Goal: Task Accomplishment & Management: Manage account settings

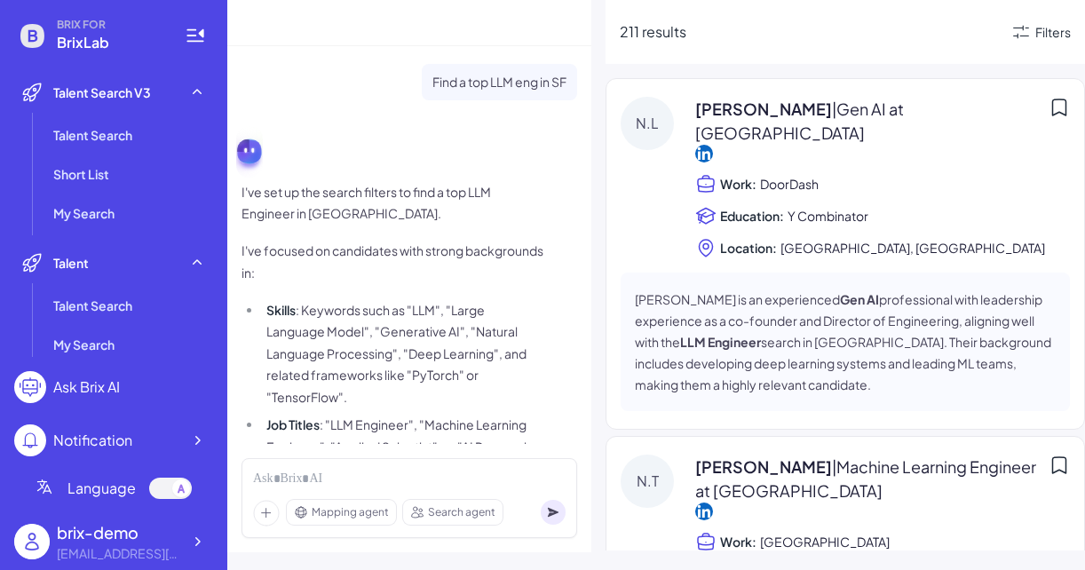
click at [1051, 49] on div "211 results Filters" at bounding box center [846, 32] width 480 height 64
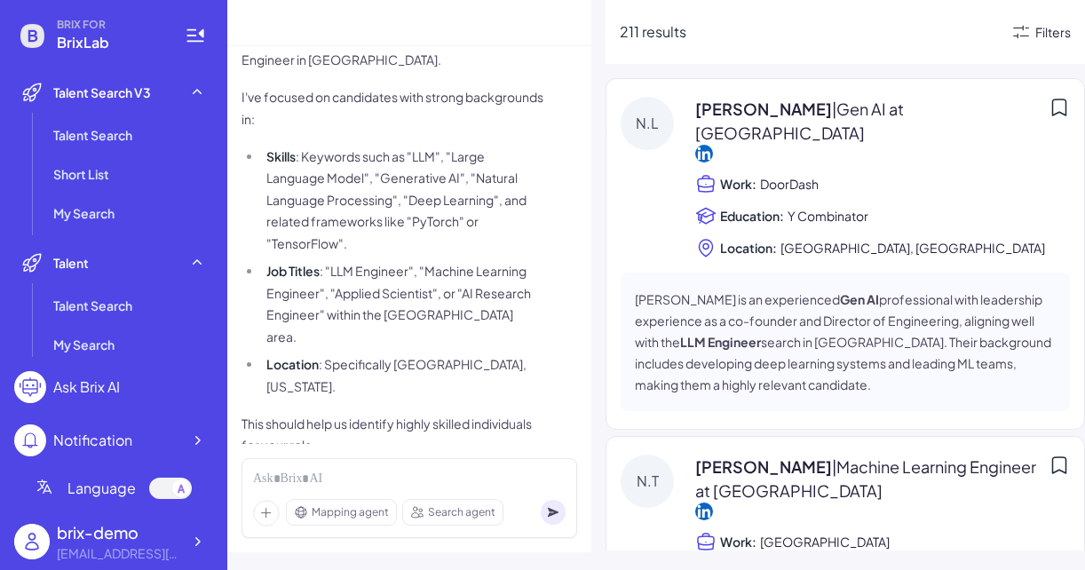
click at [1051, 38] on div "Filters" at bounding box center [1053, 32] width 36 height 19
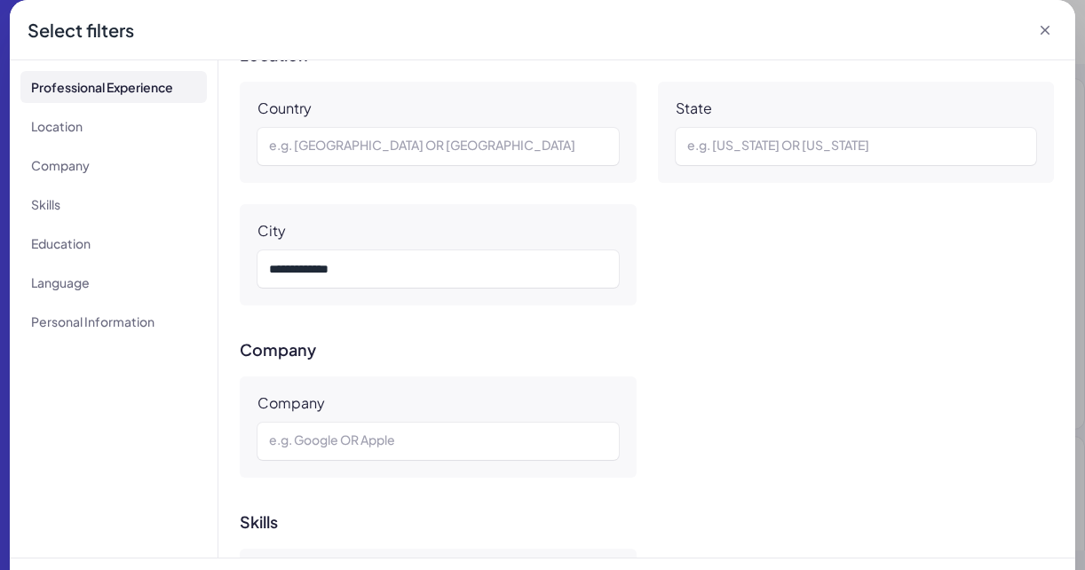
scroll to position [552, 0]
click at [1045, 32] on icon at bounding box center [1045, 30] width 18 height 18
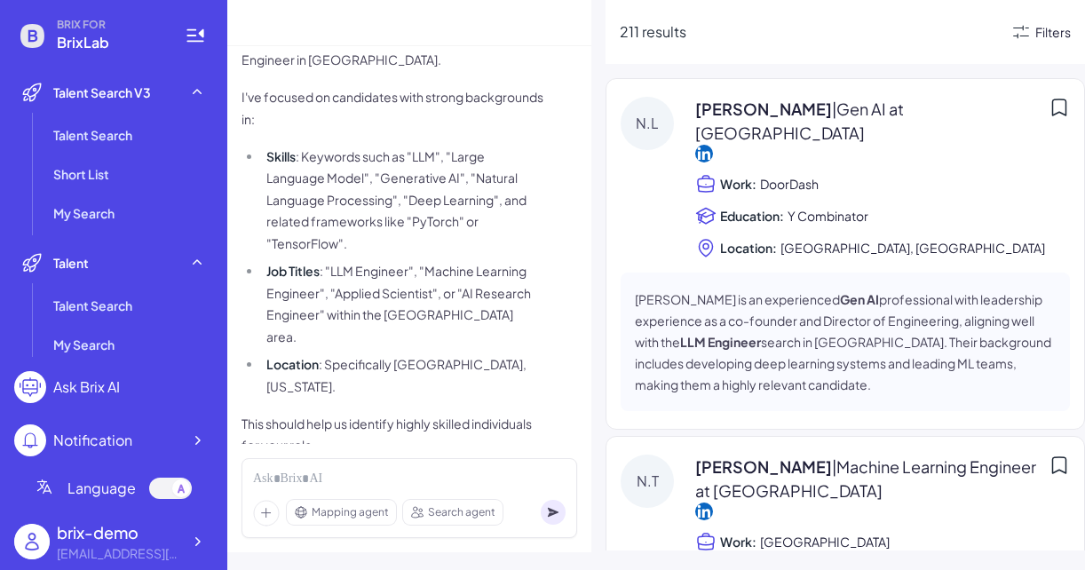
click at [1039, 36] on div "Filters" at bounding box center [1053, 32] width 36 height 19
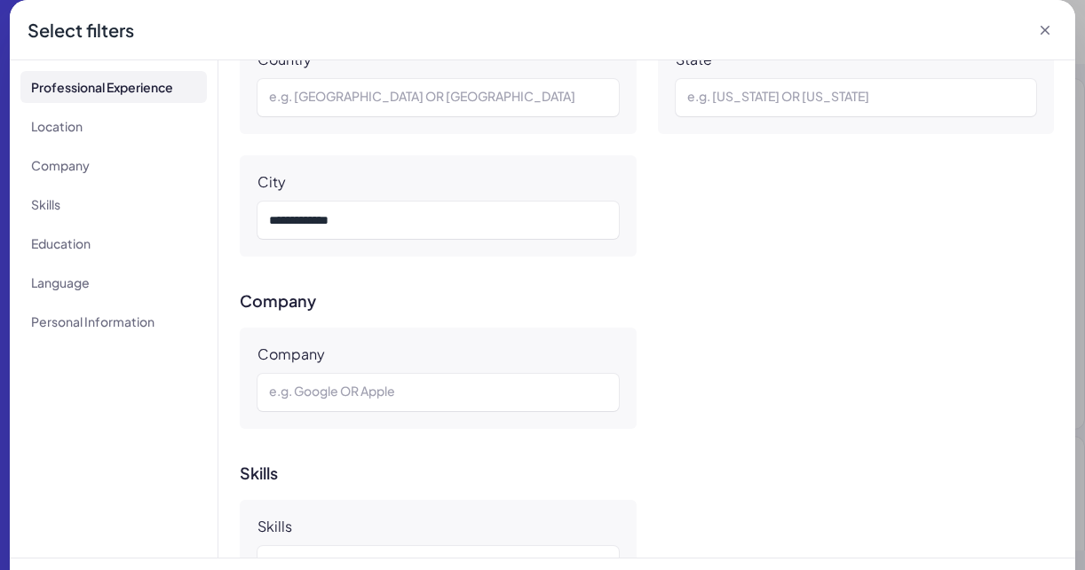
scroll to position [437, 0]
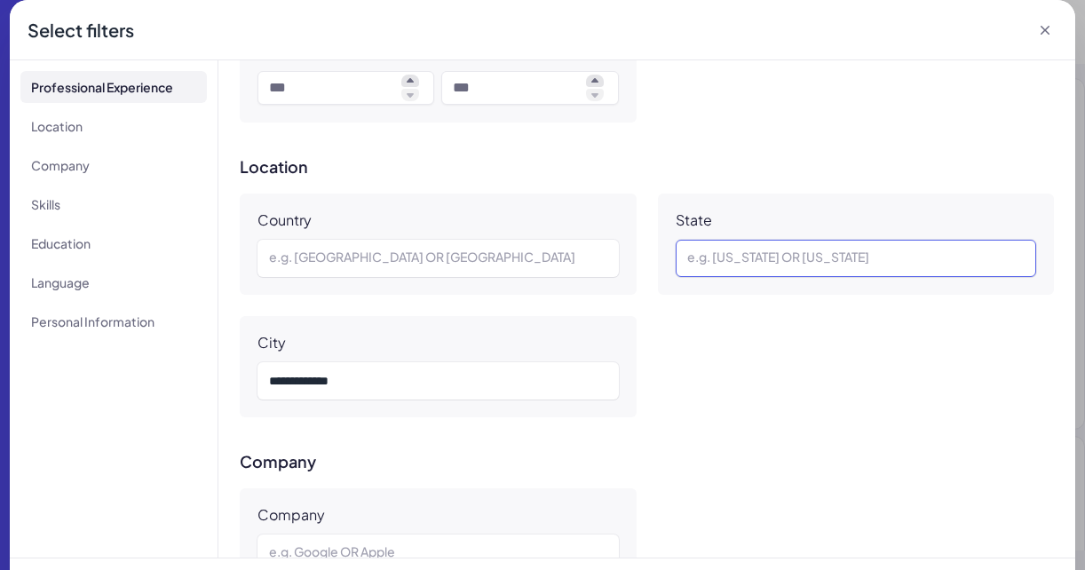
click at [779, 257] on div at bounding box center [856, 258] width 338 height 21
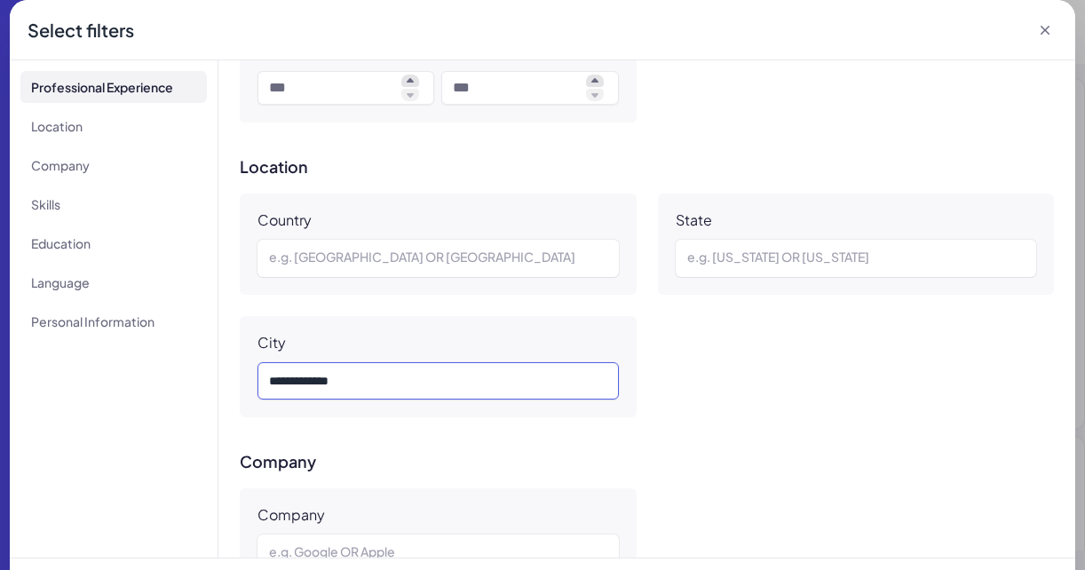
click at [478, 371] on div "*** *********" at bounding box center [438, 380] width 338 height 21
copy div "*** *********"
click at [783, 245] on div "e.g. California OR New York" at bounding box center [856, 258] width 361 height 37
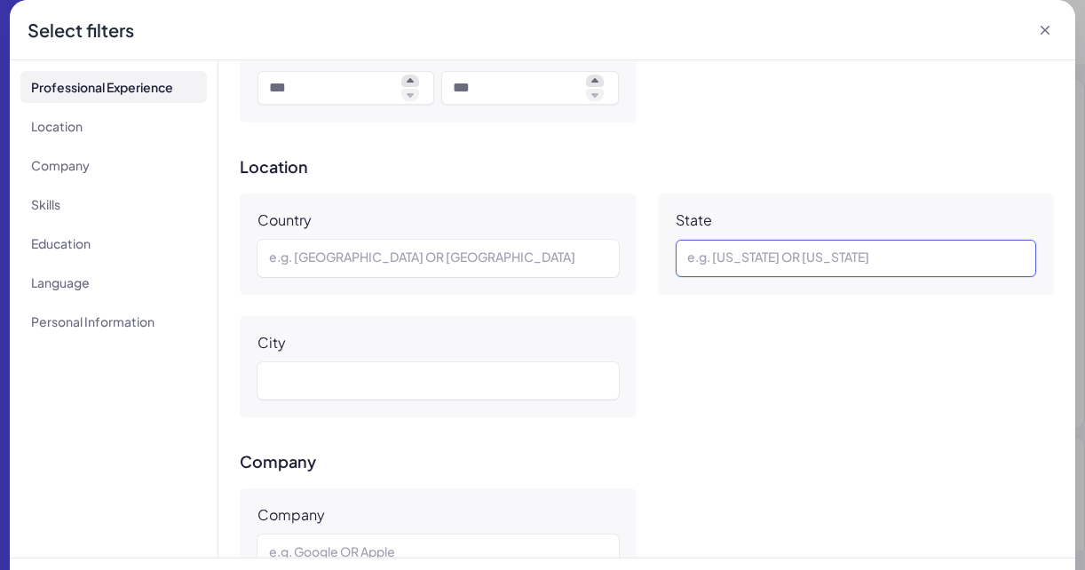
click at [789, 261] on div at bounding box center [856, 258] width 338 height 21
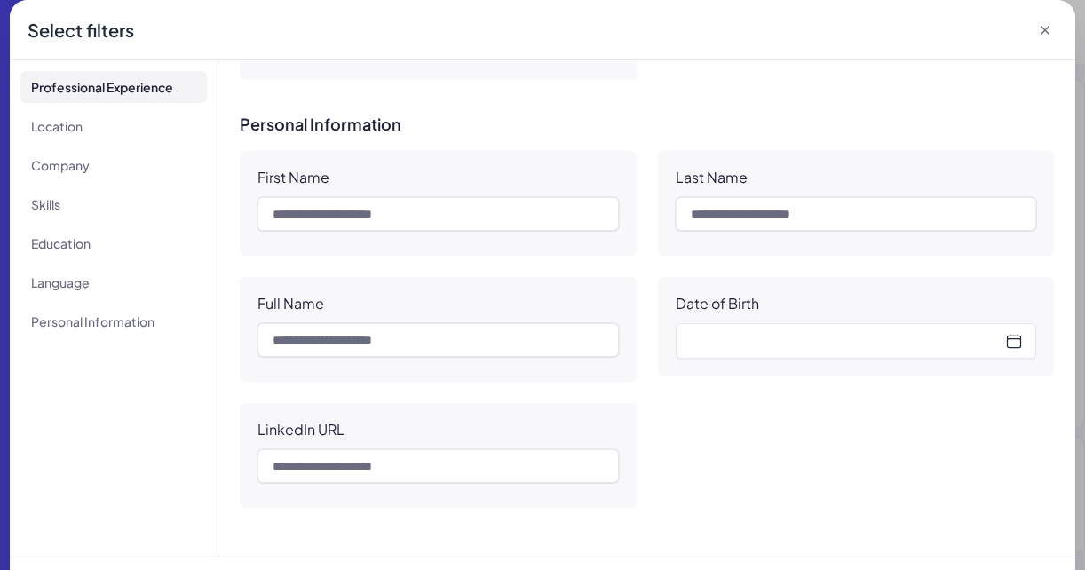
scroll to position [51, 0]
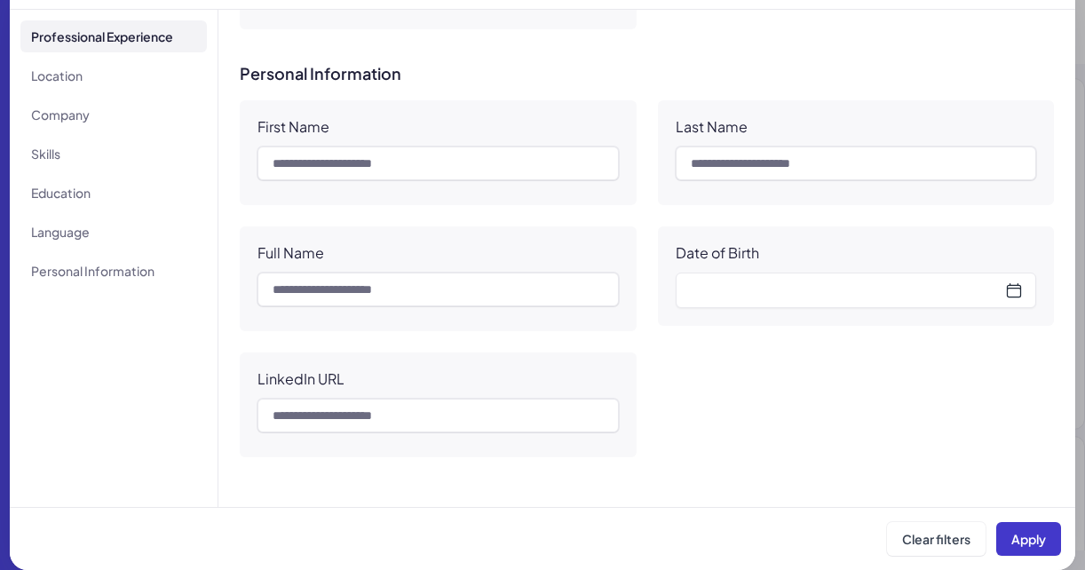
click at [1035, 547] on button "Apply" at bounding box center [1028, 539] width 65 height 34
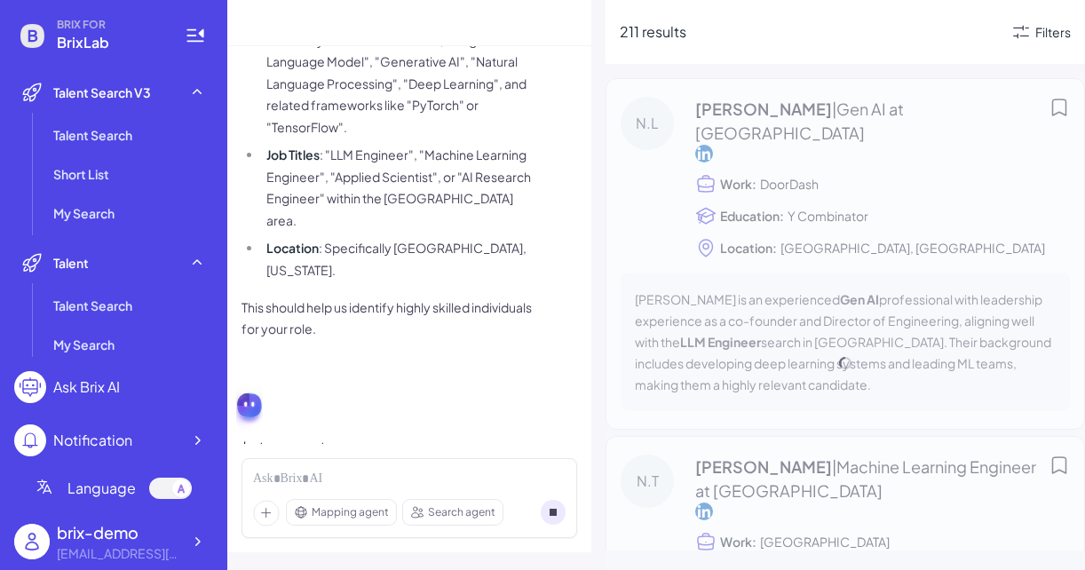
scroll to position [154, 0]
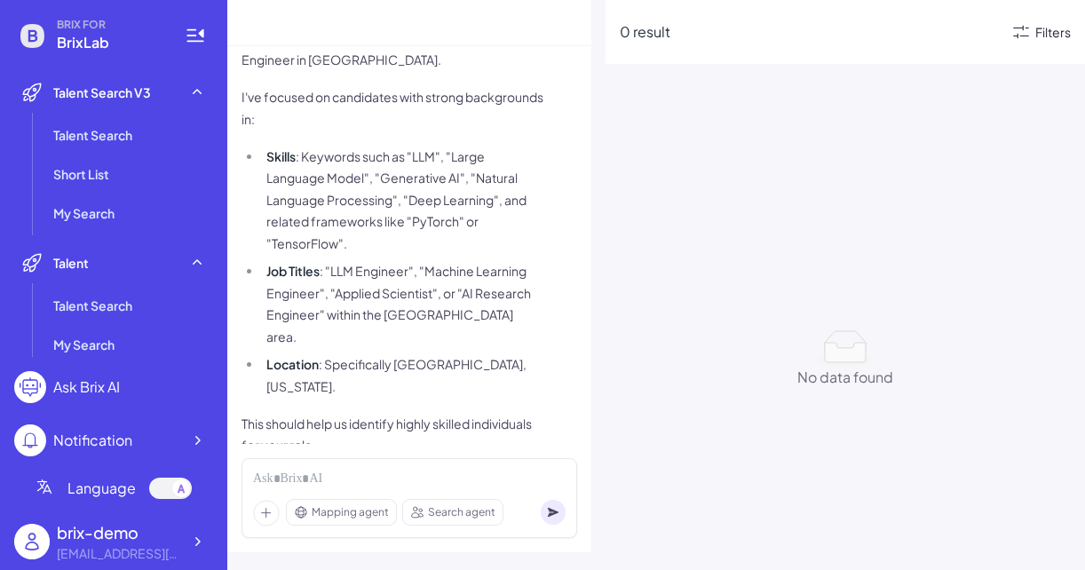
click at [1042, 35] on div "Filters" at bounding box center [1053, 32] width 36 height 19
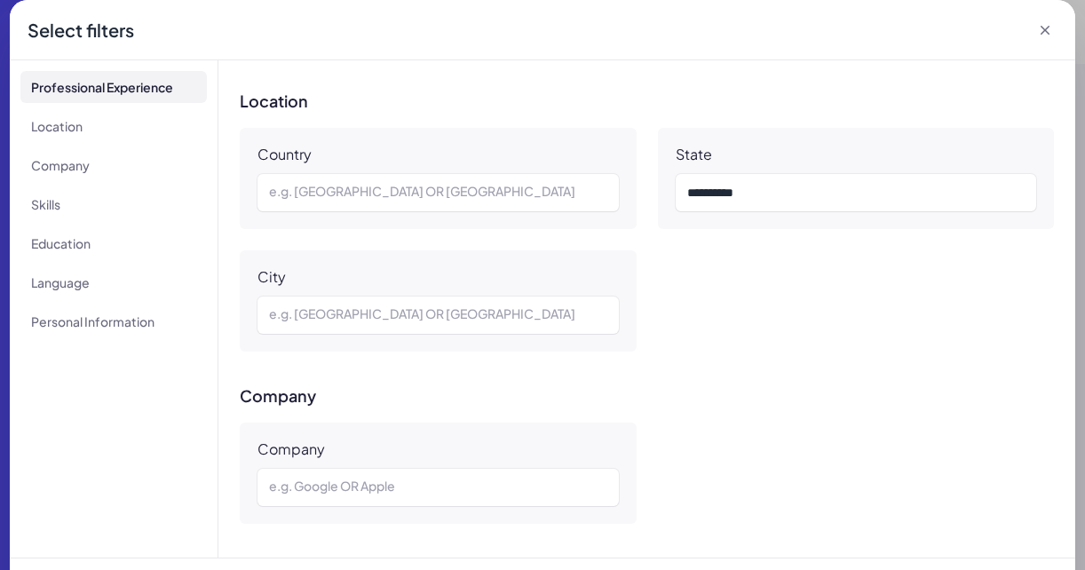
scroll to position [489, 0]
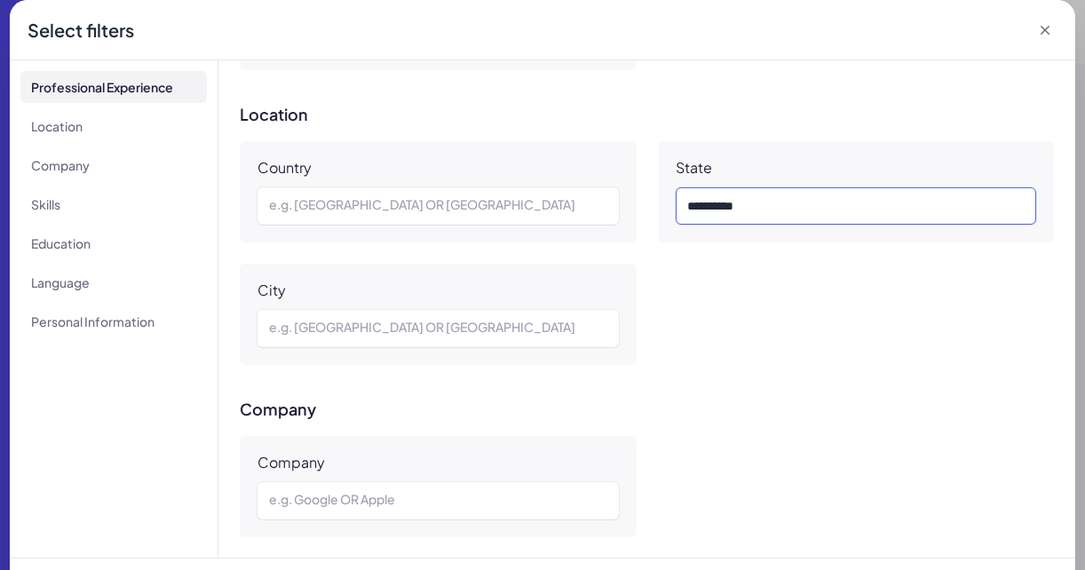
click at [744, 208] on div "**********" at bounding box center [856, 205] width 338 height 21
click at [850, 339] on div "Country e.g. United States OR China State ** City e.g. San Francisco OR Beijing" at bounding box center [647, 253] width 814 height 224
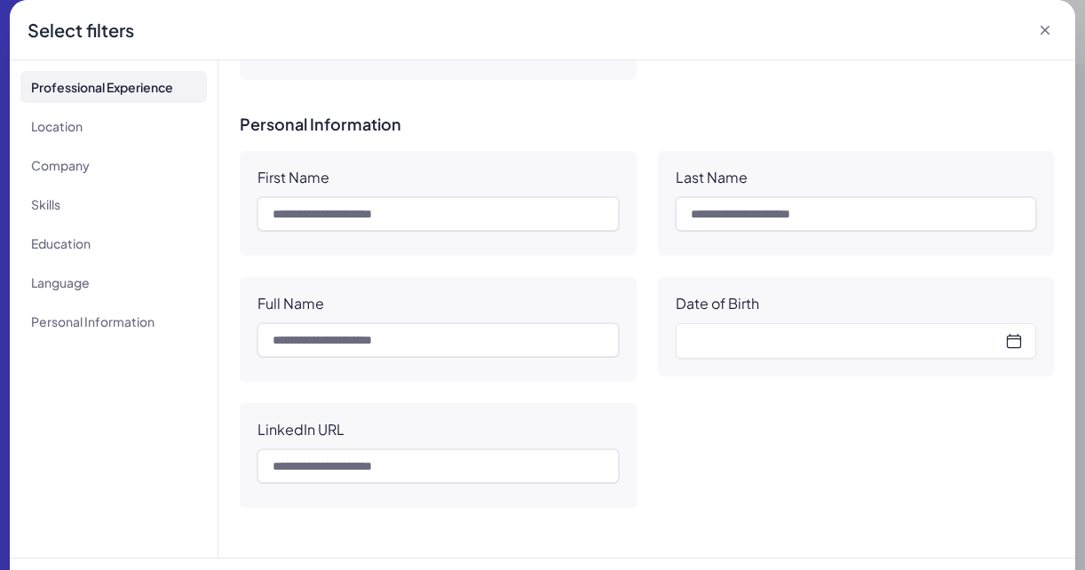
scroll to position [51, 0]
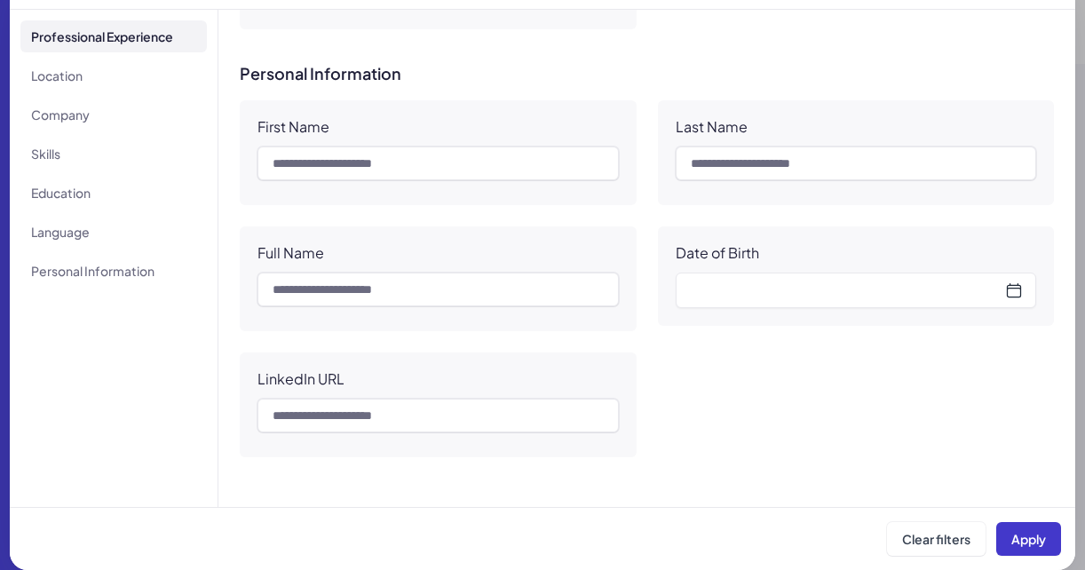
click at [1022, 539] on span "Apply" at bounding box center [1028, 539] width 35 height 16
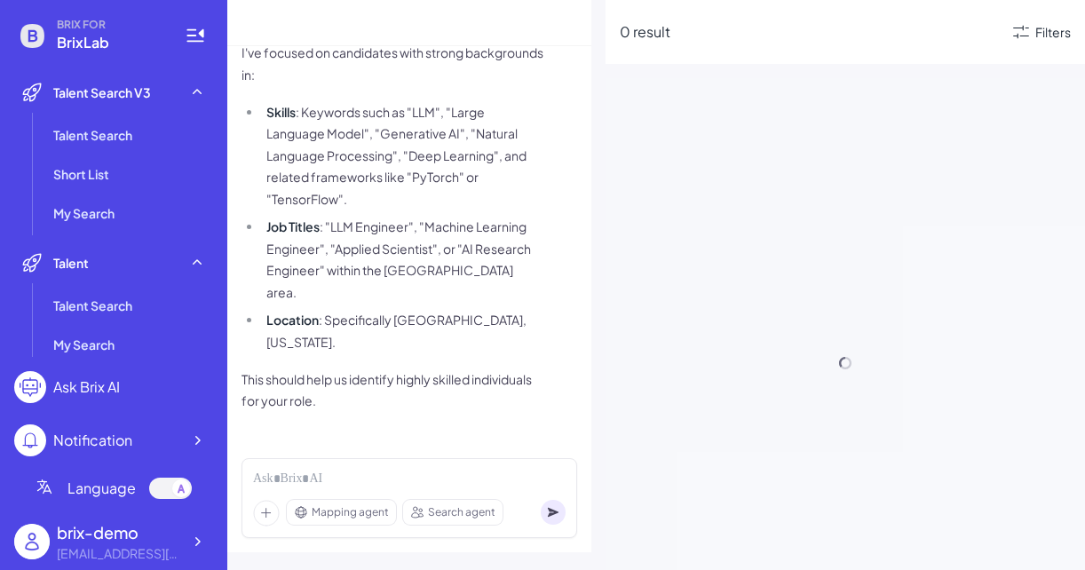
scroll to position [154, 0]
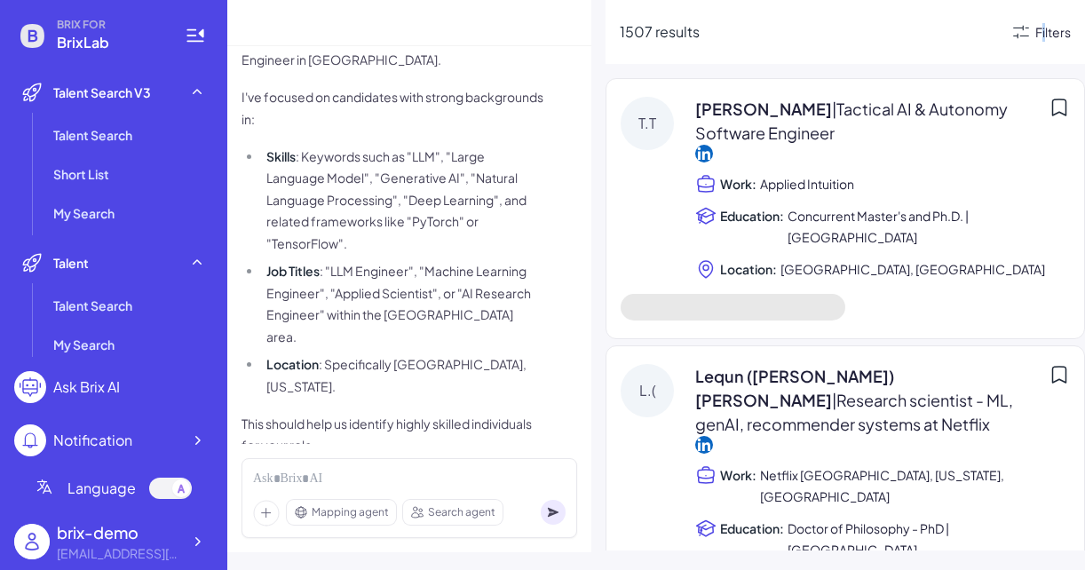
click at [1043, 28] on div "Filters" at bounding box center [1053, 32] width 36 height 19
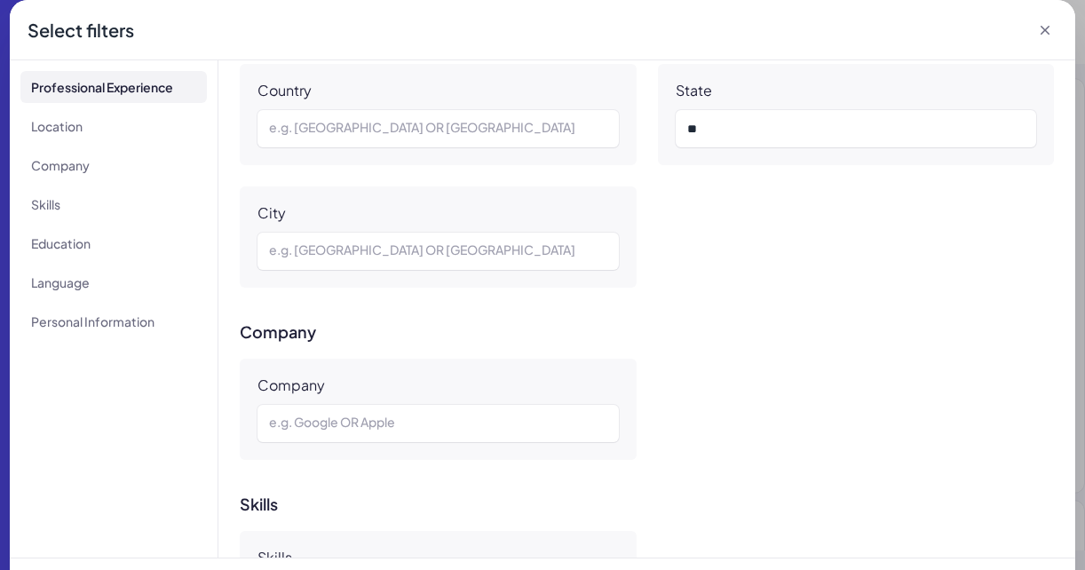
scroll to position [540, 0]
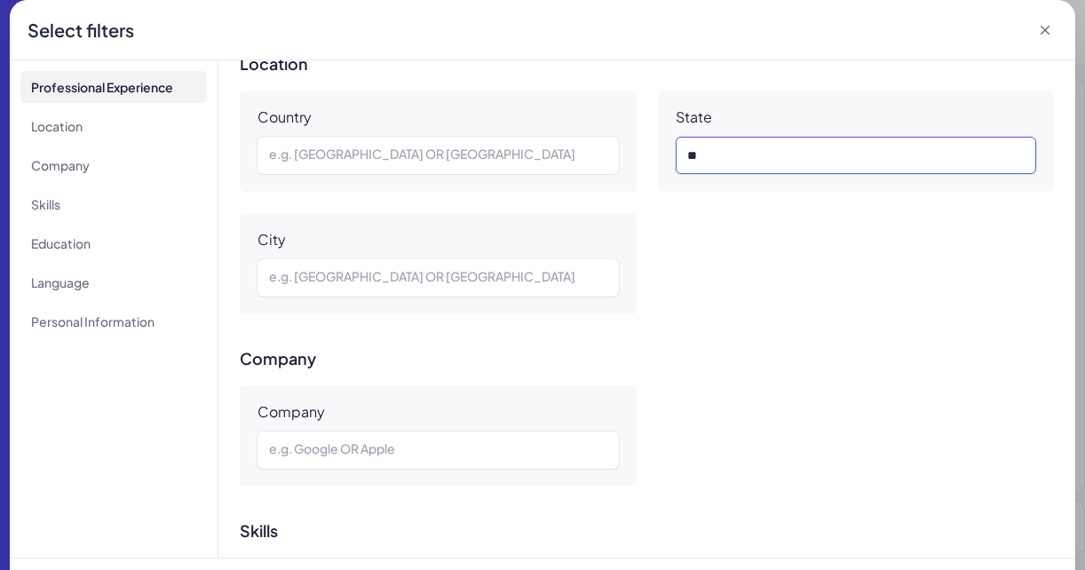
click at [696, 162] on div "**" at bounding box center [856, 155] width 338 height 21
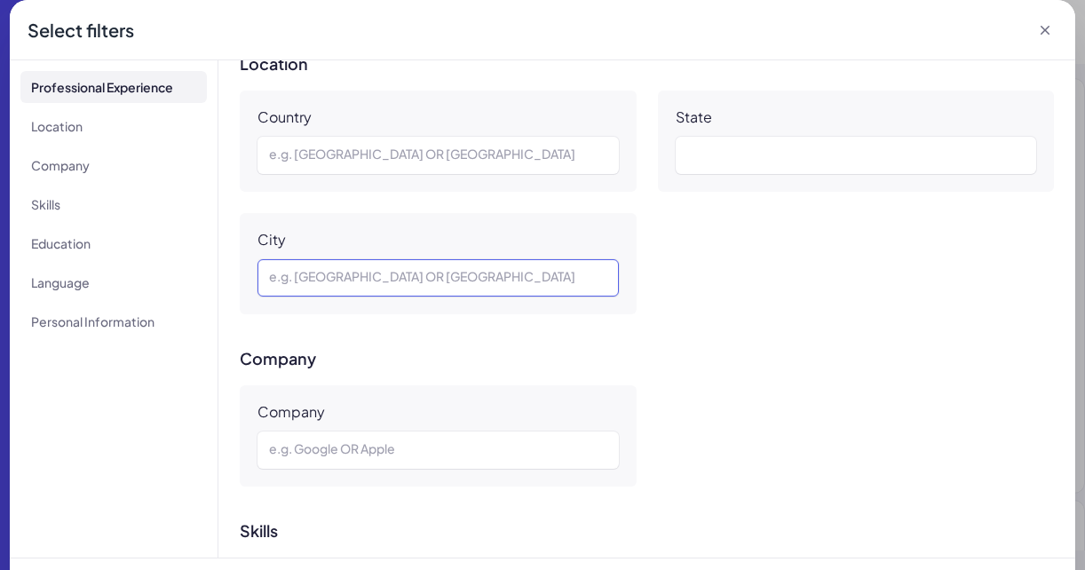
drag, startPoint x: 548, startPoint y: 276, endPoint x: 750, endPoint y: 348, distance: 214.0
click at [548, 276] on div at bounding box center [438, 277] width 338 height 21
click at [852, 401] on div "Company e.g. Google OR Apple" at bounding box center [647, 435] width 814 height 101
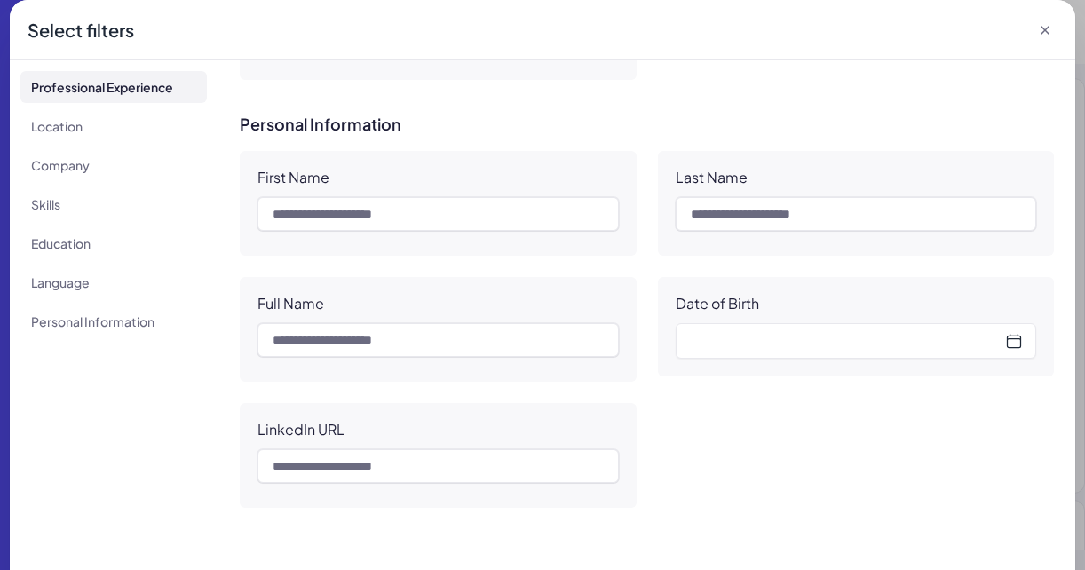
scroll to position [51, 0]
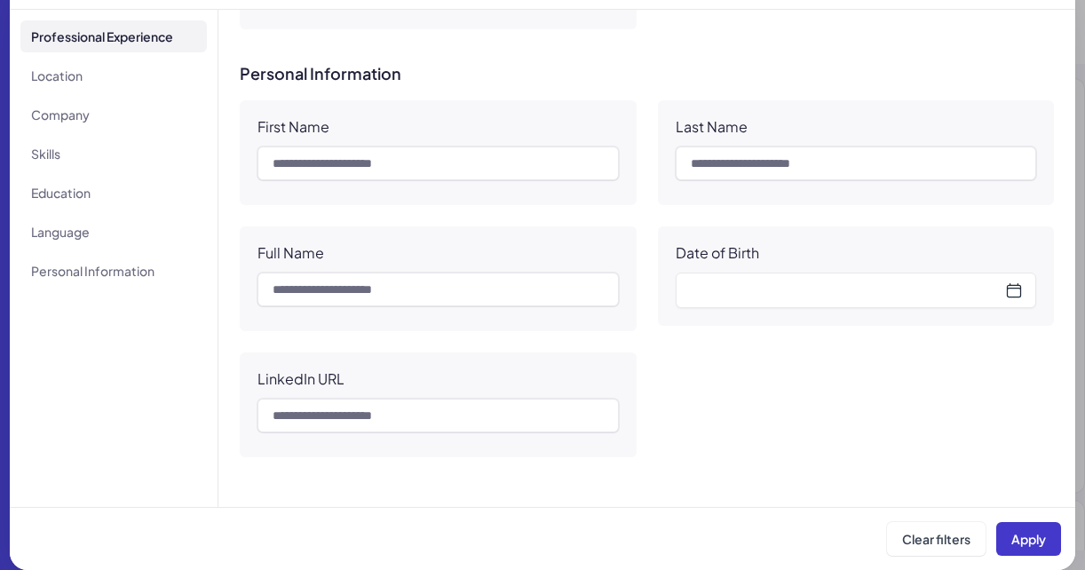
click at [1032, 539] on span "Apply" at bounding box center [1028, 539] width 35 height 16
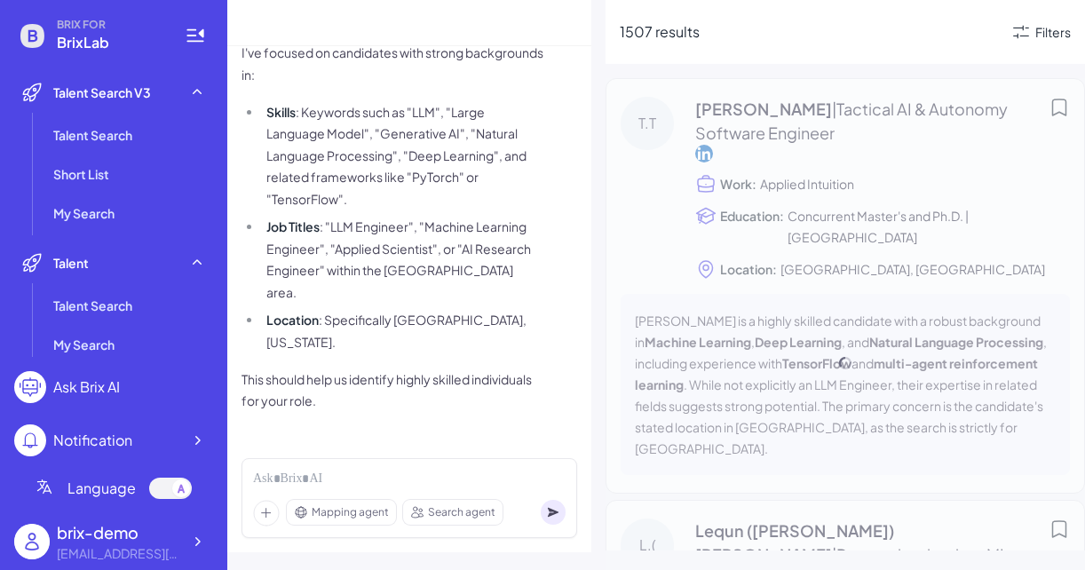
scroll to position [154, 0]
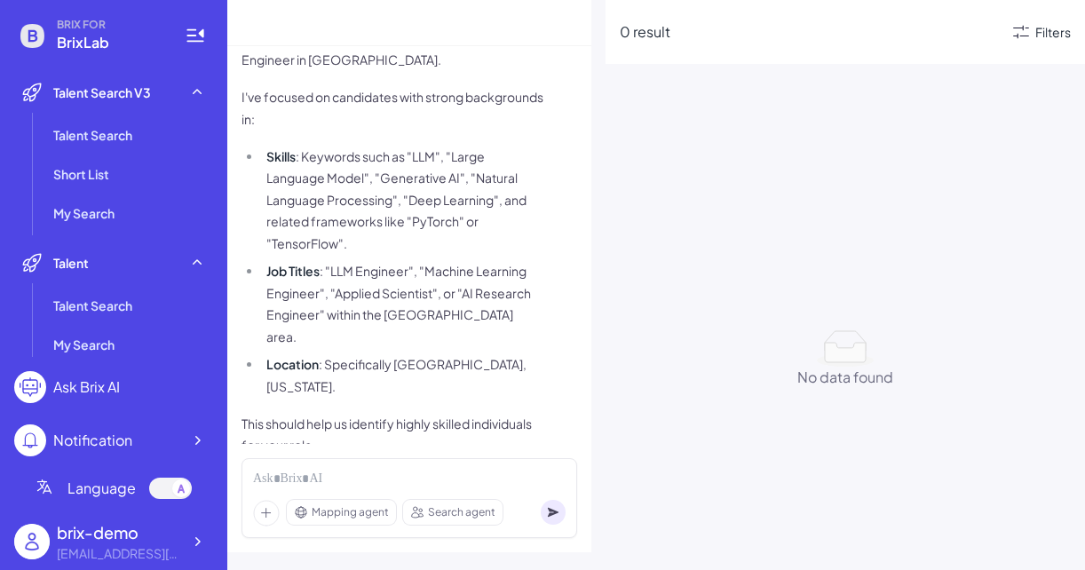
click at [1029, 37] on icon at bounding box center [1021, 31] width 21 height 21
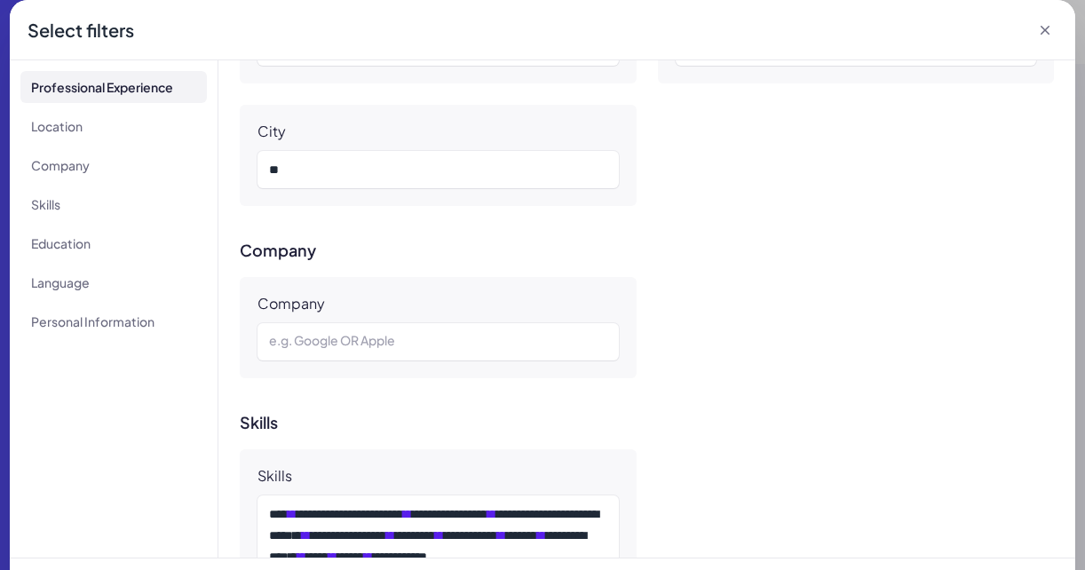
scroll to position [632, 0]
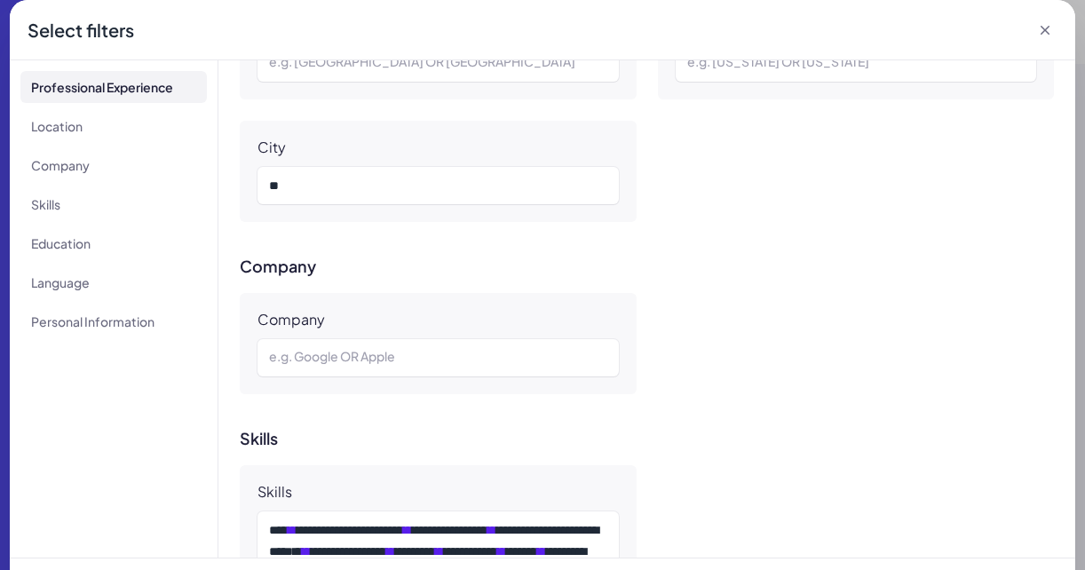
click at [365, 200] on div "**" at bounding box center [438, 185] width 361 height 37
click at [365, 193] on div "**" at bounding box center [438, 185] width 338 height 21
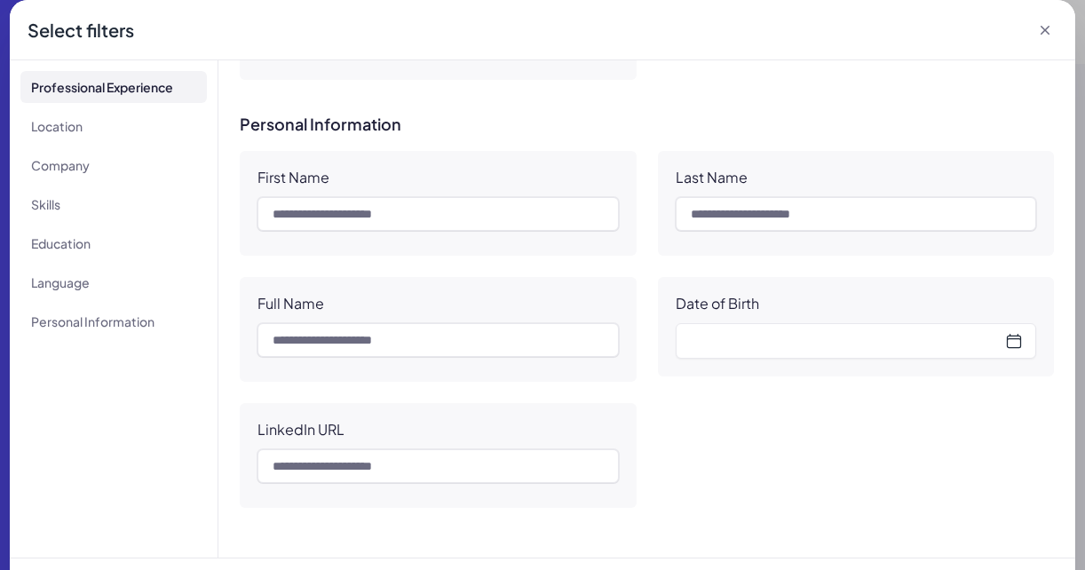
scroll to position [51, 0]
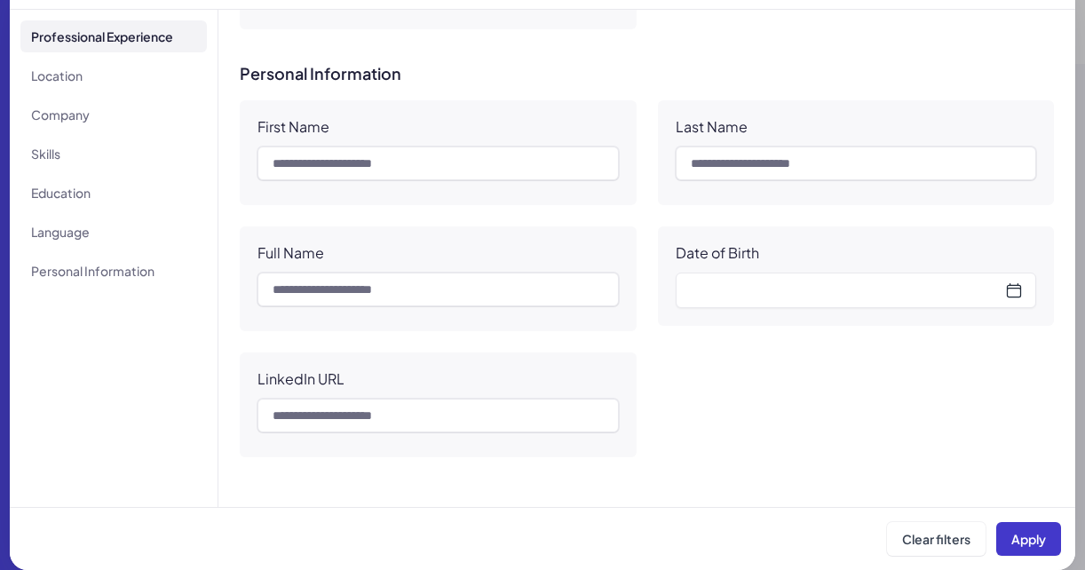
click at [1043, 534] on span "Apply" at bounding box center [1028, 539] width 35 height 16
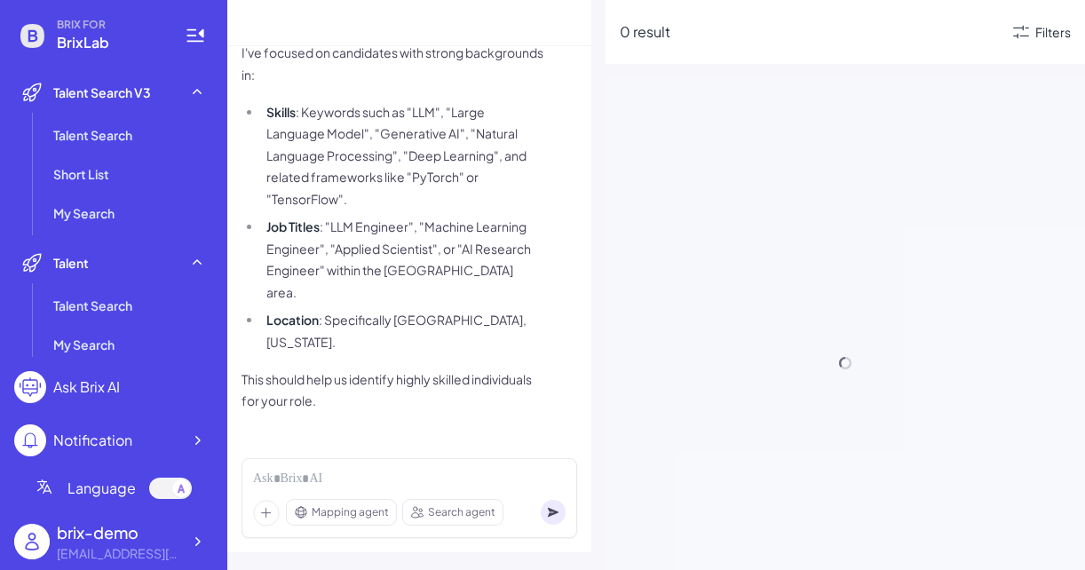
scroll to position [154, 0]
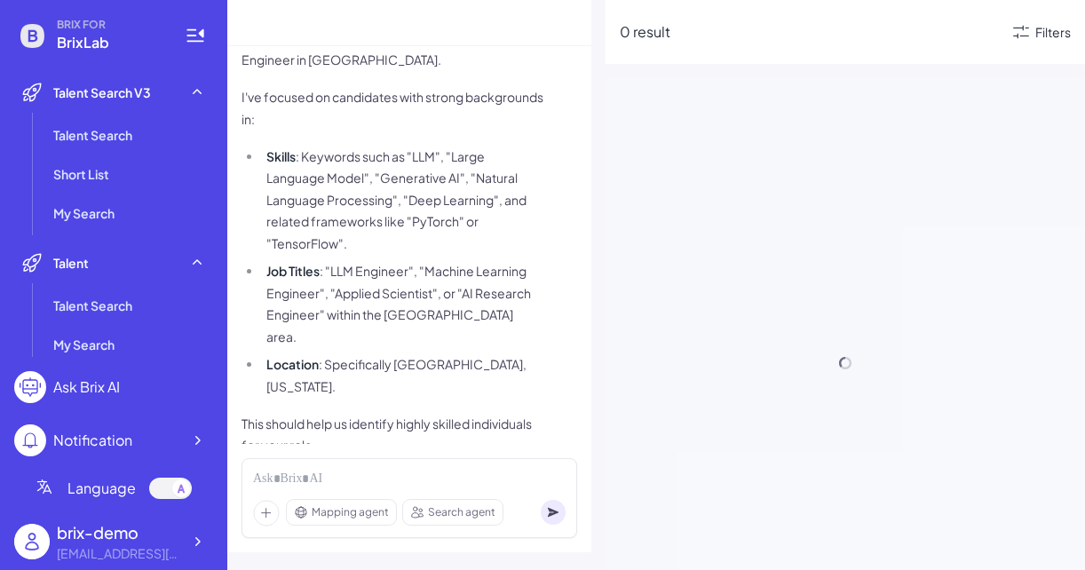
click at [761, 302] on div at bounding box center [846, 363] width 480 height 570
click at [897, 167] on div at bounding box center [846, 363] width 480 height 570
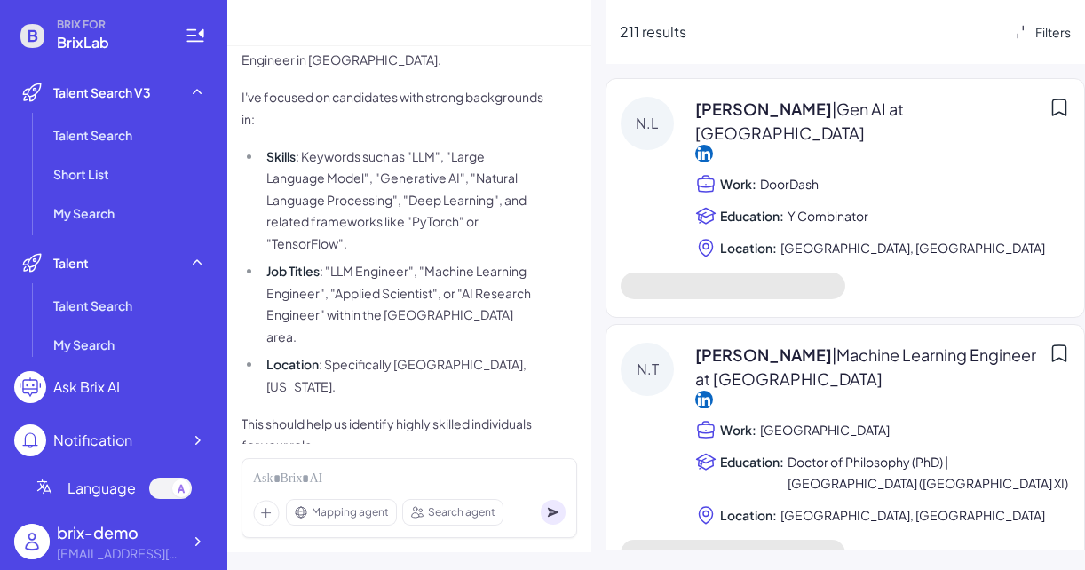
click at [1030, 35] on icon at bounding box center [1021, 31] width 21 height 21
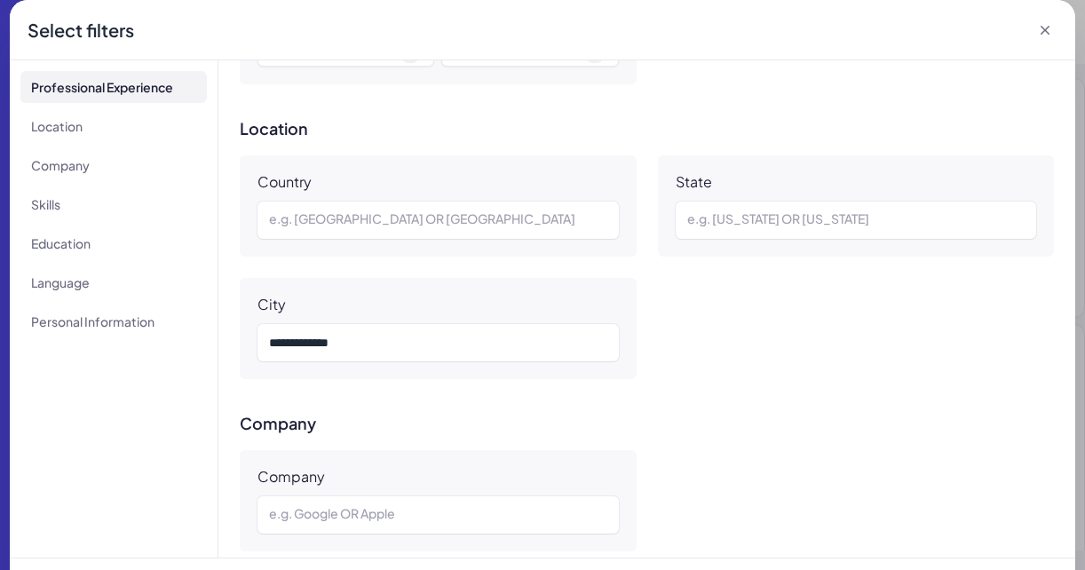
scroll to position [480, 0]
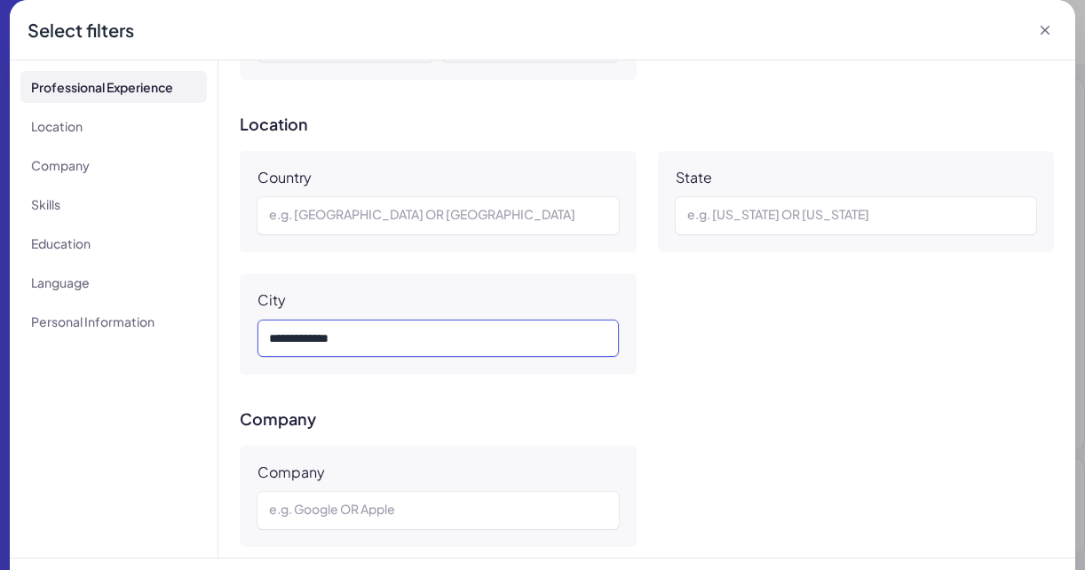
click at [311, 338] on div "*** *********" at bounding box center [438, 338] width 338 height 21
click at [734, 401] on div "**********" at bounding box center [646, 308] width 857 height 497
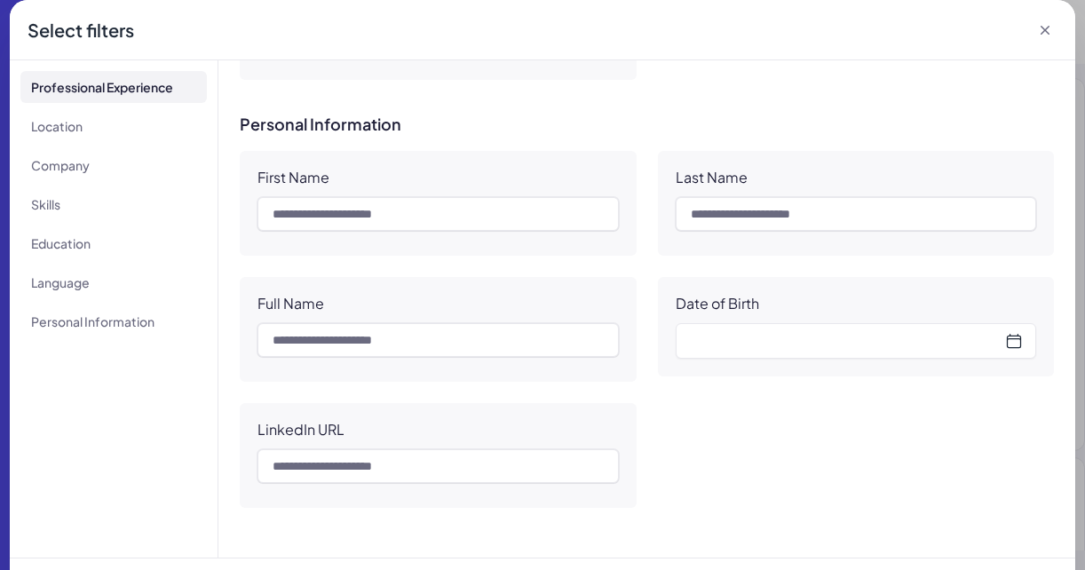
scroll to position [51, 0]
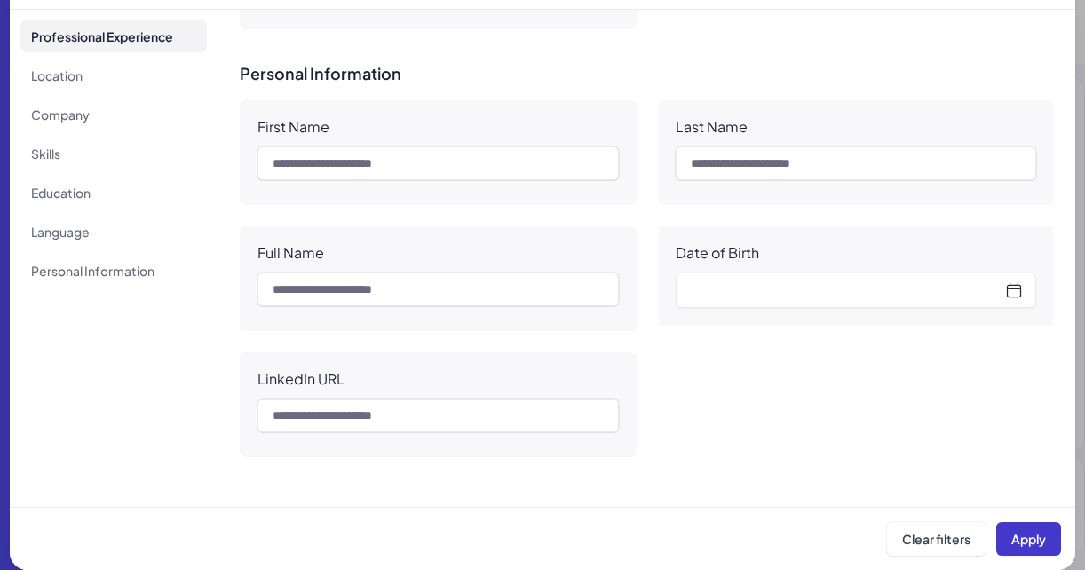
click at [1030, 546] on button "Apply" at bounding box center [1028, 539] width 65 height 34
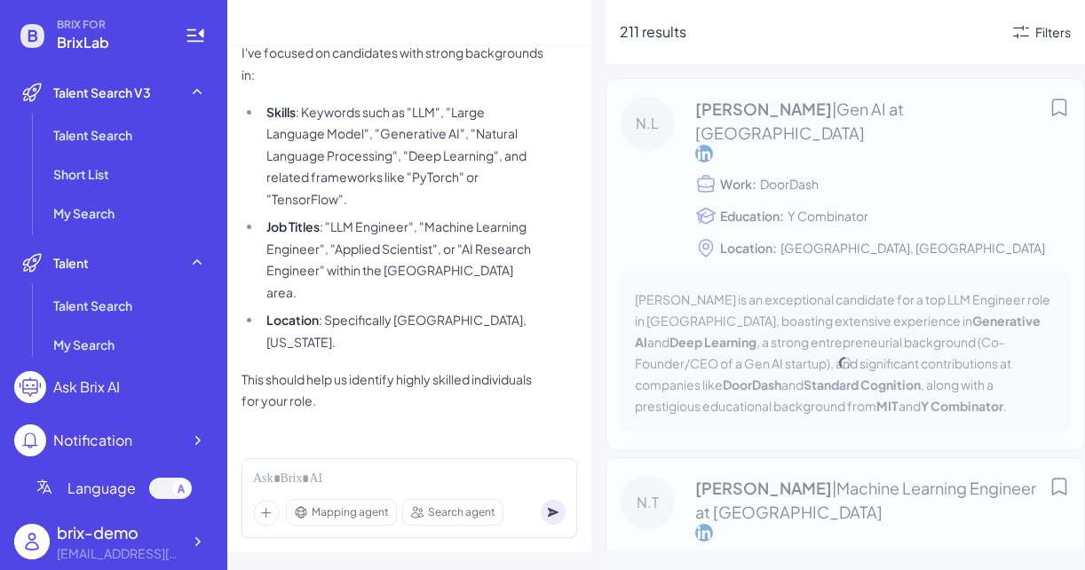
scroll to position [154, 0]
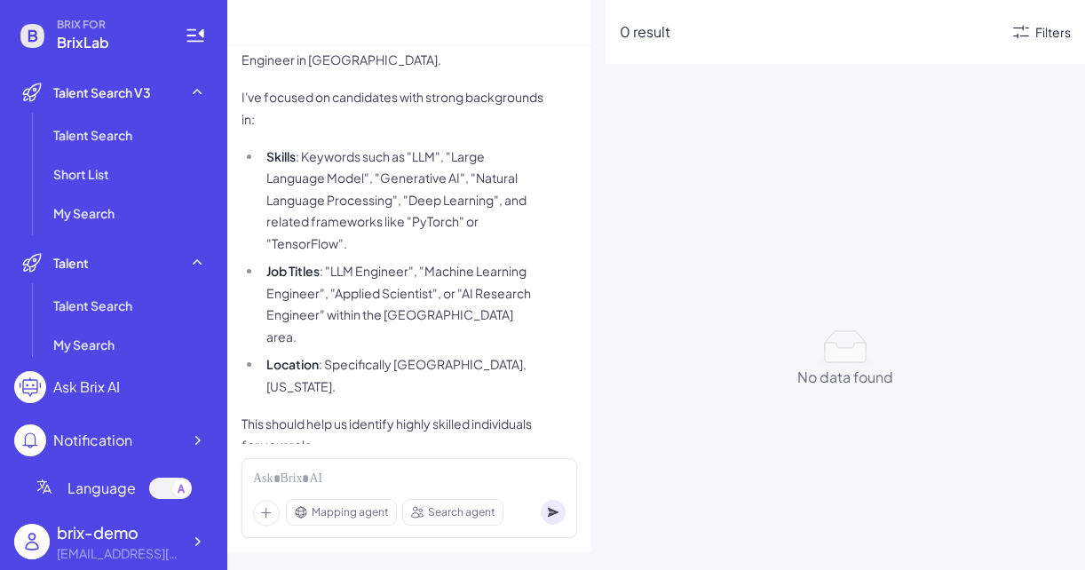
click at [1020, 37] on icon at bounding box center [1021, 31] width 21 height 21
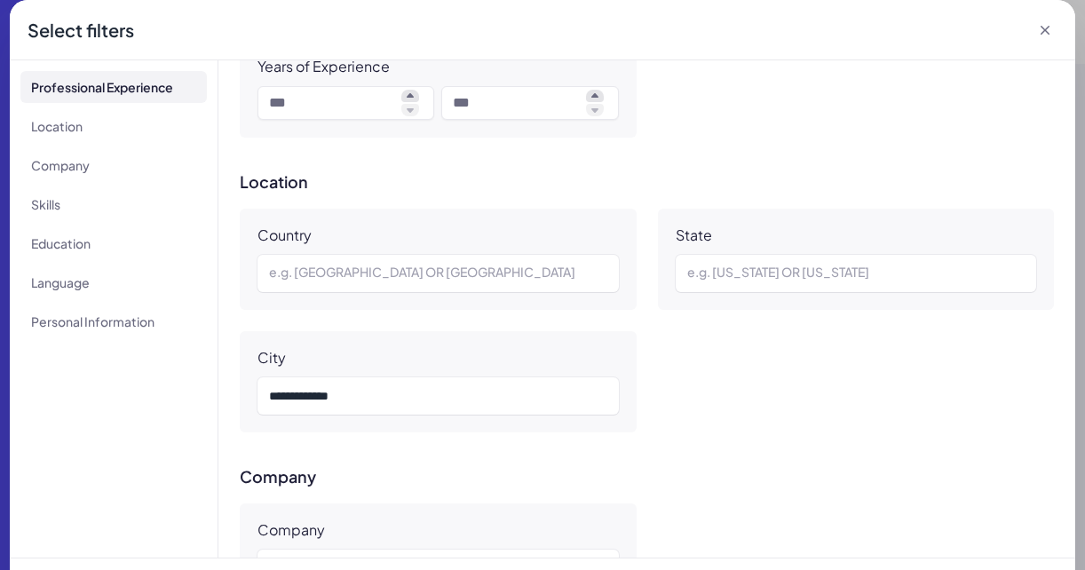
scroll to position [425, 0]
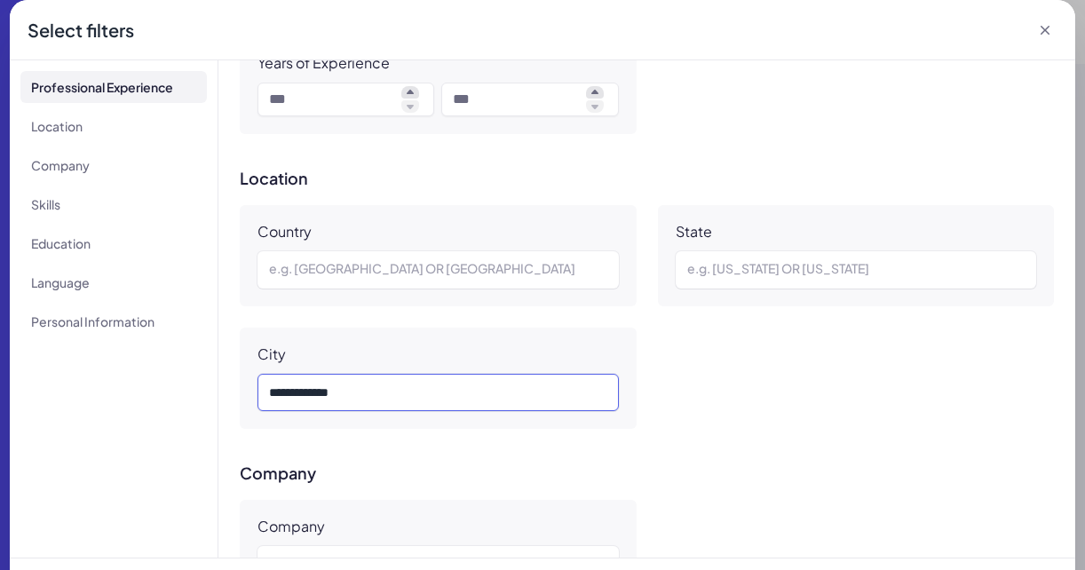
click at [308, 392] on div "*** *********" at bounding box center [438, 392] width 338 height 21
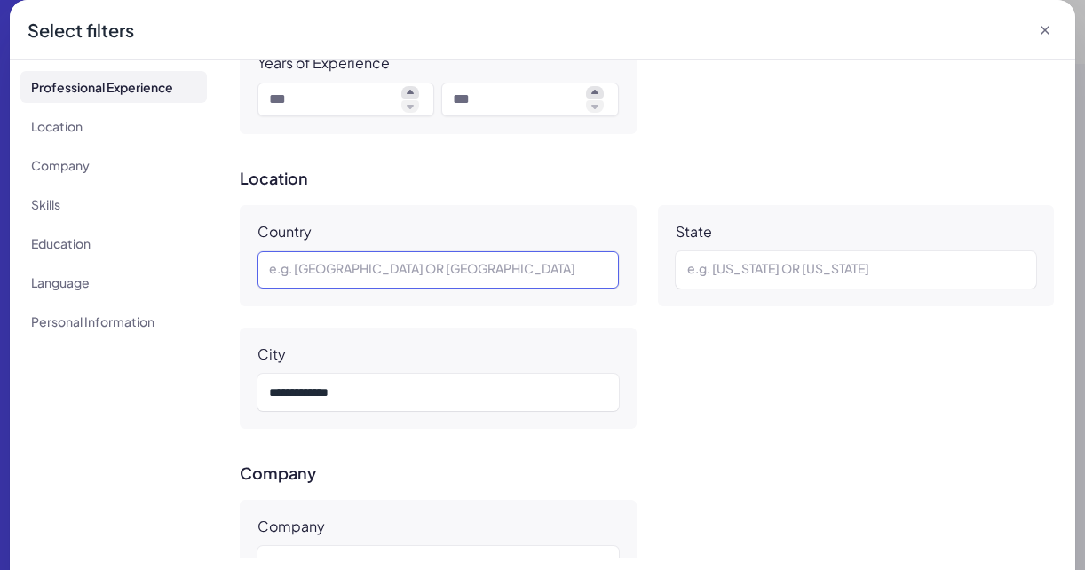
click at [349, 259] on div at bounding box center [438, 269] width 338 height 21
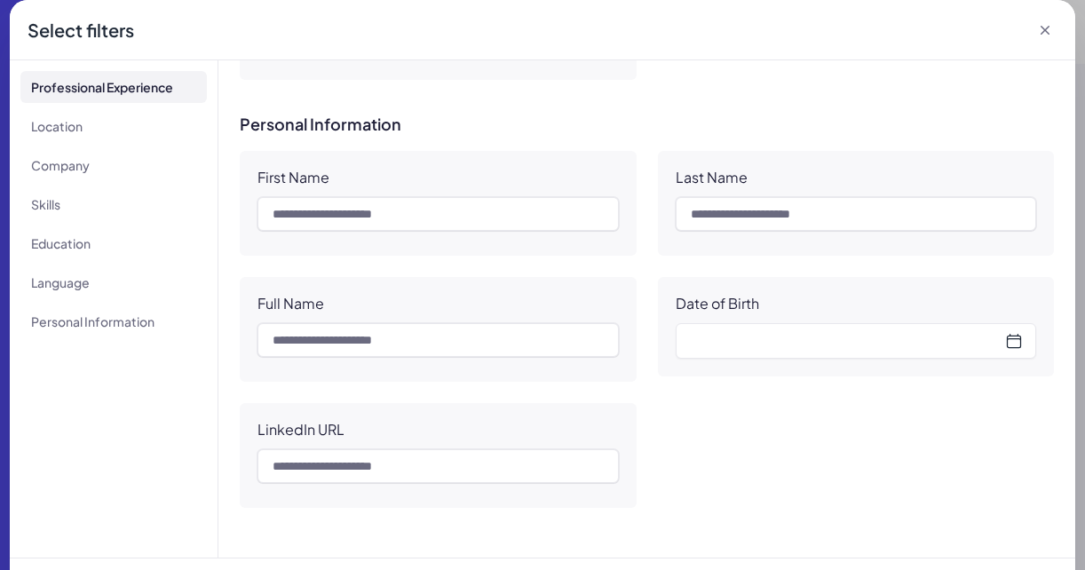
scroll to position [51, 0]
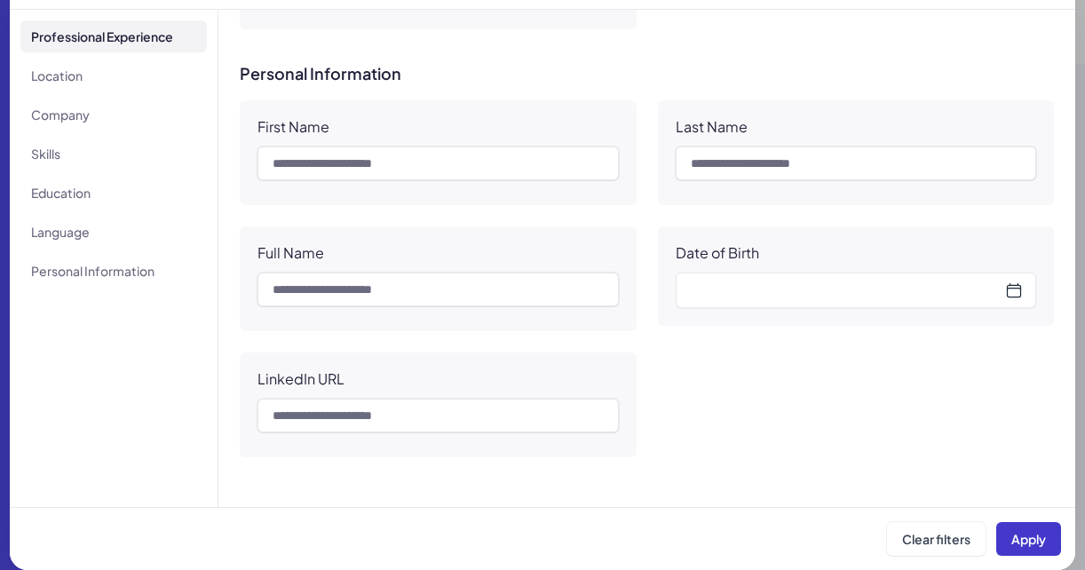
click at [1020, 534] on span "Apply" at bounding box center [1028, 539] width 35 height 16
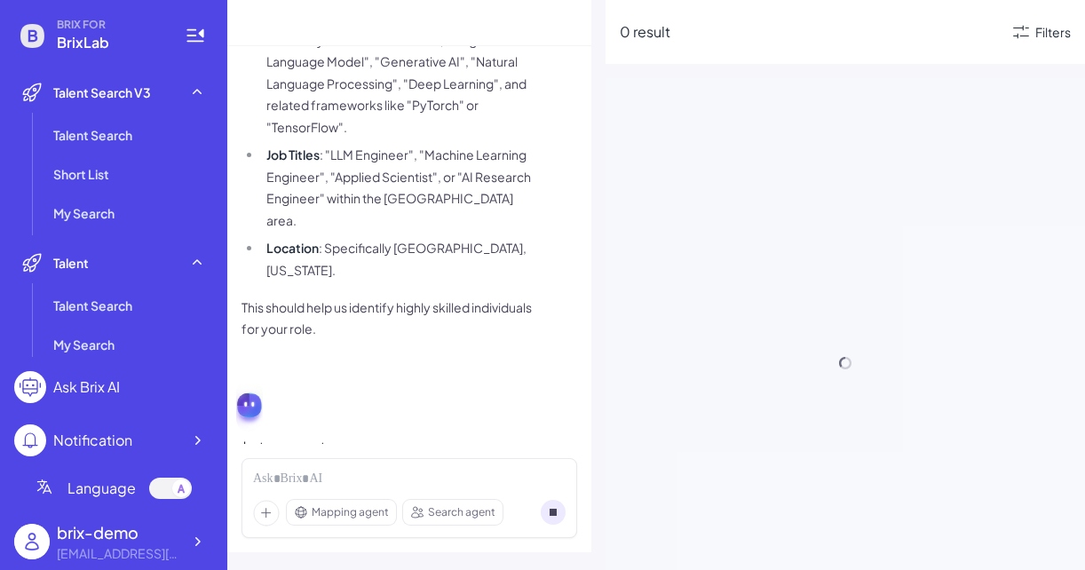
scroll to position [154, 0]
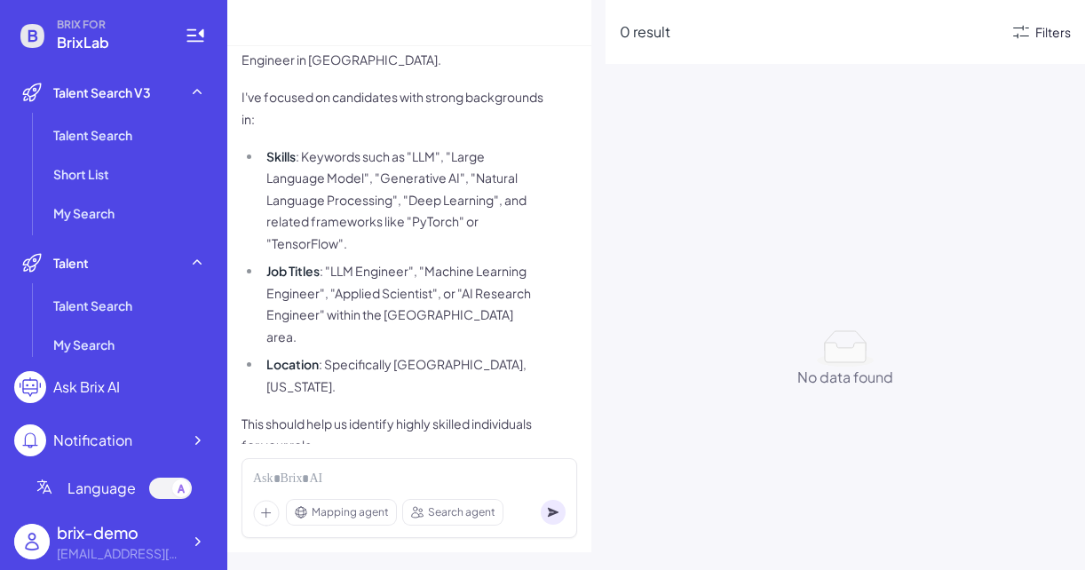
click at [1043, 32] on div "Filters" at bounding box center [1053, 32] width 36 height 19
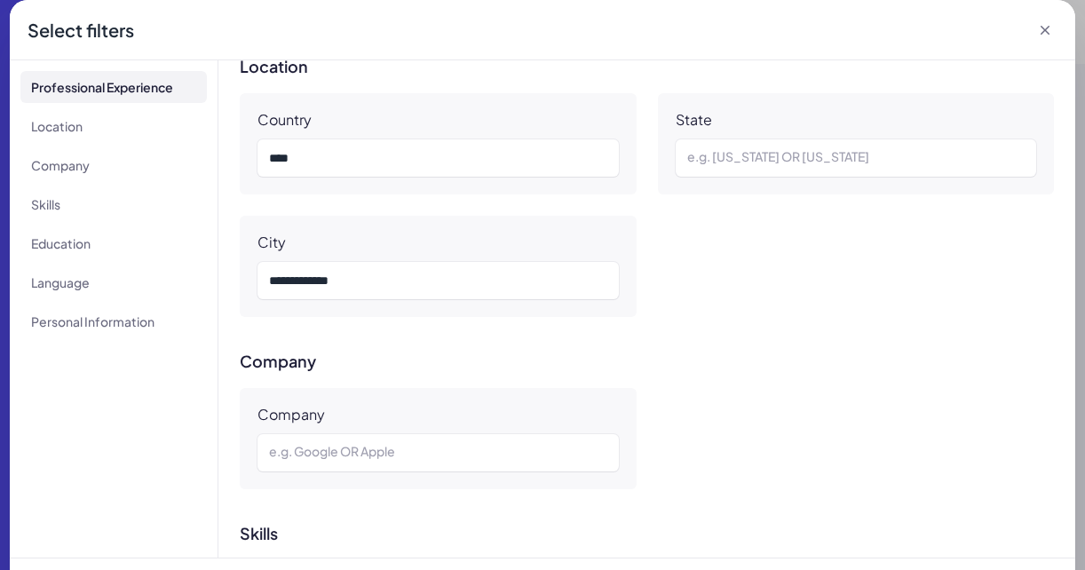
scroll to position [486, 0]
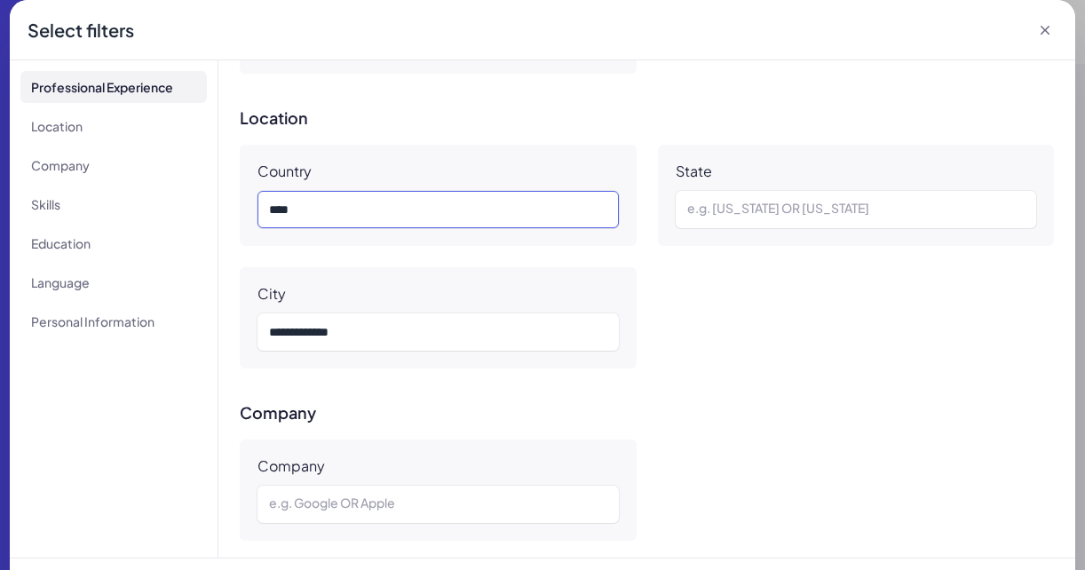
click at [358, 203] on div "* * * *" at bounding box center [438, 209] width 338 height 21
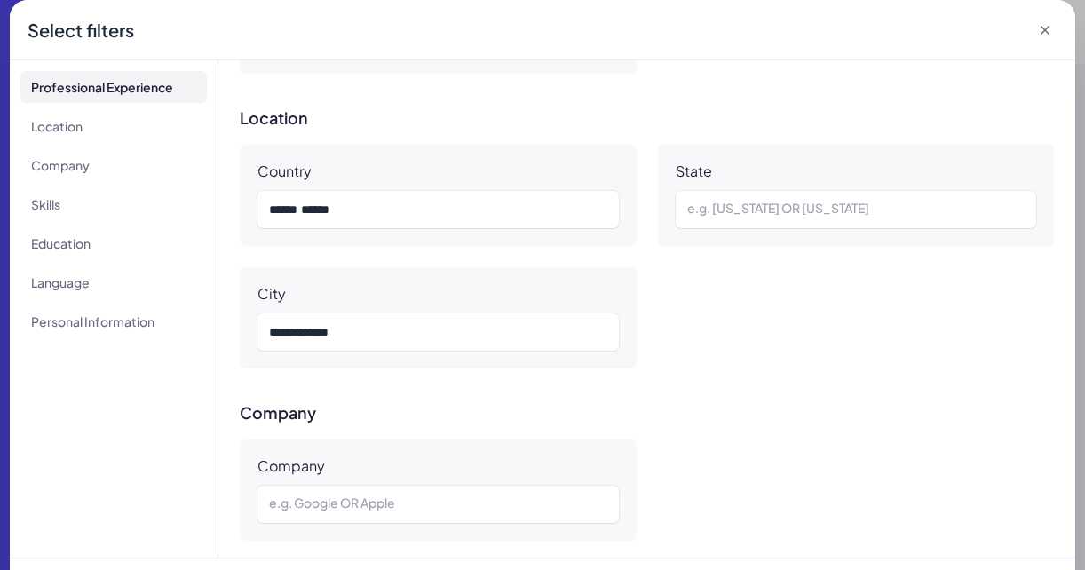
click at [651, 306] on div "Country ****** ****** State e.g. California OR New York City *** *********" at bounding box center [647, 257] width 814 height 224
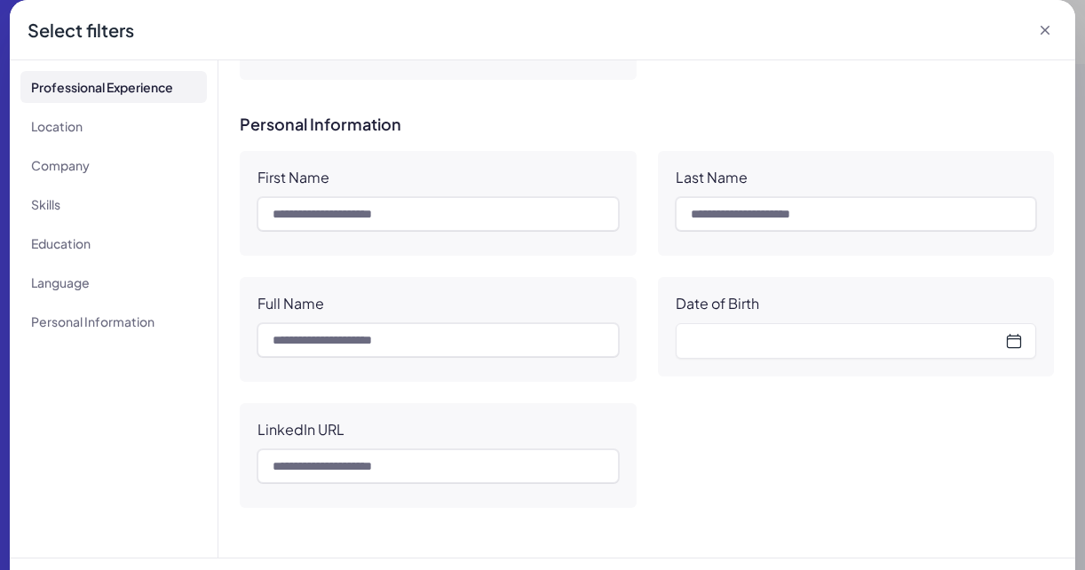
scroll to position [51, 0]
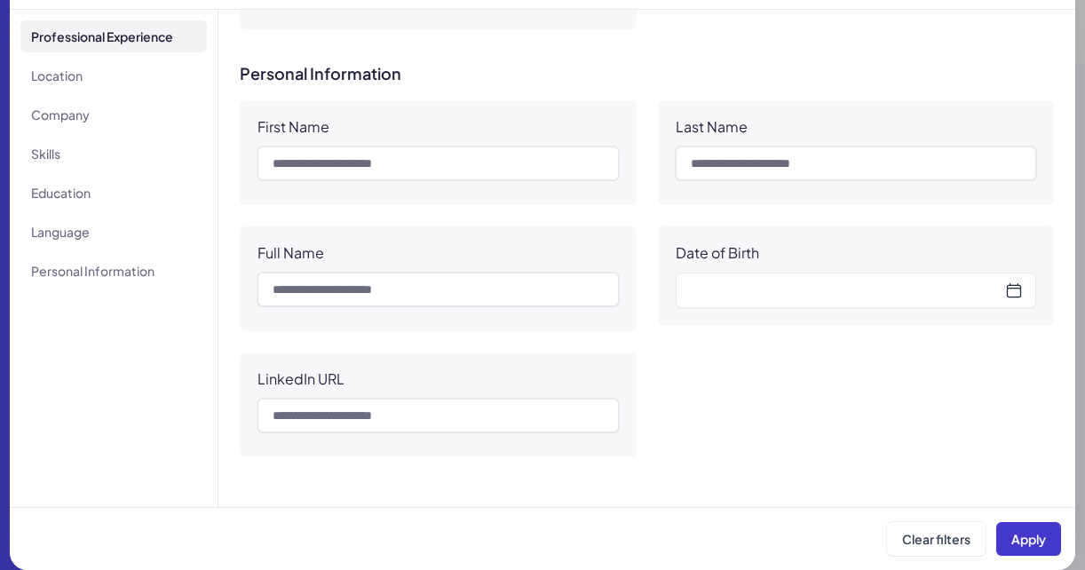
click at [1032, 536] on span "Apply" at bounding box center [1028, 539] width 35 height 16
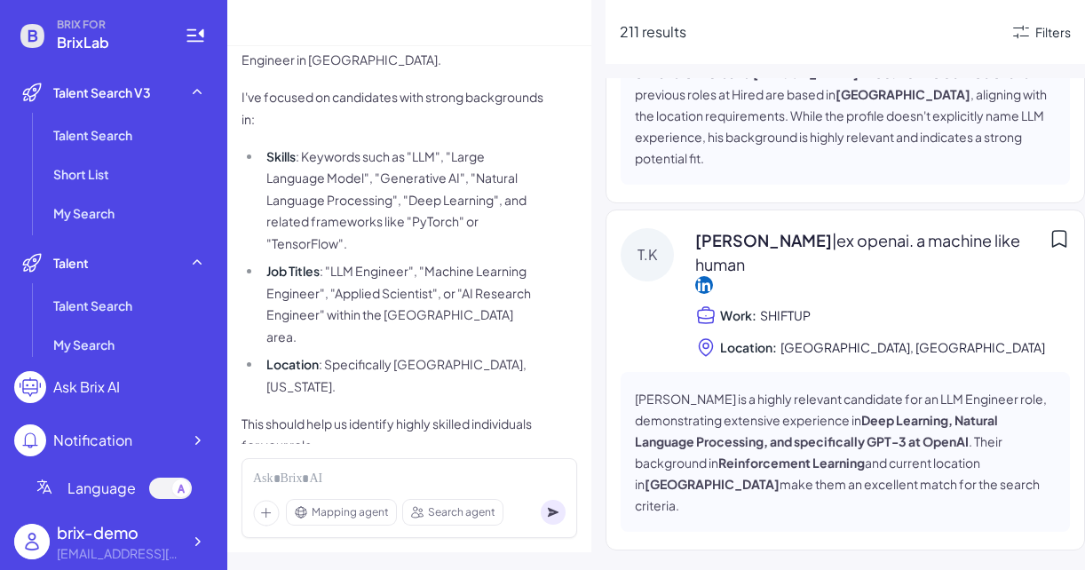
scroll to position [824, 0]
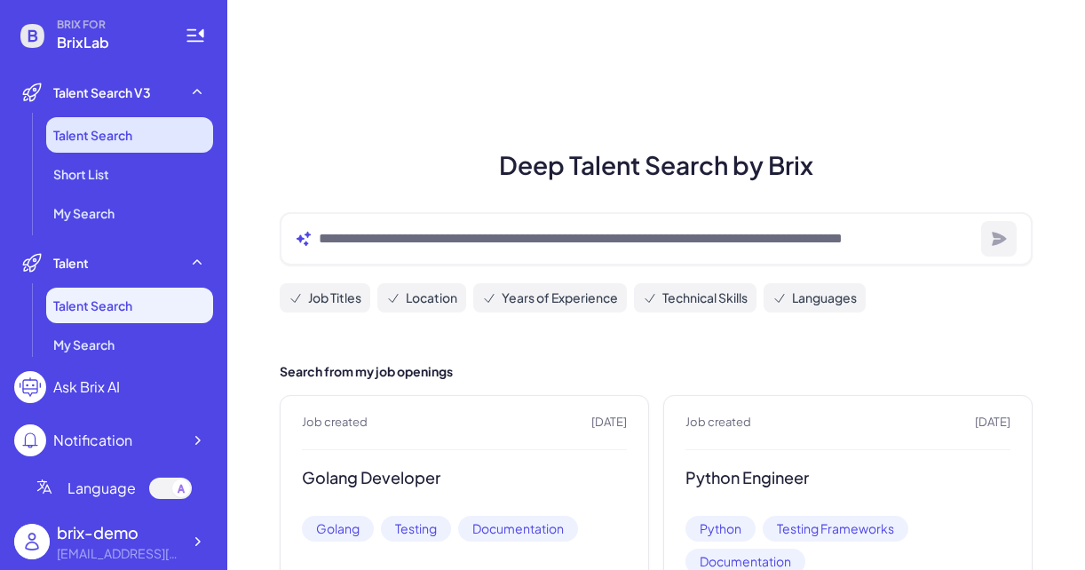
click at [107, 139] on span "Talent Search" at bounding box center [92, 135] width 79 height 18
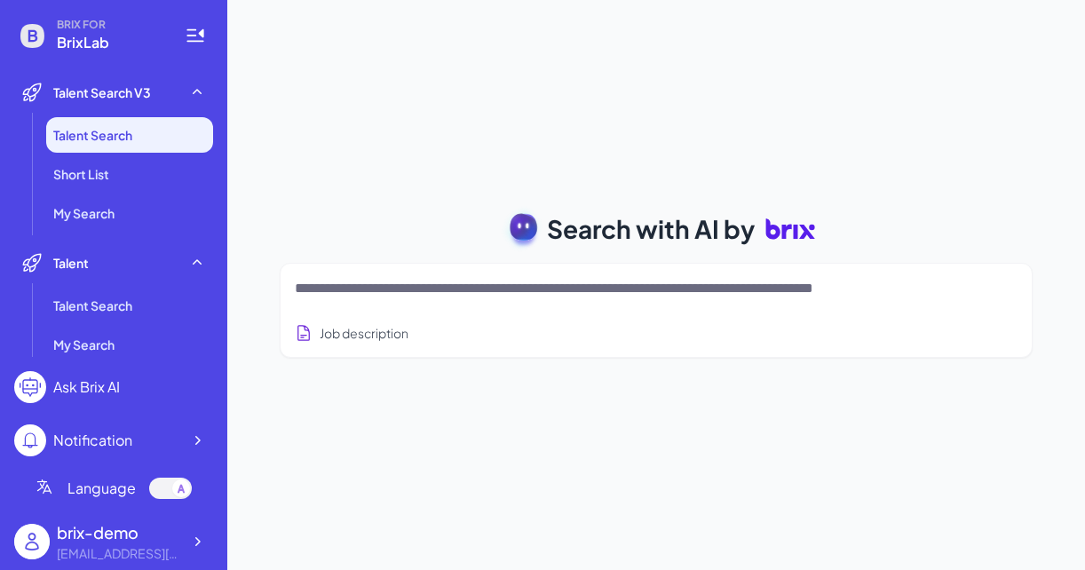
click at [490, 300] on div at bounding box center [656, 289] width 723 height 36
click at [491, 289] on textarea at bounding box center [635, 288] width 680 height 21
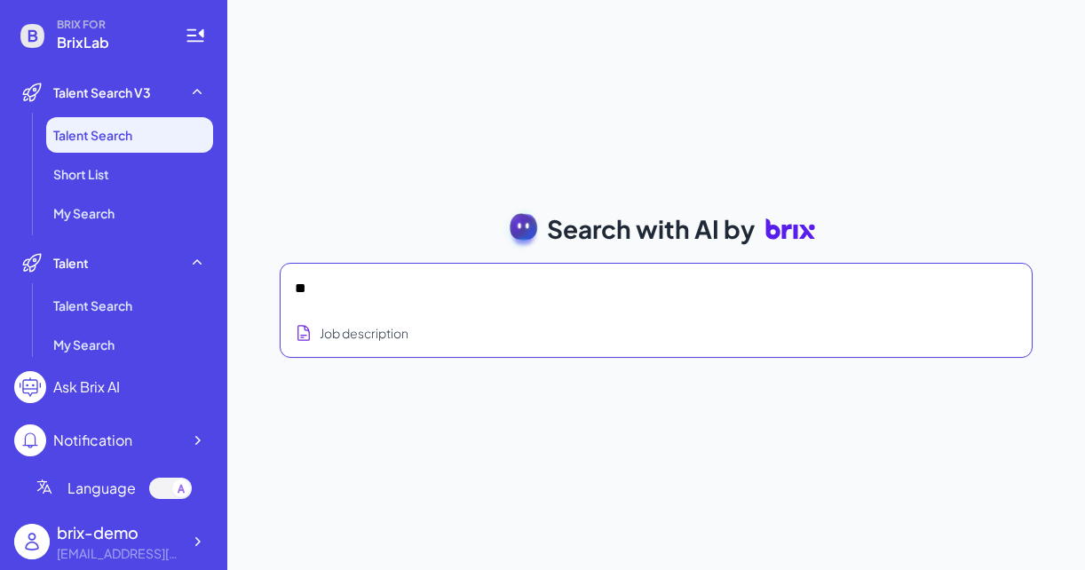
type textarea "*"
type textarea "**********"
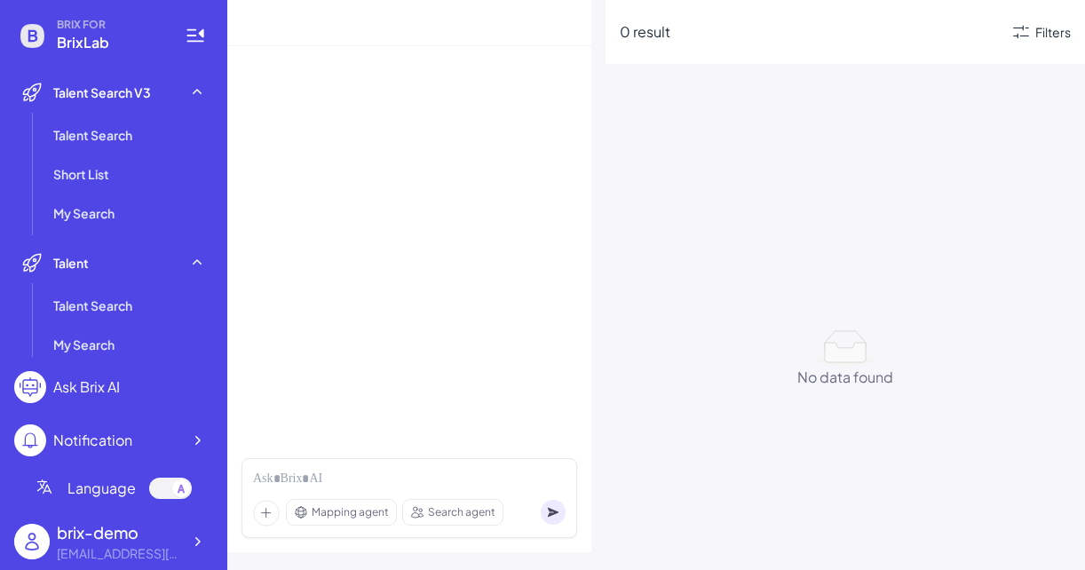
scroll to position [95, 0]
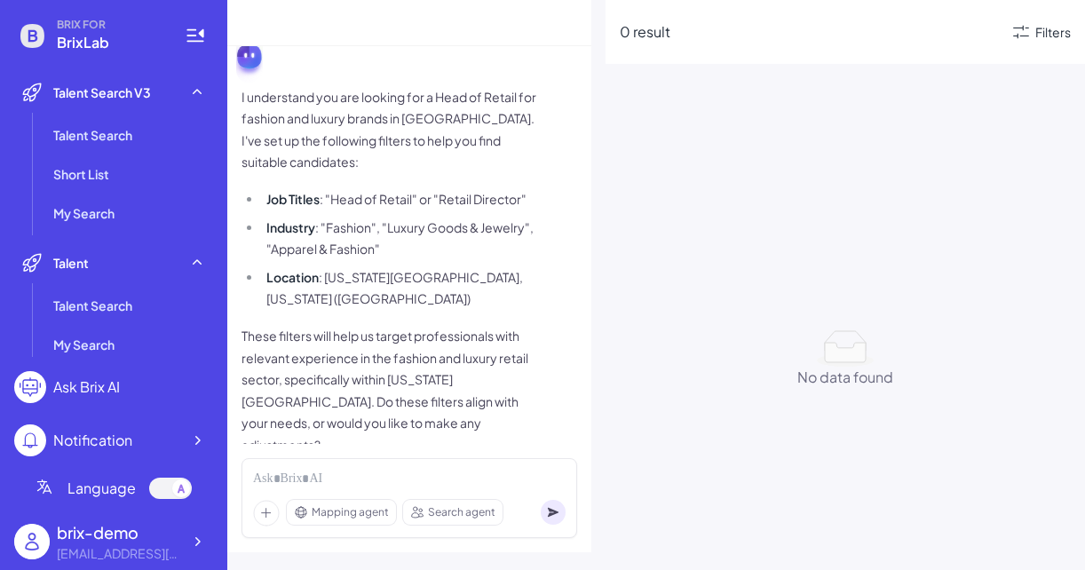
click at [1033, 41] on div "Filters" at bounding box center [1041, 31] width 60 height 21
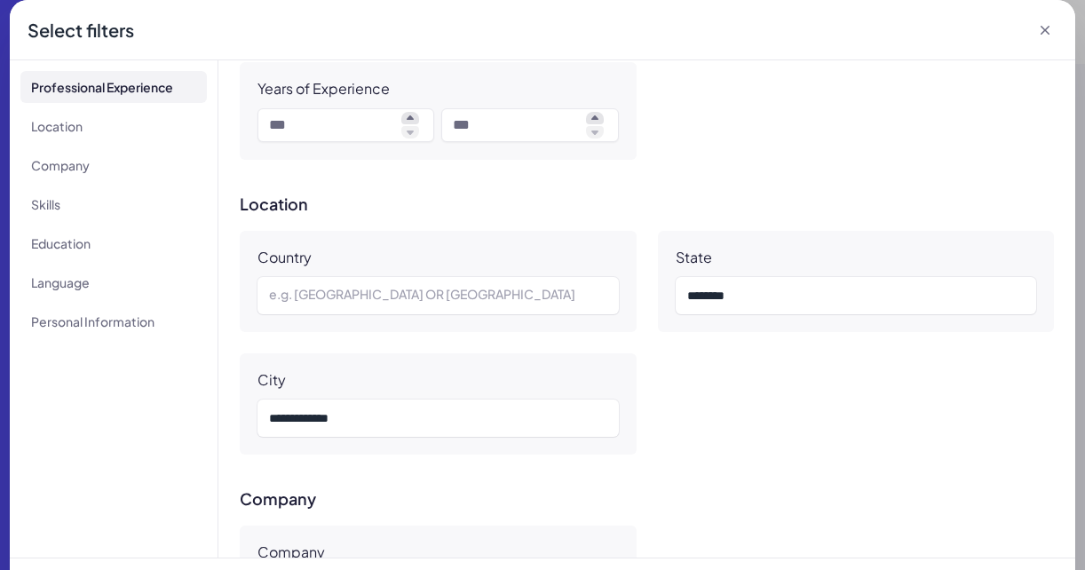
scroll to position [358, 0]
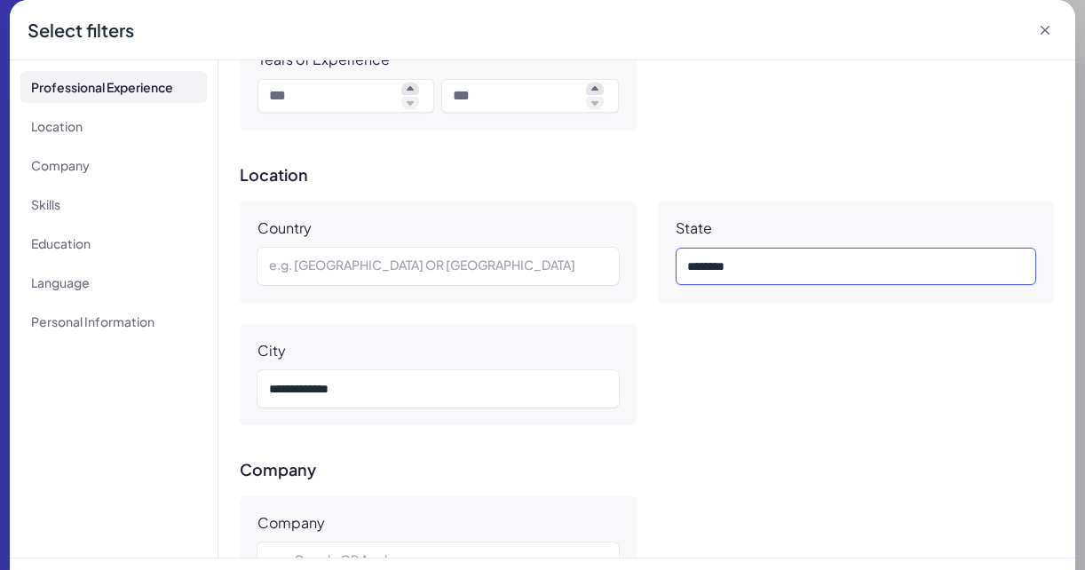
click at [739, 271] on div "*** ****" at bounding box center [856, 266] width 338 height 21
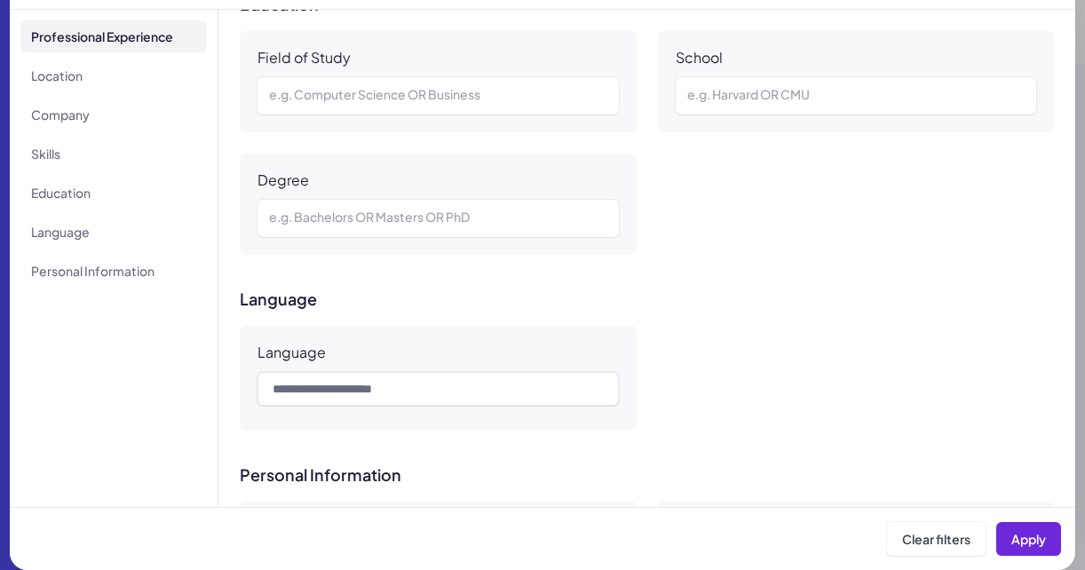
scroll to position [1519, 0]
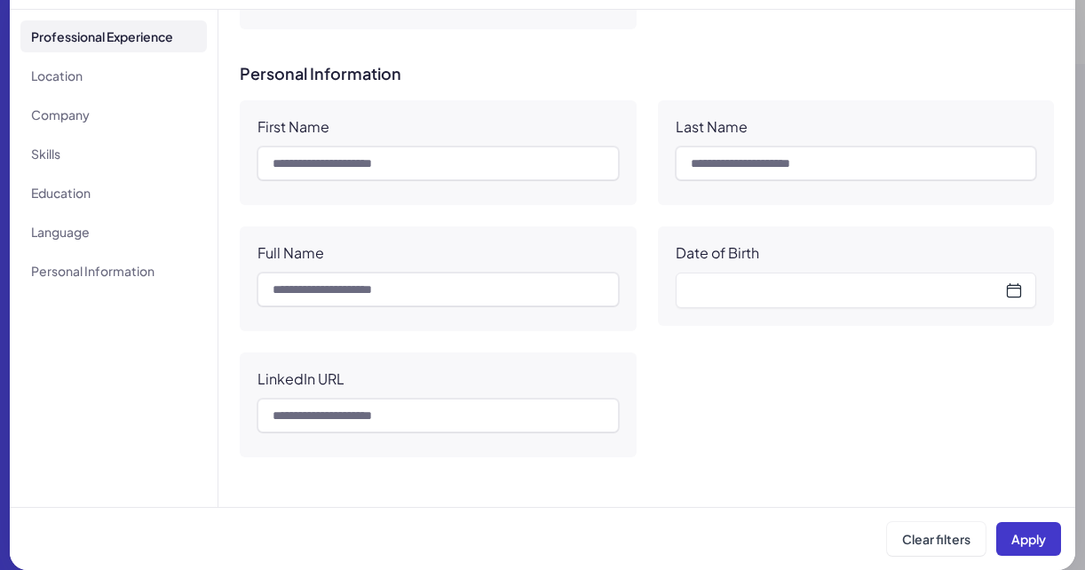
click at [1035, 531] on span "Apply" at bounding box center [1028, 539] width 35 height 16
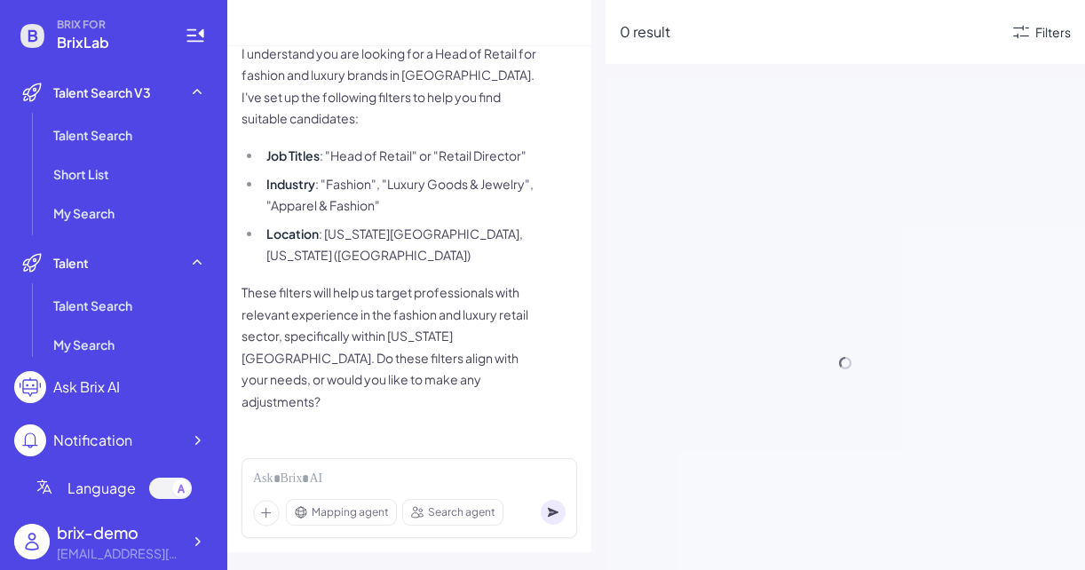
scroll to position [95, 0]
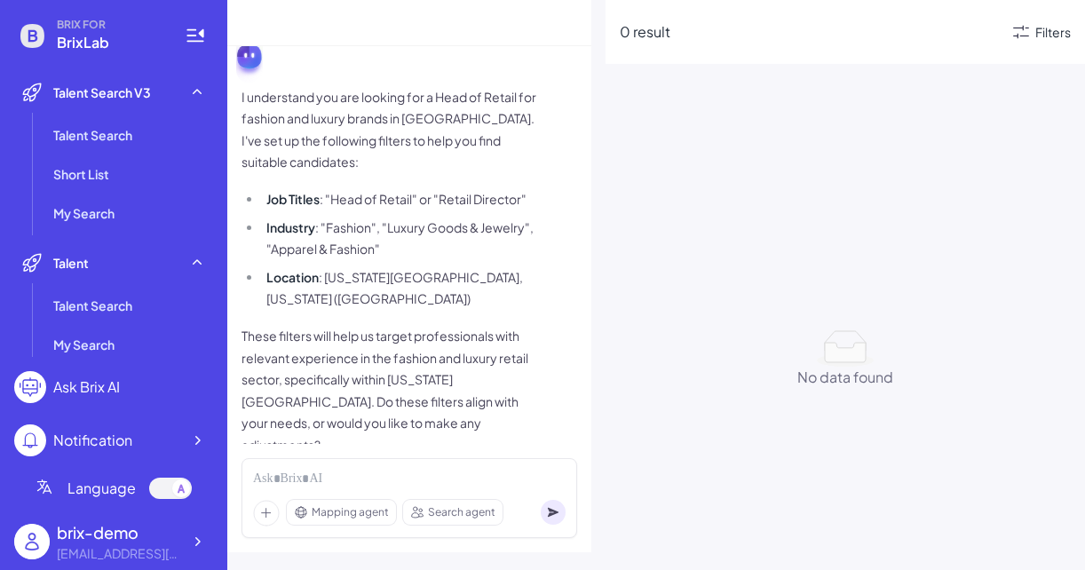
click at [1030, 29] on icon at bounding box center [1021, 31] width 21 height 21
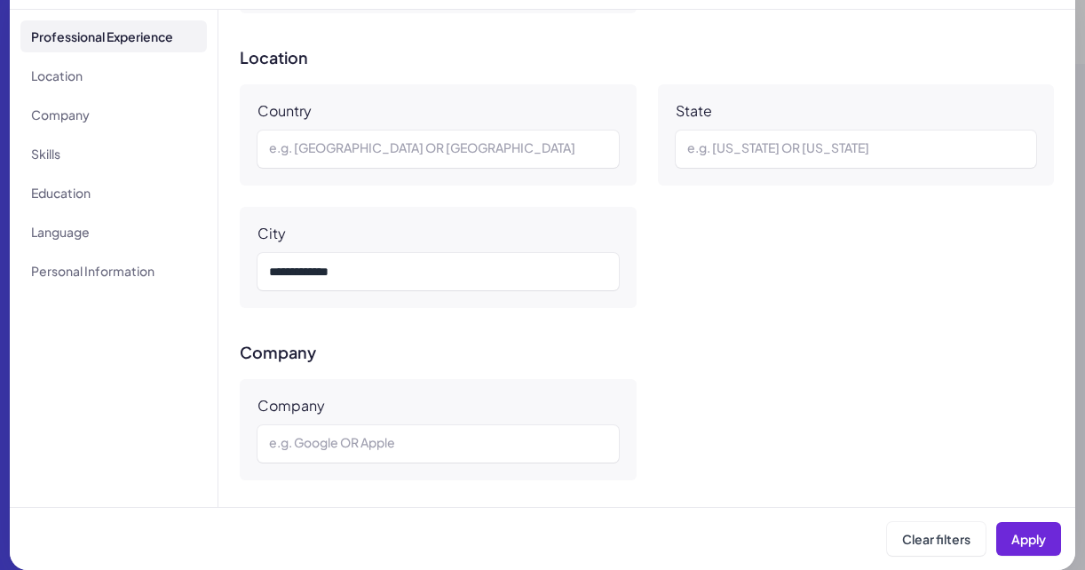
scroll to position [372, 0]
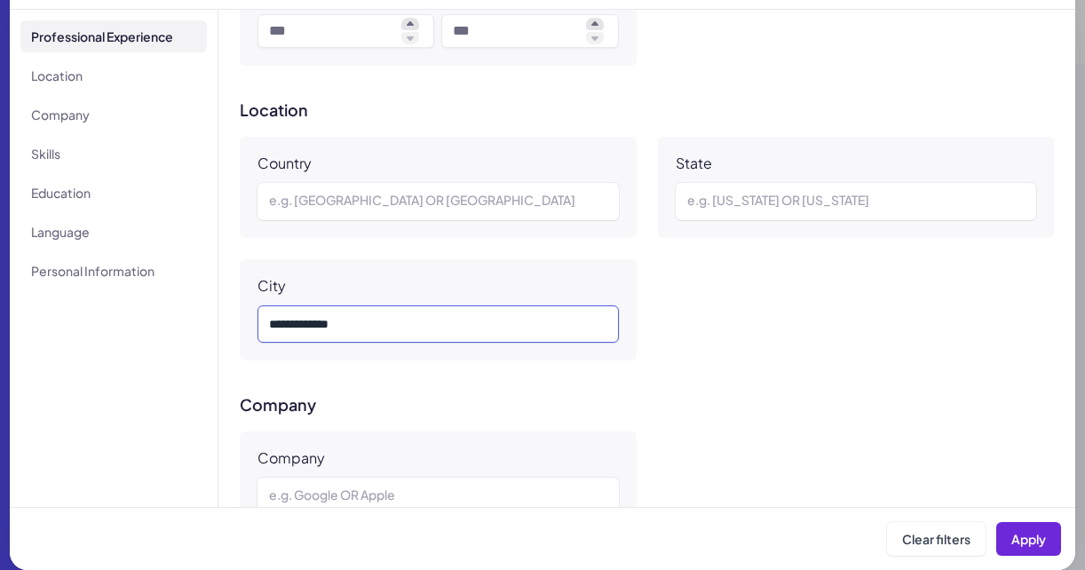
click at [504, 325] on div "*** **** ****" at bounding box center [438, 323] width 338 height 21
click at [1029, 554] on button "Apply" at bounding box center [1028, 539] width 65 height 34
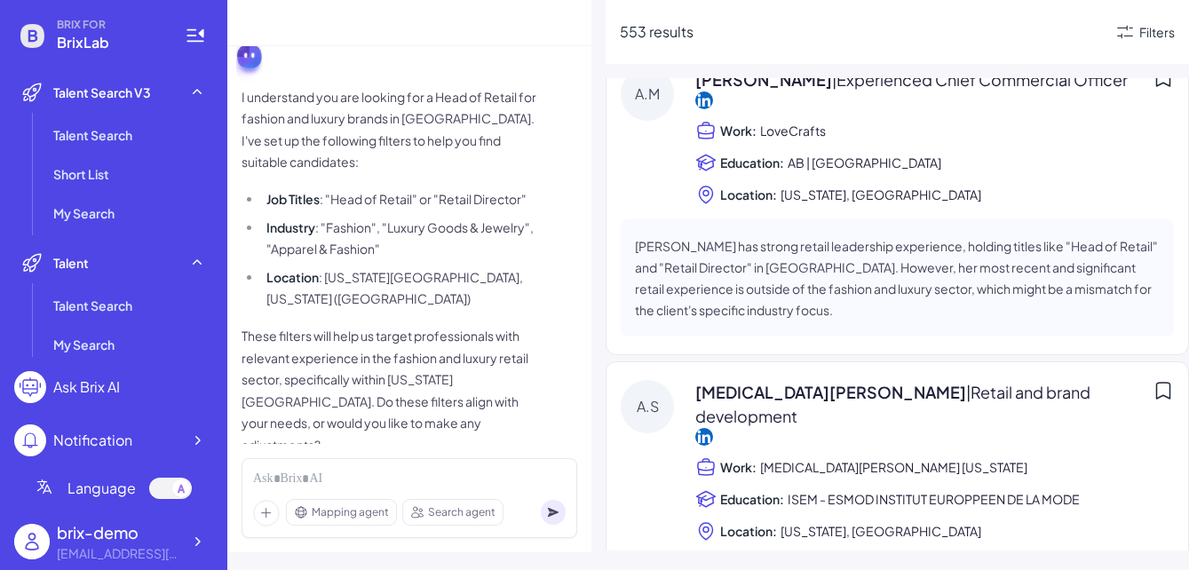
scroll to position [0, 0]
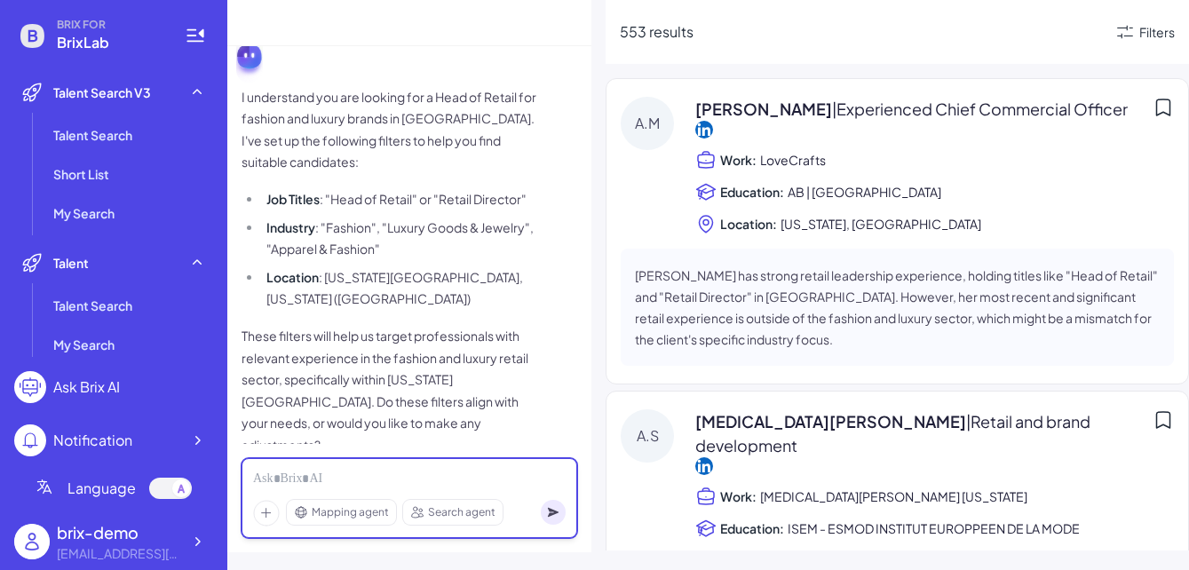
click at [320, 485] on div at bounding box center [409, 480] width 313 height 20
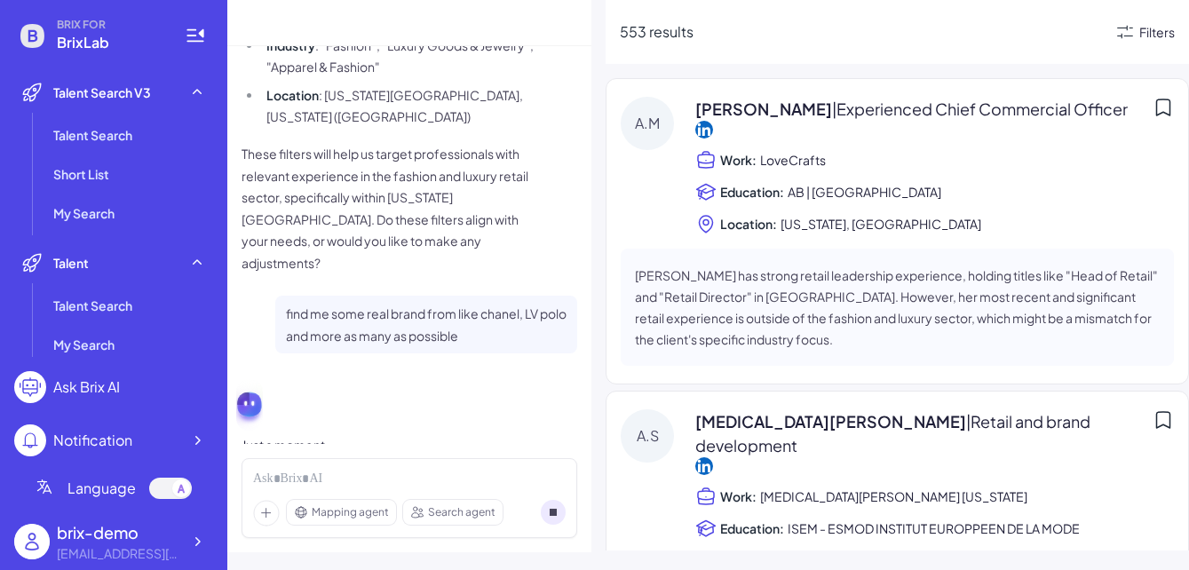
click at [1084, 29] on div "Filters" at bounding box center [1157, 32] width 36 height 19
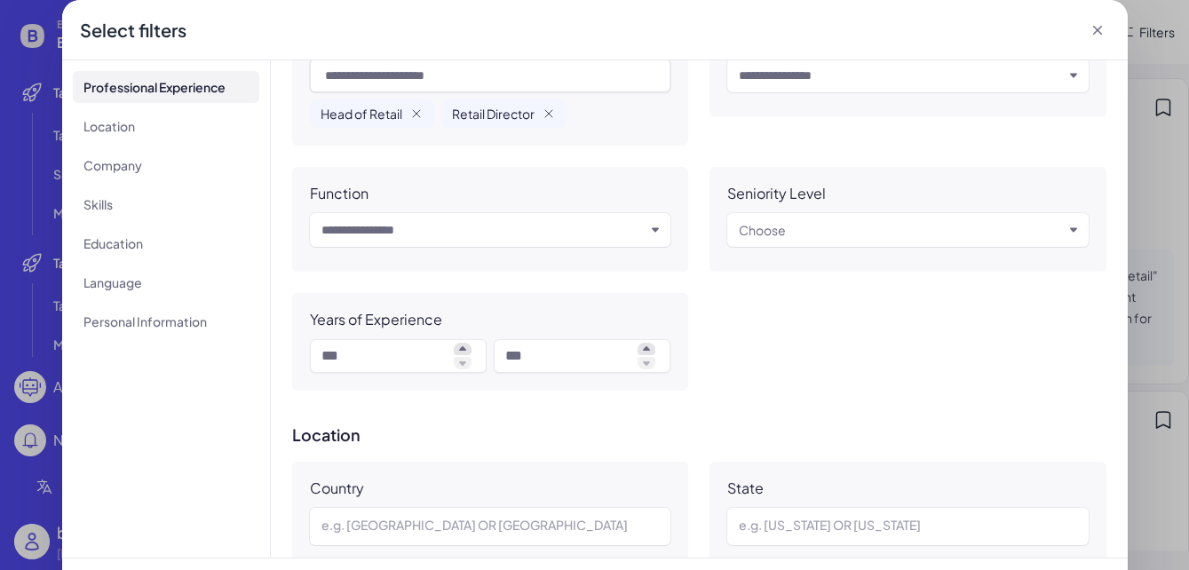
scroll to position [290, 0]
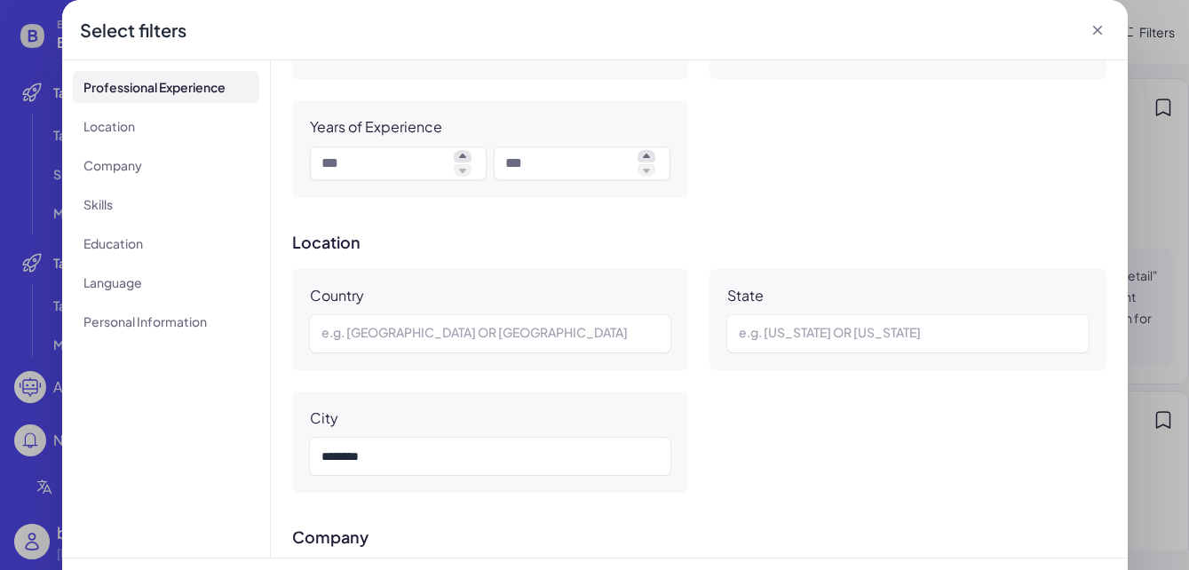
click at [1084, 26] on icon at bounding box center [1098, 30] width 18 height 18
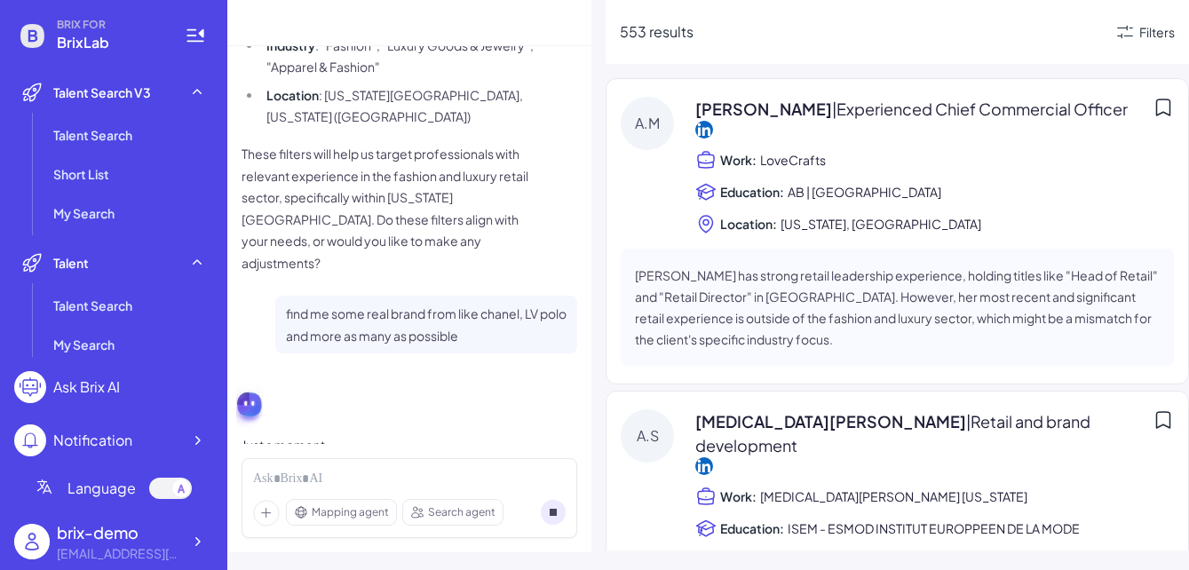
click at [361, 305] on div "find me some real brand from like chanel, LV polo and more as many as possible" at bounding box center [426, 325] width 302 height 58
click at [284, 434] on div "Just a moment..." at bounding box center [410, 444] width 336 height 21
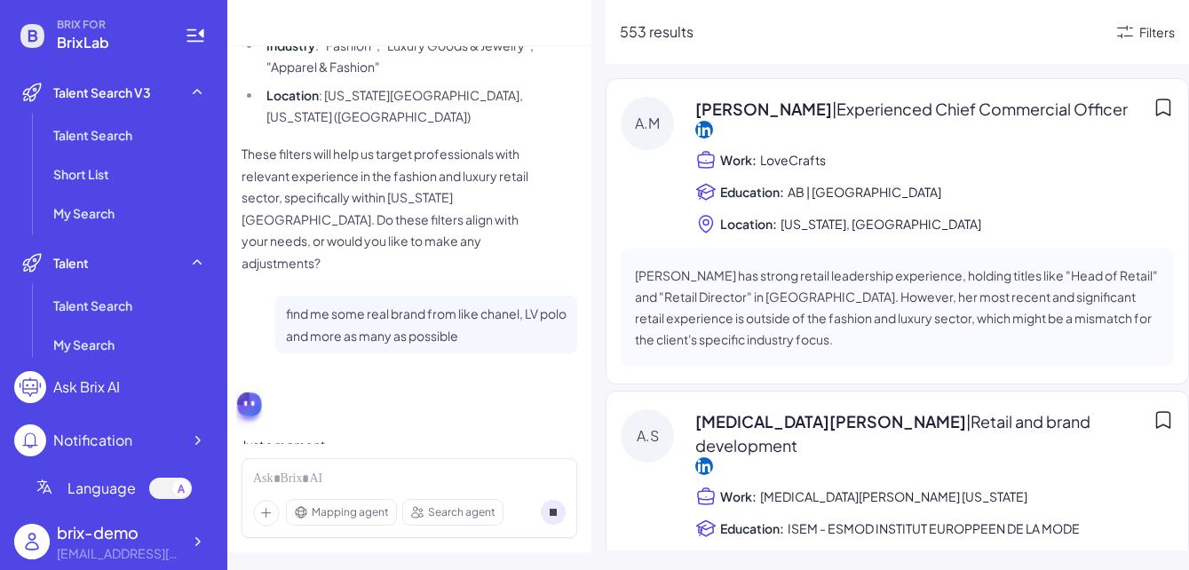
click at [329, 434] on div "Just a moment..." at bounding box center [410, 444] width 336 height 21
click at [341, 387] on div "Just a moment..." at bounding box center [410, 416] width 336 height 80
click at [428, 303] on p "find me some real brand from like chanel, LV polo and more as many as possible" at bounding box center [426, 325] width 281 height 44
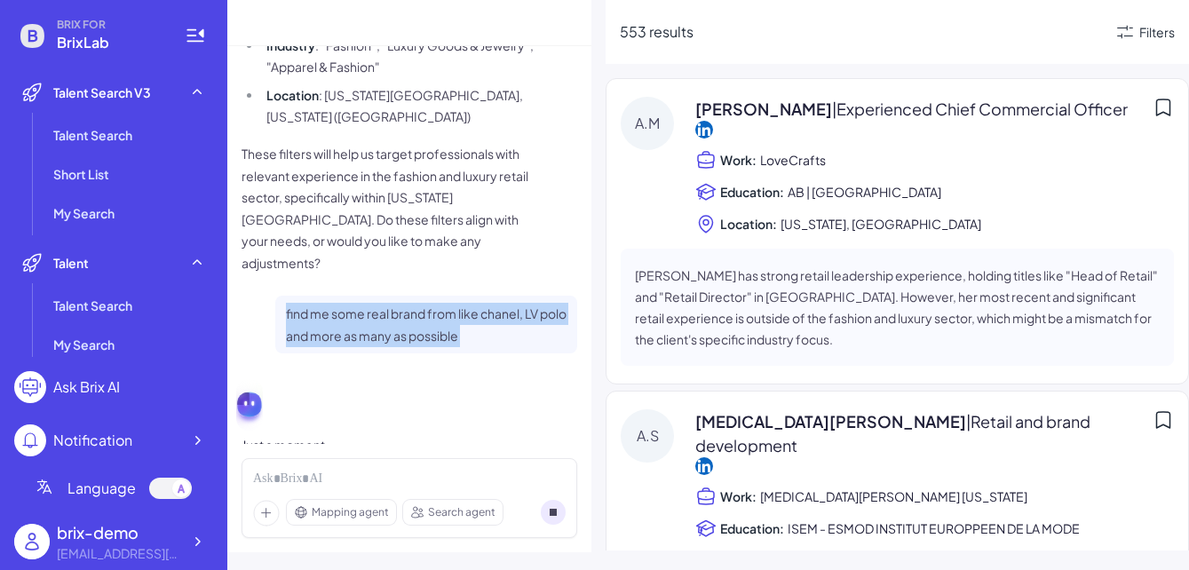
click at [428, 303] on p "find me some real brand from like chanel, LV polo and more as many as possible" at bounding box center [426, 325] width 281 height 44
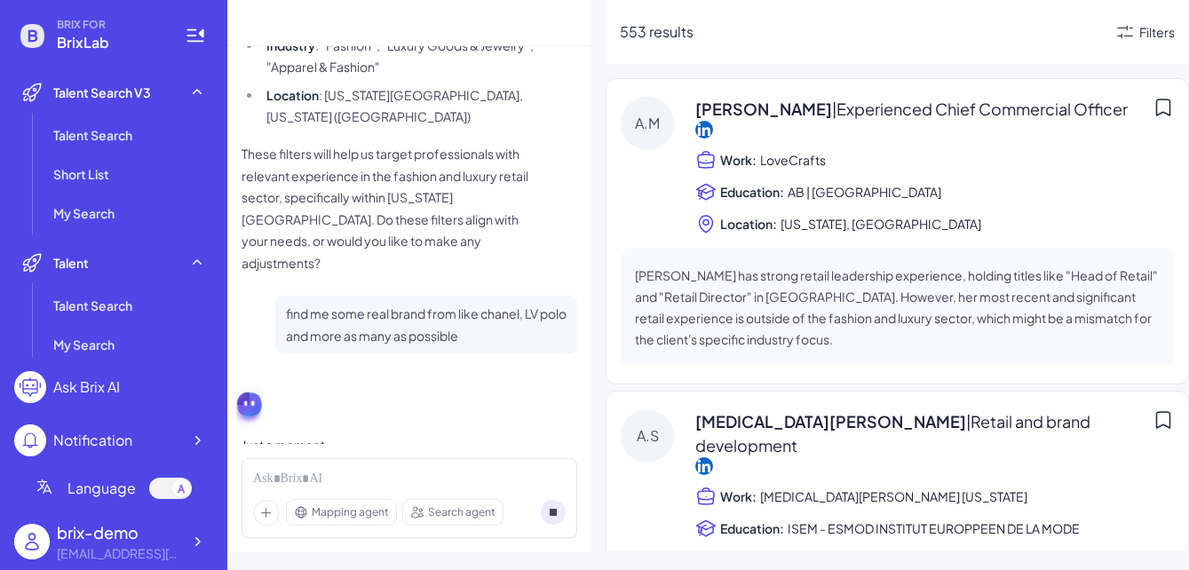
click at [490, 303] on p "find me some real brand from like chanel, LV polo and more as many as possible" at bounding box center [426, 325] width 281 height 44
click at [559, 505] on circle at bounding box center [553, 512] width 25 height 25
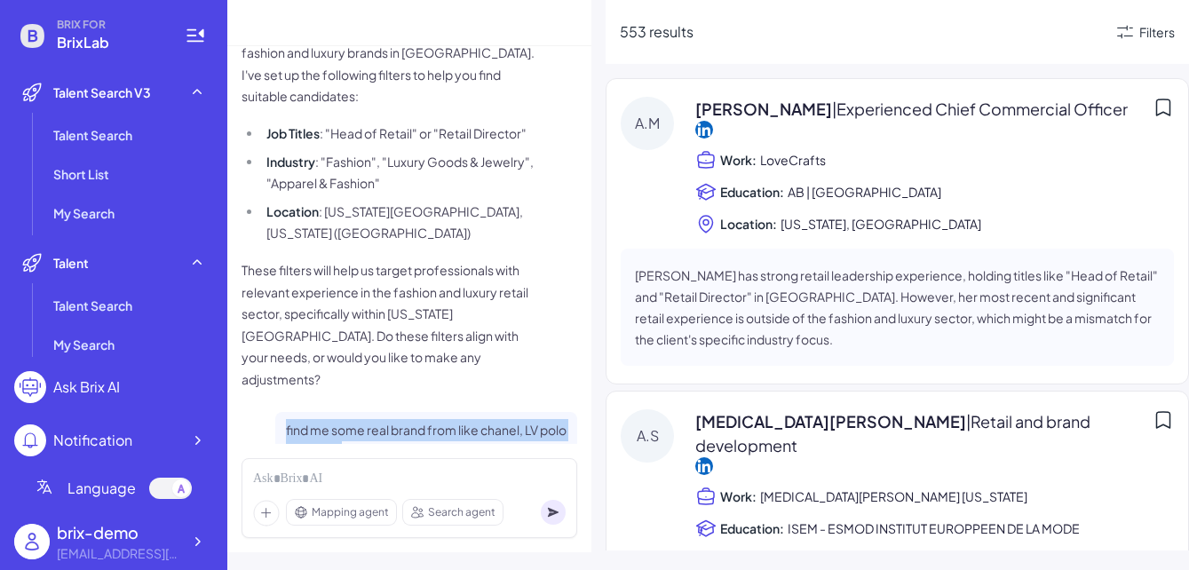
drag, startPoint x: 372, startPoint y: 409, endPoint x: 282, endPoint y: 387, distance: 93.1
click at [282, 412] on div "find me some real brand from like chanel, LV polo and more as many as possible" at bounding box center [426, 441] width 302 height 58
copy p "find me some real brand from like chanel, LV polo and more"
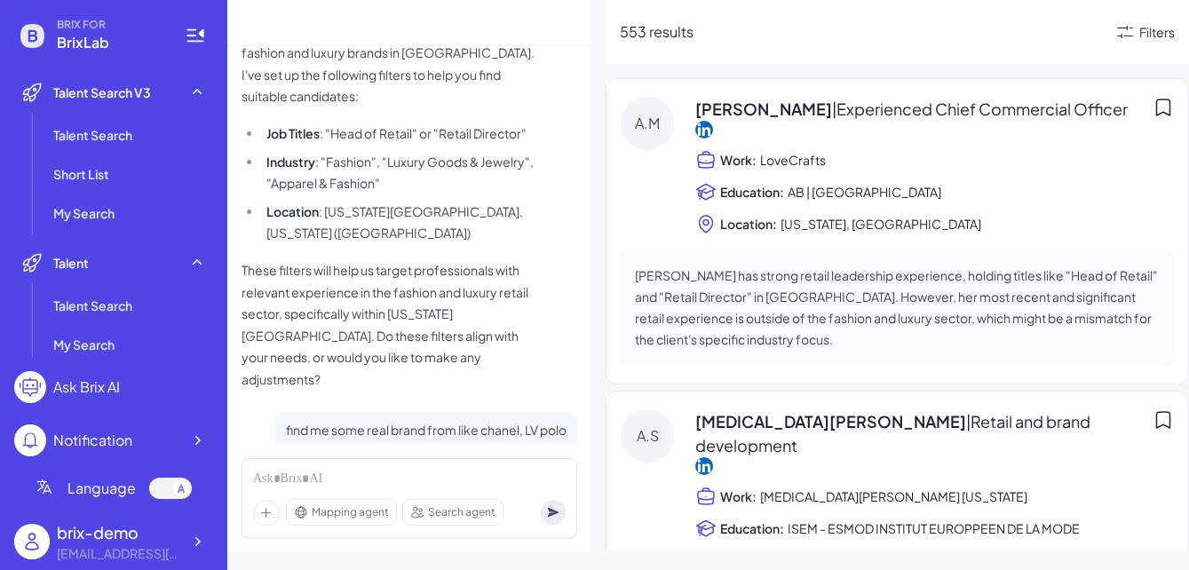
click at [305, 496] on div "Mapping agent Search agent" at bounding box center [410, 498] width 336 height 80
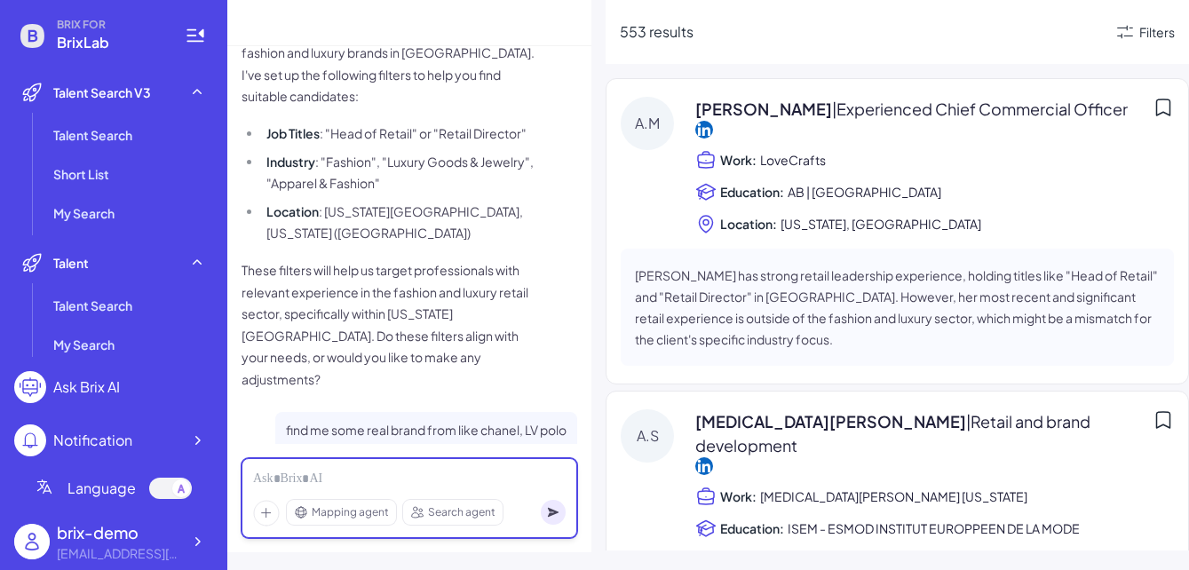
click at [305, 483] on div at bounding box center [409, 480] width 313 height 20
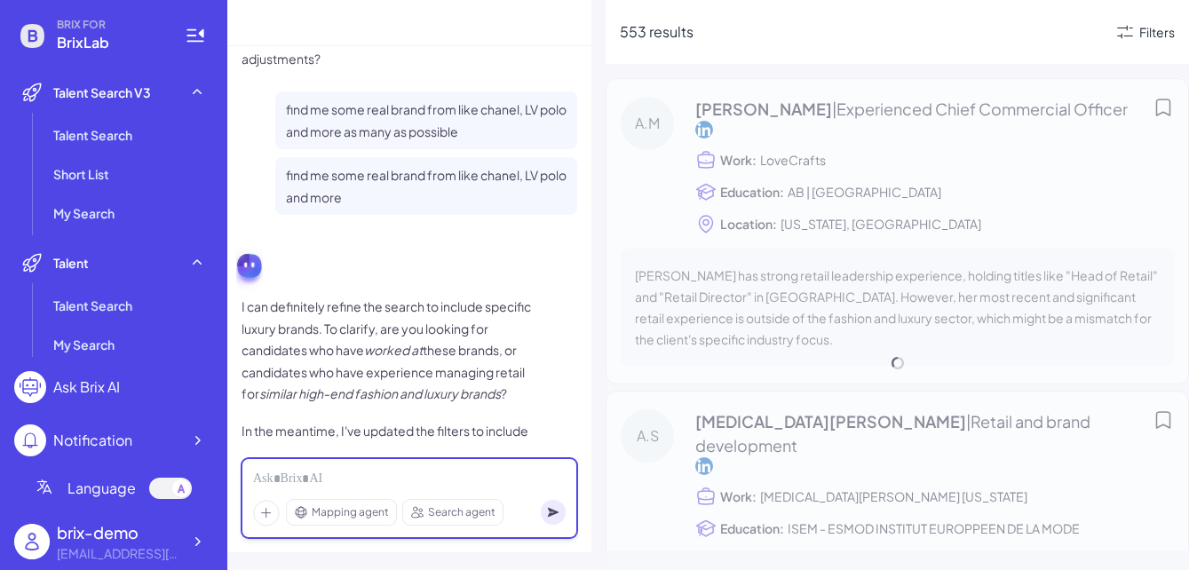
scroll to position [554, 0]
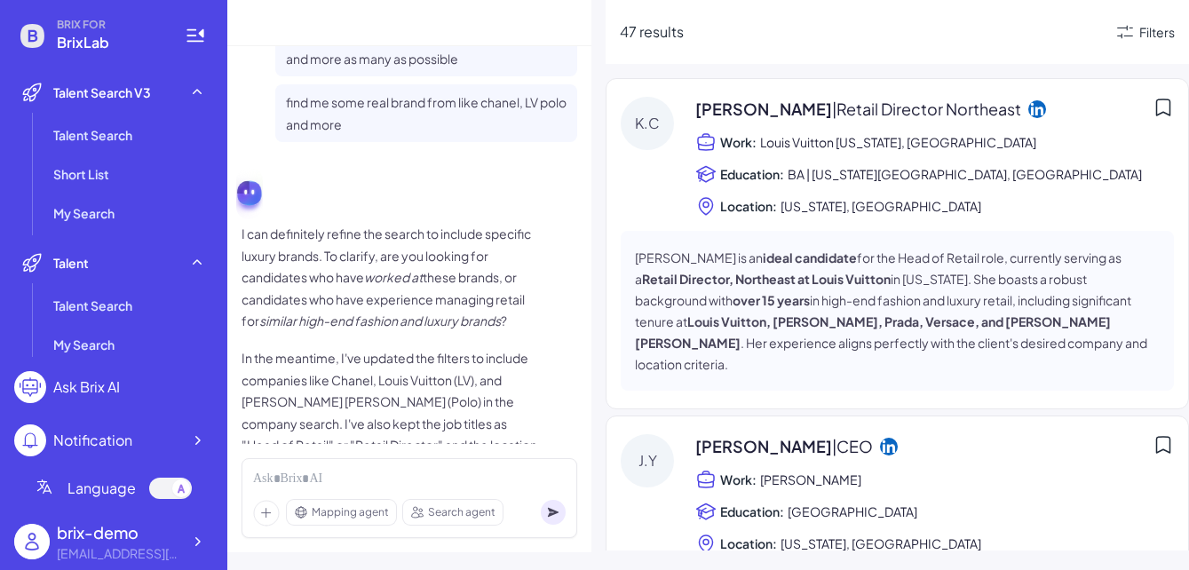
click at [263, 313] on em "similar high-end fashion and luxury brands" at bounding box center [380, 321] width 242 height 16
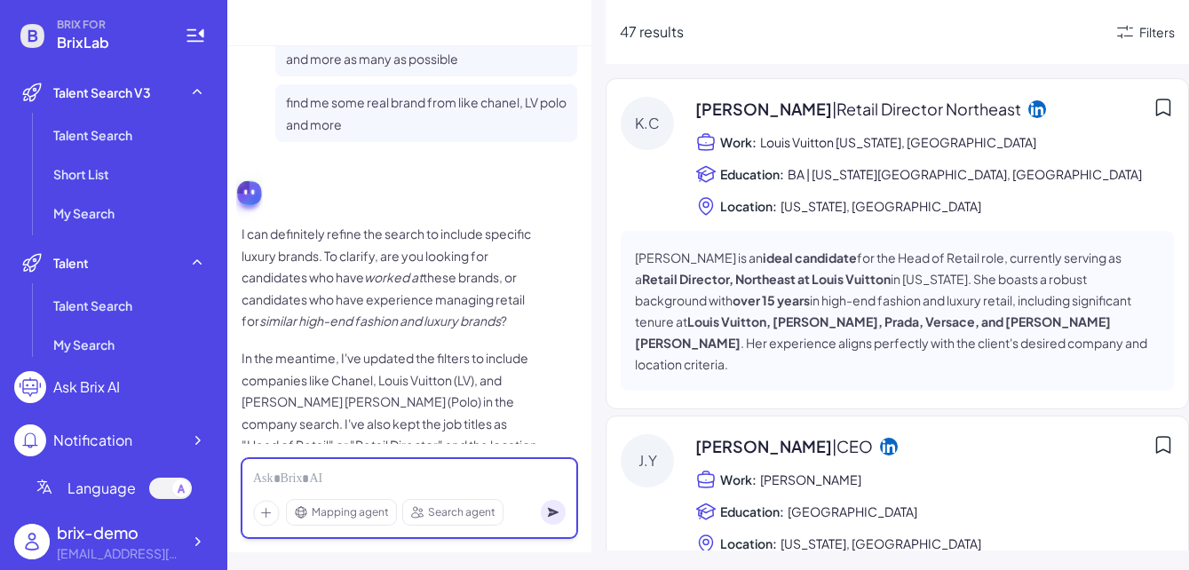
click at [343, 473] on div at bounding box center [409, 480] width 313 height 20
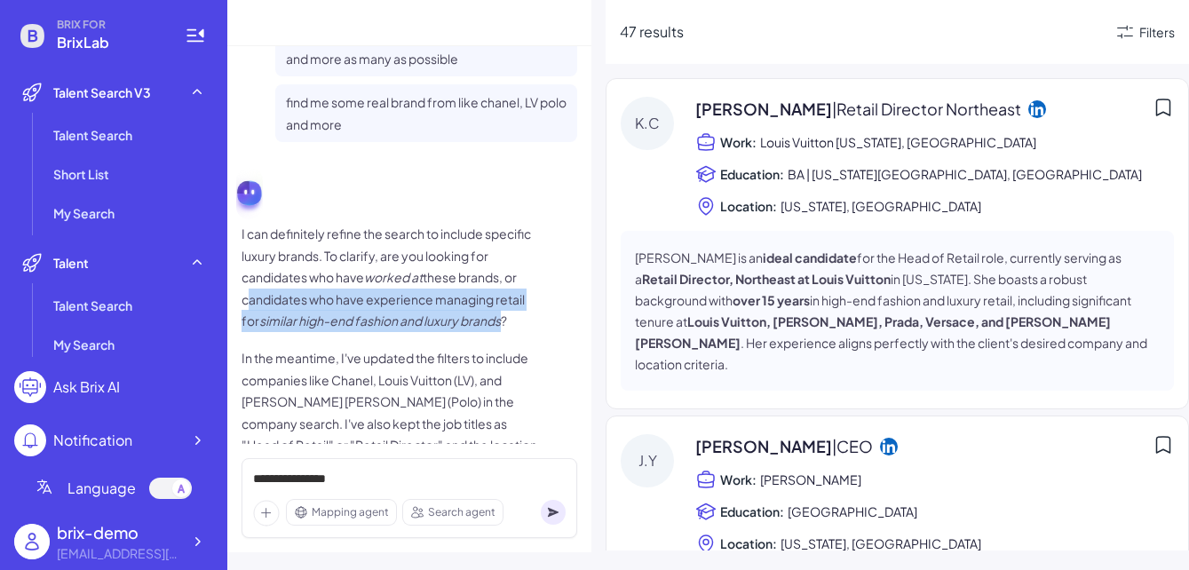
drag, startPoint x: 242, startPoint y: 255, endPoint x: 504, endPoint y: 267, distance: 262.3
click at [504, 267] on p "I can definitely refine the search to include specific luxury brands. To clarif…" at bounding box center [393, 277] width 302 height 109
copy p "candidates who have experience managing retail for similar high-end fashion and…"
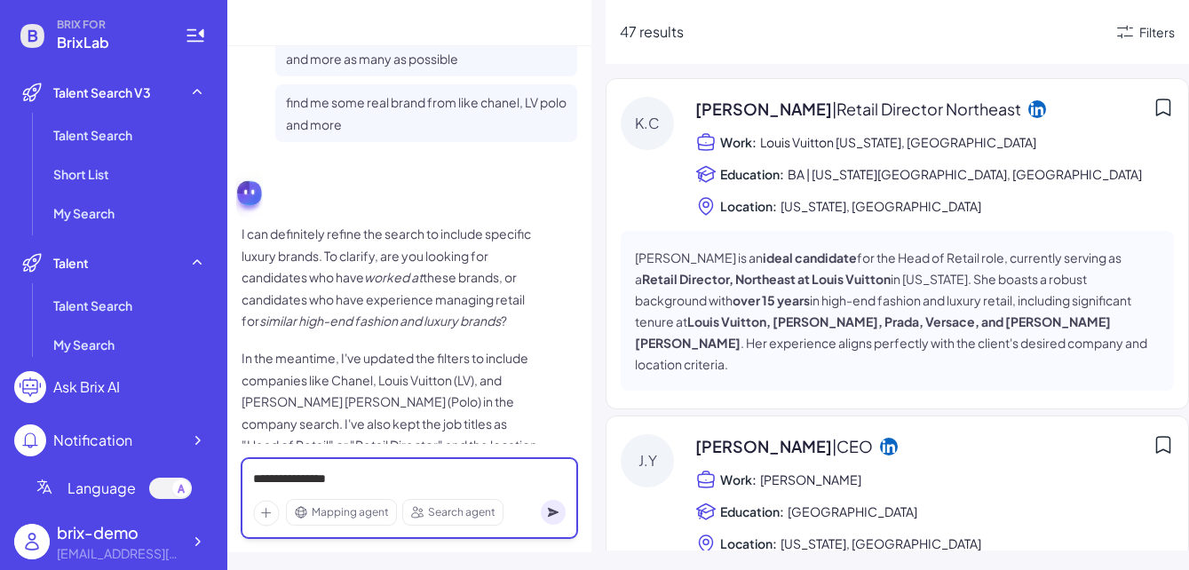
click at [324, 480] on div "**********" at bounding box center [409, 480] width 313 height 20
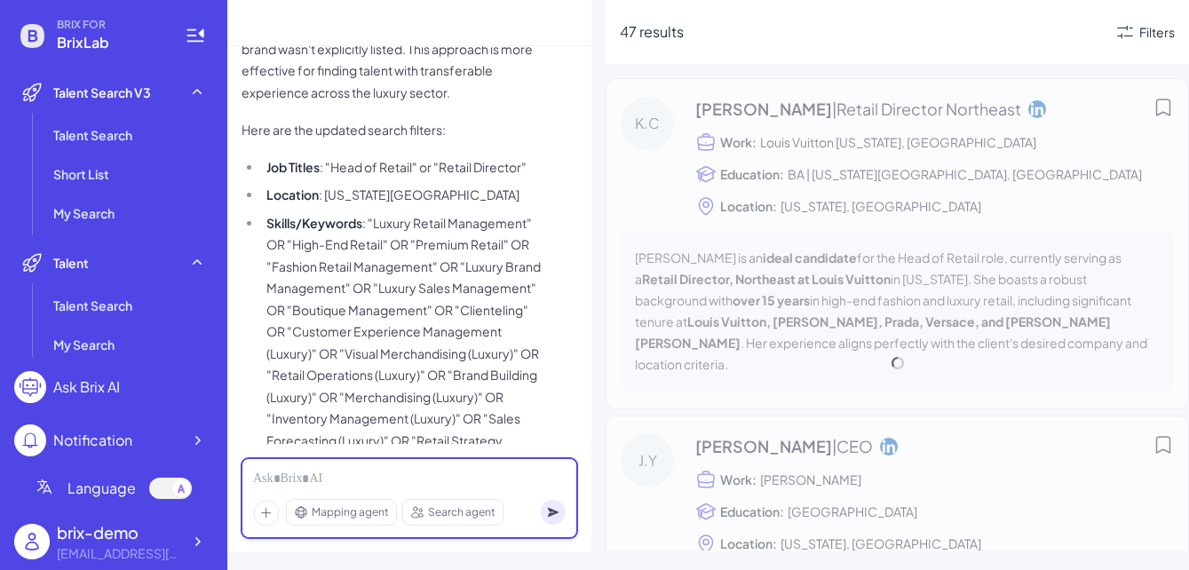
scroll to position [1508, 0]
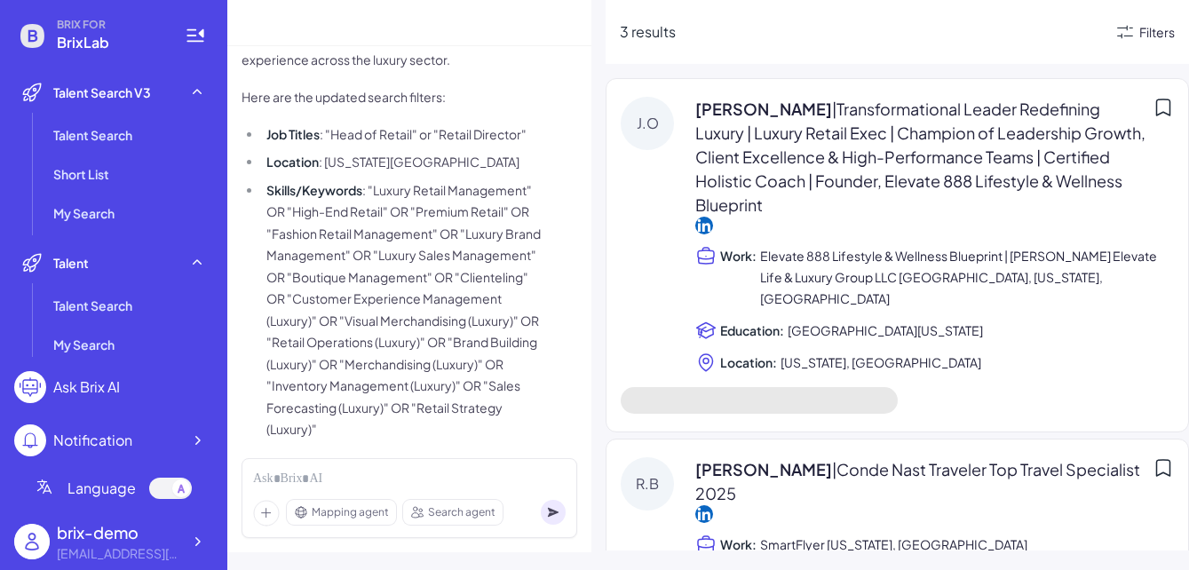
click at [1084, 32] on div "Filters" at bounding box center [1157, 32] width 36 height 19
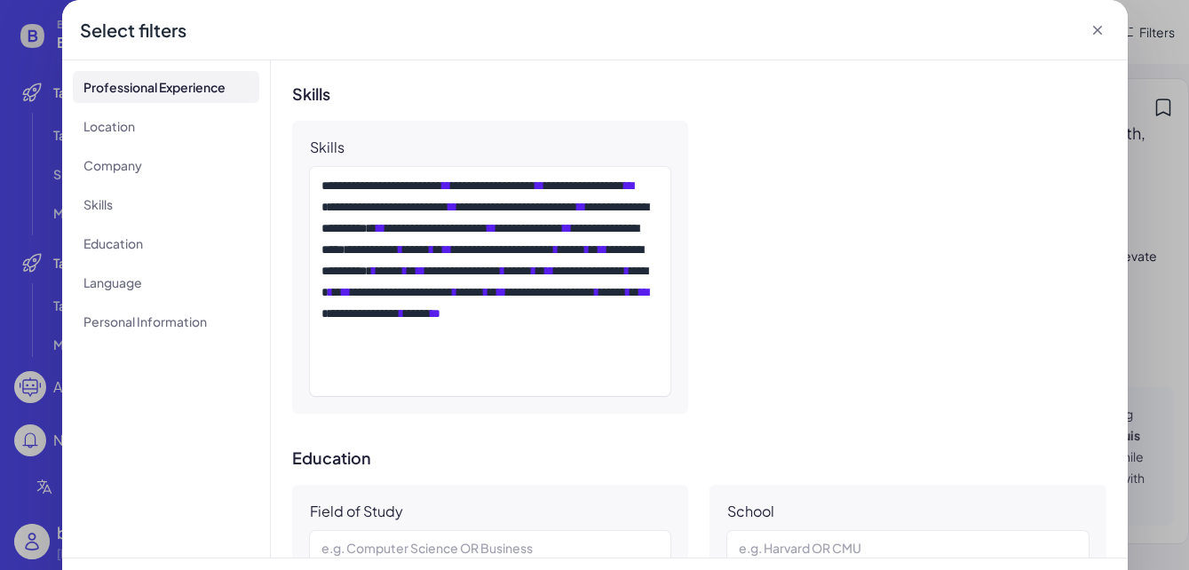
scroll to position [1205, 0]
click at [510, 288] on div "**********" at bounding box center [490, 280] width 338 height 213
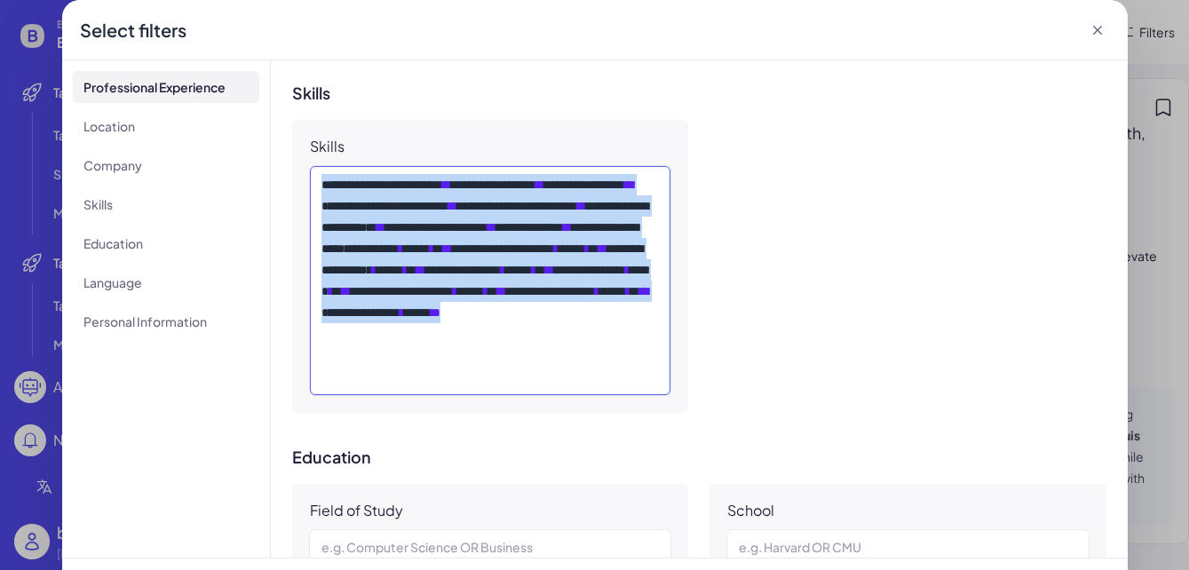
click at [510, 288] on div "**********" at bounding box center [490, 280] width 338 height 213
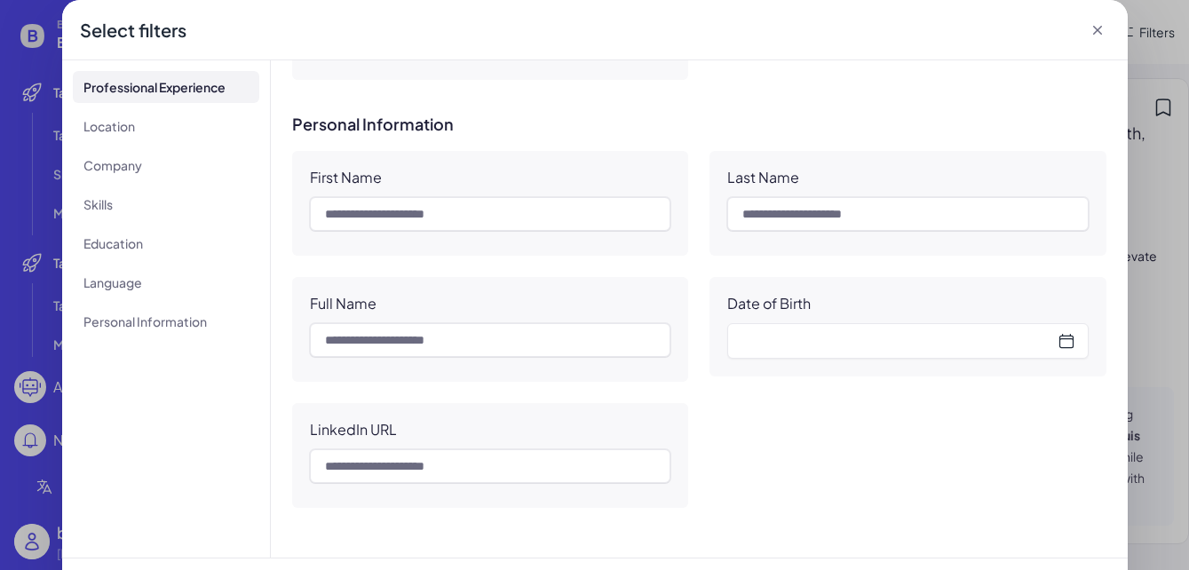
scroll to position [51, 0]
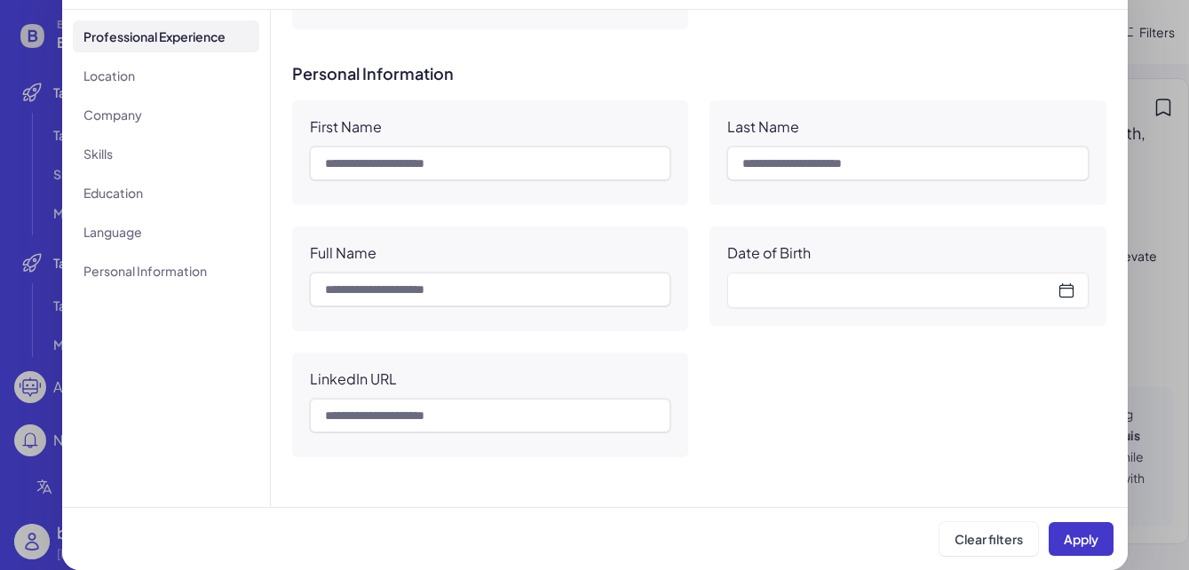
click at [1084, 527] on button "Apply" at bounding box center [1081, 539] width 65 height 34
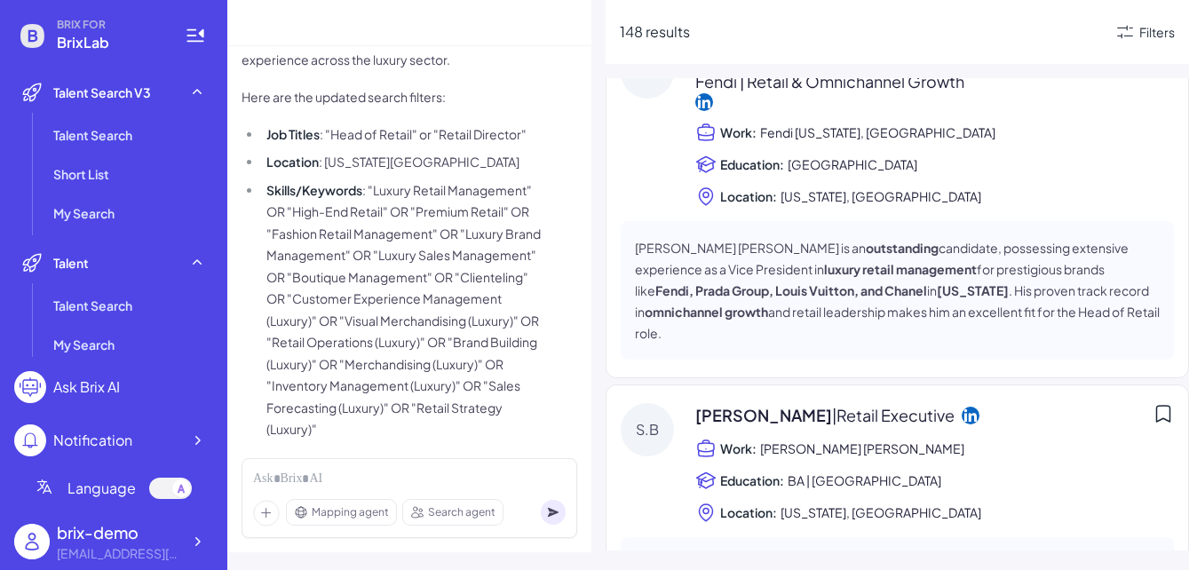
scroll to position [4220, 0]
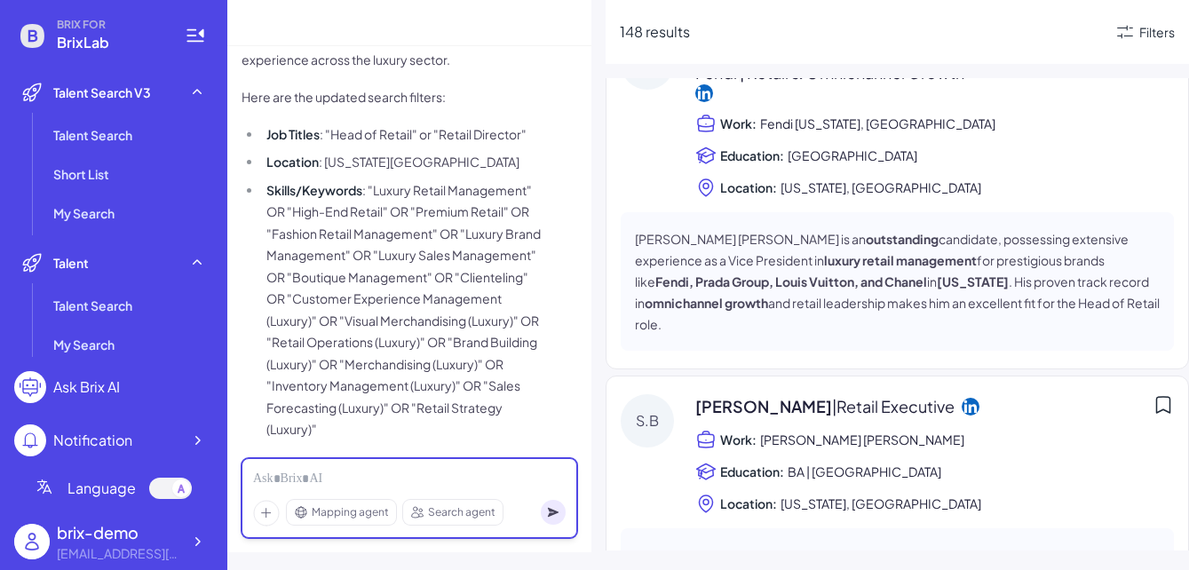
click at [446, 472] on div at bounding box center [409, 480] width 313 height 20
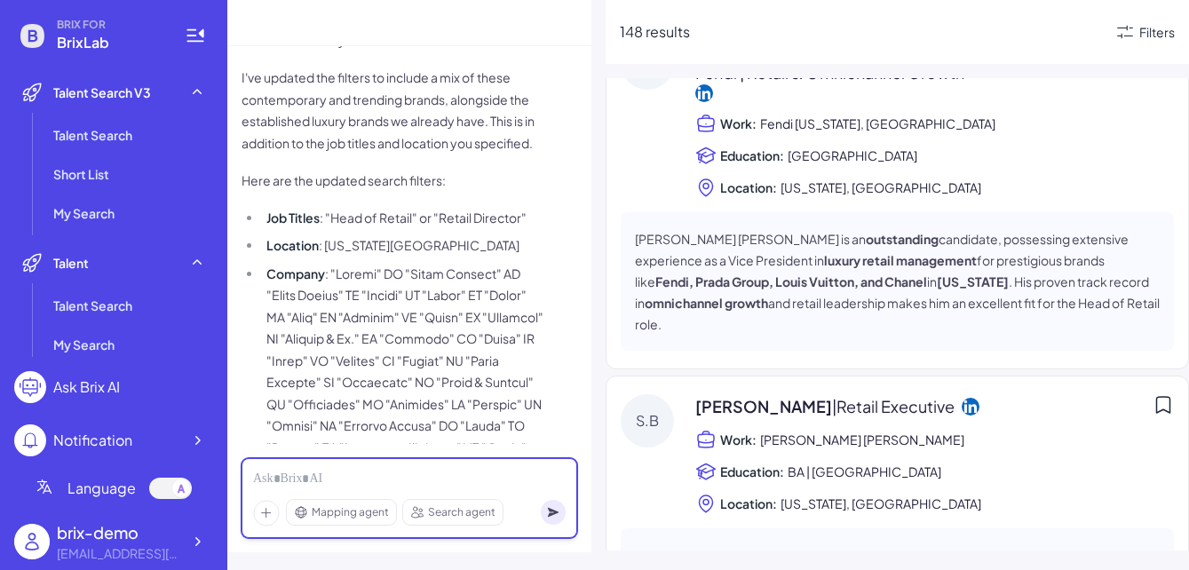
scroll to position [2983, 0]
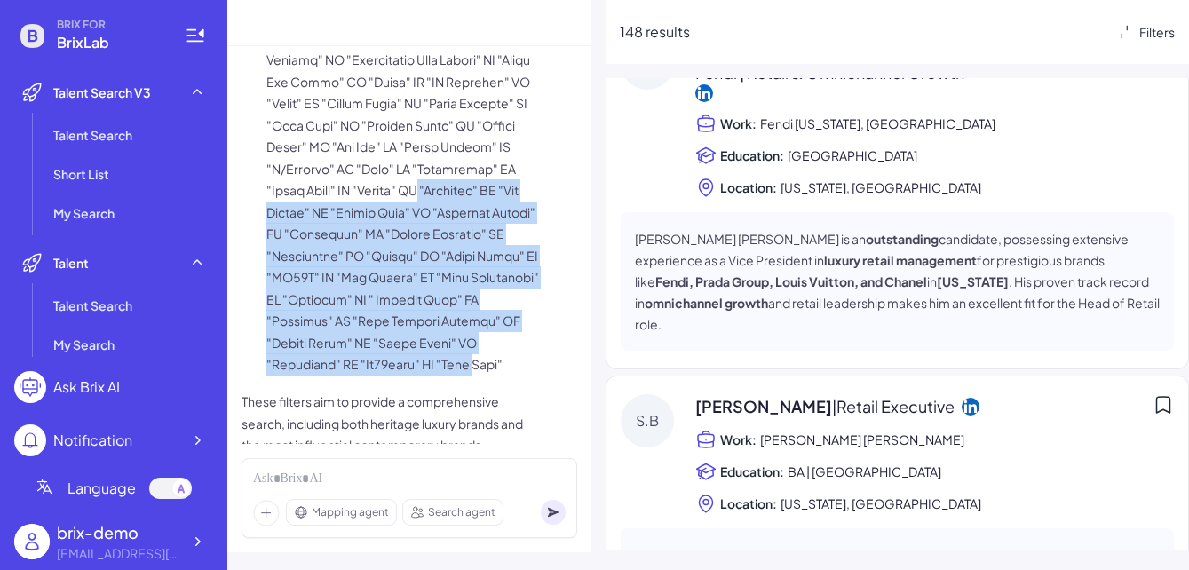
drag, startPoint x: 500, startPoint y: 322, endPoint x: 335, endPoint y: 155, distance: 235.5
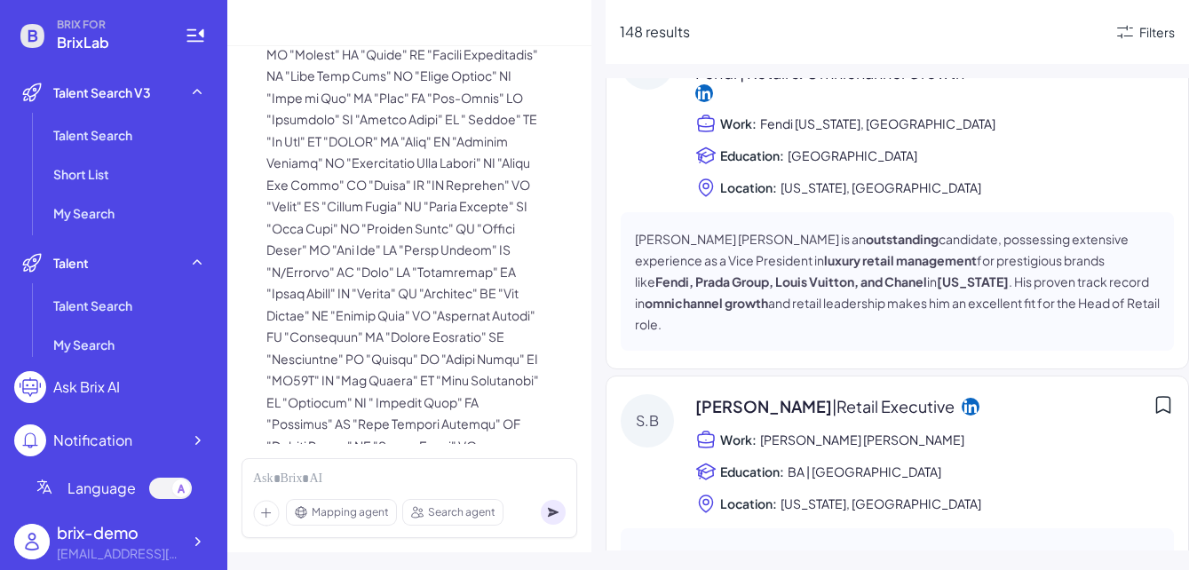
scroll to position [2876, 0]
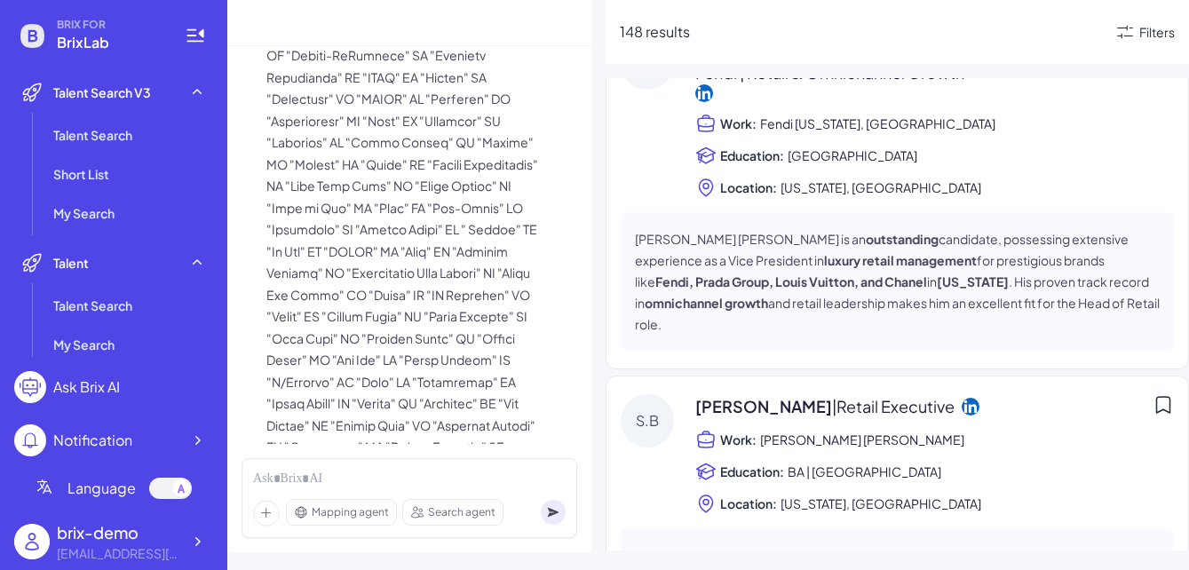
click at [472, 271] on li "Company" at bounding box center [403, 153] width 282 height 870
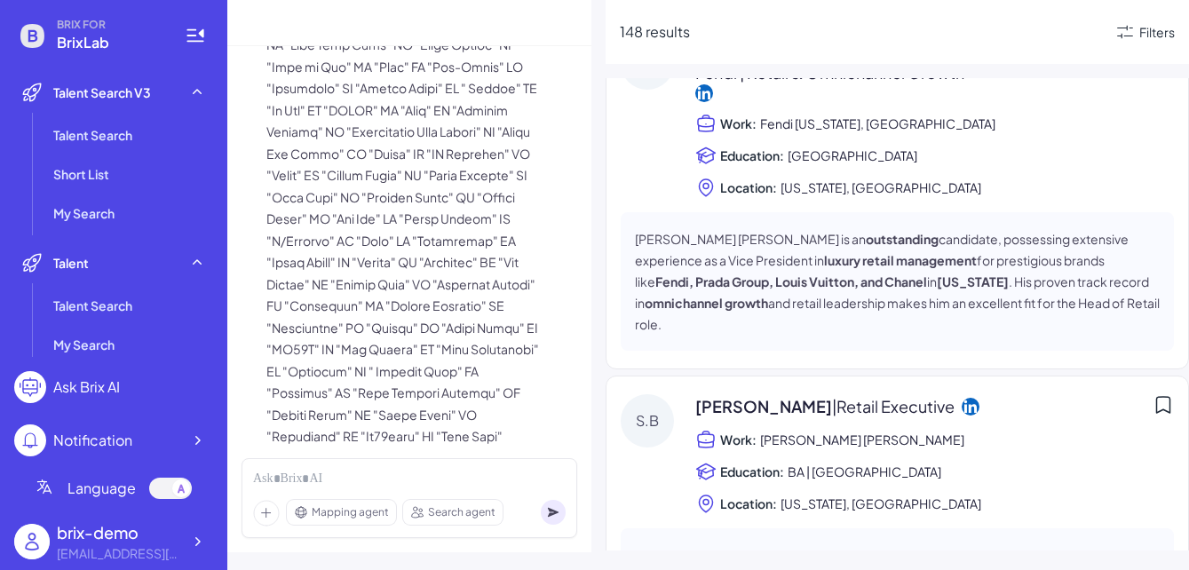
scroll to position [2983, 0]
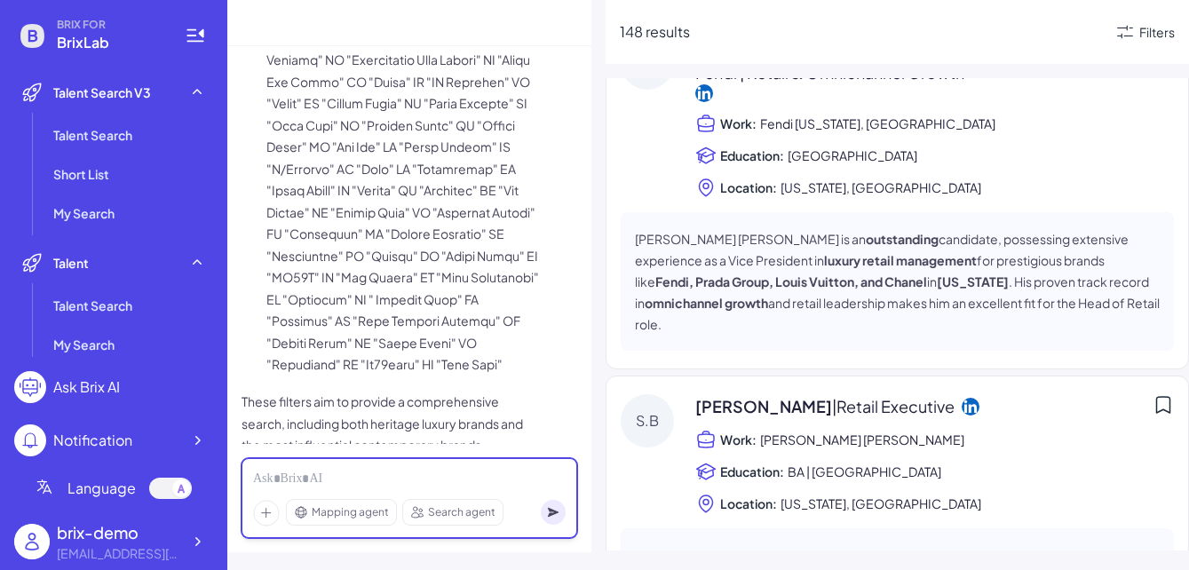
click at [408, 475] on div at bounding box center [409, 480] width 313 height 20
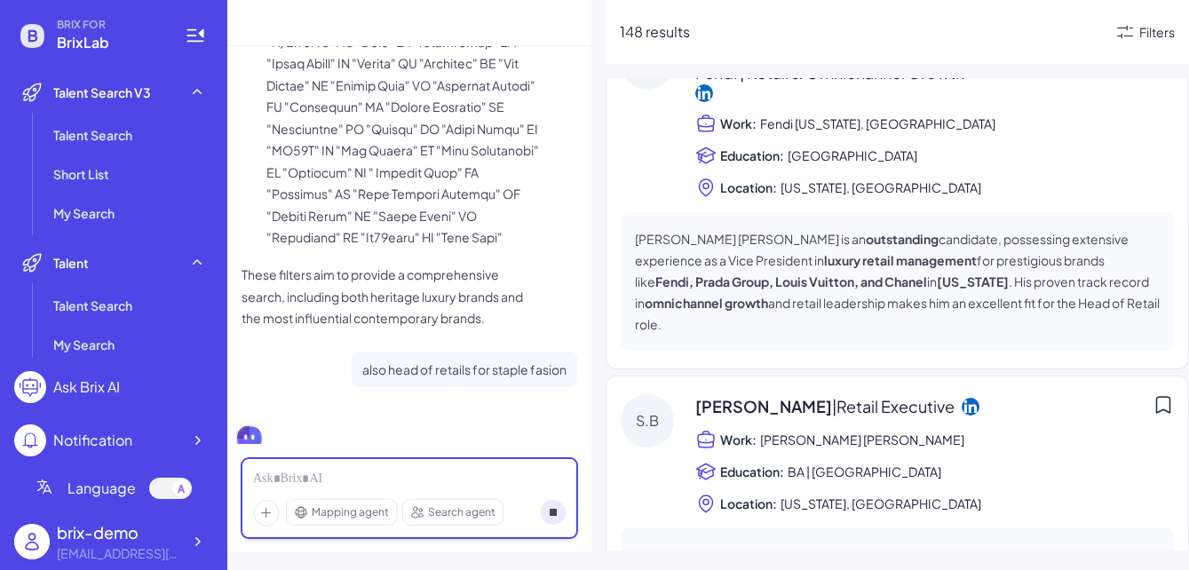
scroll to position [3144, 0]
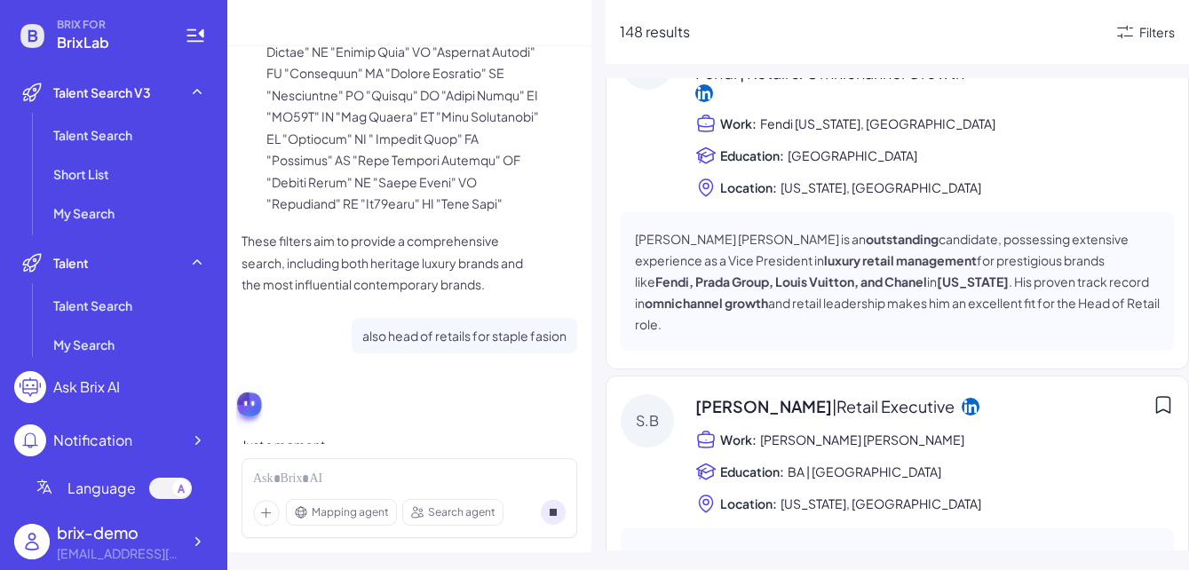
click at [463, 318] on div "also head of retails for staple fasion" at bounding box center [465, 336] width 226 height 36
click at [463, 325] on p "also head of retails for staple fasion" at bounding box center [464, 336] width 204 height 22
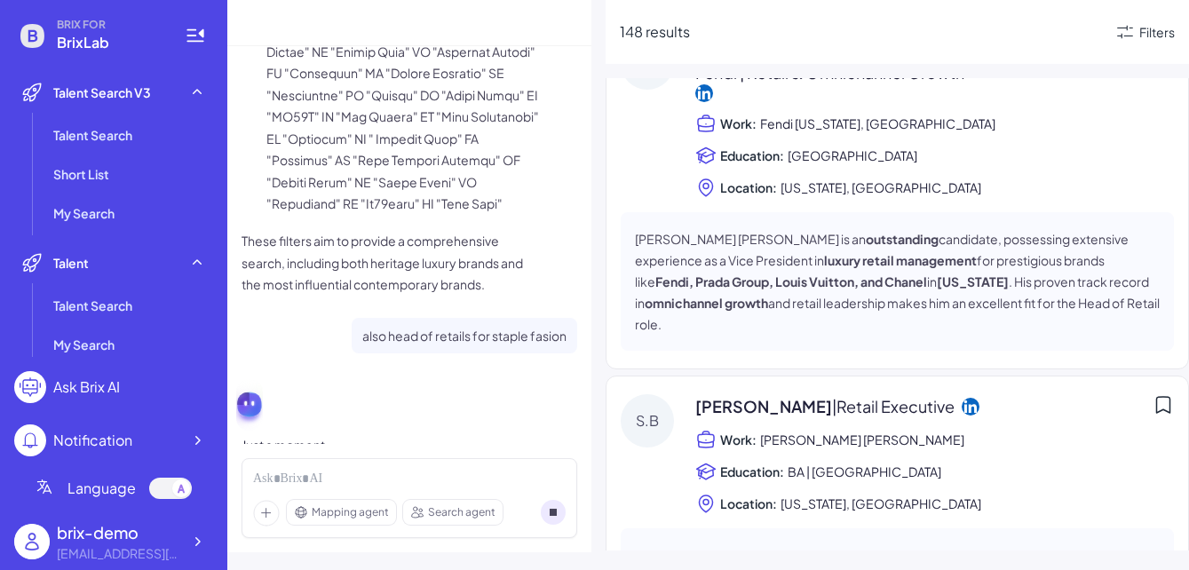
click at [1084, 15] on div "148 results Filters" at bounding box center [897, 32] width 583 height 64
click at [1084, 28] on div "Filters" at bounding box center [1157, 32] width 36 height 19
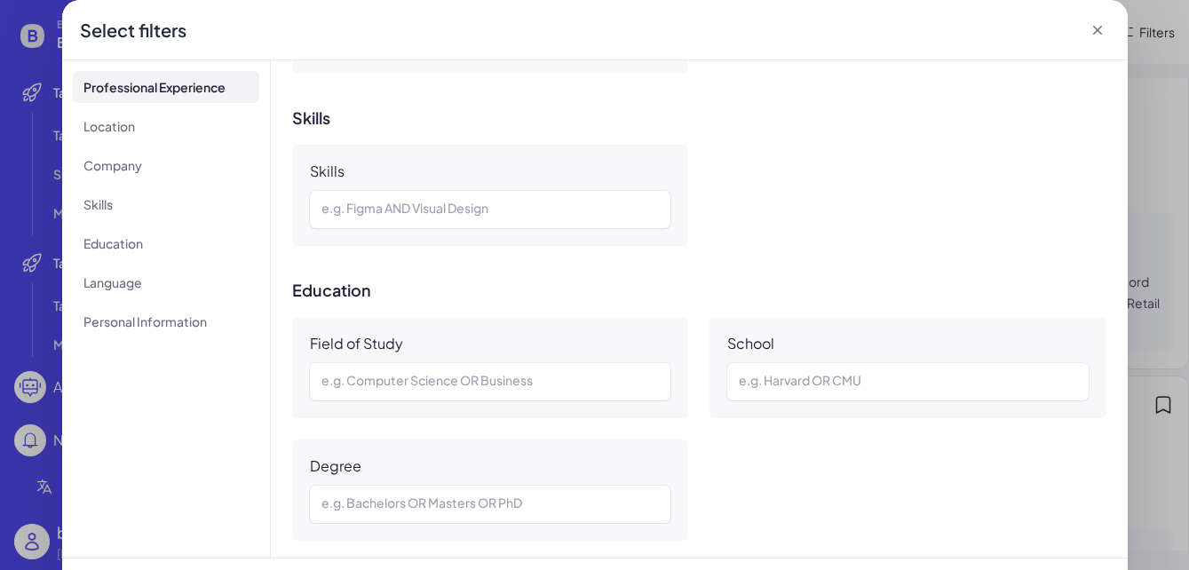
scroll to position [1218, 0]
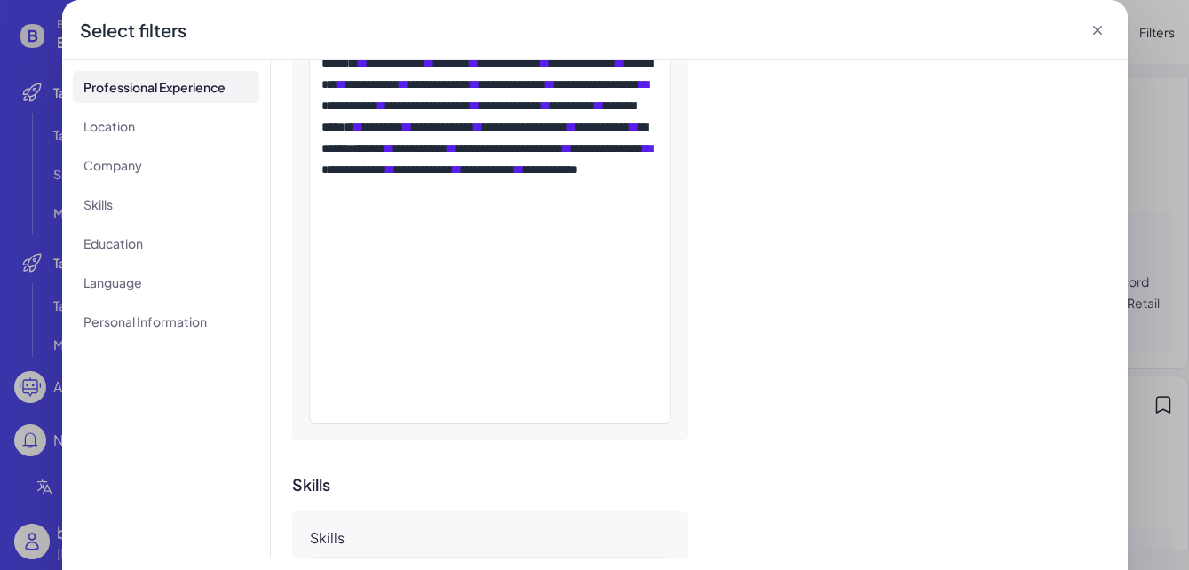
click at [1084, 18] on div "Select filters" at bounding box center [595, 30] width 1066 height 60
click at [1084, 30] on icon at bounding box center [1098, 30] width 18 height 18
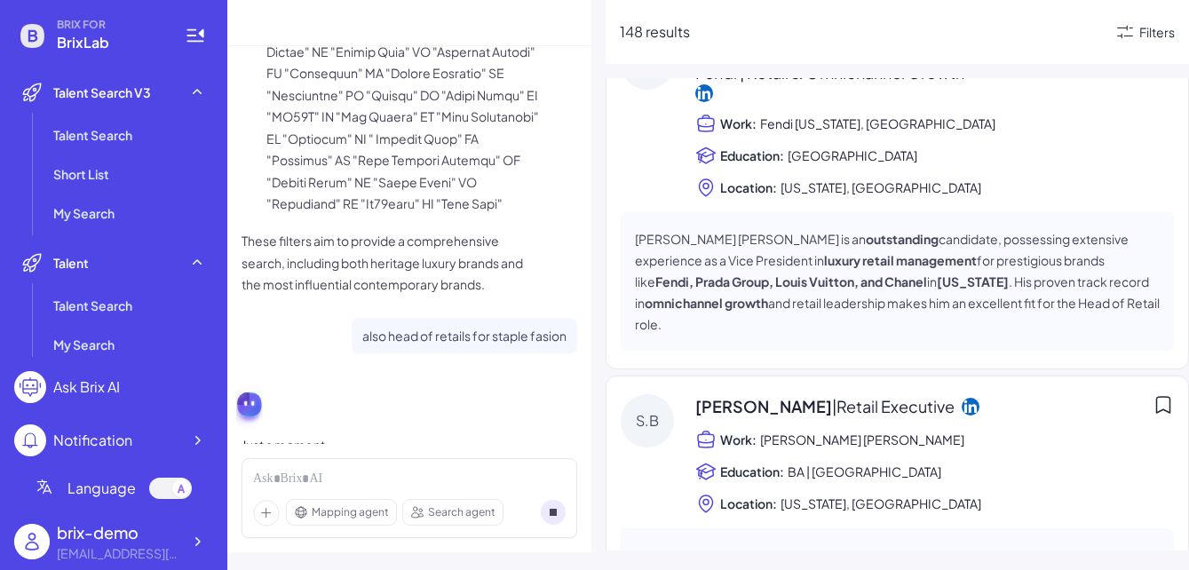
click at [266, 434] on div "Just a moment..." at bounding box center [410, 444] width 336 height 21
click at [332, 434] on div "Just a moment..." at bounding box center [410, 444] width 336 height 21
click at [434, 325] on p "also head of retails for staple fasion" at bounding box center [464, 336] width 204 height 22
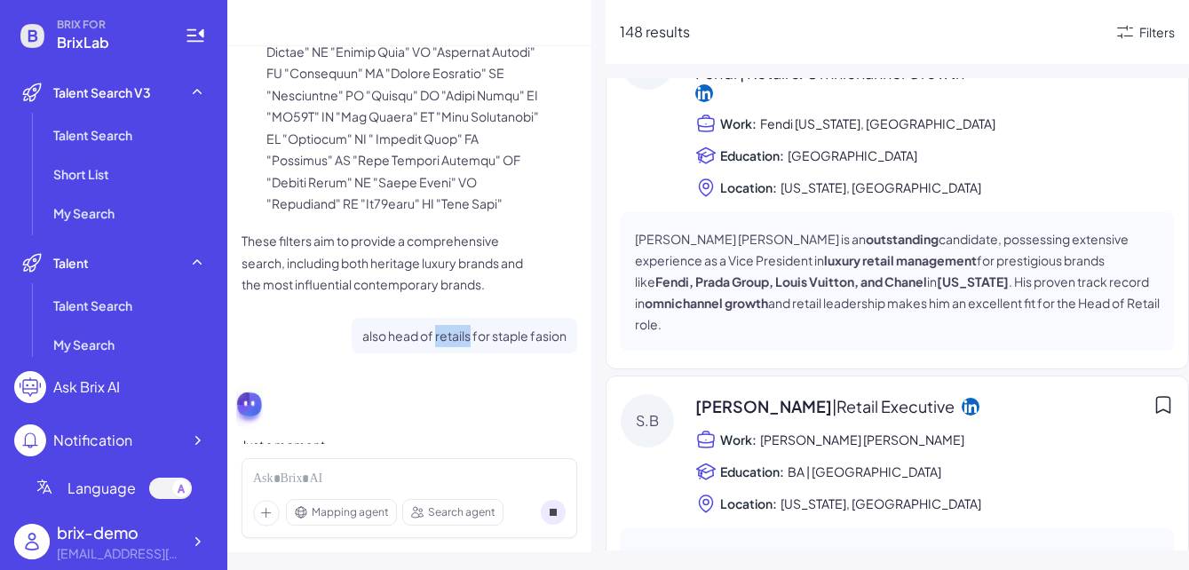
click at [434, 325] on p "also head of retails for staple fasion" at bounding box center [464, 336] width 204 height 22
copy div "also head of retails for staple fasion"
click at [562, 521] on icon at bounding box center [553, 512] width 25 height 25
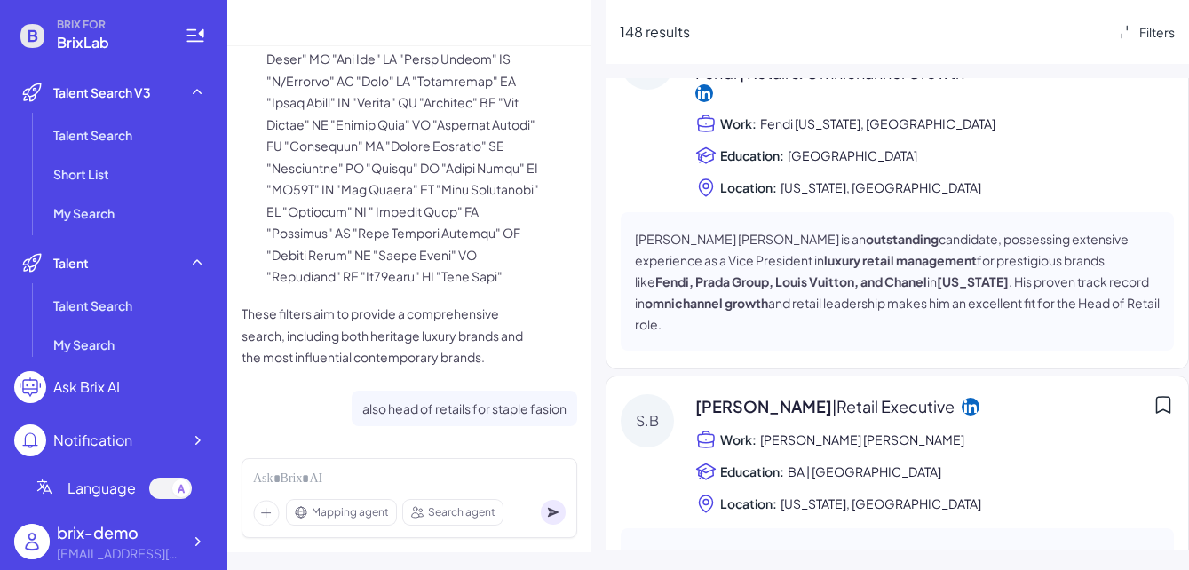
scroll to position [3027, 0]
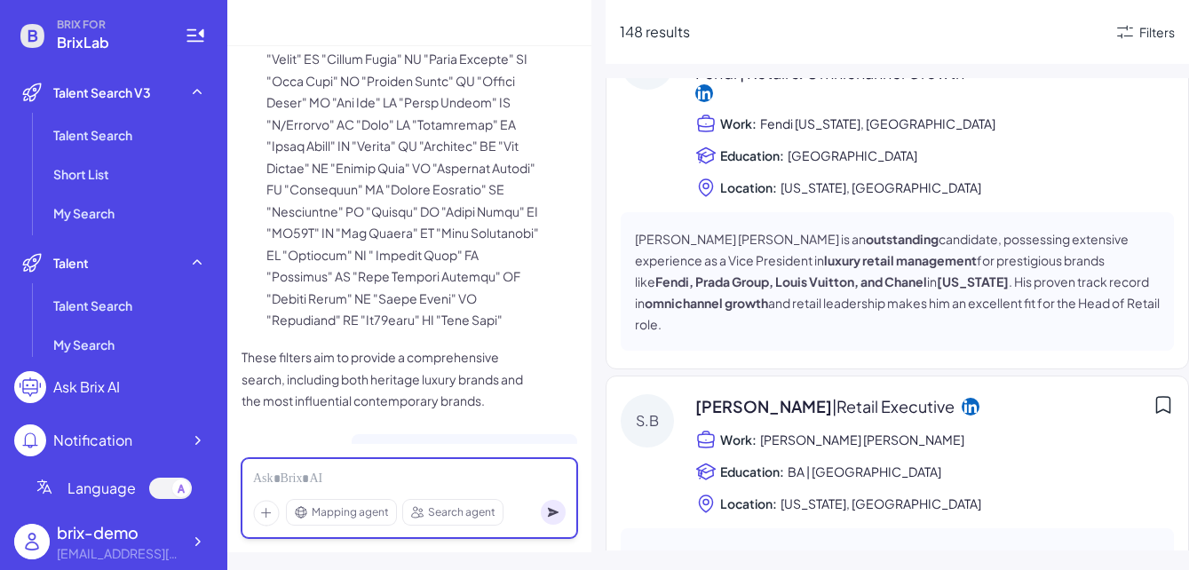
click at [472, 472] on div at bounding box center [409, 480] width 313 height 20
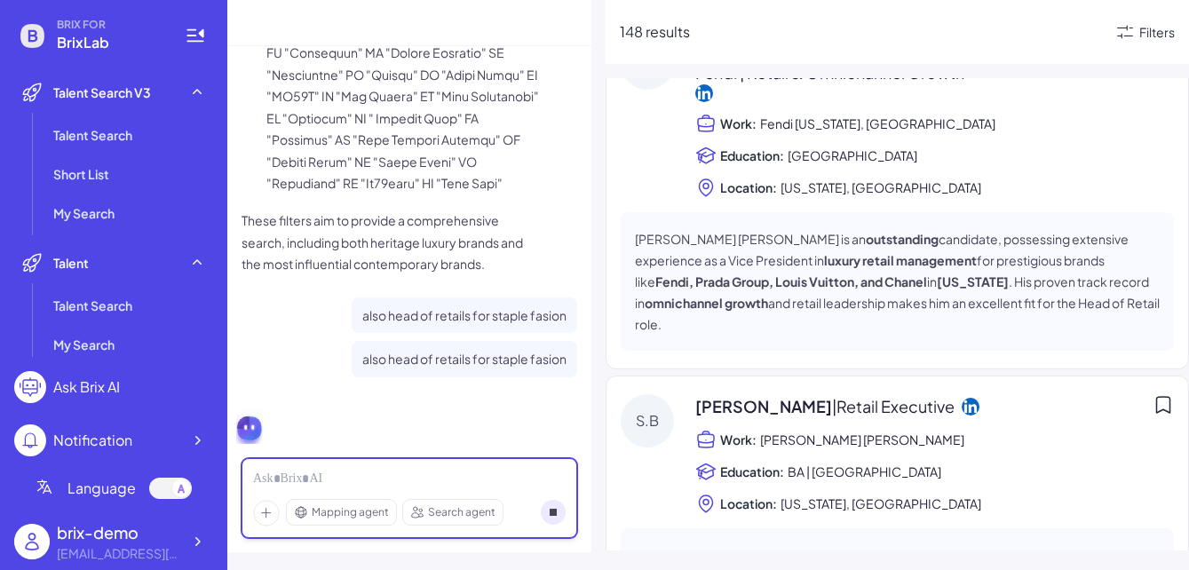
scroll to position [3187, 0]
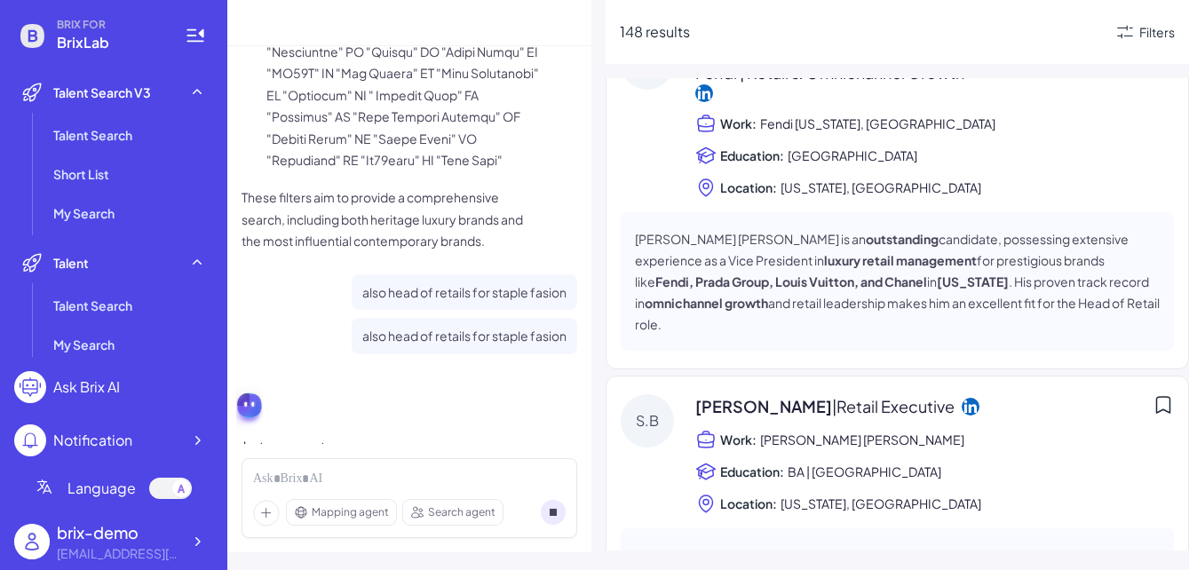
click at [559, 504] on circle at bounding box center [553, 512] width 25 height 25
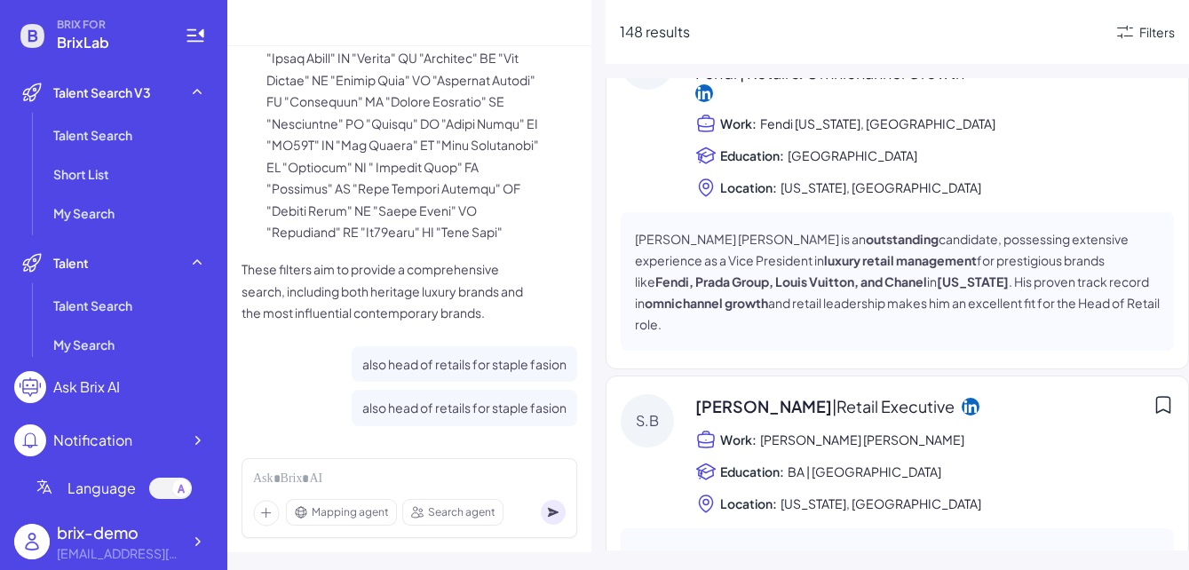
scroll to position [3071, 0]
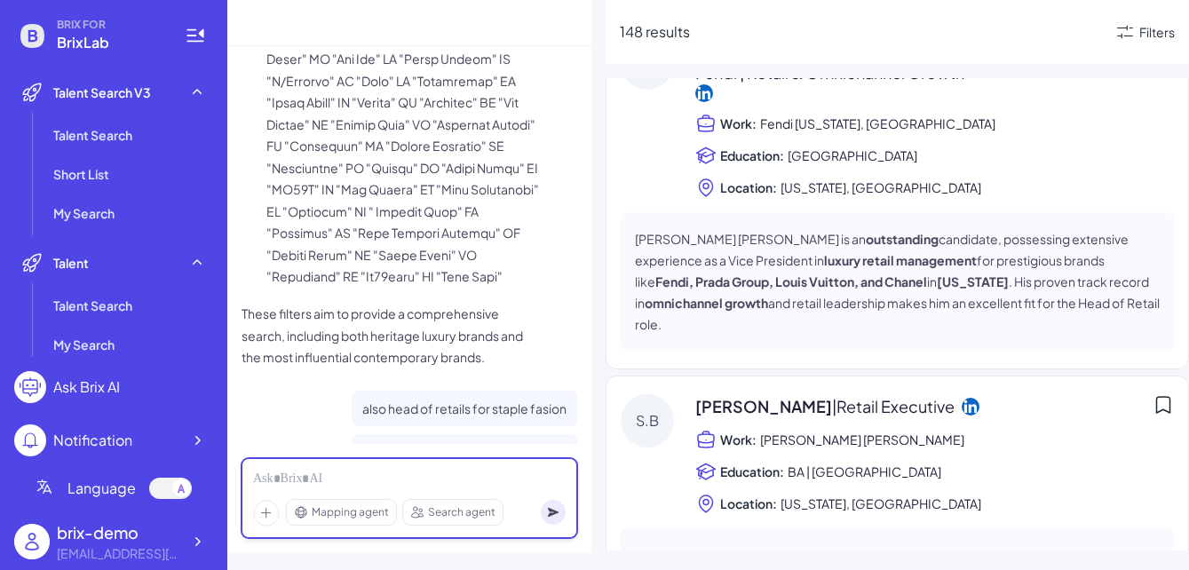
click at [508, 477] on div at bounding box center [409, 480] width 313 height 20
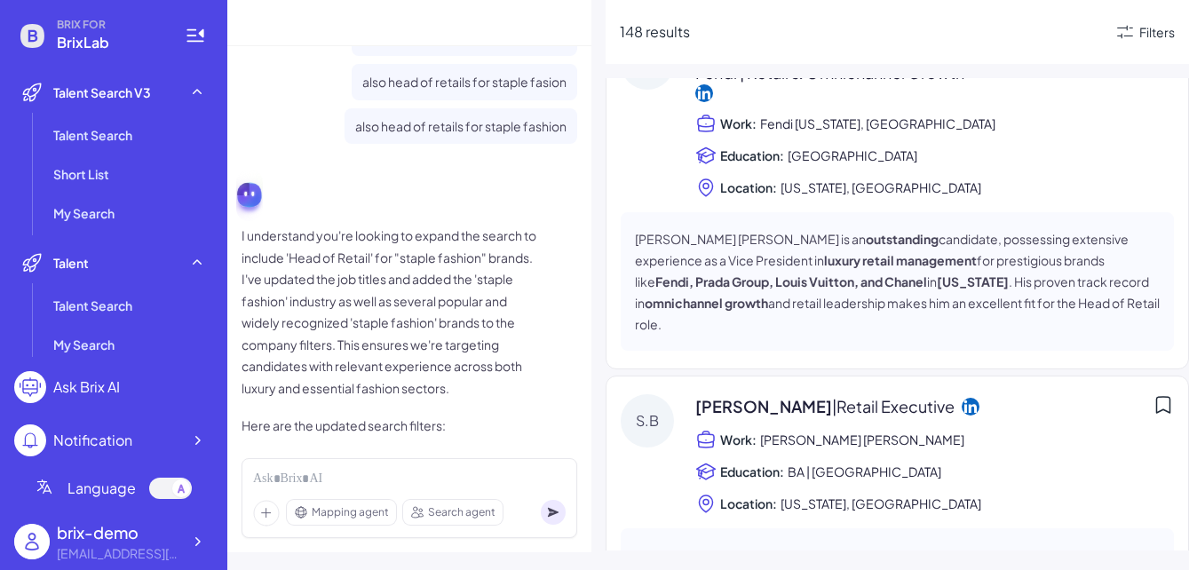
scroll to position [3455, 0]
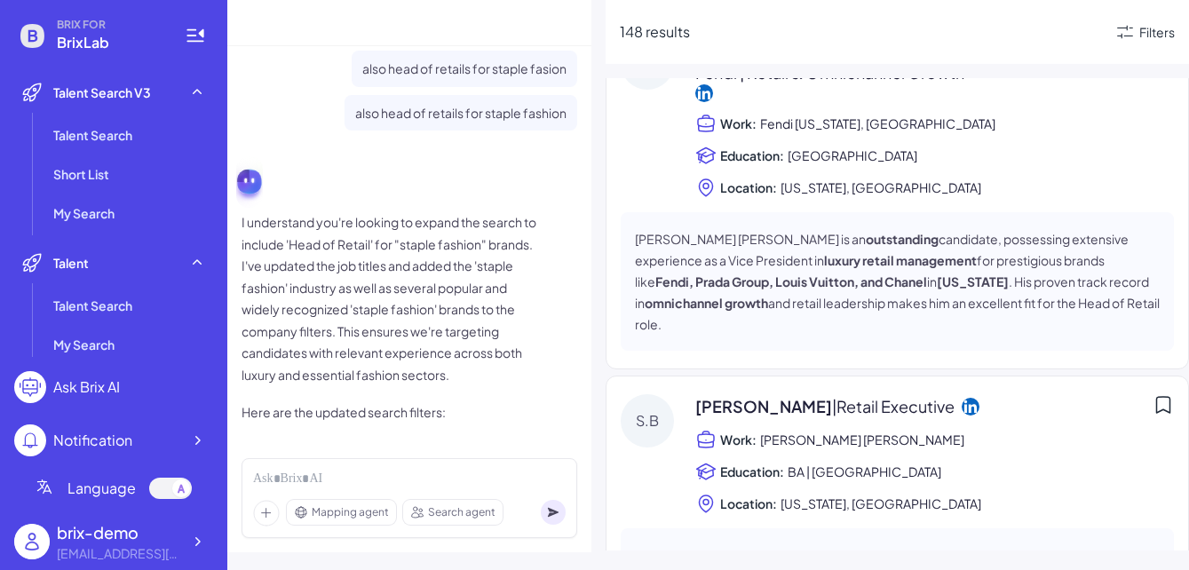
click at [422, 211] on p "I understand you're looking to expand the search to include 'Head of Retail' fo…" at bounding box center [393, 298] width 302 height 174
drag, startPoint x: 288, startPoint y: 200, endPoint x: 537, endPoint y: 205, distance: 249.6
click at [537, 211] on p "I understand you're looking to expand the search to include 'Head of Retail' fo…" at bounding box center [393, 298] width 302 height 174
click at [378, 233] on p "I understand you're looking to expand the search to include 'Head of Retail' fo…" at bounding box center [393, 298] width 302 height 174
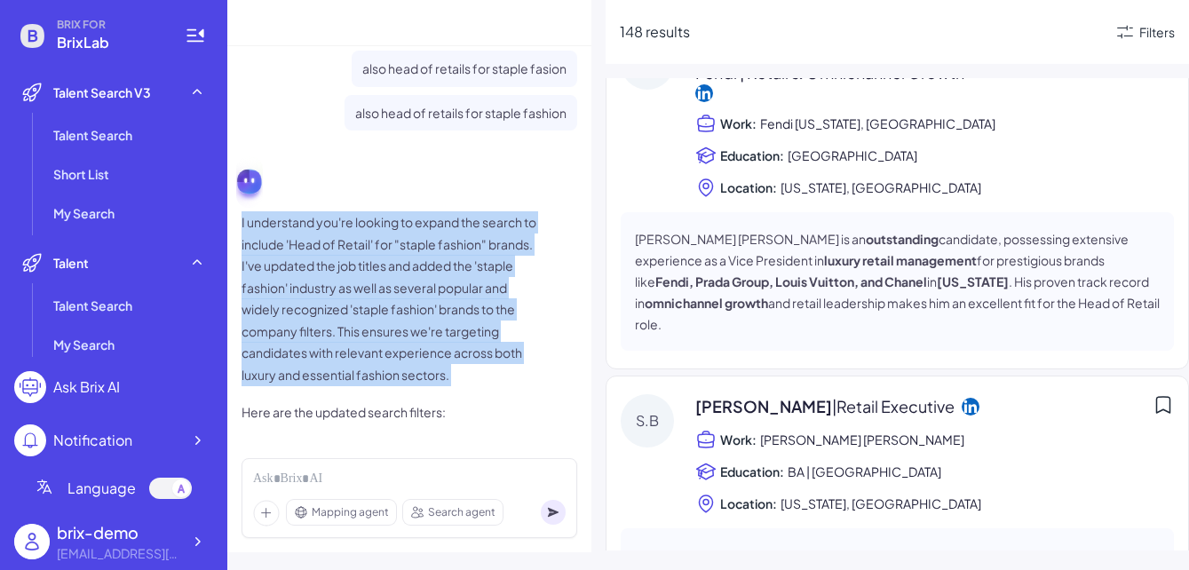
click at [378, 233] on p "I understand you're looking to expand the search to include 'Head of Retail' fo…" at bounding box center [393, 298] width 302 height 174
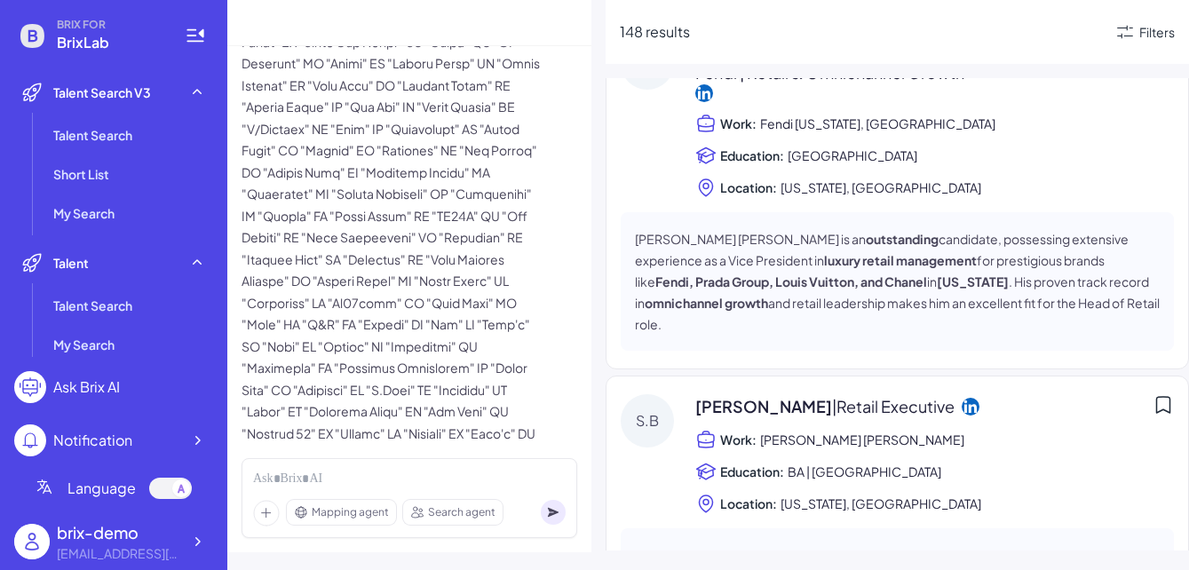
scroll to position [4655, 0]
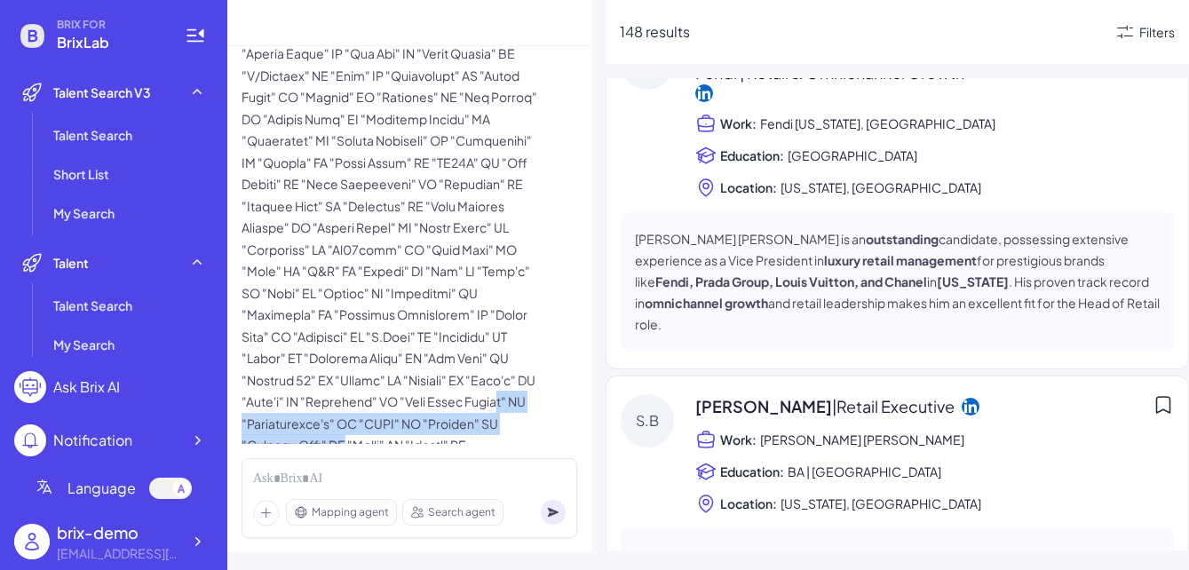
drag, startPoint x: 349, startPoint y: 377, endPoint x: 462, endPoint y: 338, distance: 119.4
click at [462, 339] on p at bounding box center [393, 185] width 302 height 588
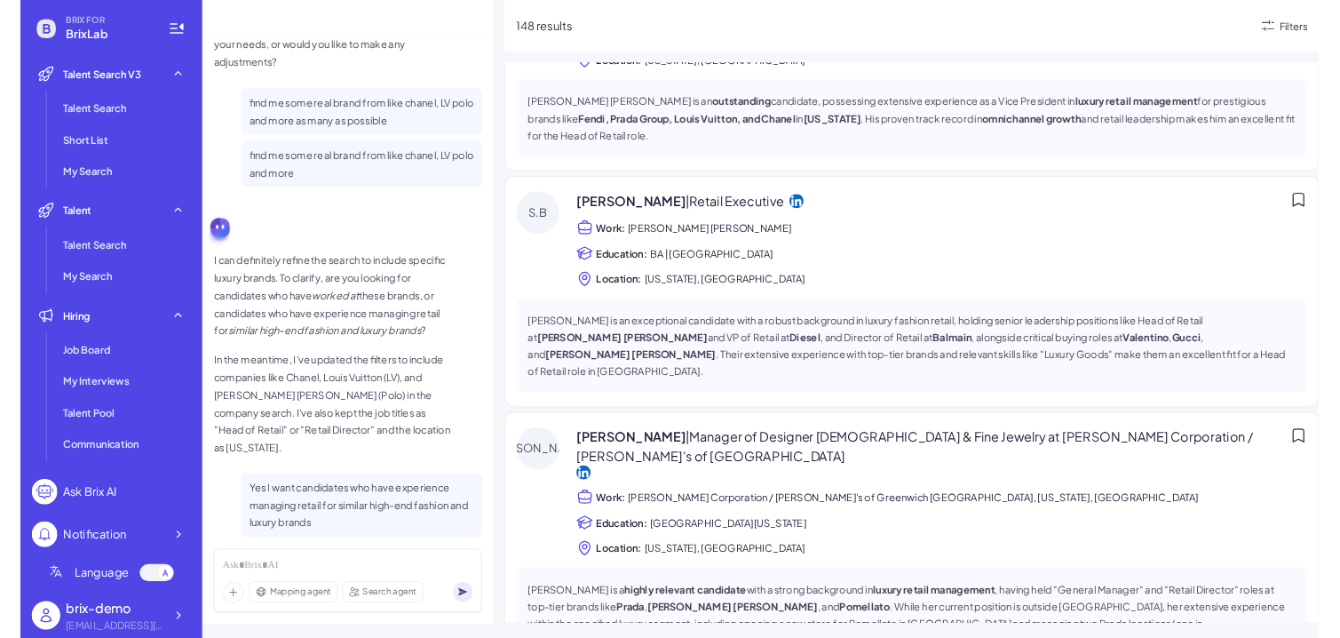
scroll to position [0, 0]
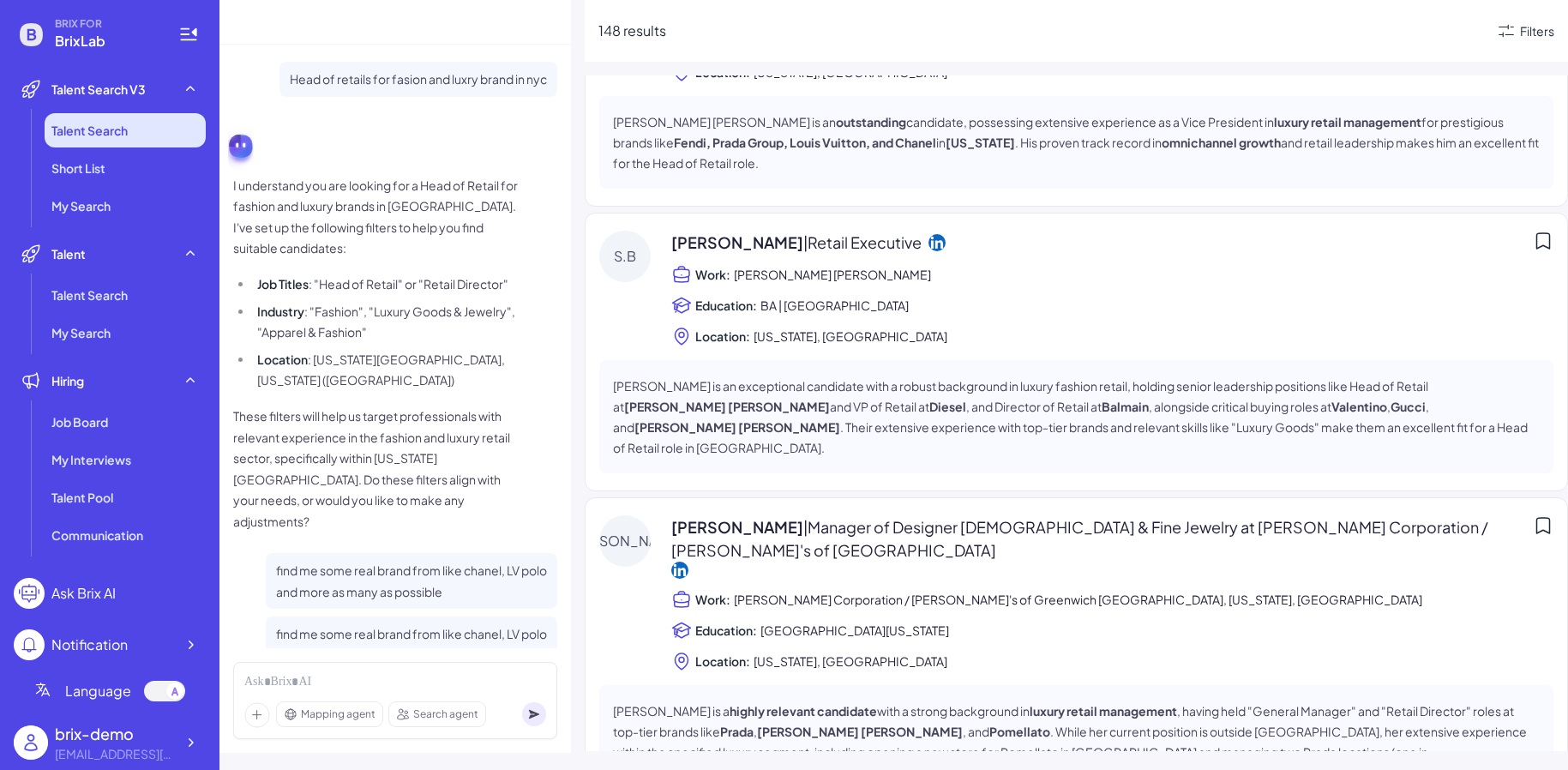
click at [170, 137] on li "Talent Search" at bounding box center [125, 130] width 161 height 35
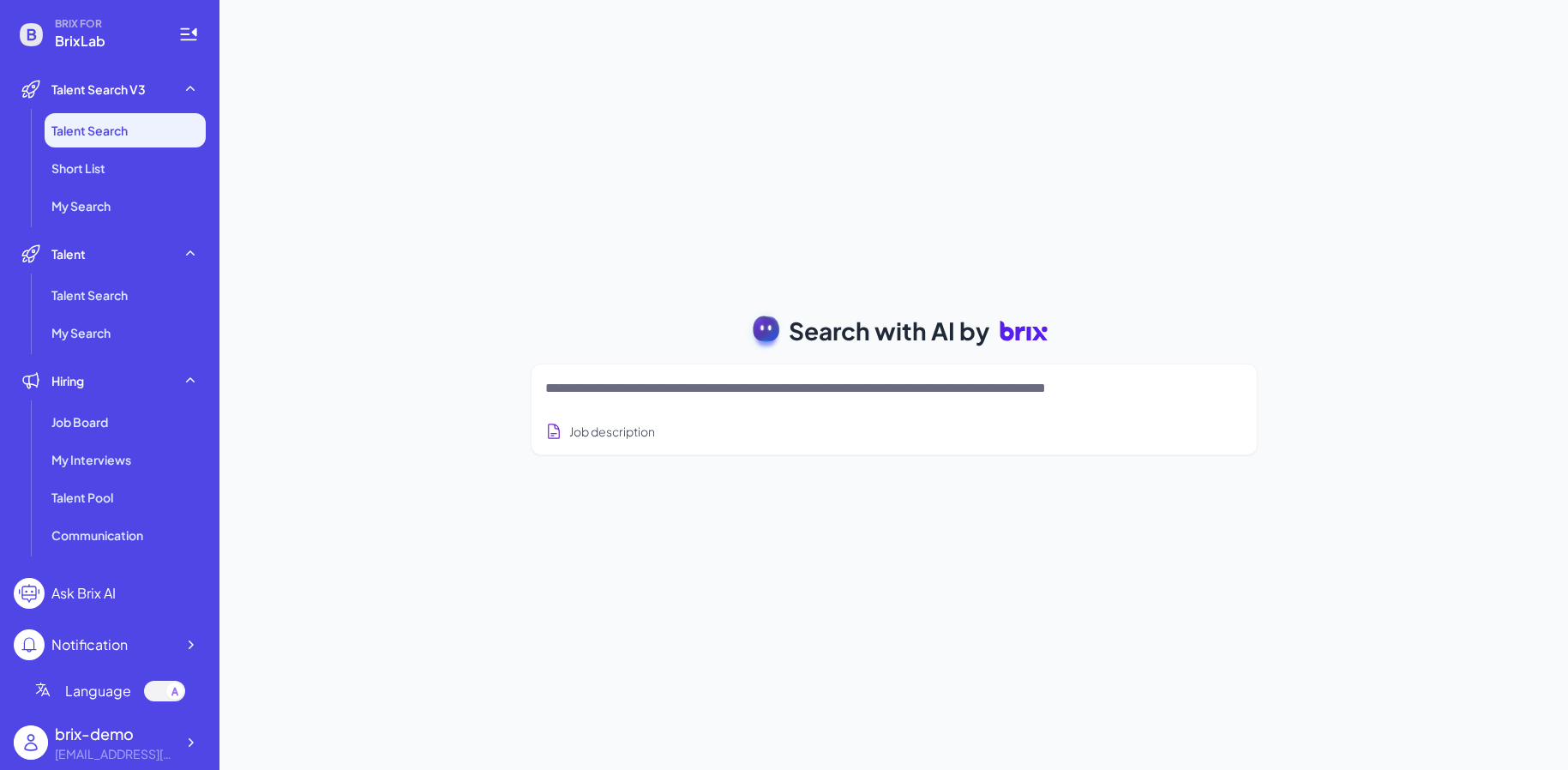
click at [716, 382] on textarea at bounding box center [874, 388] width 657 height 20
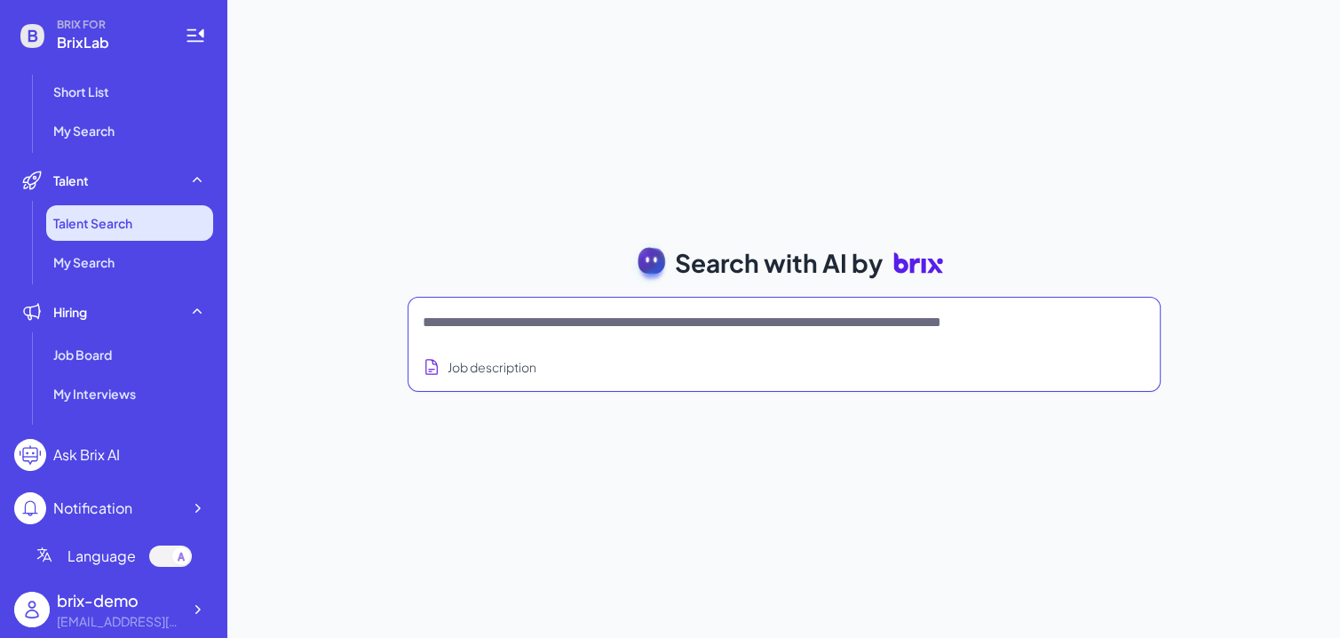
scroll to position [28, 0]
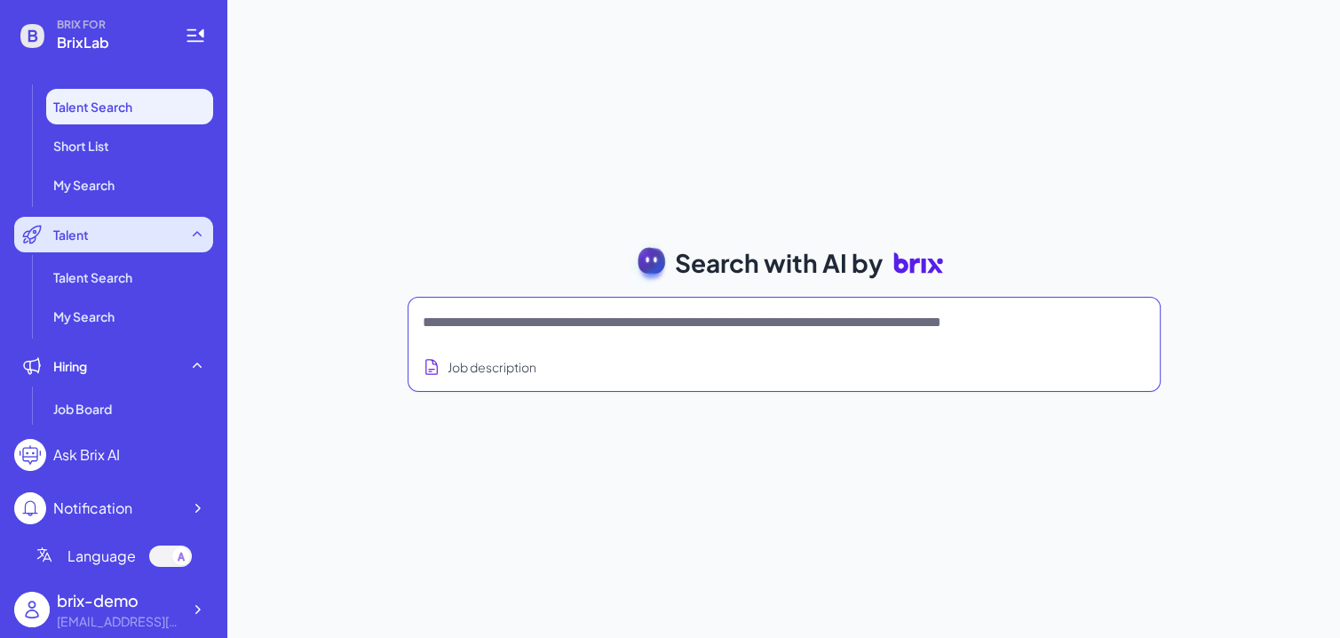
click at [141, 243] on div "Talent" at bounding box center [113, 235] width 199 height 36
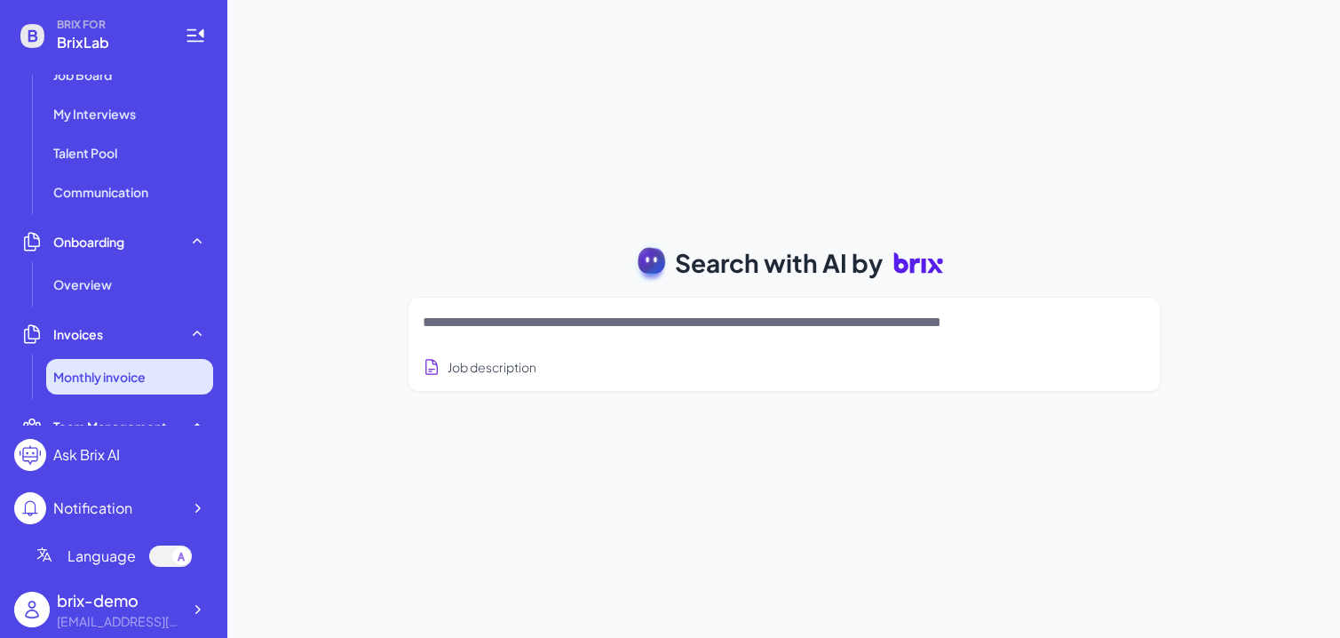
scroll to position [187, 0]
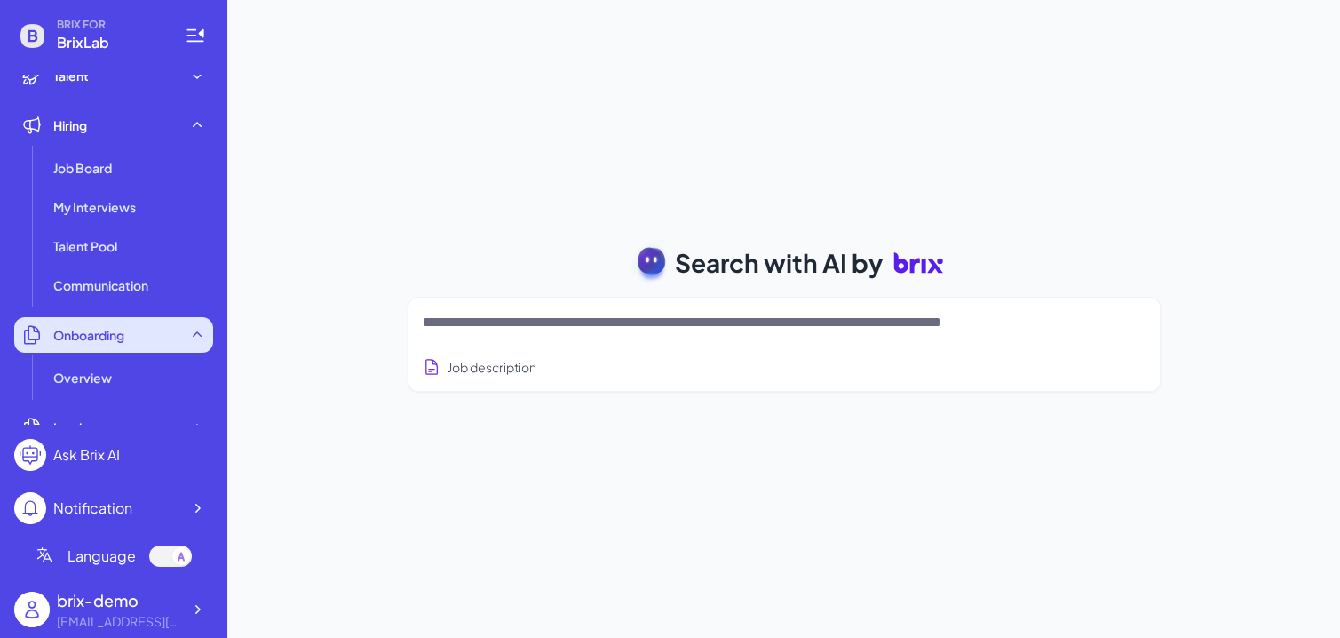
click at [154, 339] on div "Onboarding" at bounding box center [113, 335] width 199 height 36
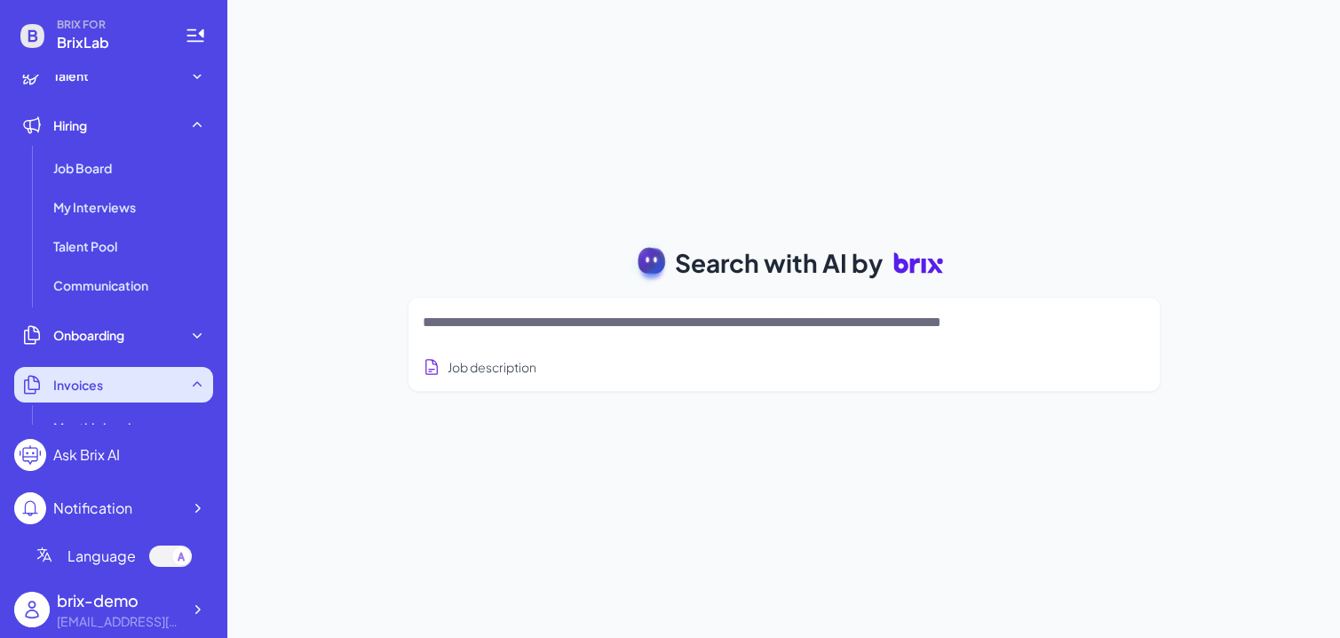
click at [172, 386] on div "Invoices" at bounding box center [113, 385] width 199 height 36
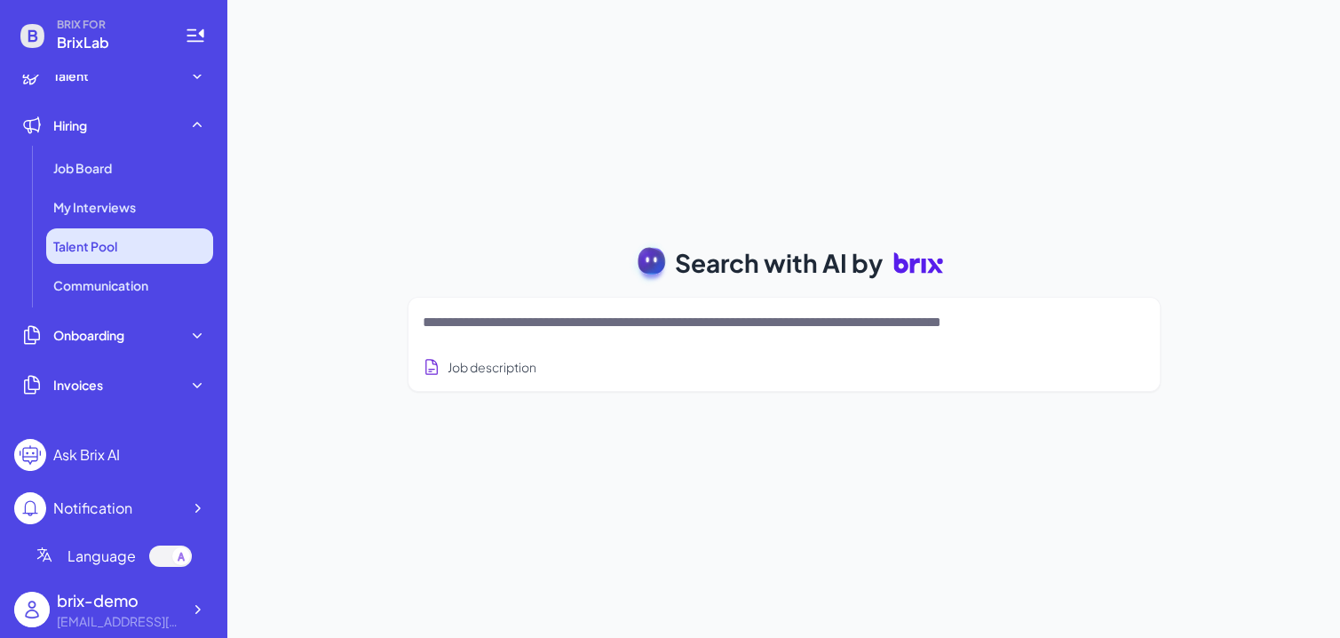
scroll to position [69, 0]
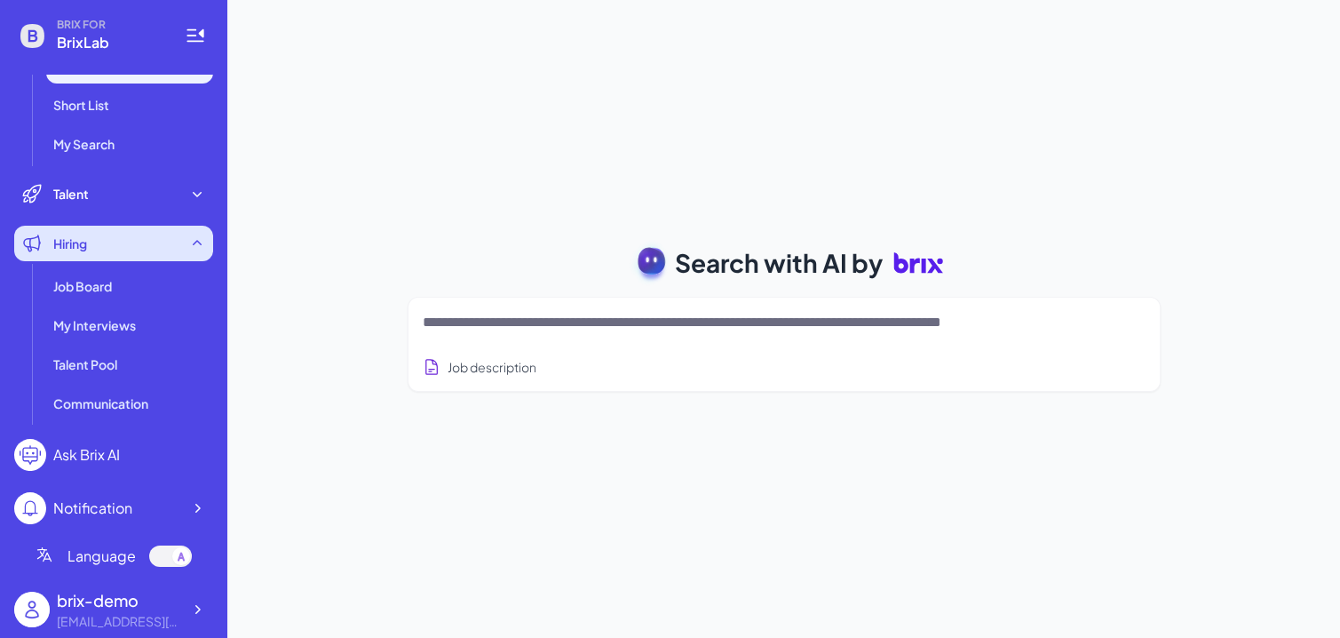
click at [197, 235] on icon at bounding box center [197, 243] width 18 height 18
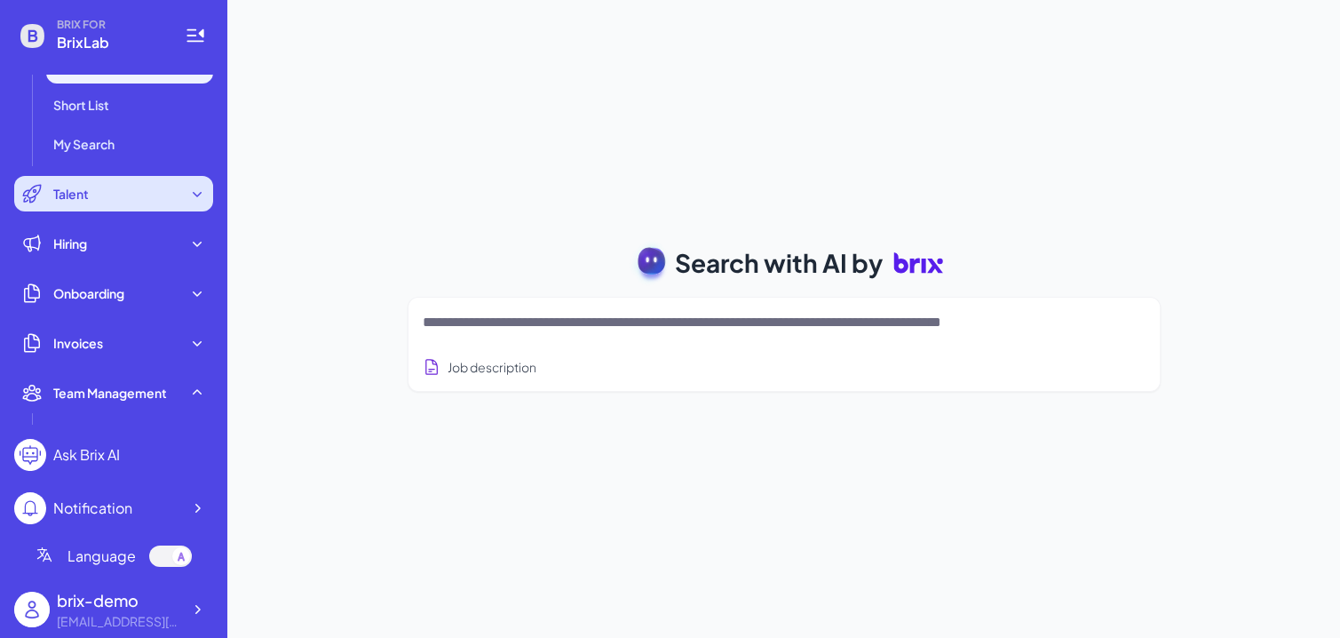
scroll to position [0, 0]
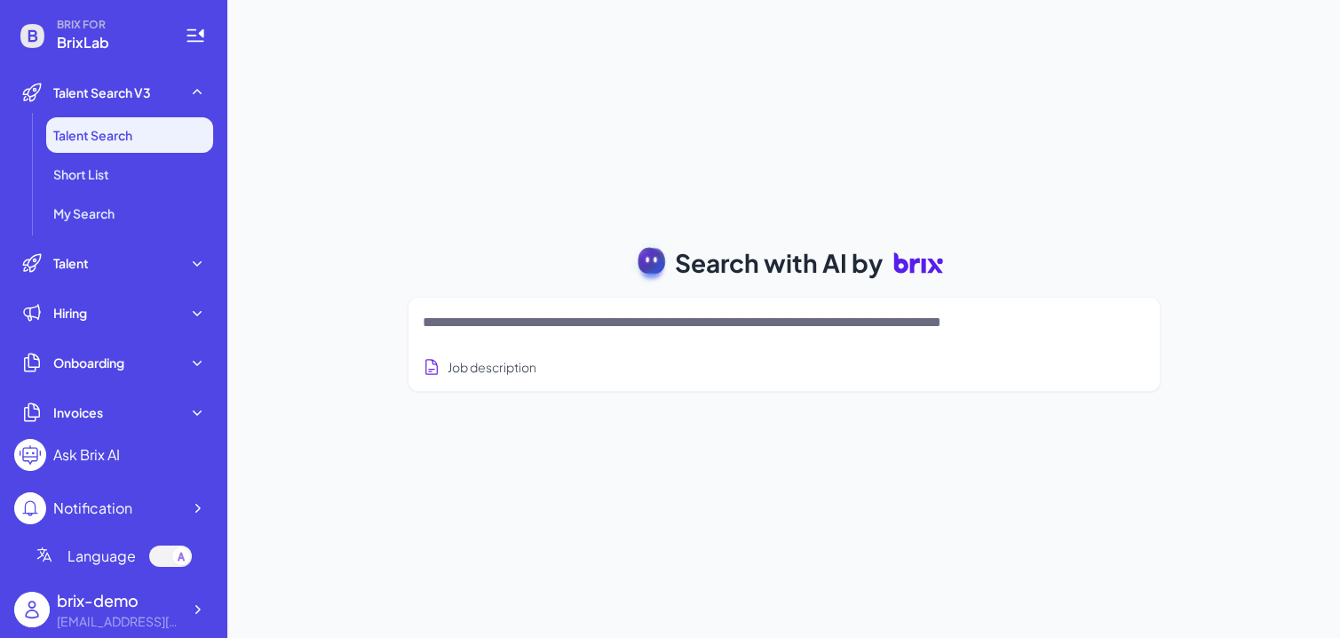
click at [575, 329] on textarea at bounding box center [763, 322] width 680 height 21
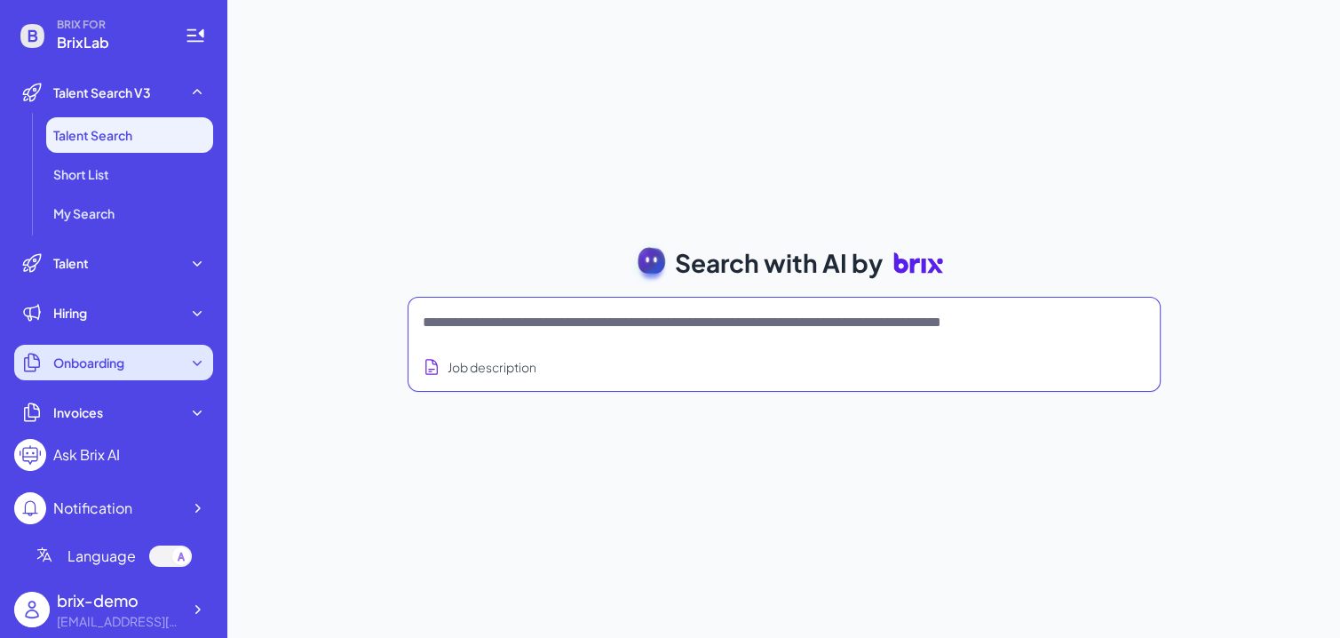
scroll to position [39, 0]
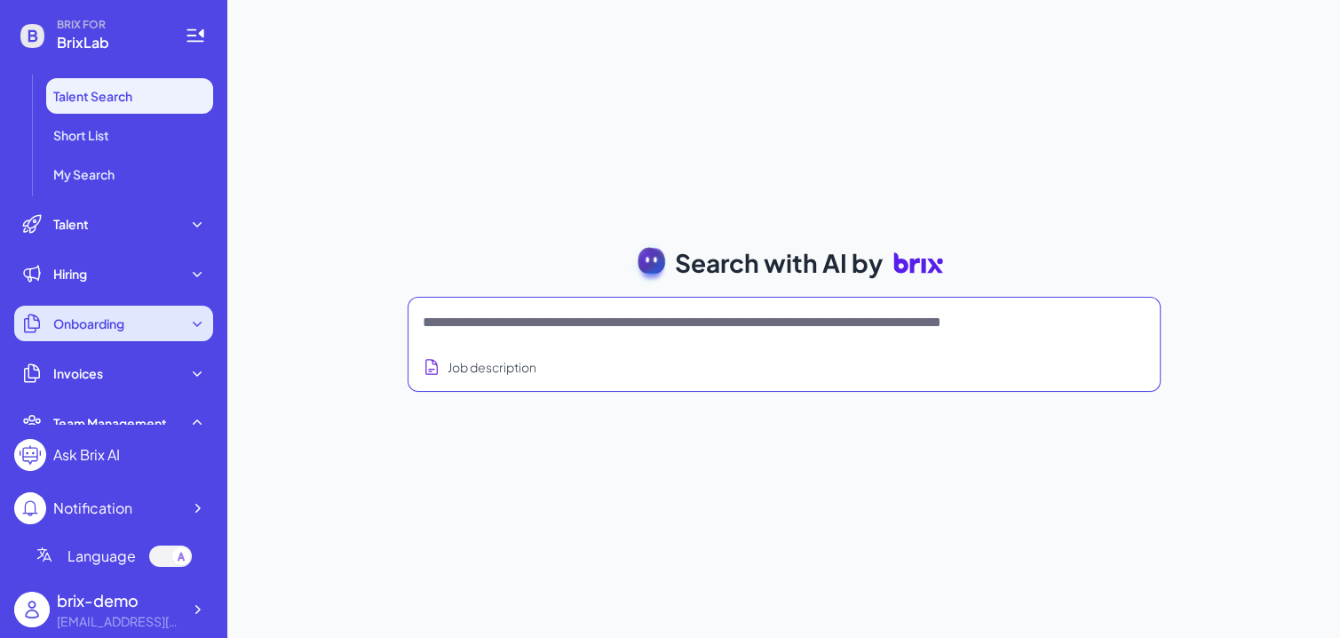
click at [109, 339] on div "Onboarding" at bounding box center [113, 323] width 199 height 36
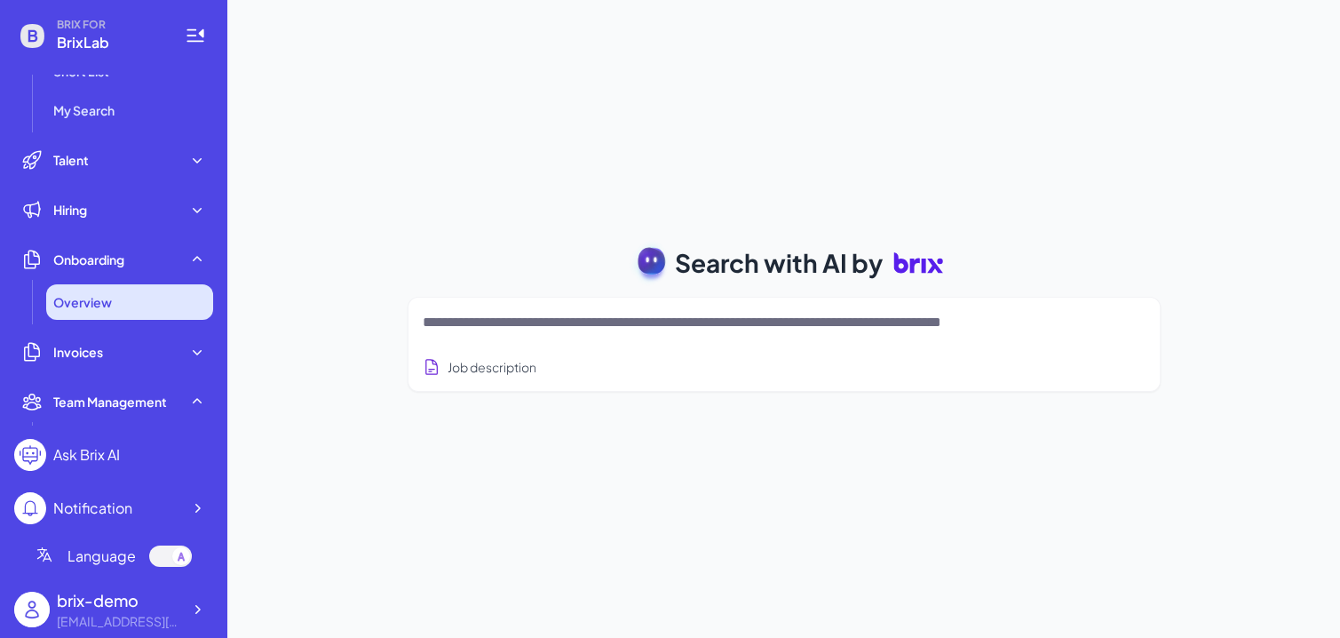
scroll to position [111, 0]
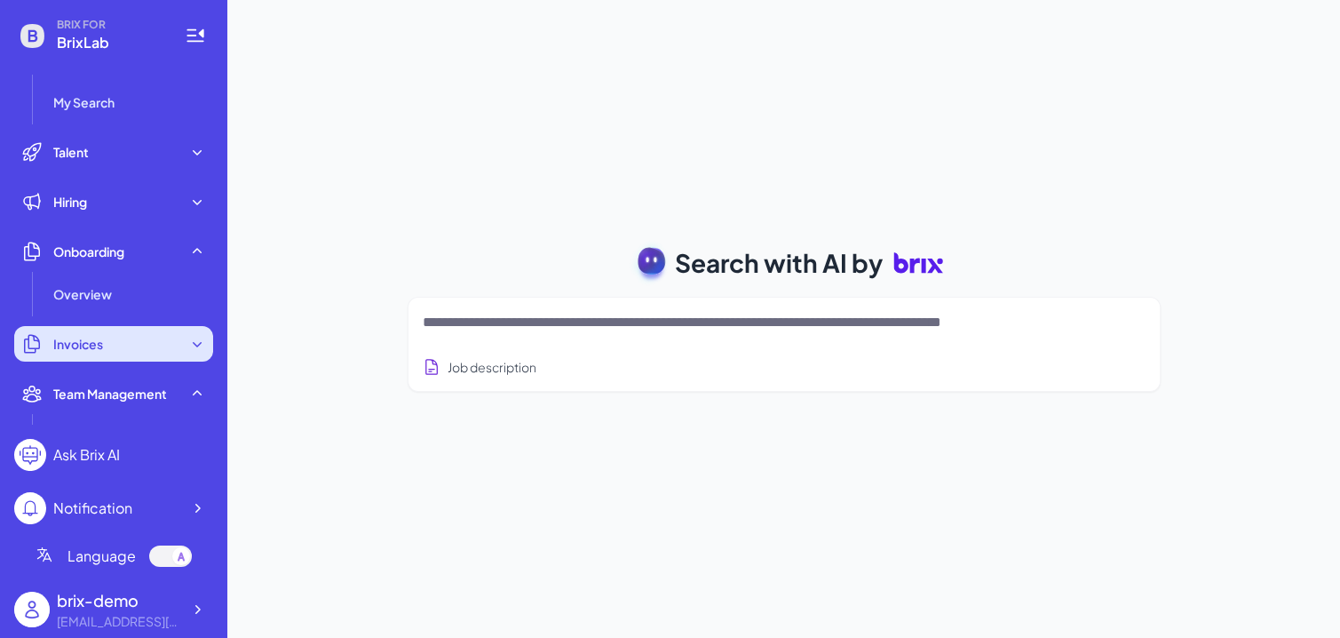
click at [138, 333] on div "Invoices" at bounding box center [113, 344] width 199 height 36
click at [153, 334] on div "Invoices" at bounding box center [113, 344] width 199 height 36
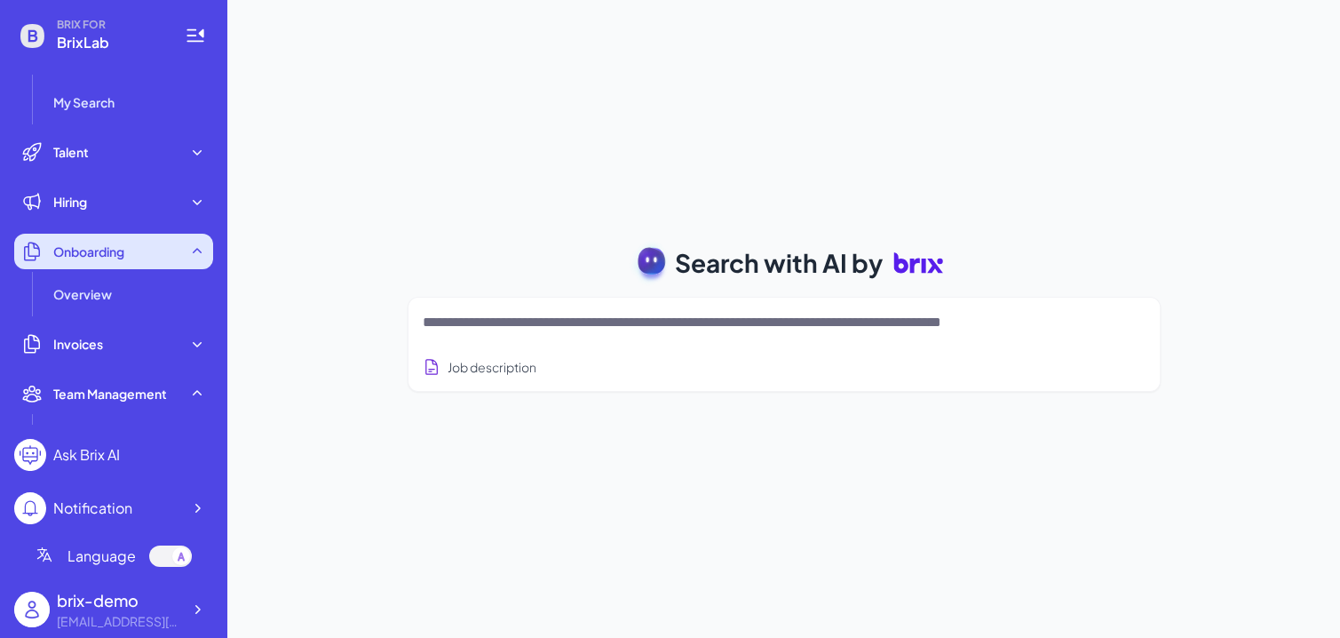
click at [155, 257] on div "Onboarding" at bounding box center [113, 252] width 199 height 36
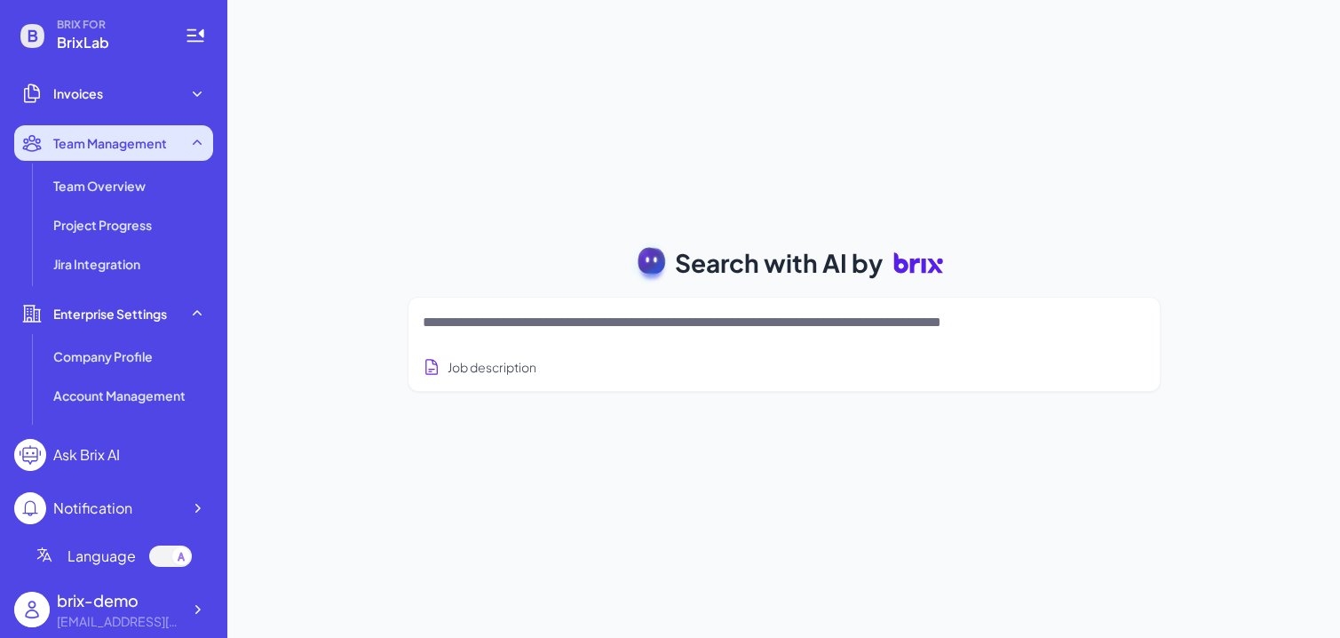
click at [158, 159] on div "Team Management" at bounding box center [113, 143] width 199 height 36
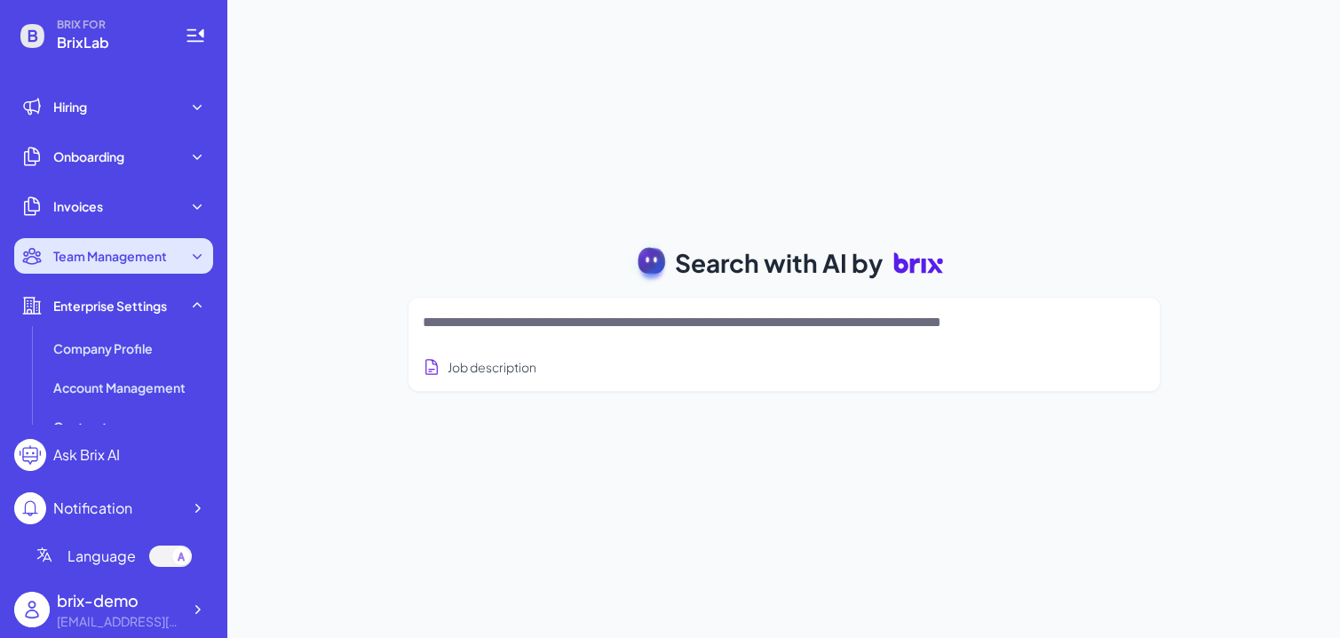
scroll to position [194, 0]
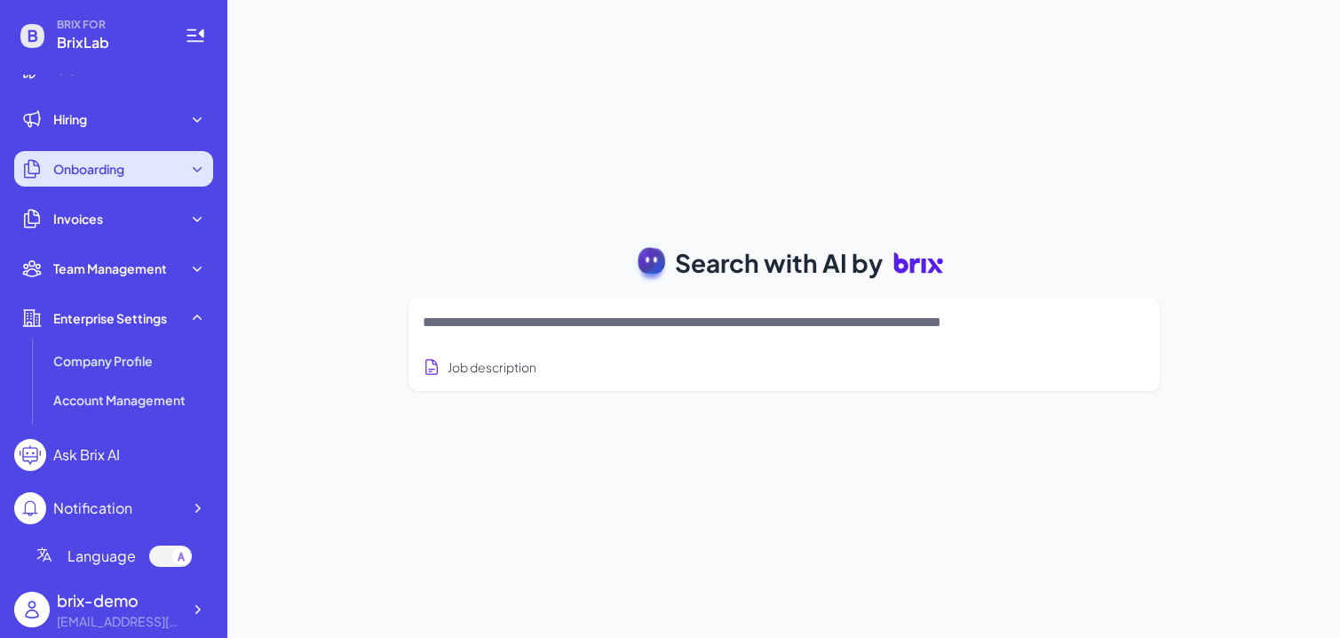
click at [154, 163] on div "Onboarding" at bounding box center [113, 169] width 199 height 36
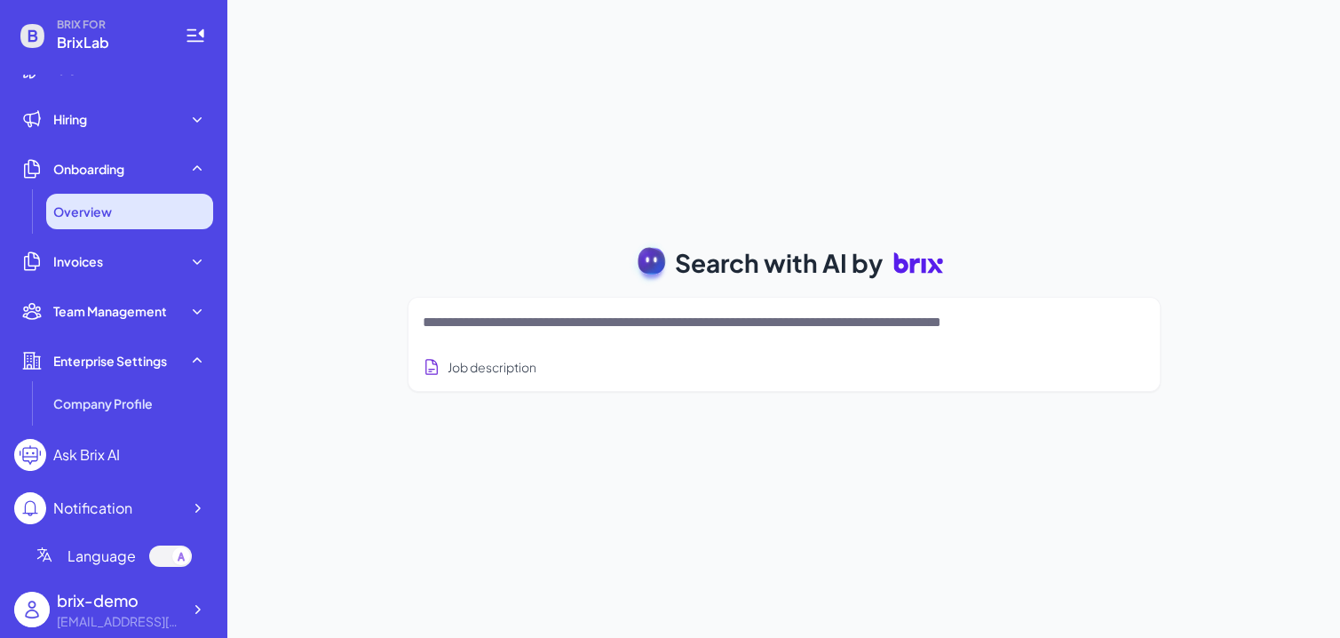
click at [149, 214] on div "Overview" at bounding box center [129, 212] width 167 height 36
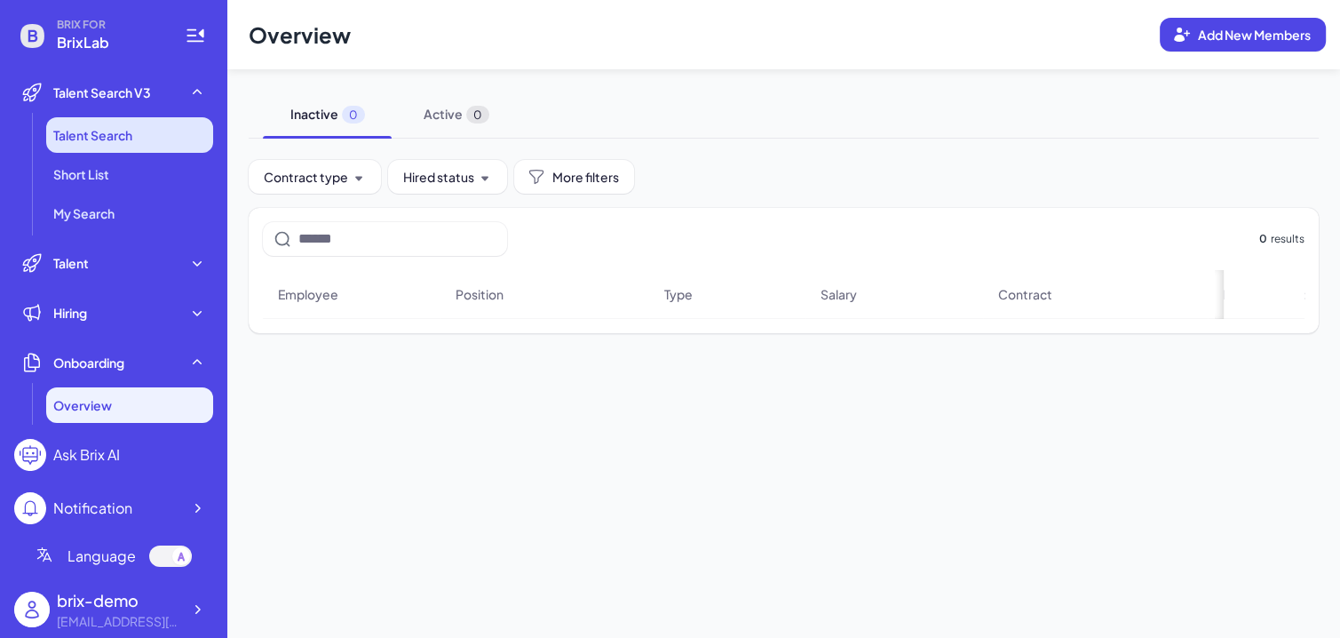
click at [157, 134] on li "Talent Search" at bounding box center [129, 135] width 167 height 36
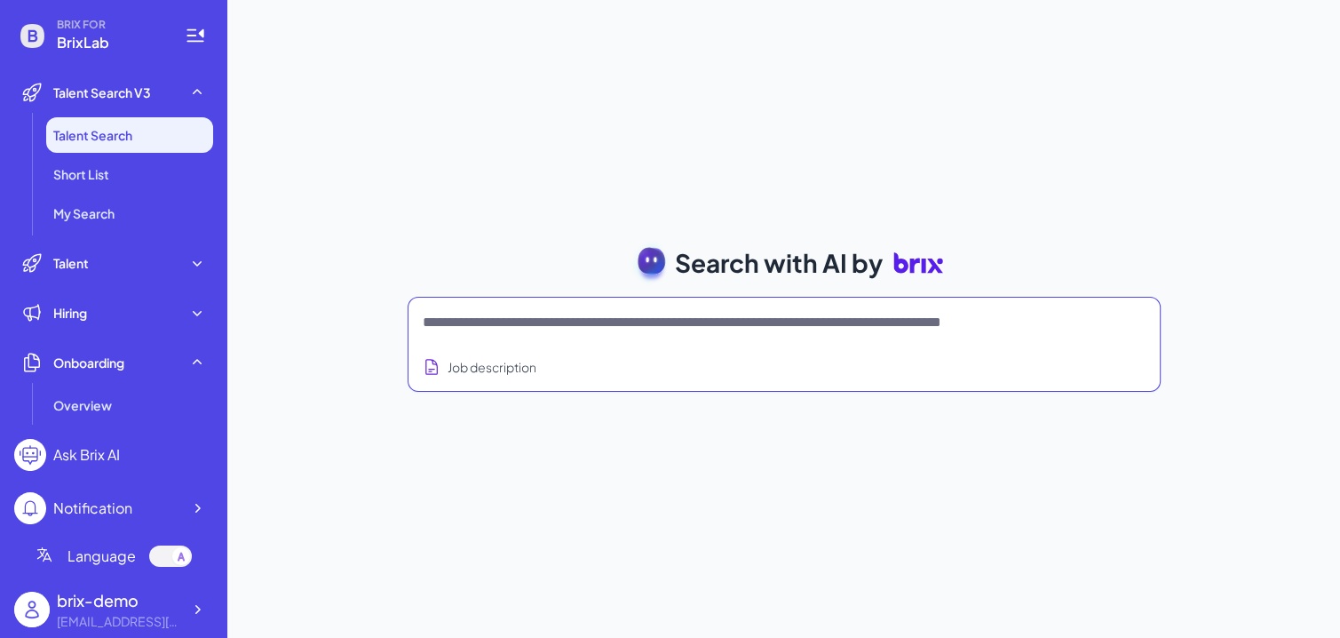
click at [551, 329] on textarea at bounding box center [763, 322] width 680 height 21
type textarea "*"
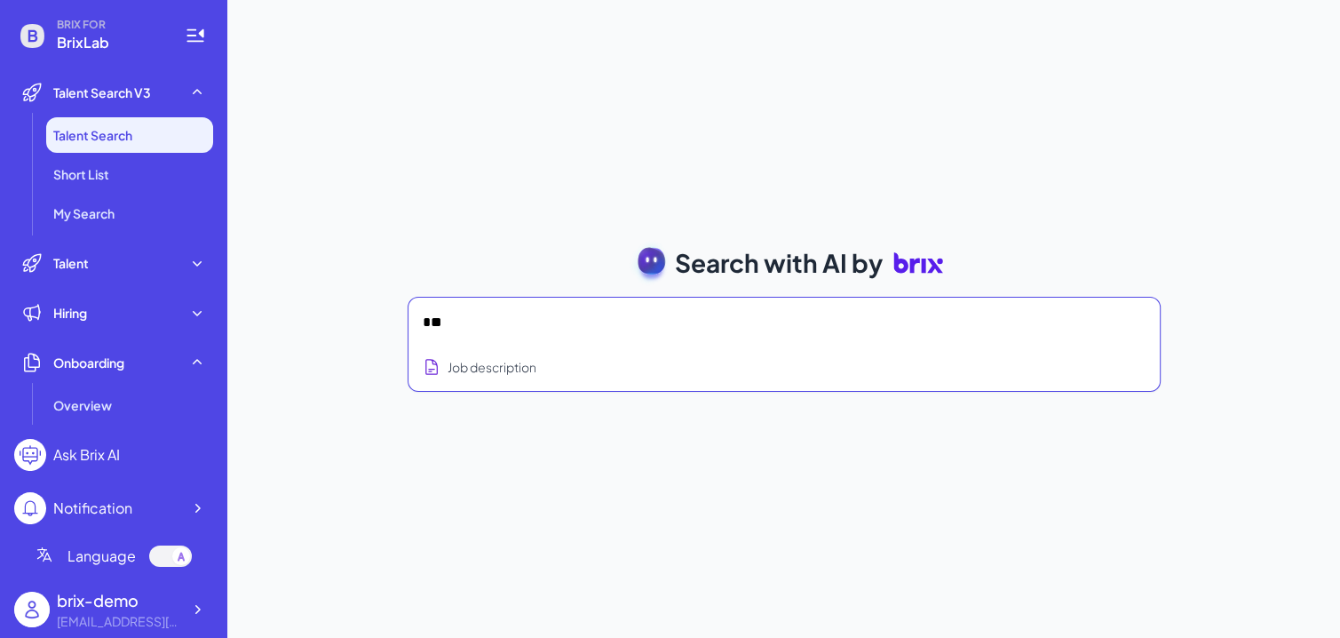
type textarea "*"
type textarea "**********"
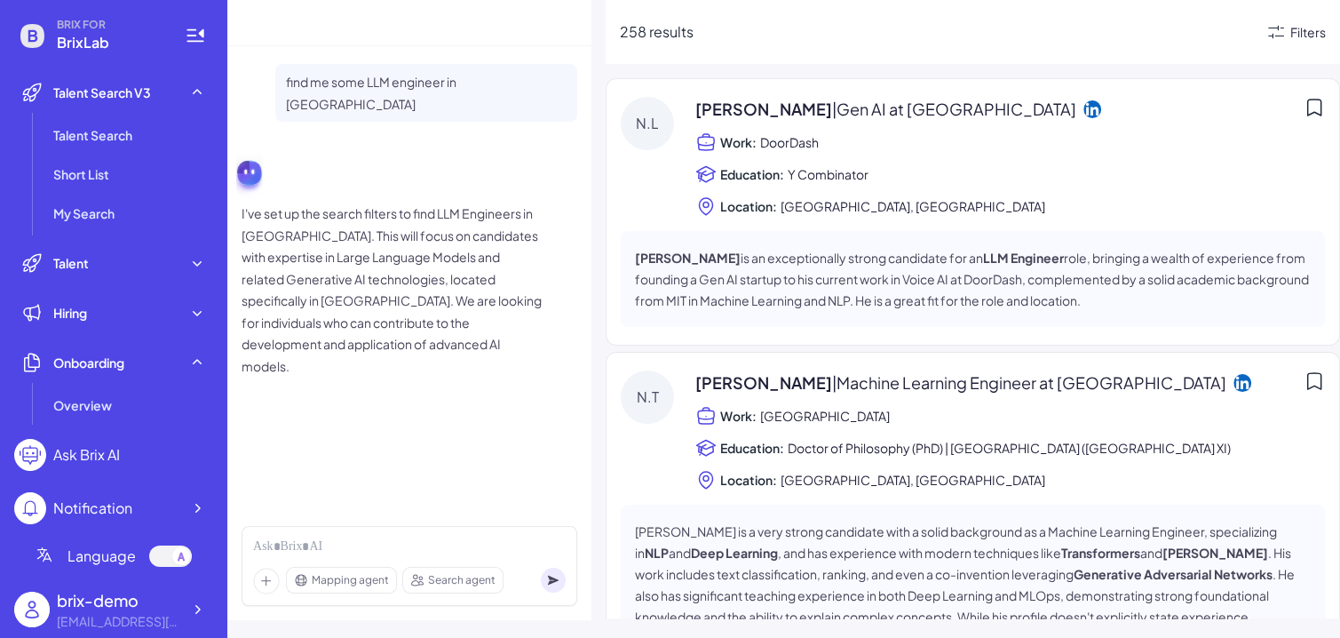
click at [1084, 37] on div "Filters" at bounding box center [1308, 32] width 36 height 19
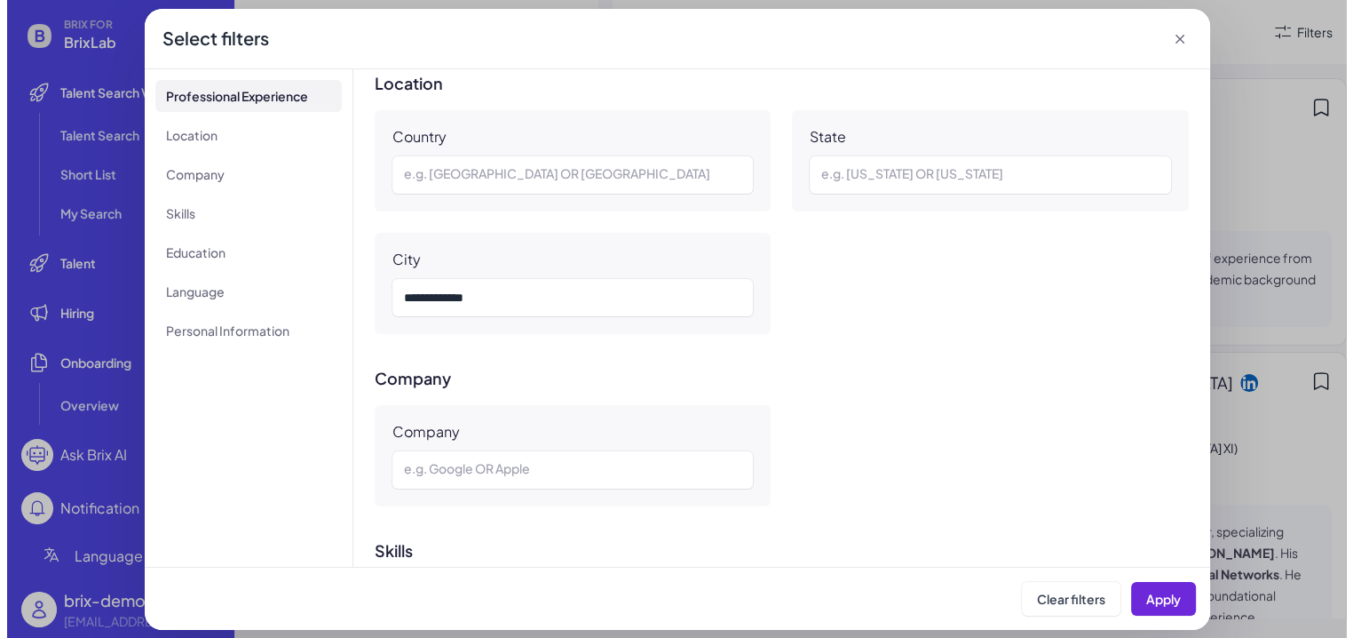
scroll to position [525, 0]
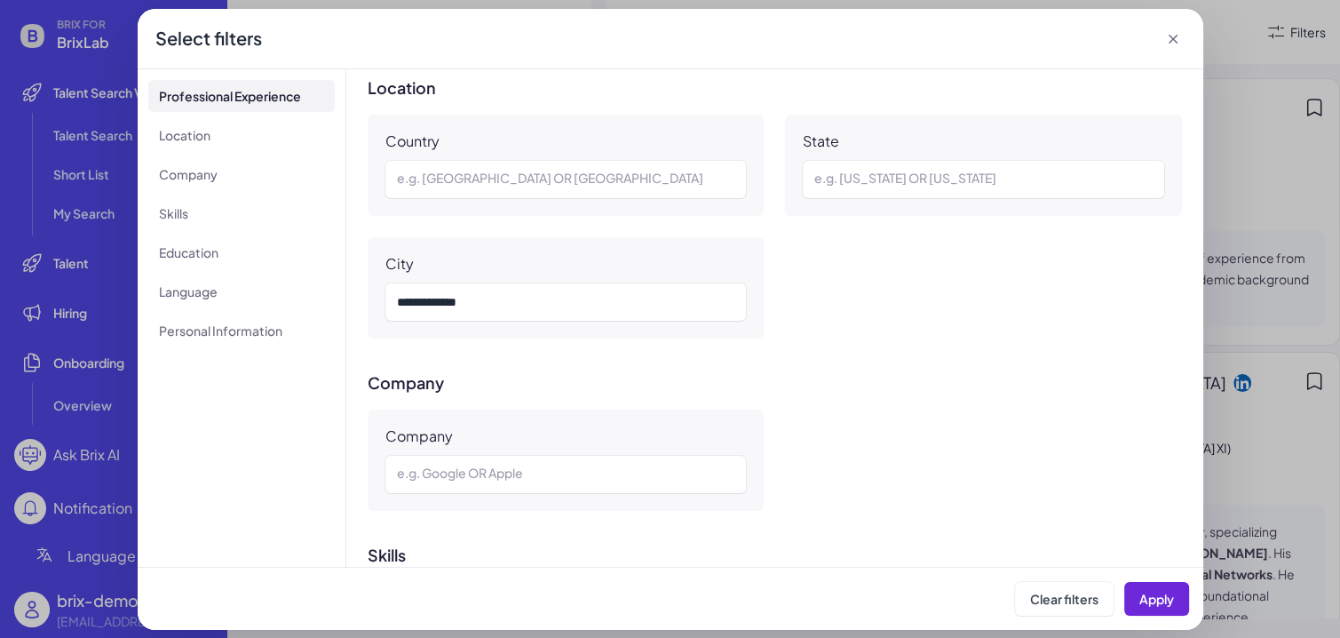
click at [1084, 37] on icon at bounding box center [1173, 39] width 18 height 18
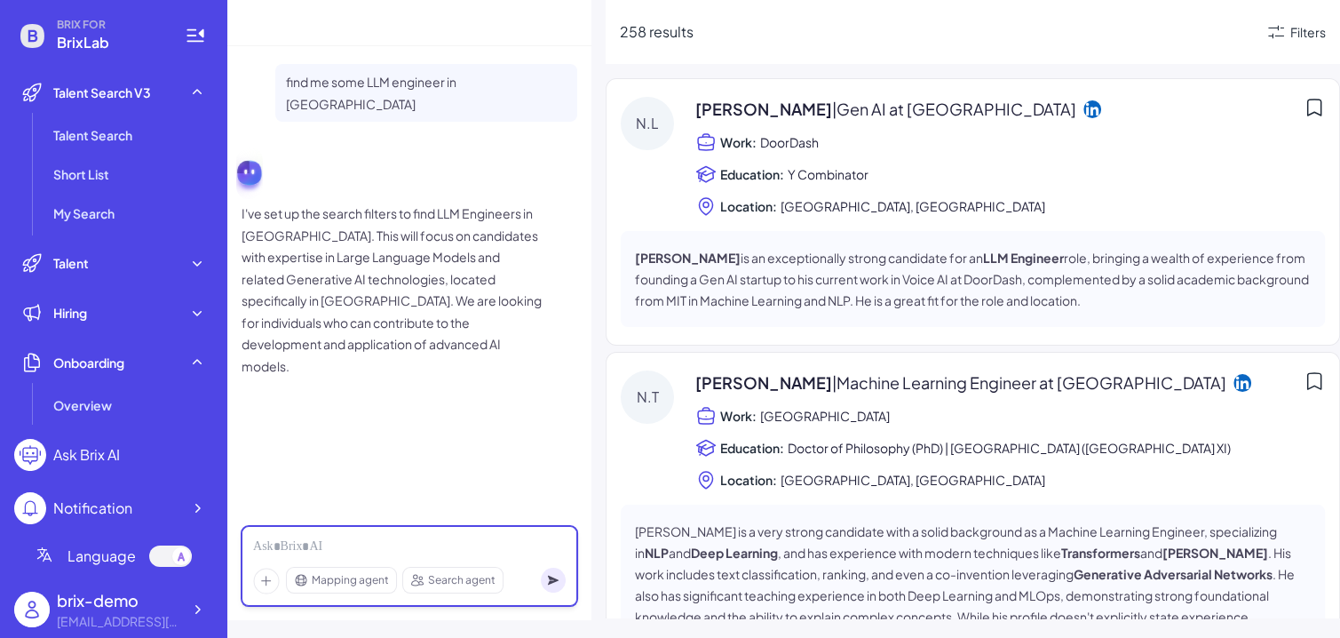
click at [360, 540] on div at bounding box center [409, 547] width 313 height 20
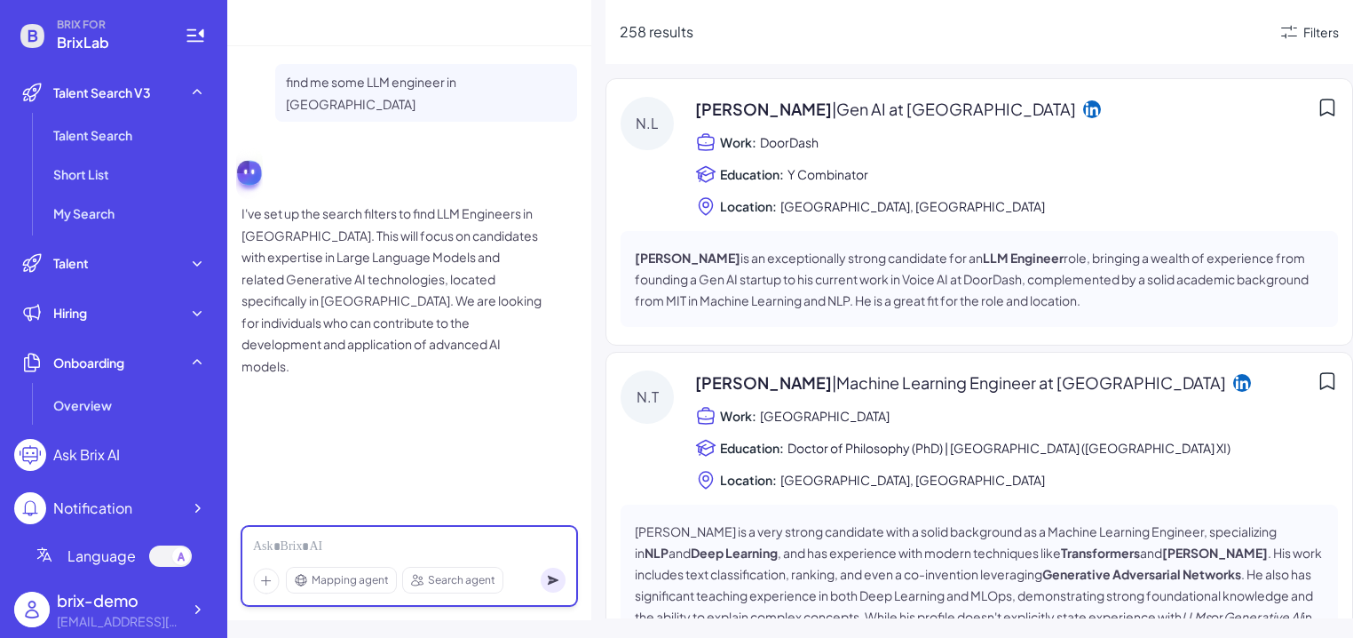
click at [298, 550] on div at bounding box center [409, 547] width 313 height 20
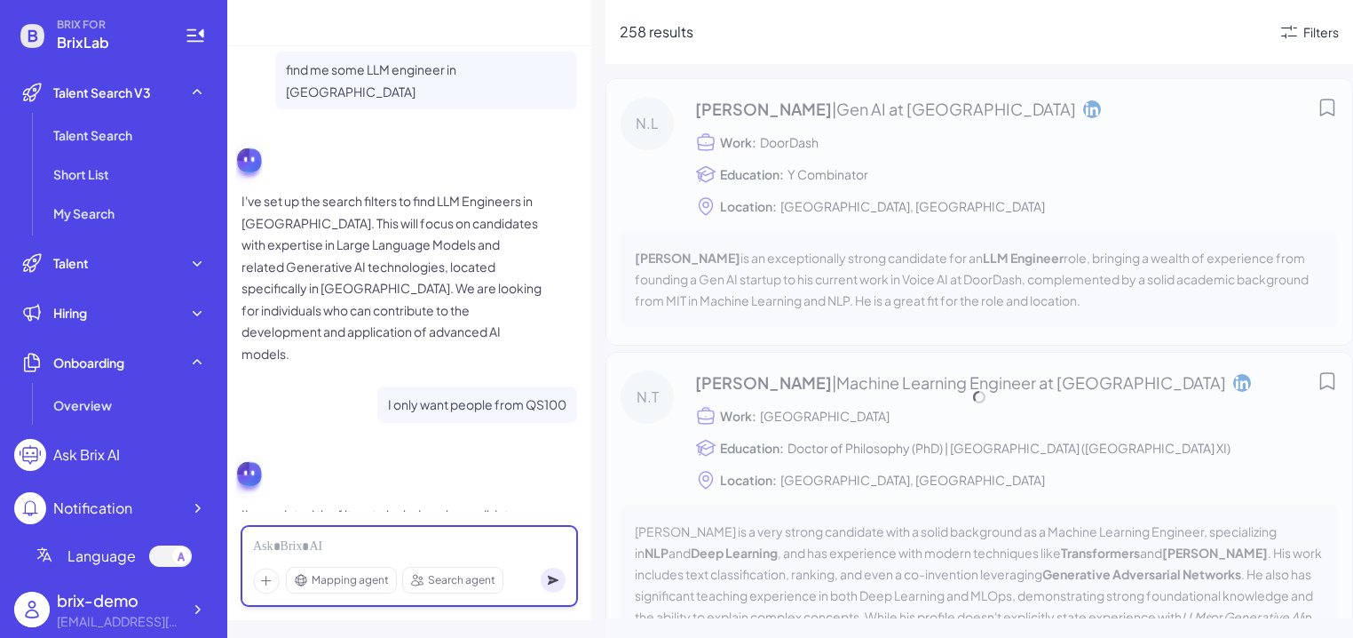
scroll to position [122, 0]
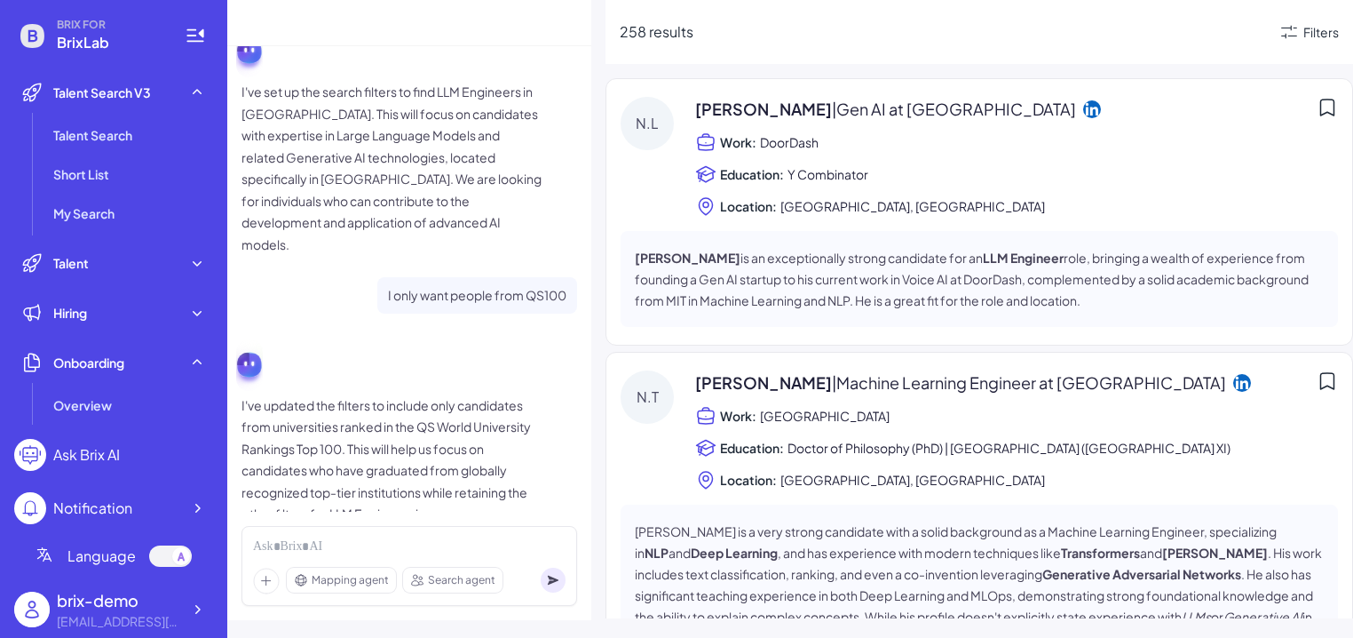
click at [1084, 45] on div "258 results Filters" at bounding box center [980, 32] width 748 height 64
click at [1084, 38] on div "Filters" at bounding box center [1322, 32] width 36 height 19
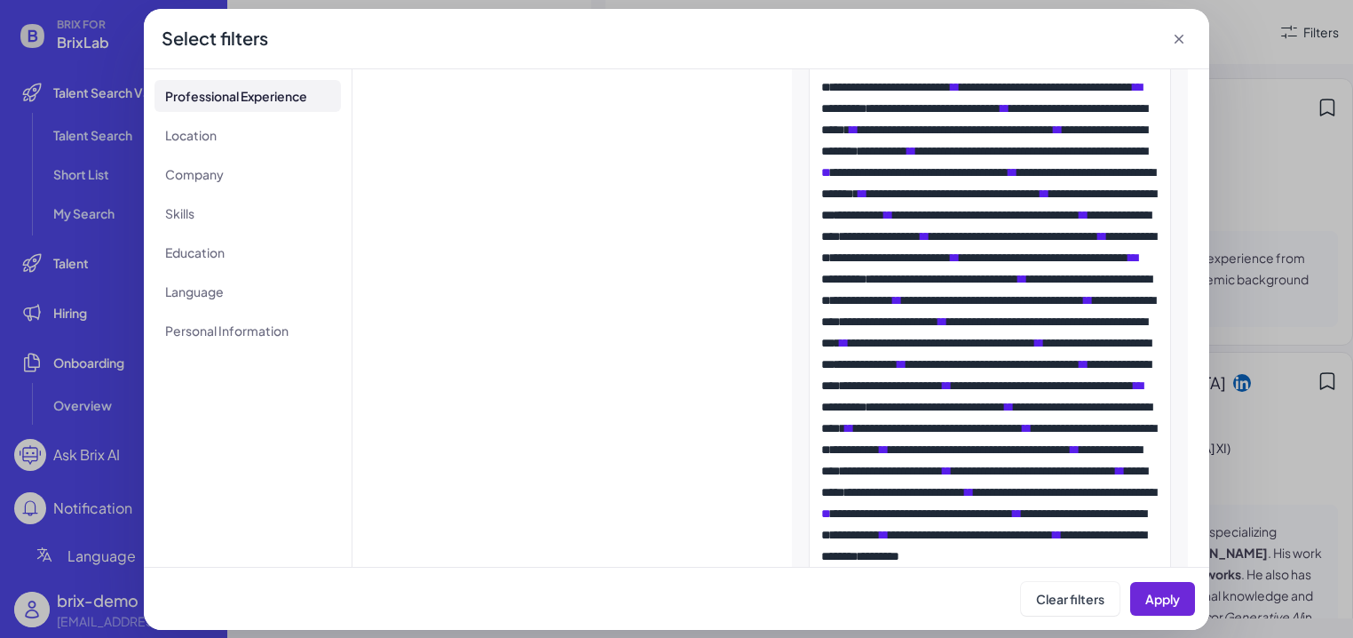
scroll to position [3159, 0]
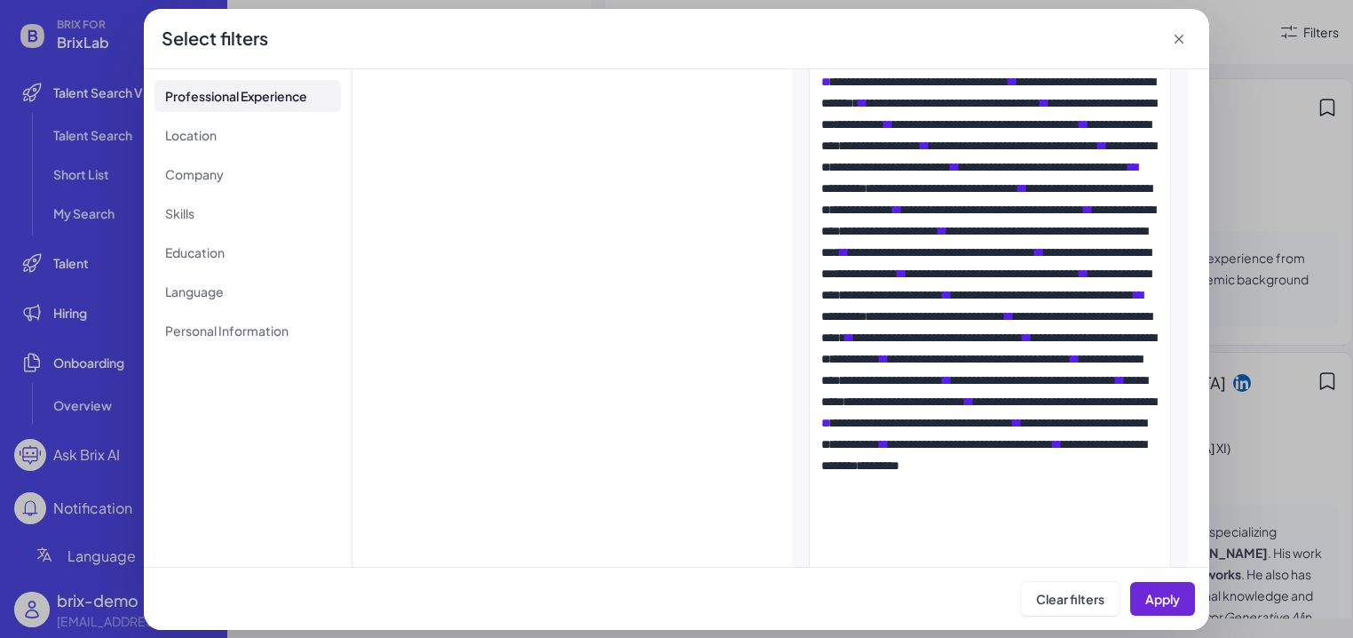
click at [1084, 42] on icon at bounding box center [1179, 39] width 9 height 9
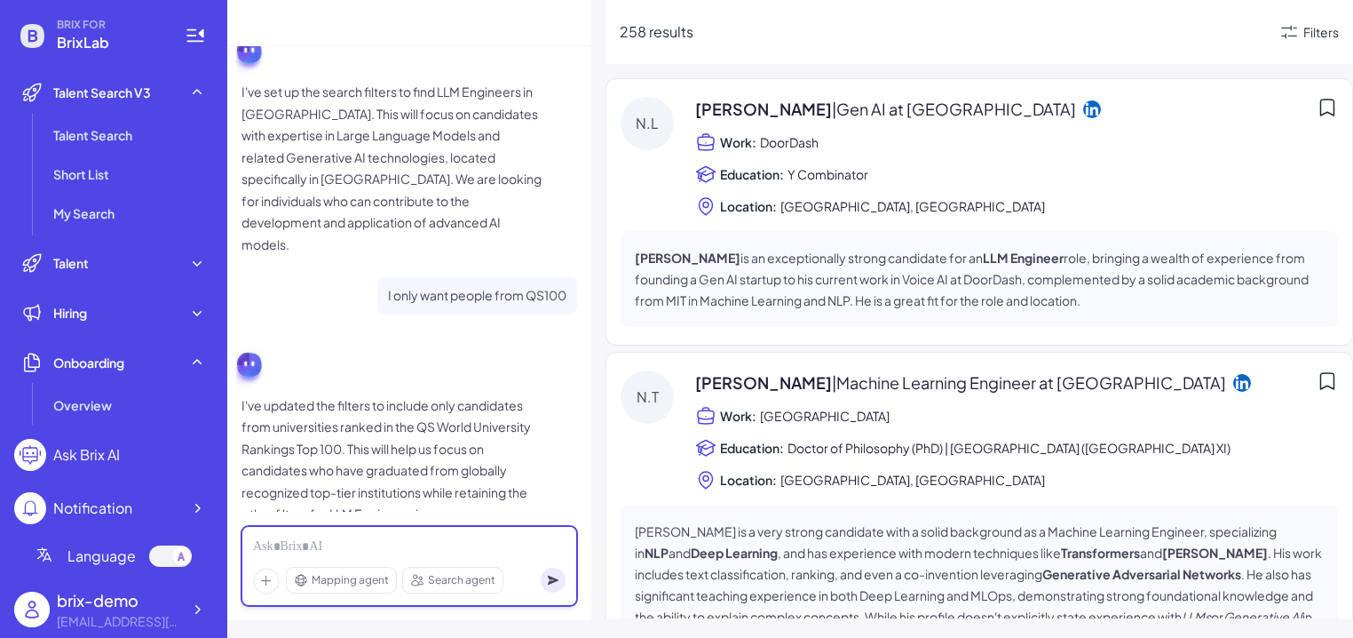
click at [485, 543] on div at bounding box center [409, 547] width 313 height 20
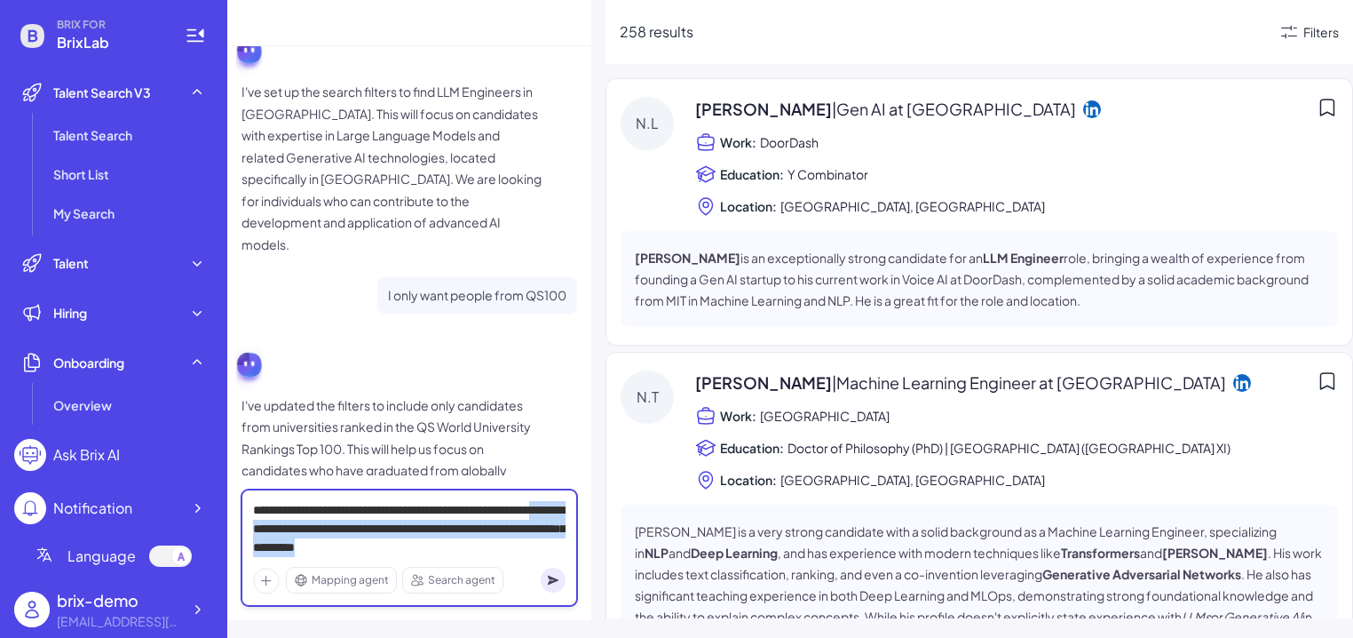
drag, startPoint x: 288, startPoint y: 531, endPoint x: 490, endPoint y: 546, distance: 203.0
click at [491, 549] on div "**********" at bounding box center [409, 529] width 313 height 56
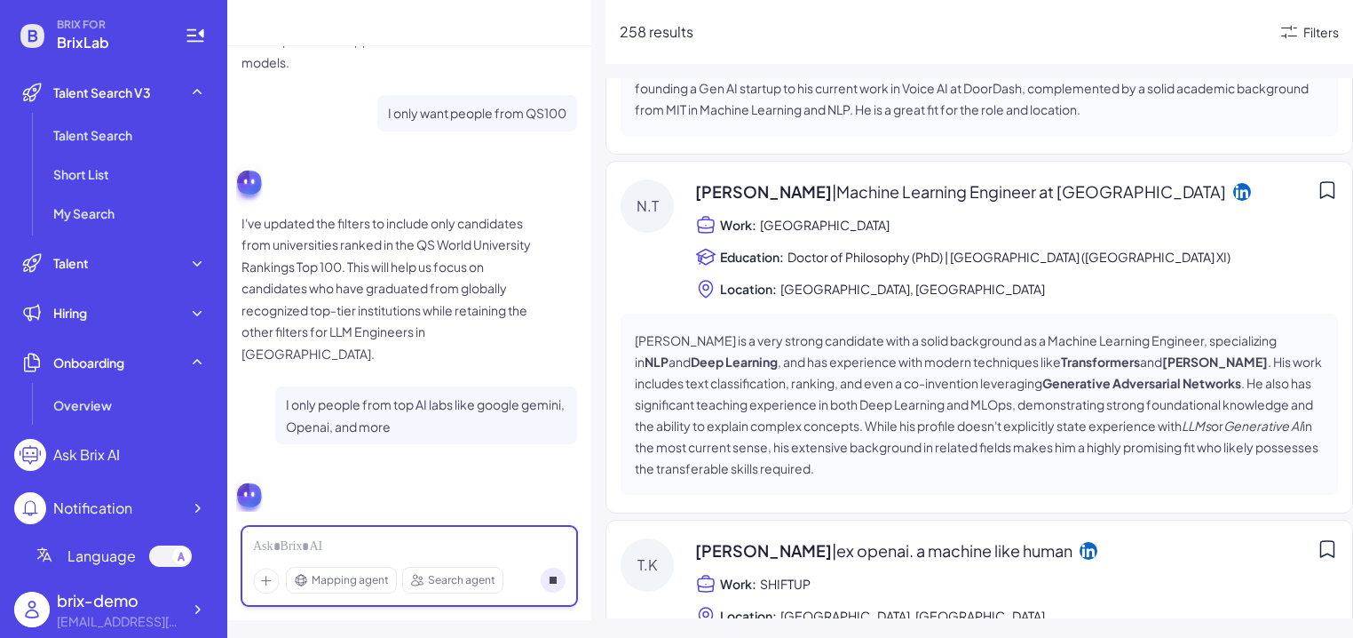
scroll to position [0, 0]
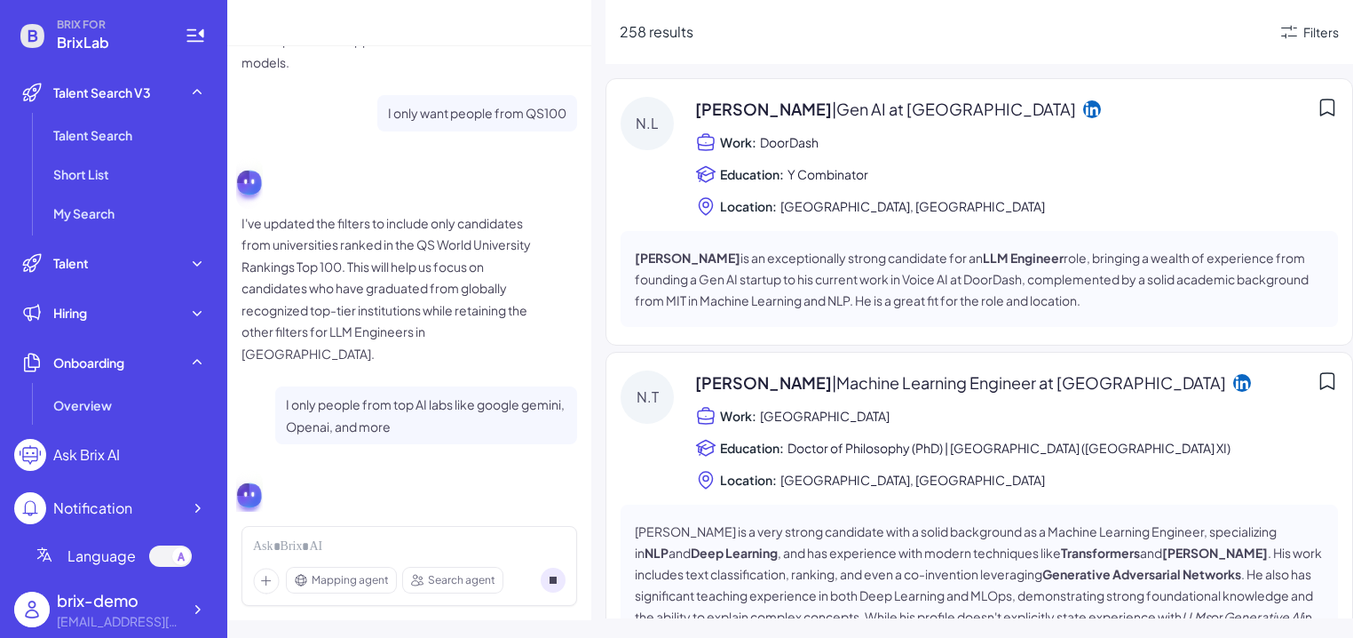
click at [281, 466] on div "Just a moment..." at bounding box center [410, 506] width 336 height 80
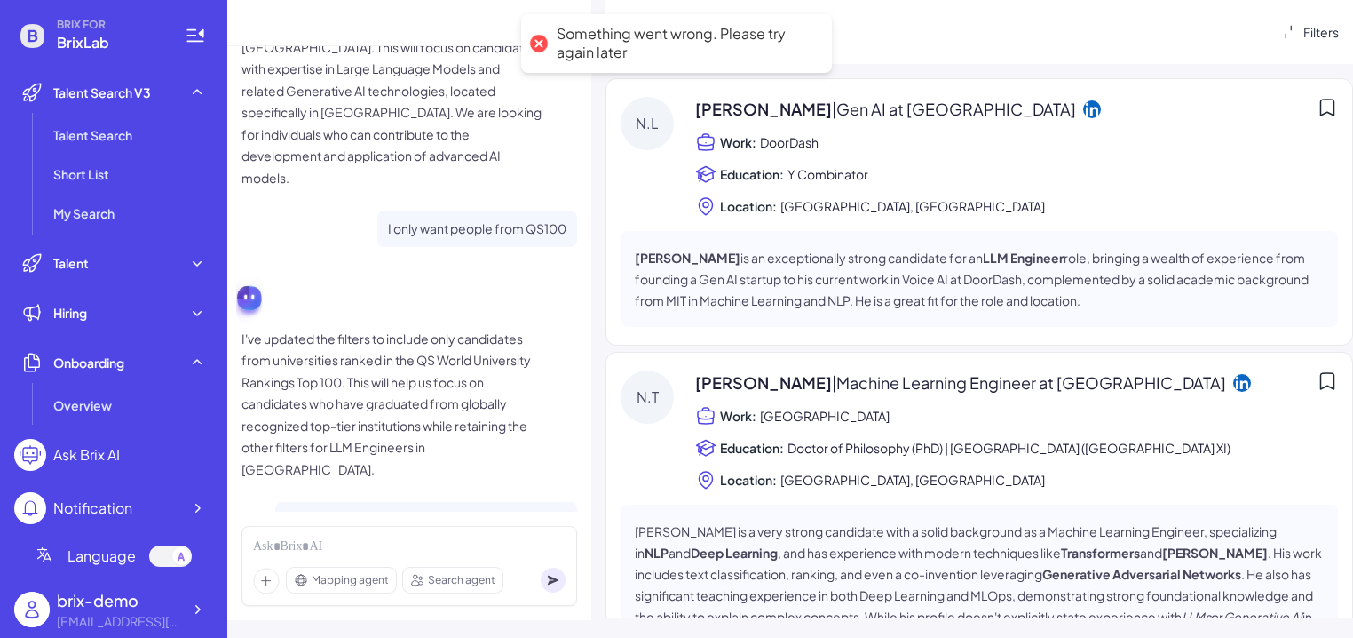
click at [401, 509] on p "I only people from top AI labs like google gemini, Openai, and more" at bounding box center [426, 531] width 281 height 44
copy div "I only people from top AI labs like google gemini, Openai, and more"
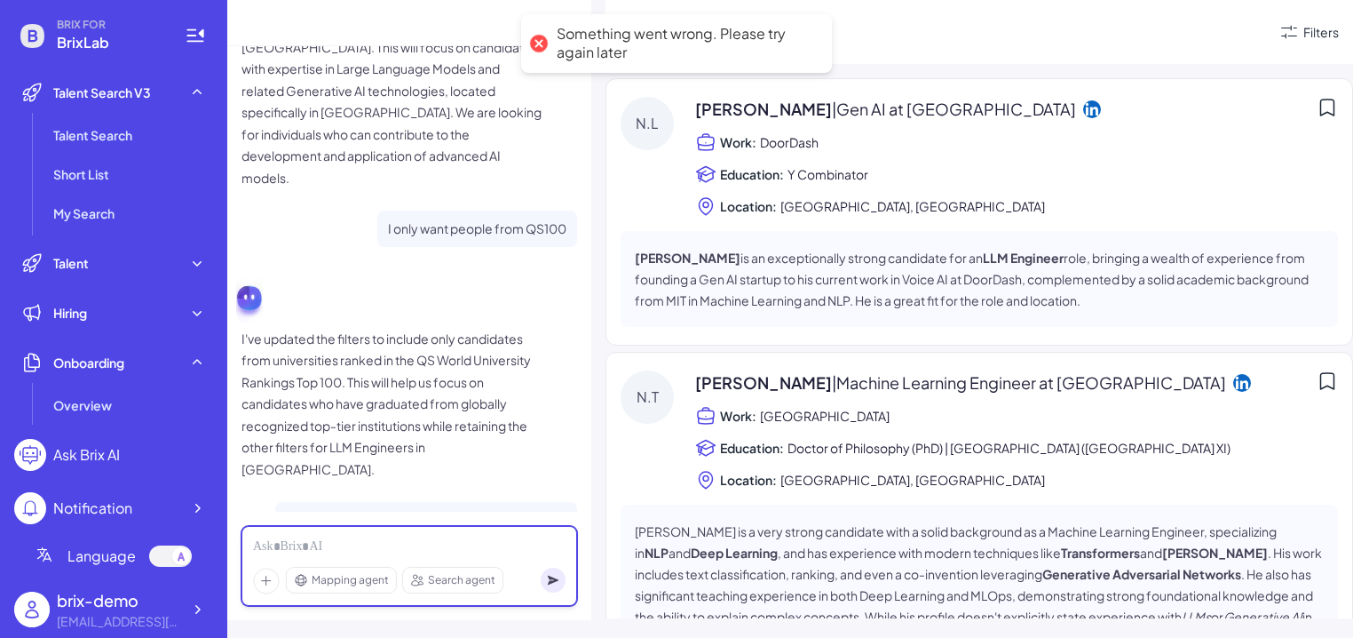
click at [397, 538] on div at bounding box center [409, 547] width 313 height 20
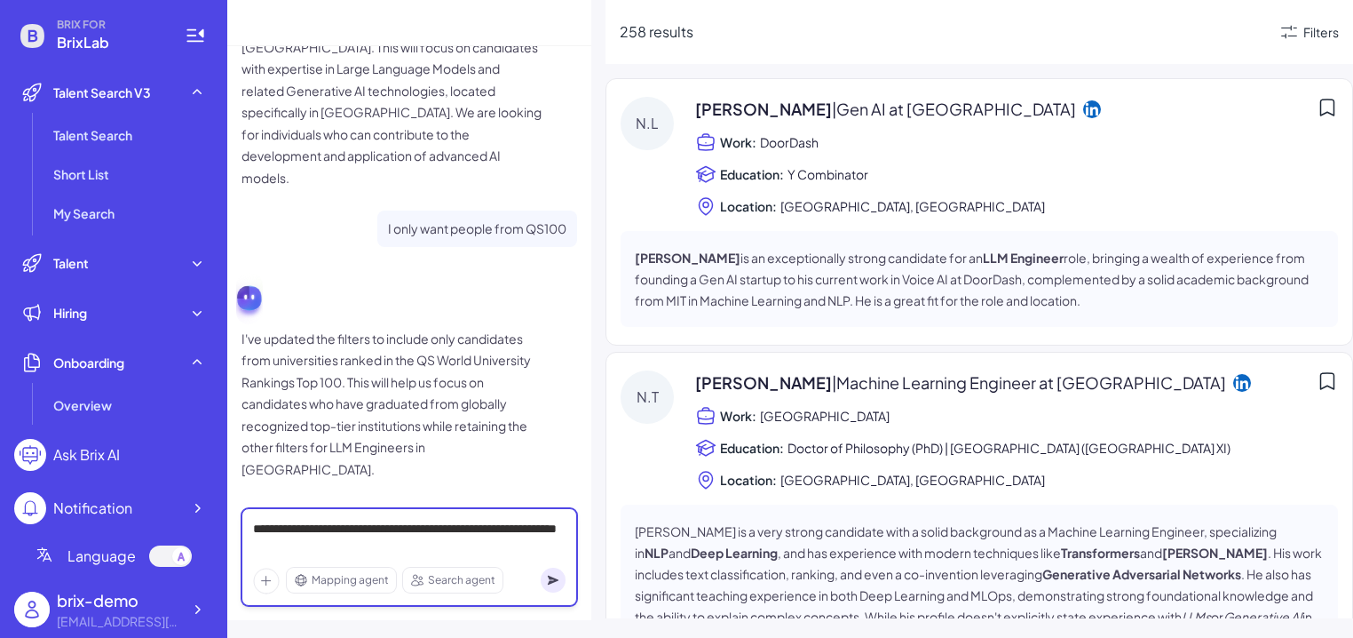
scroll to position [206, 0]
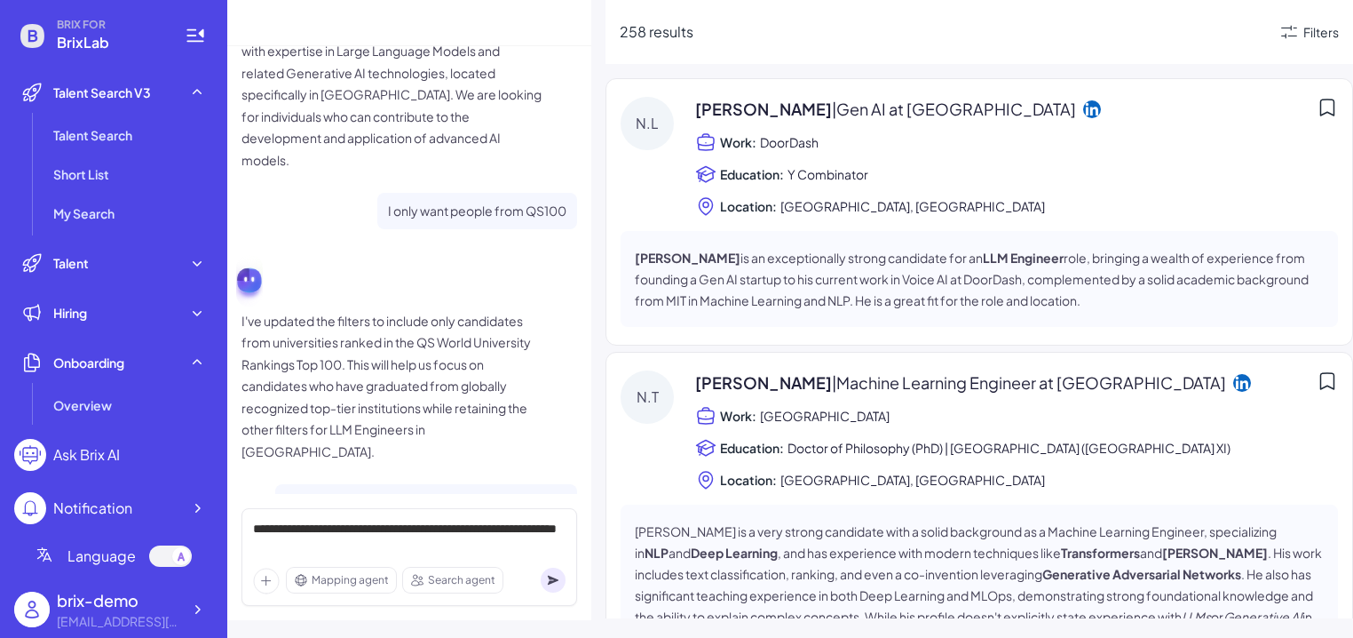
click at [552, 569] on icon at bounding box center [553, 580] width 11 height 10
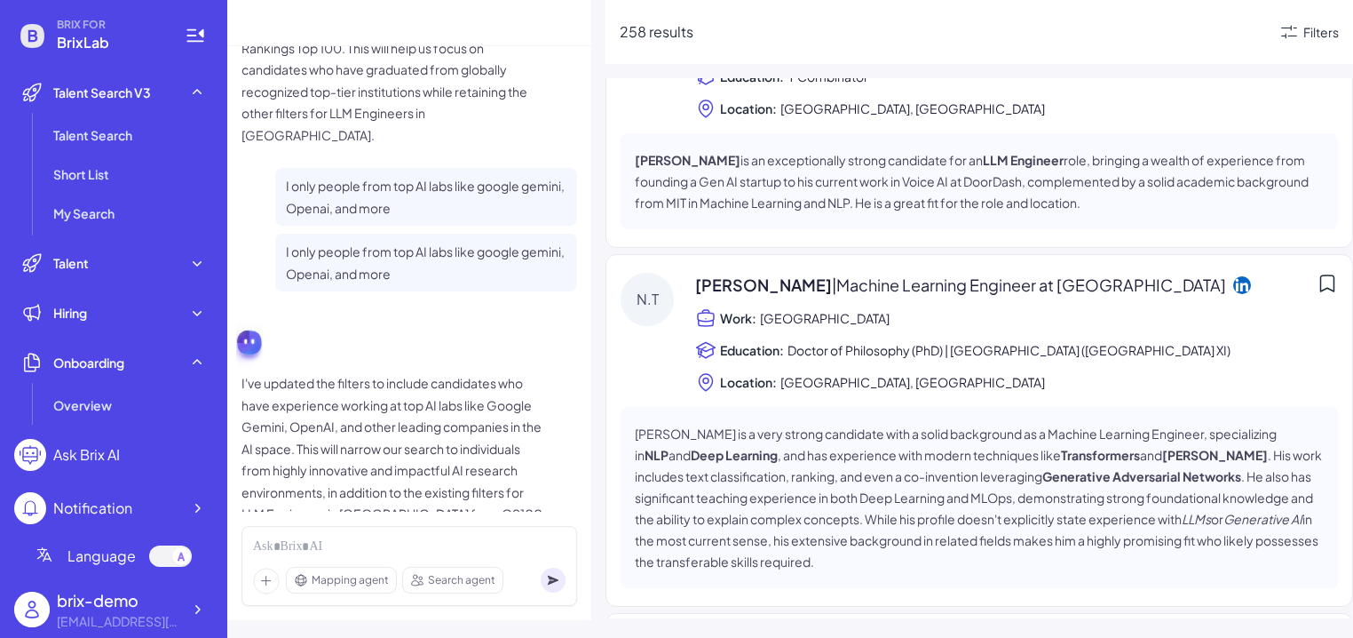
scroll to position [115, 0]
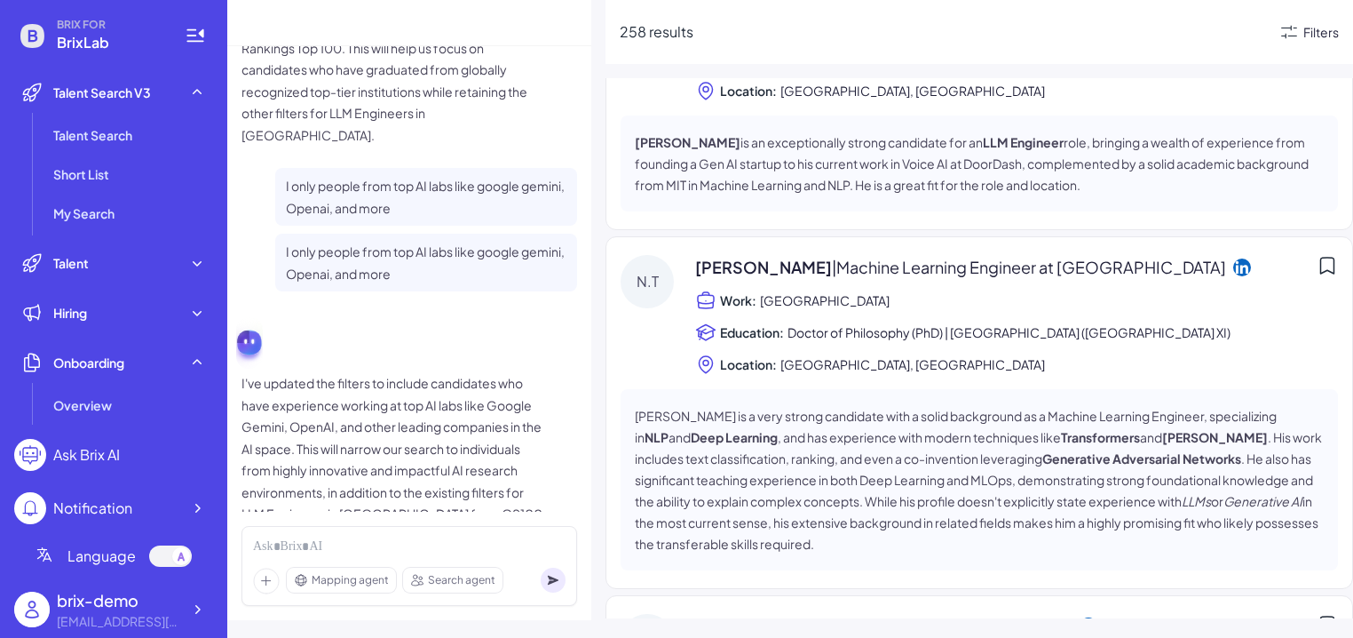
click at [1084, 36] on div "Filters" at bounding box center [1322, 32] width 36 height 19
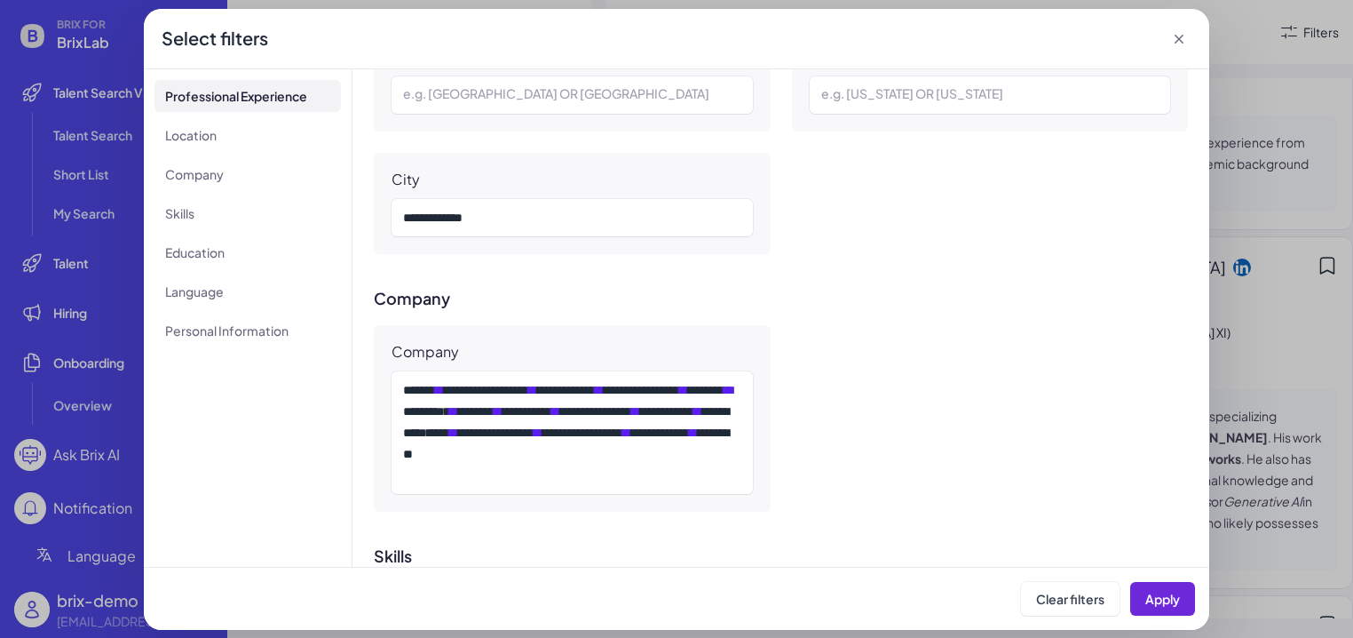
scroll to position [661, 0]
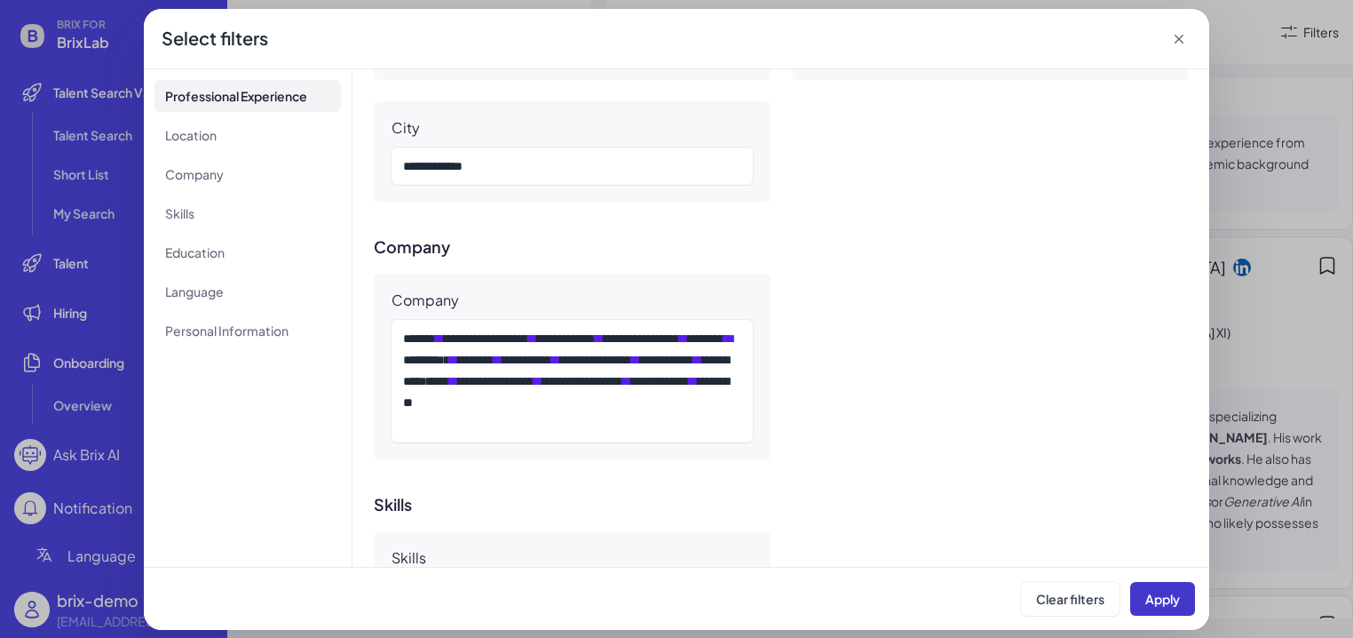
click at [1084, 569] on span "Apply" at bounding box center [1163, 599] width 35 height 16
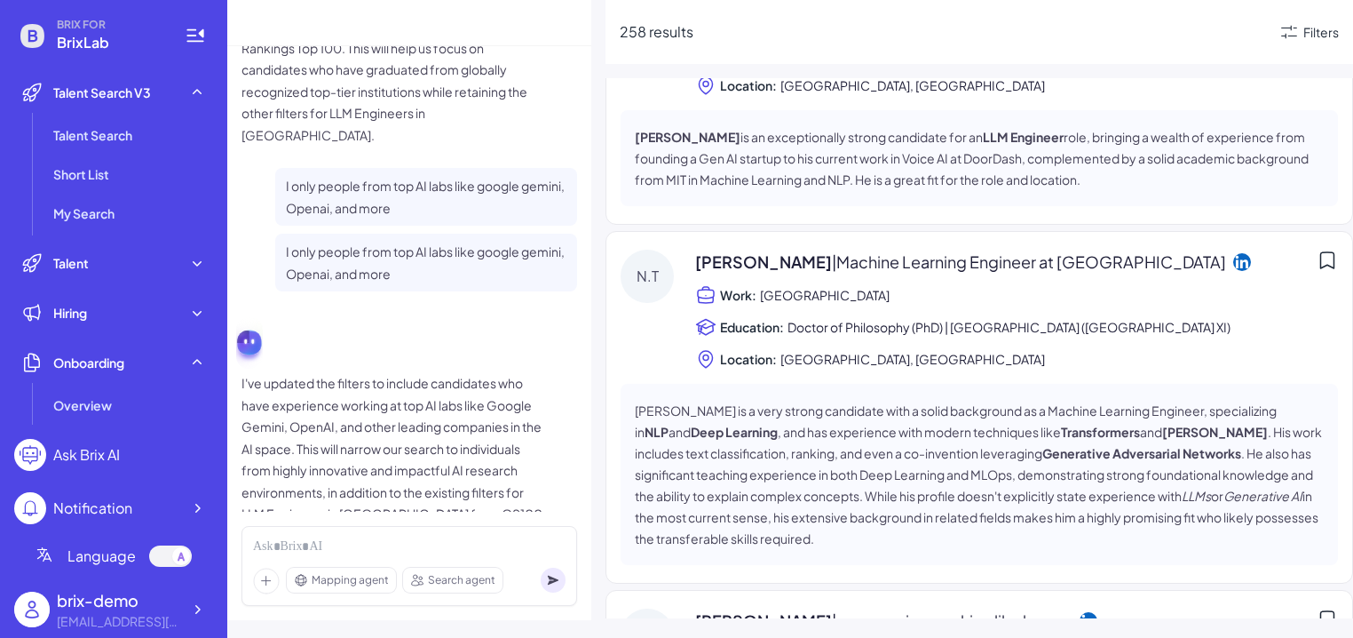
scroll to position [0, 0]
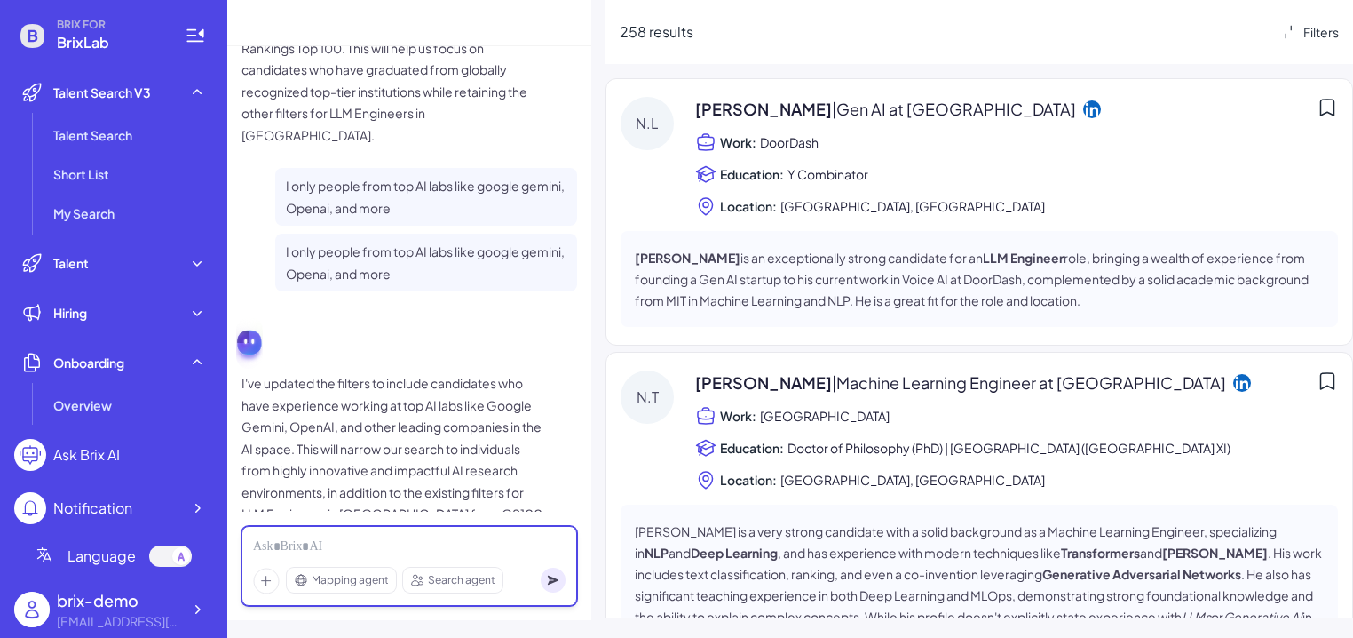
click at [397, 539] on div at bounding box center [409, 547] width 313 height 20
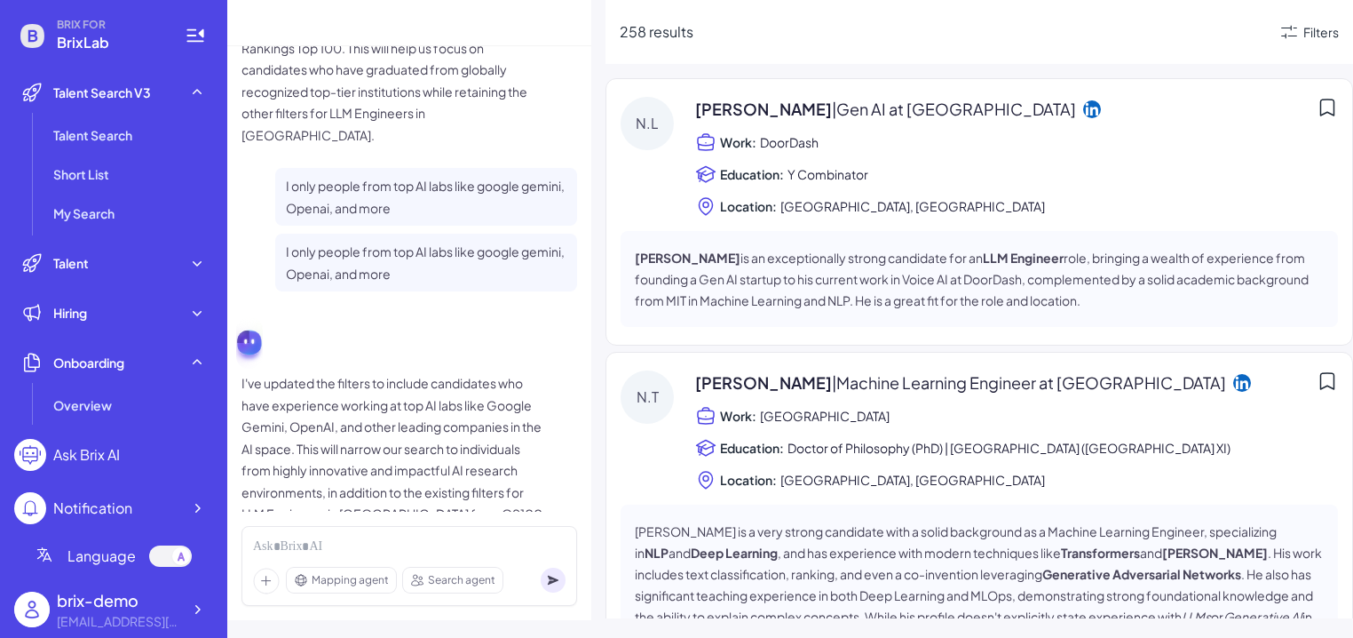
click at [372, 569] on span "Mapping agent" at bounding box center [350, 580] width 77 height 16
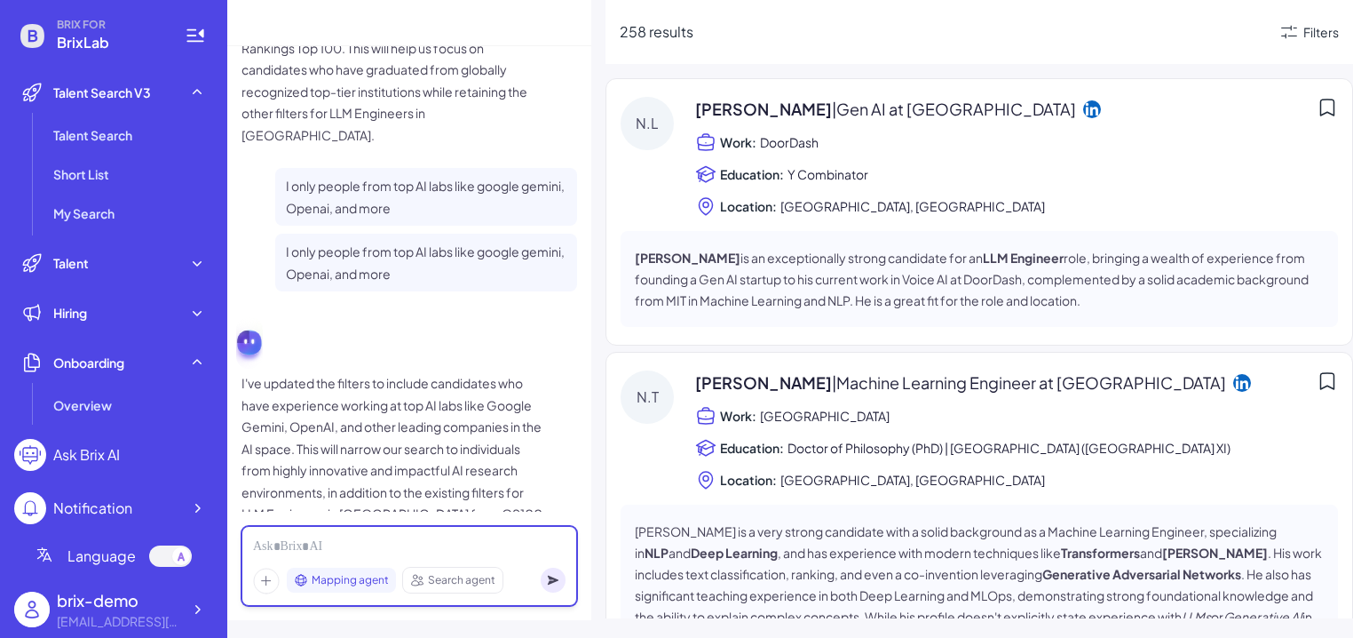
click at [361, 548] on div at bounding box center [409, 547] width 313 height 20
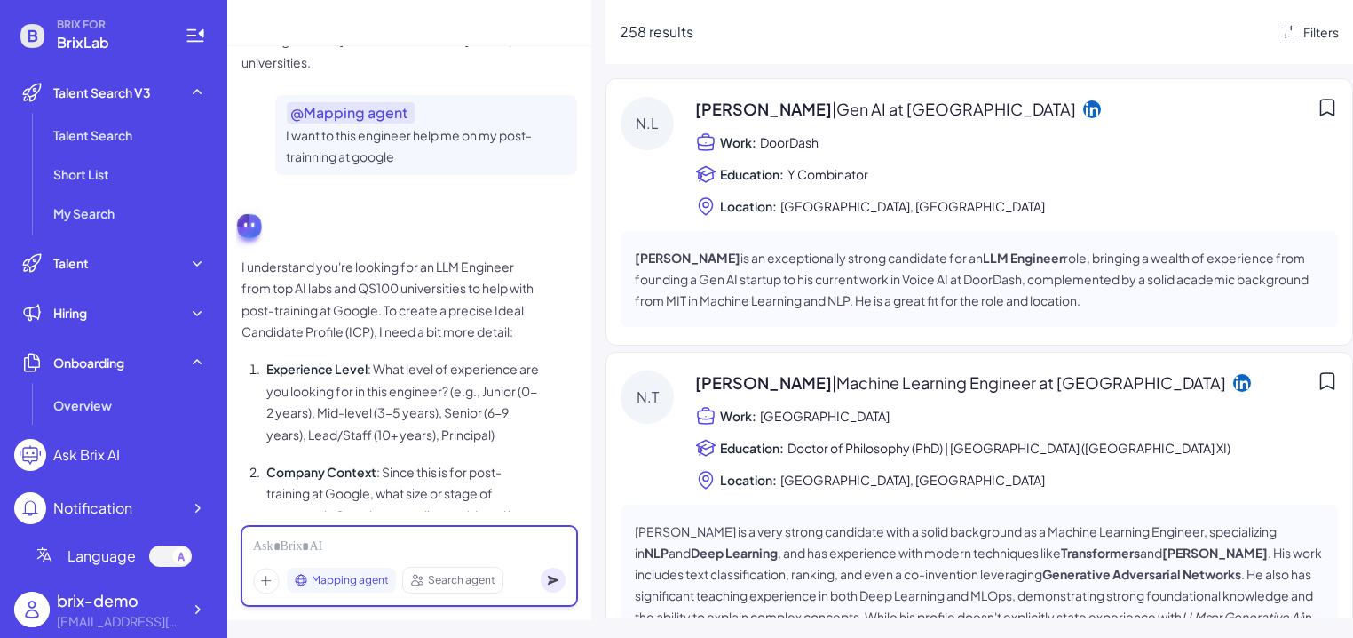
scroll to position [1181, 0]
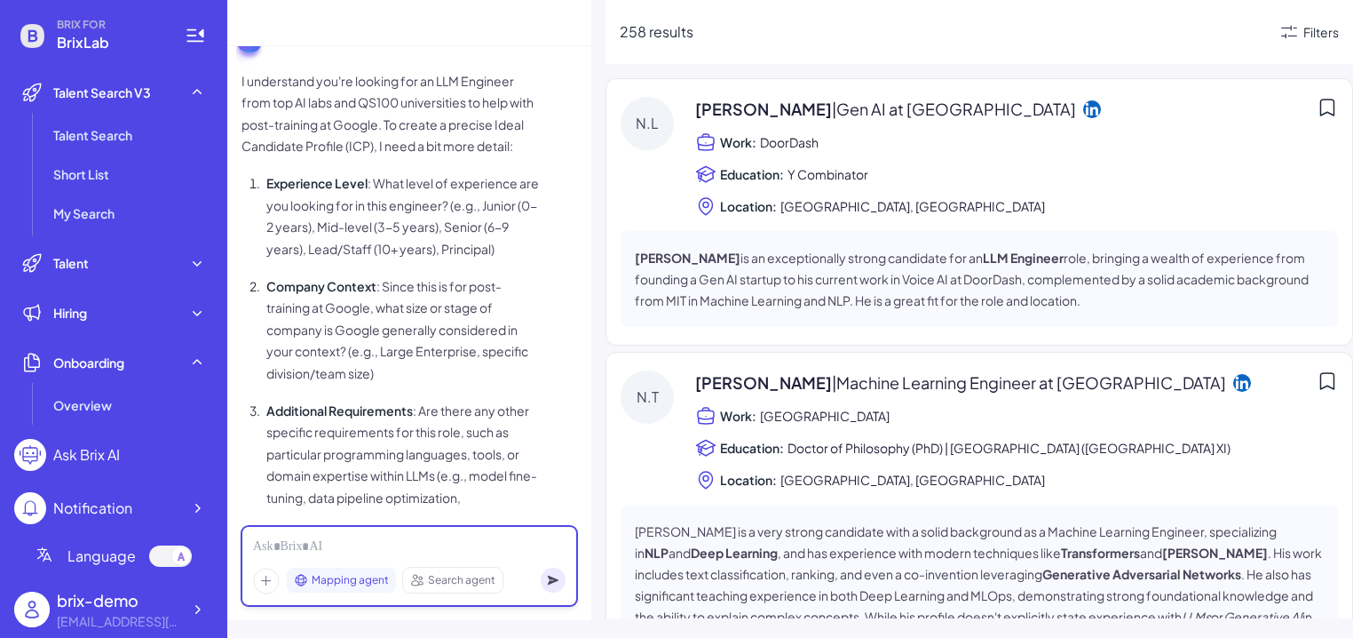
click at [290, 537] on div at bounding box center [409, 547] width 313 height 20
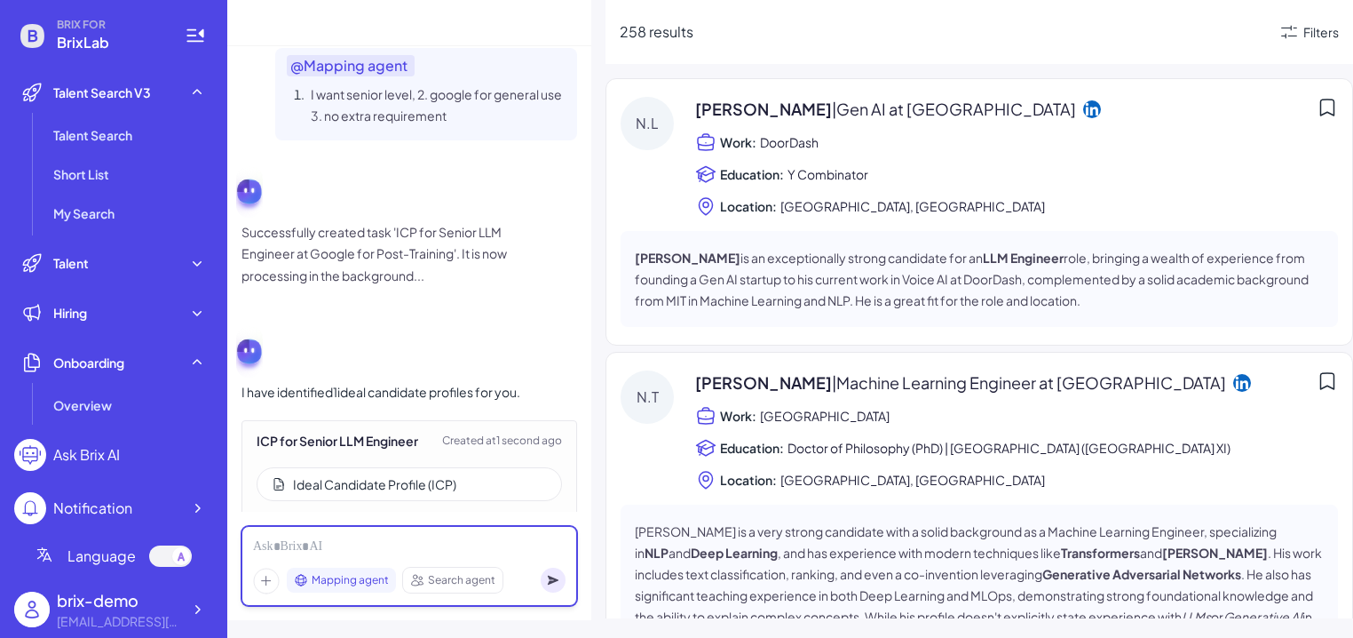
scroll to position [1704, 0]
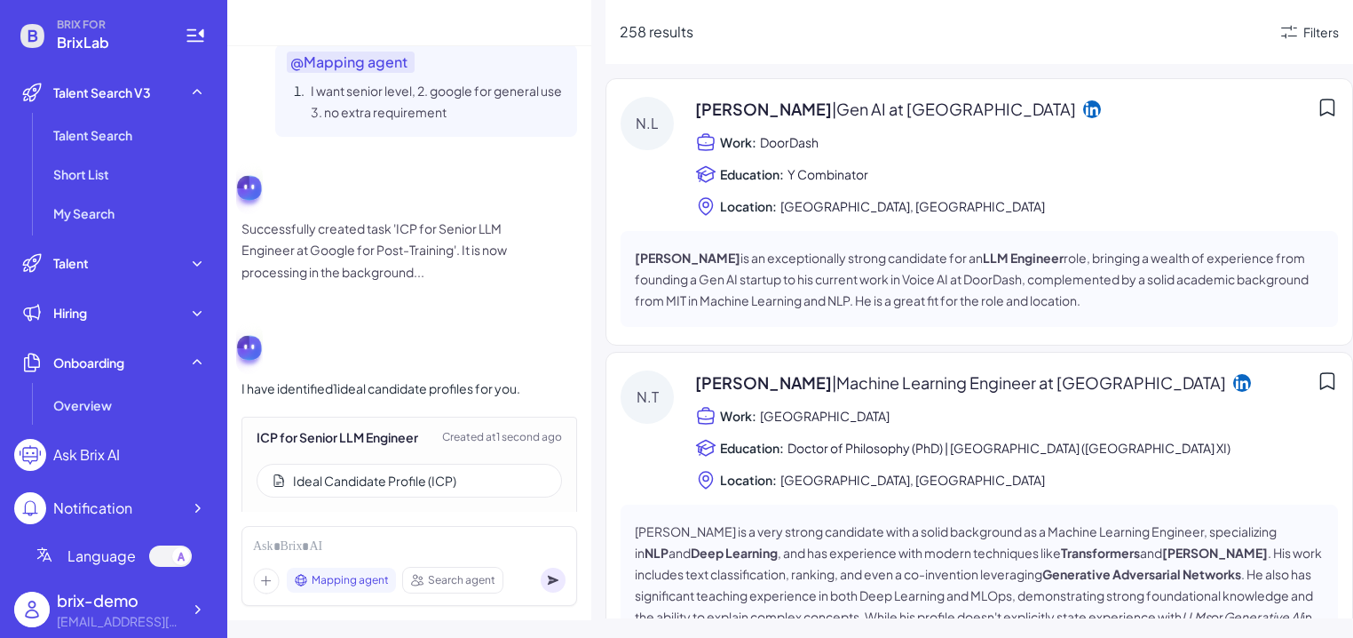
click at [427, 472] on div "Ideal Candidate Profile (ICP)" at bounding box center [374, 481] width 163 height 18
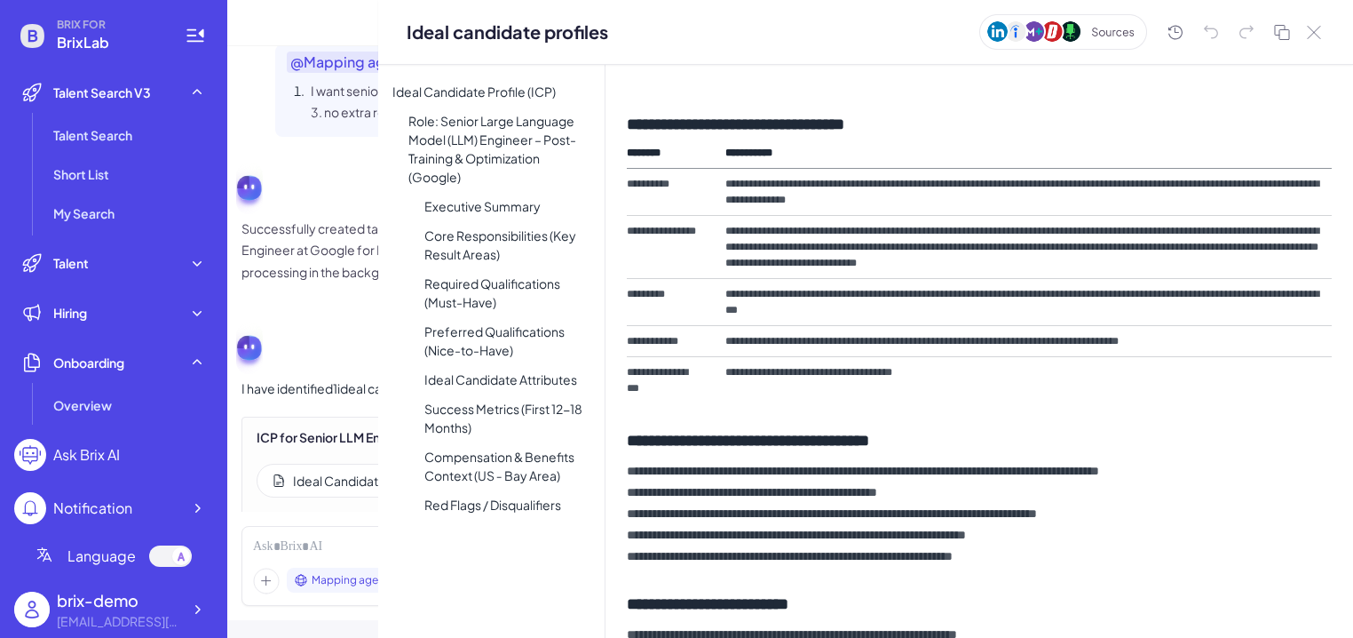
scroll to position [618, 0]
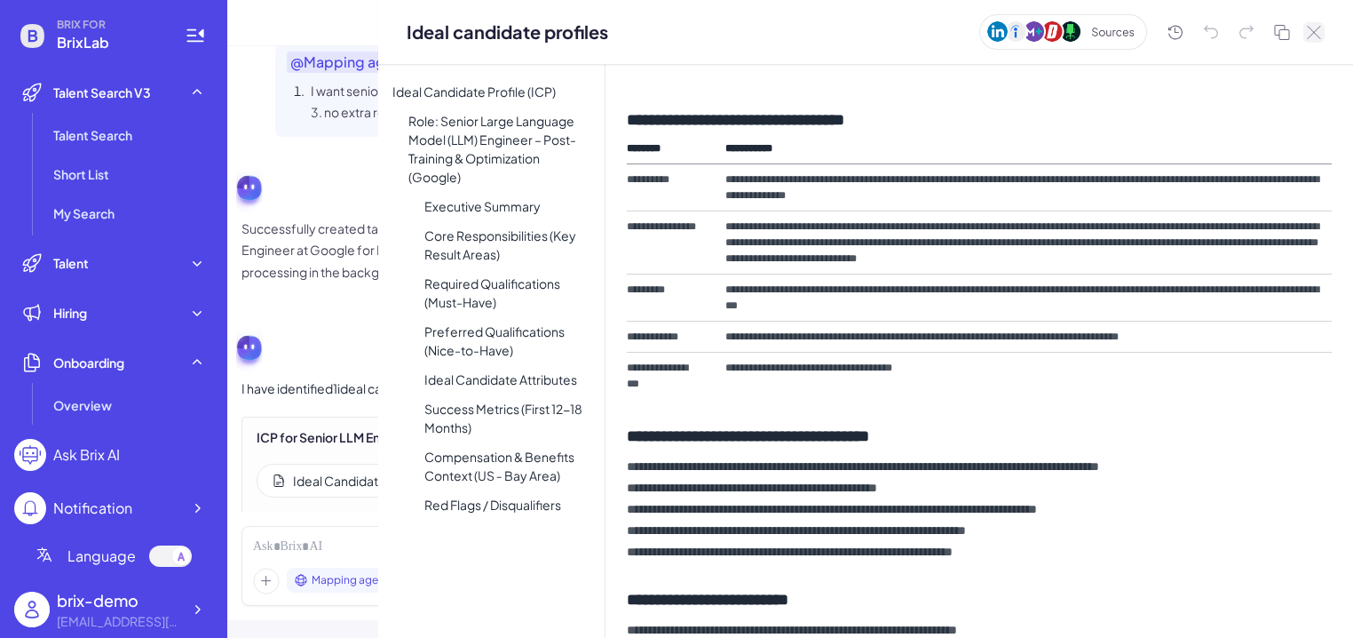
click at [1084, 35] on icon at bounding box center [1314, 32] width 14 height 13
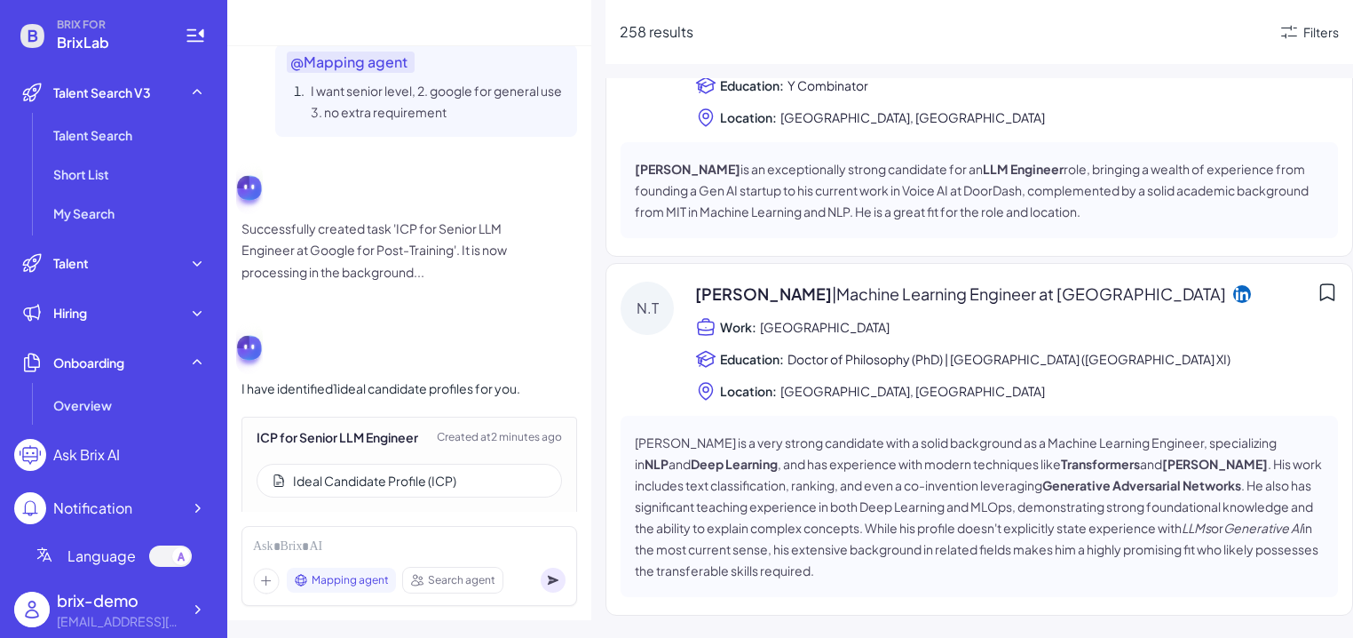
scroll to position [0, 0]
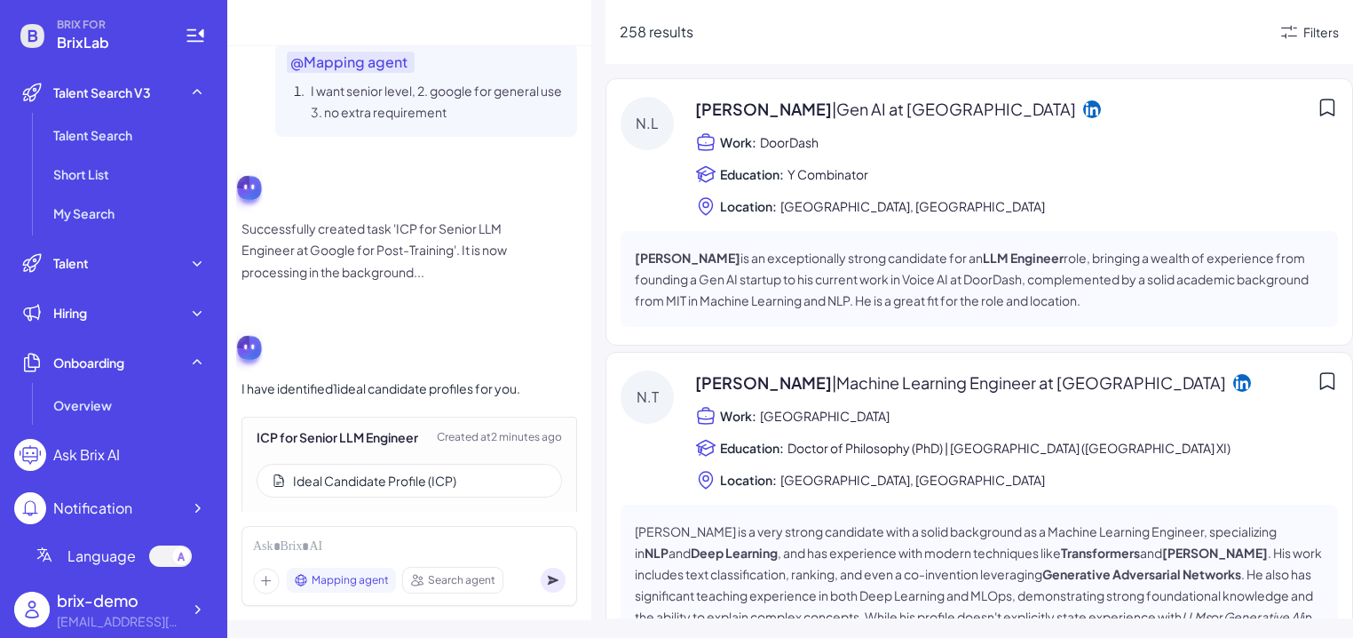
click at [419, 472] on div "Ideal Candidate Profile (ICP)" at bounding box center [374, 481] width 163 height 18
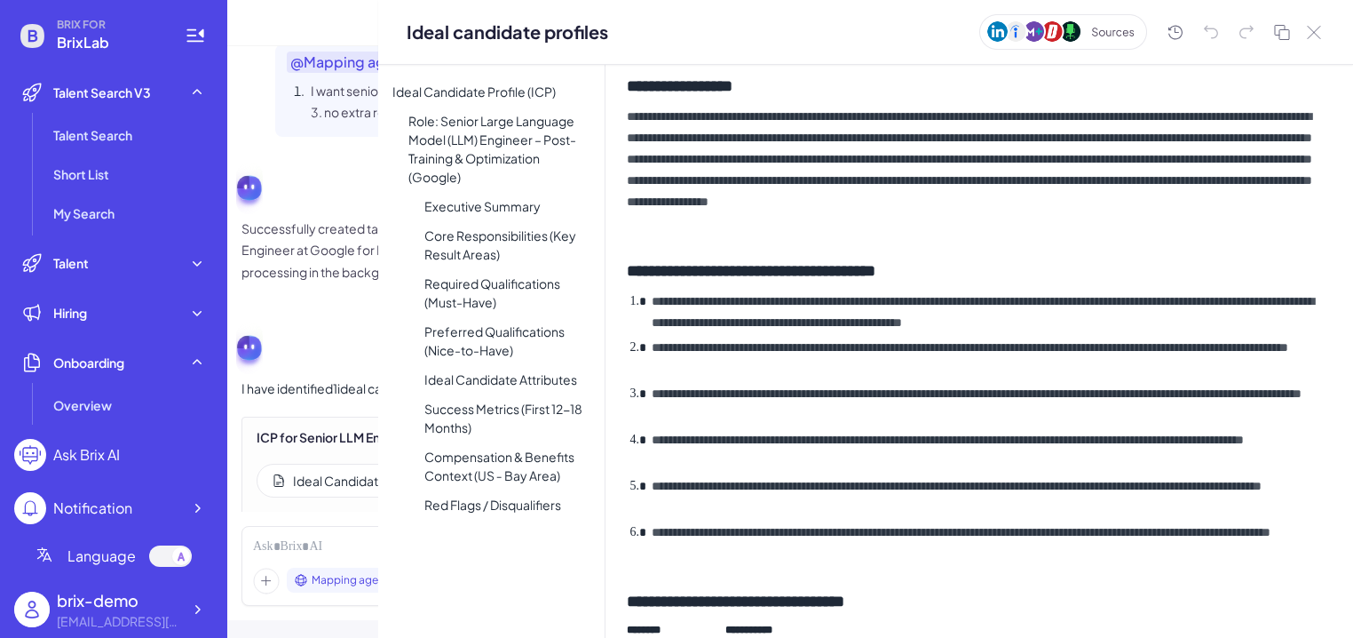
scroll to position [175, 0]
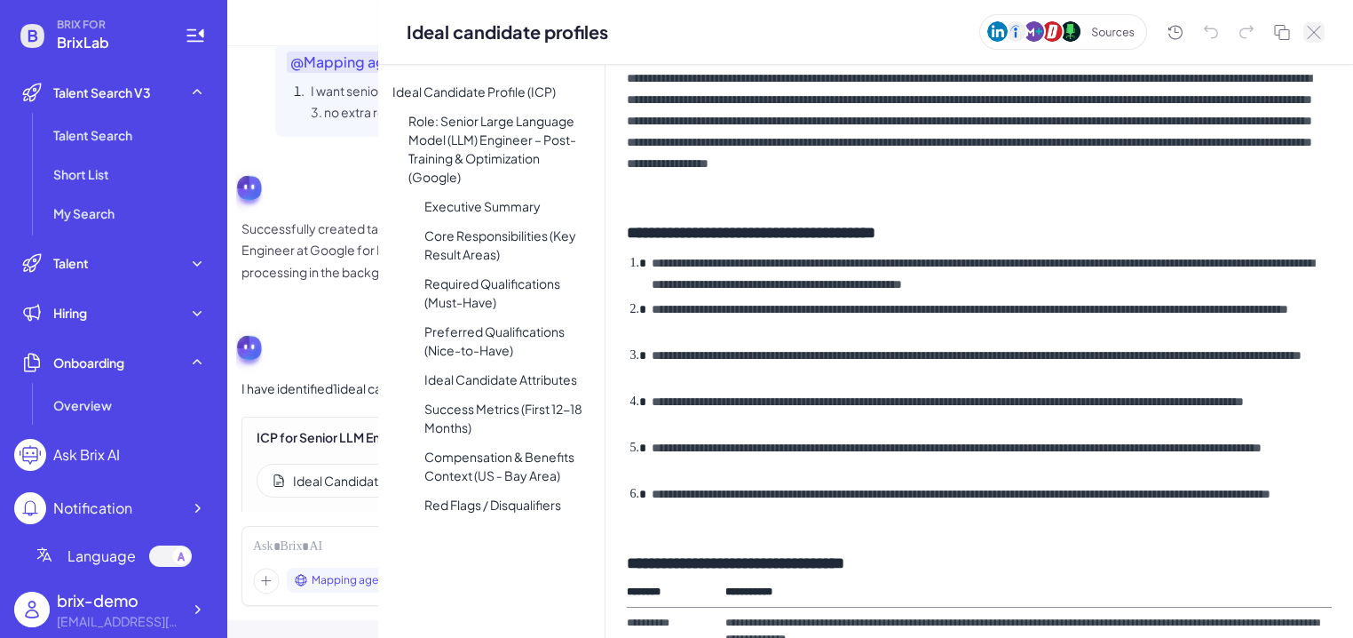
click at [1084, 26] on icon at bounding box center [1314, 32] width 14 height 13
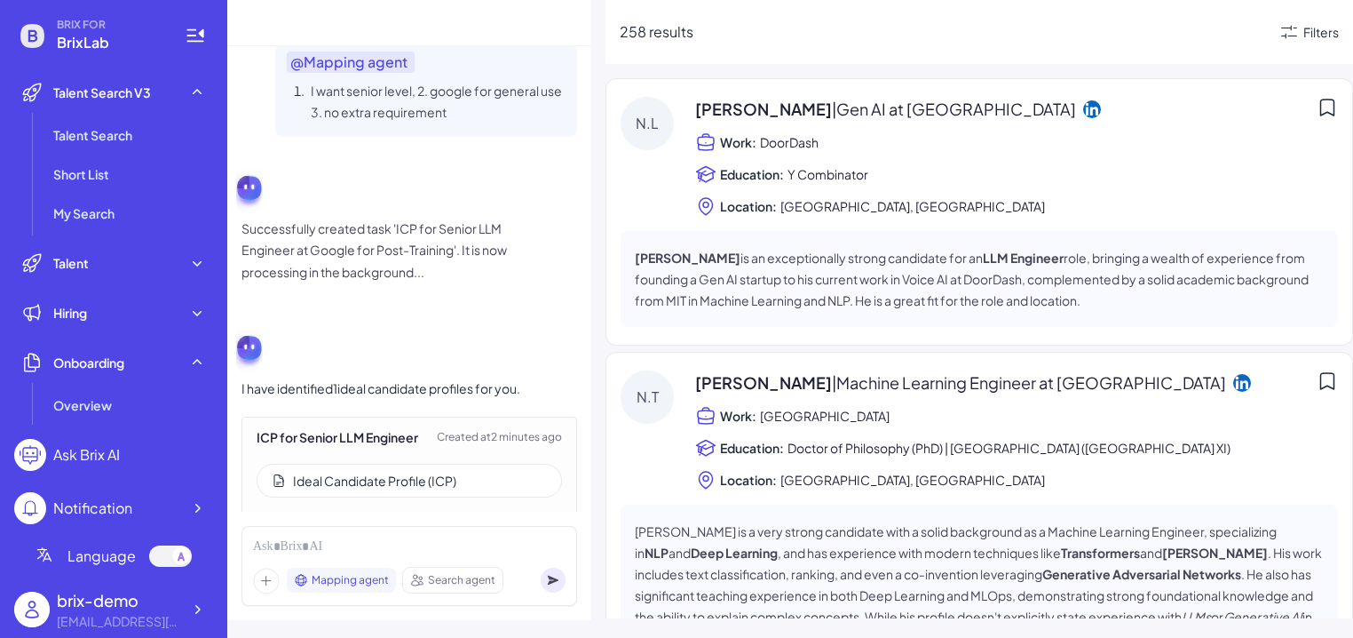
click at [437, 569] on span "Search agent" at bounding box center [461, 580] width 67 height 16
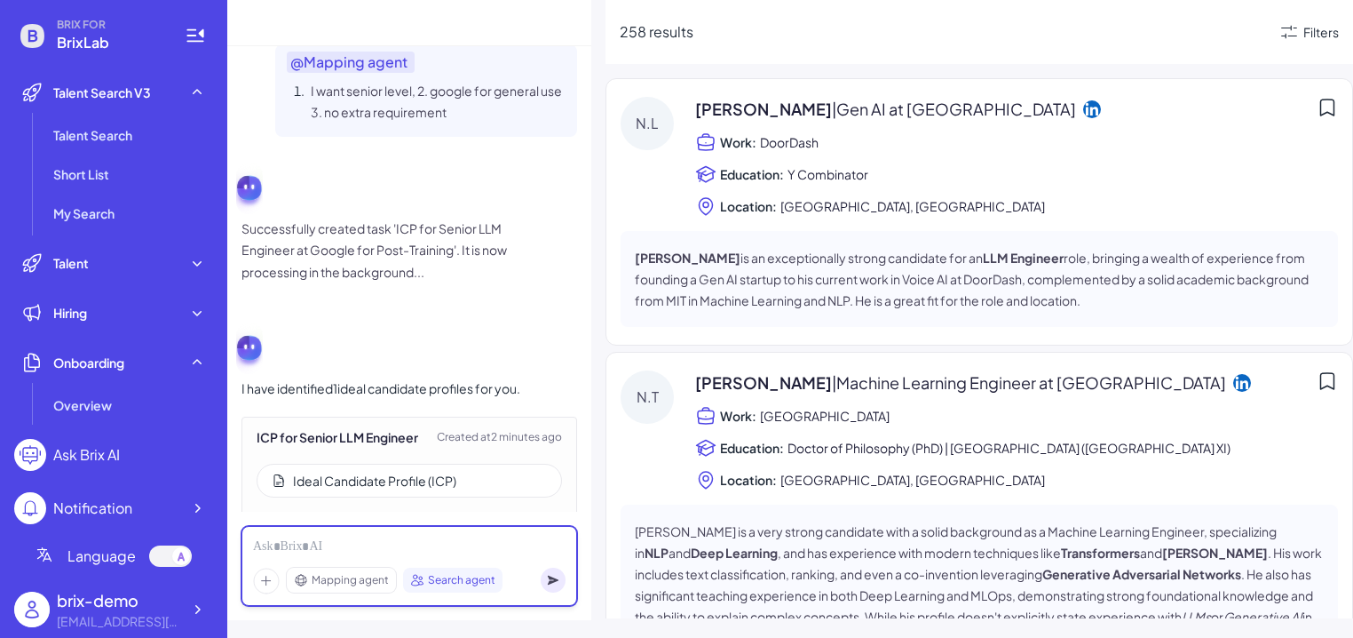
click at [358, 551] on div at bounding box center [409, 547] width 313 height 20
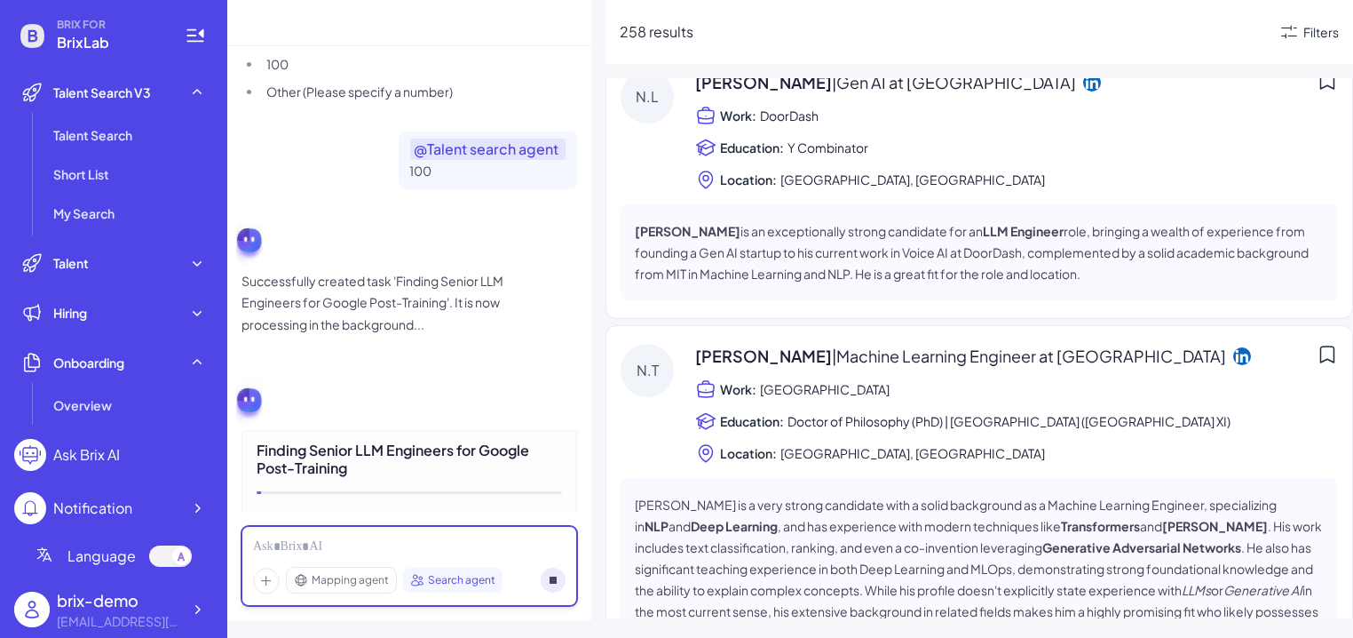
scroll to position [0, 0]
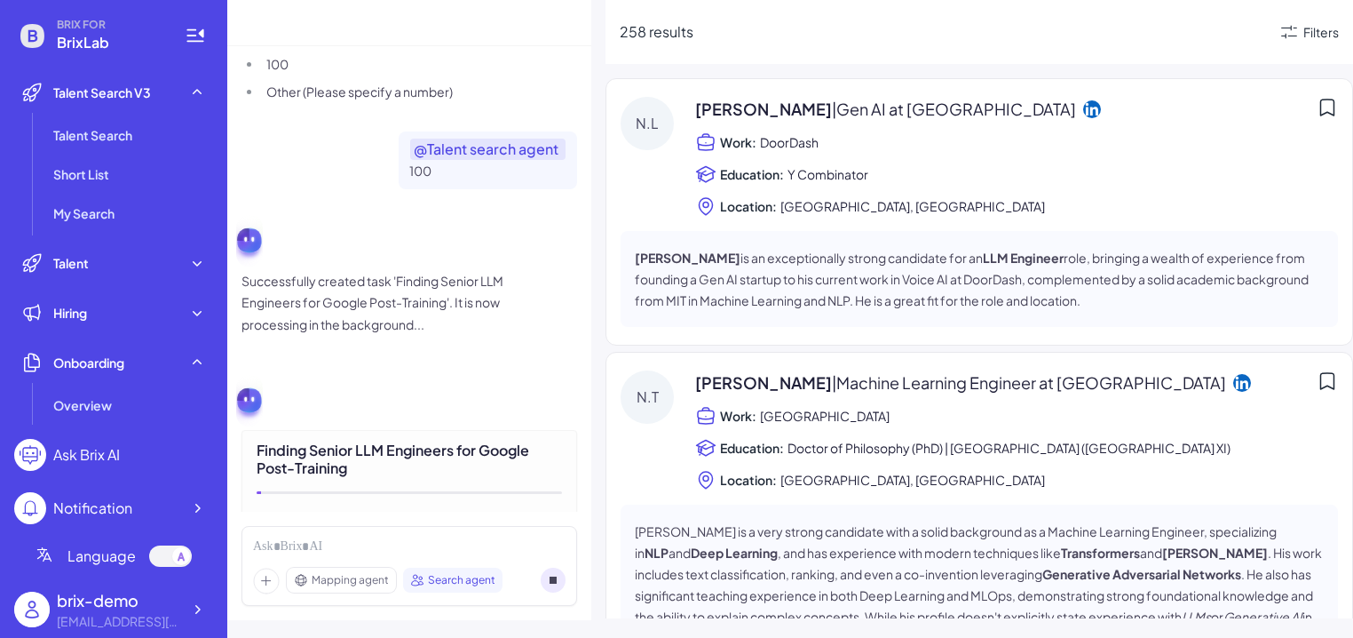
click at [834, 110] on span "| Gen AI at DoorDash" at bounding box center [954, 109] width 244 height 20
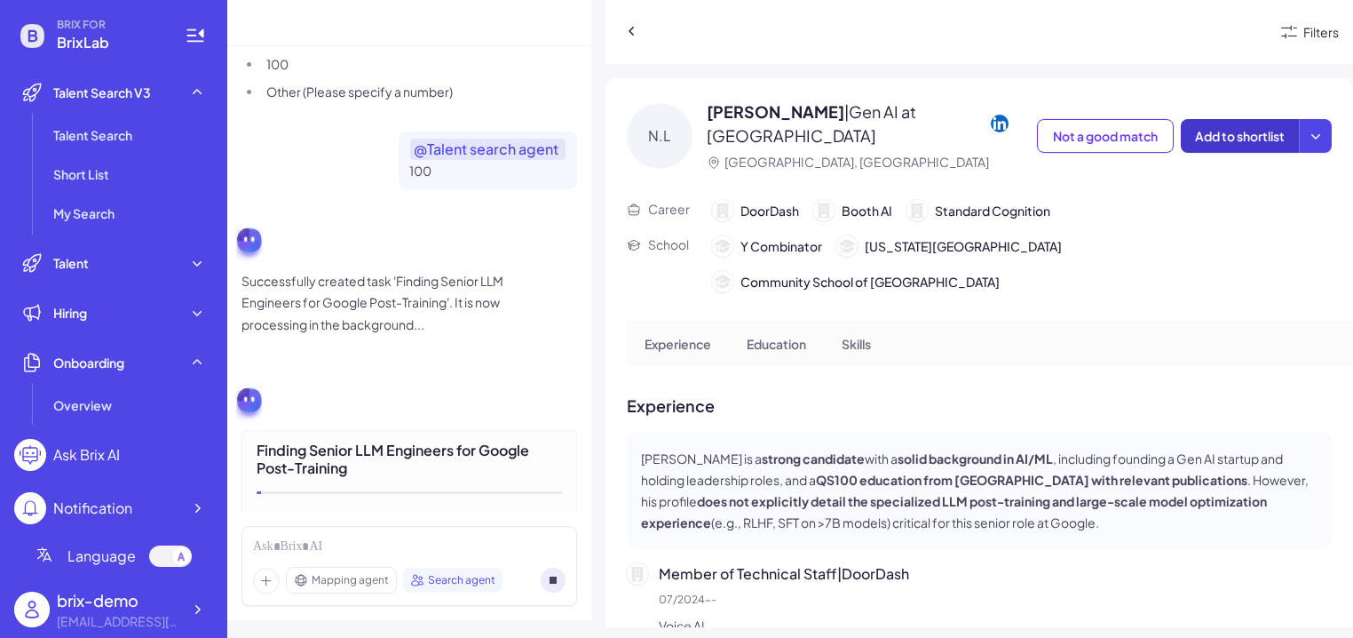
click at [1084, 130] on span "Add to shortlist" at bounding box center [1240, 136] width 90 height 16
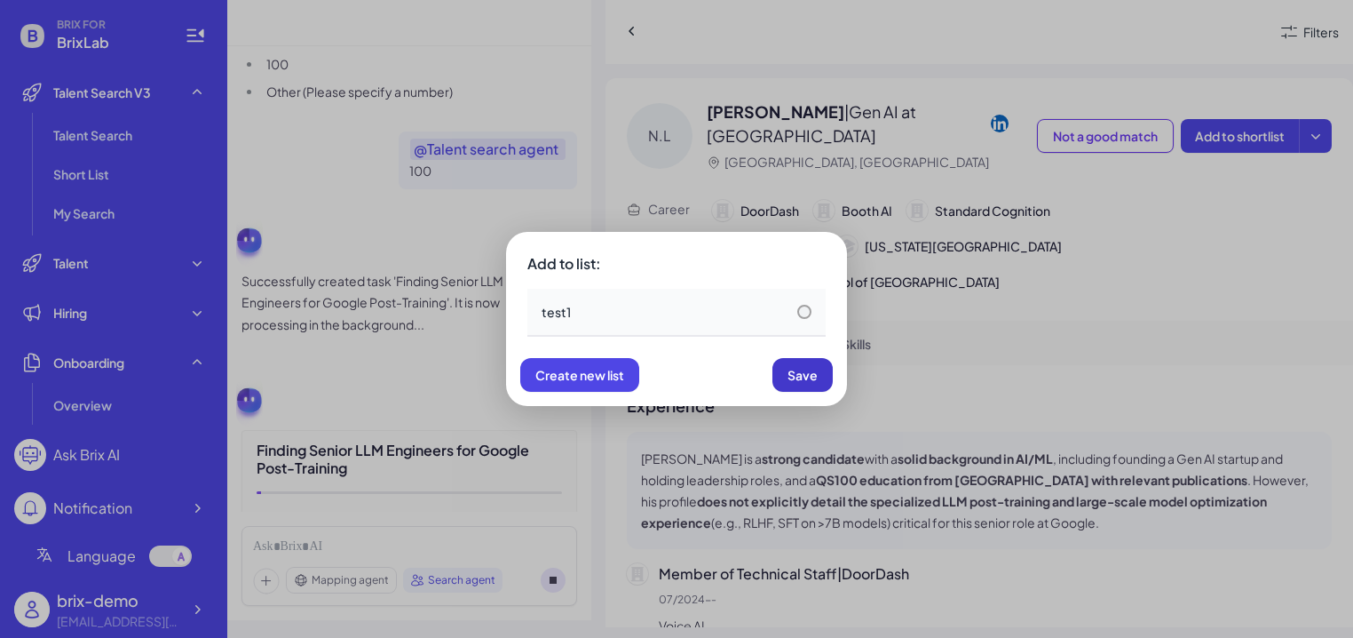
click at [813, 377] on span "Save" at bounding box center [803, 375] width 30 height 16
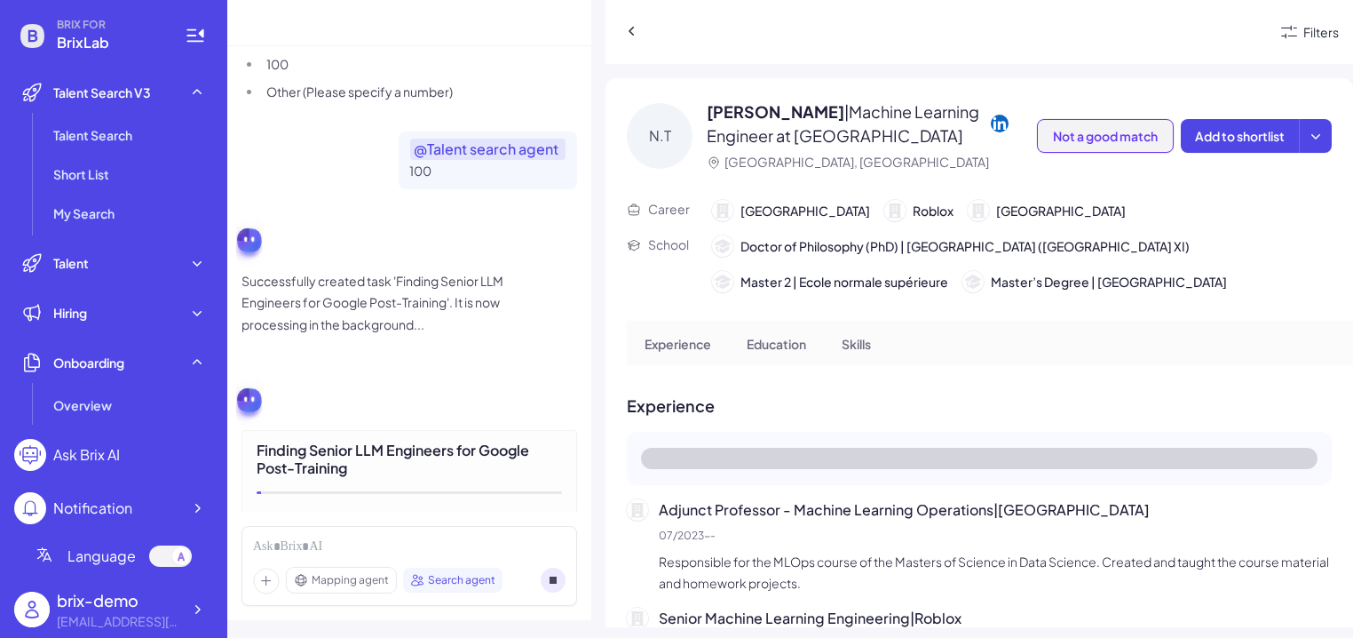
click at [1084, 143] on button "Not a good match" at bounding box center [1105, 136] width 137 height 34
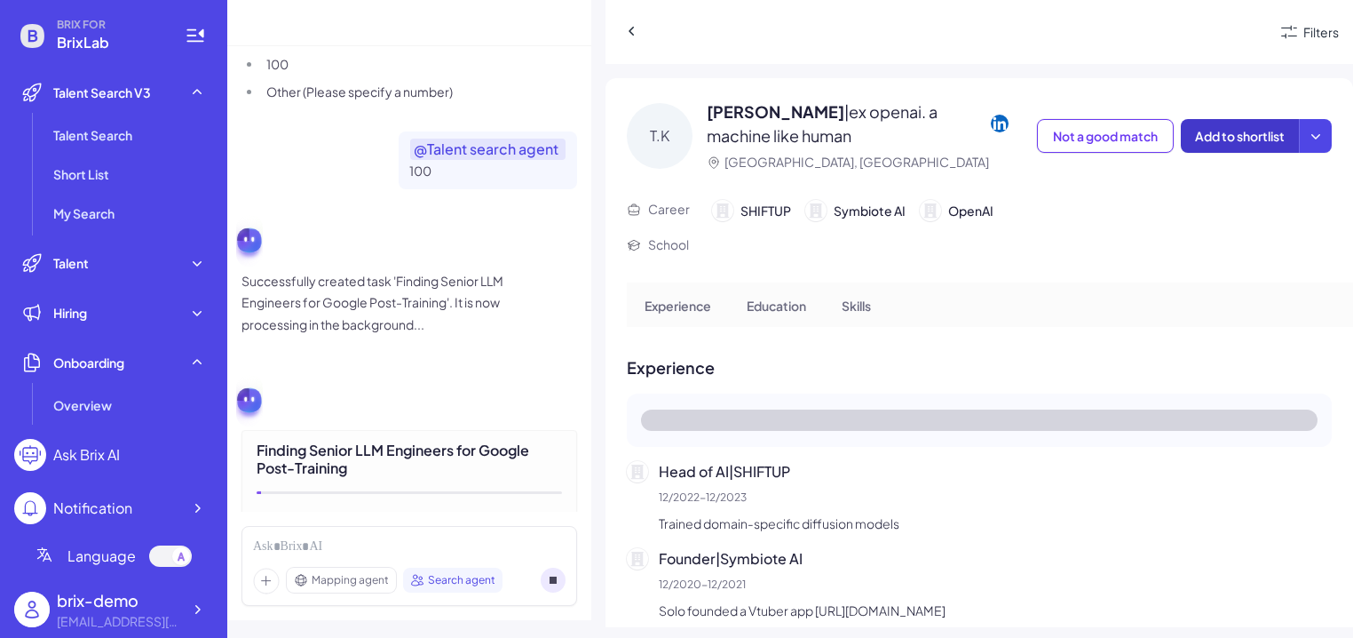
click at [1084, 147] on button "Add to shortlist" at bounding box center [1240, 136] width 118 height 34
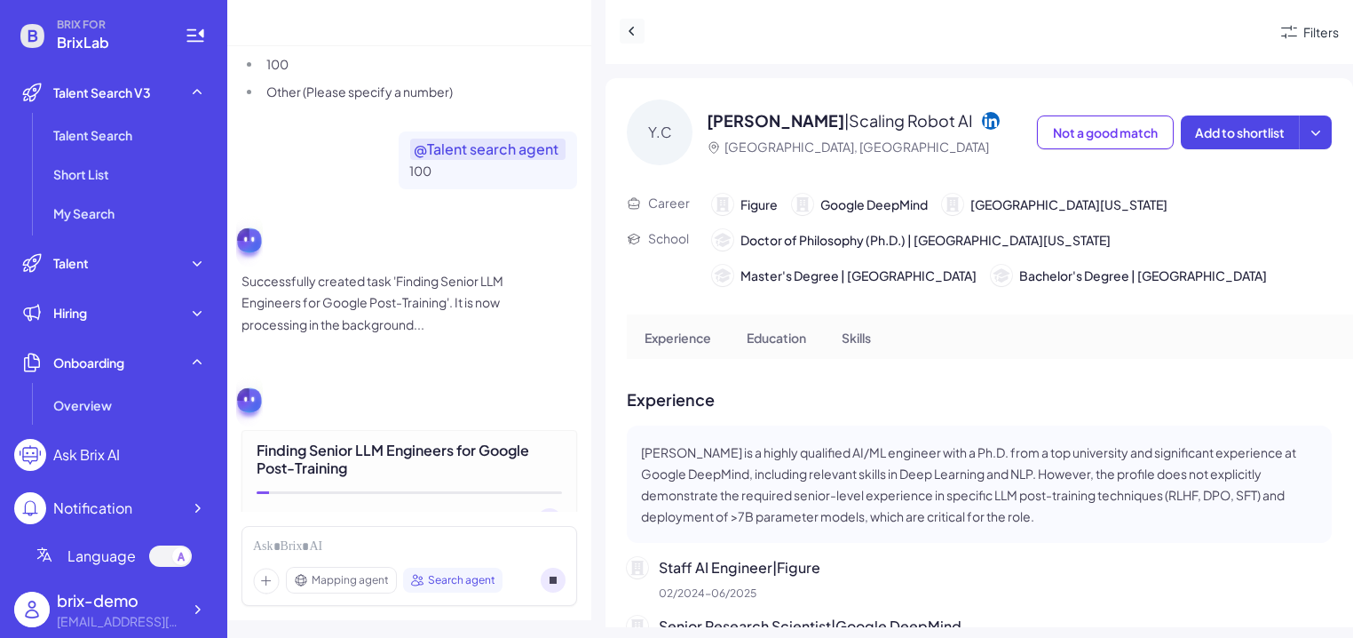
click at [635, 29] on icon at bounding box center [632, 31] width 18 height 18
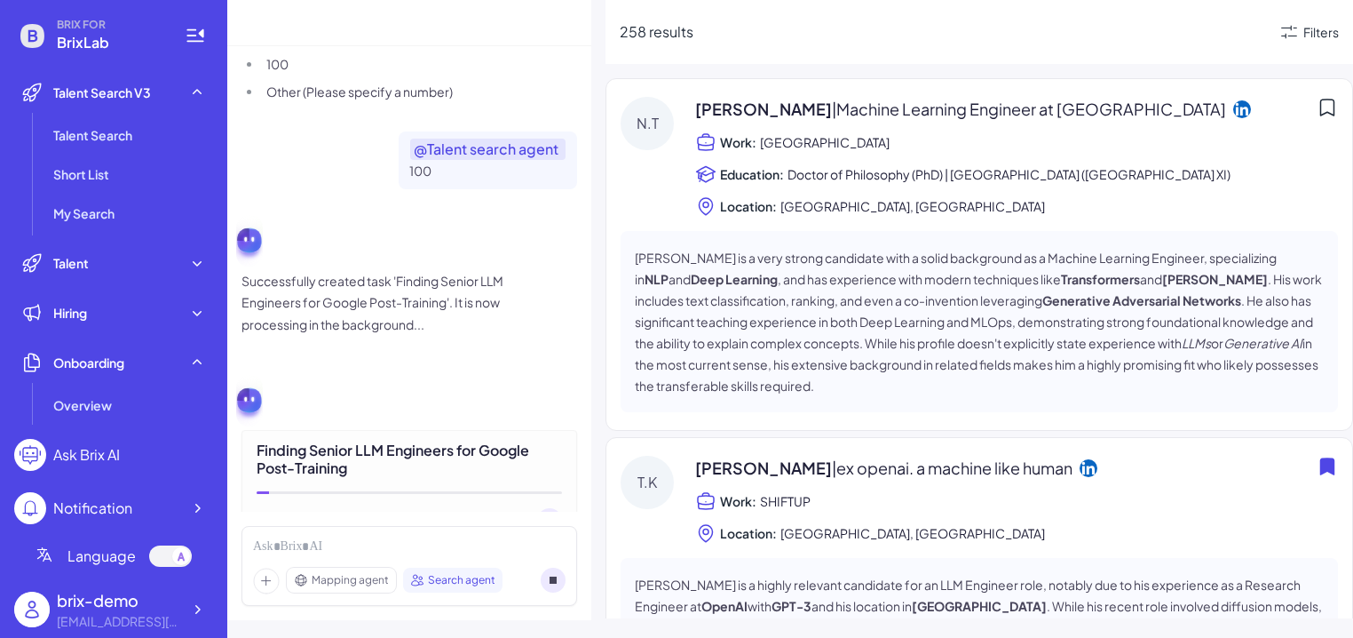
scroll to position [273, 0]
click at [91, 188] on li "Short List" at bounding box center [129, 174] width 167 height 36
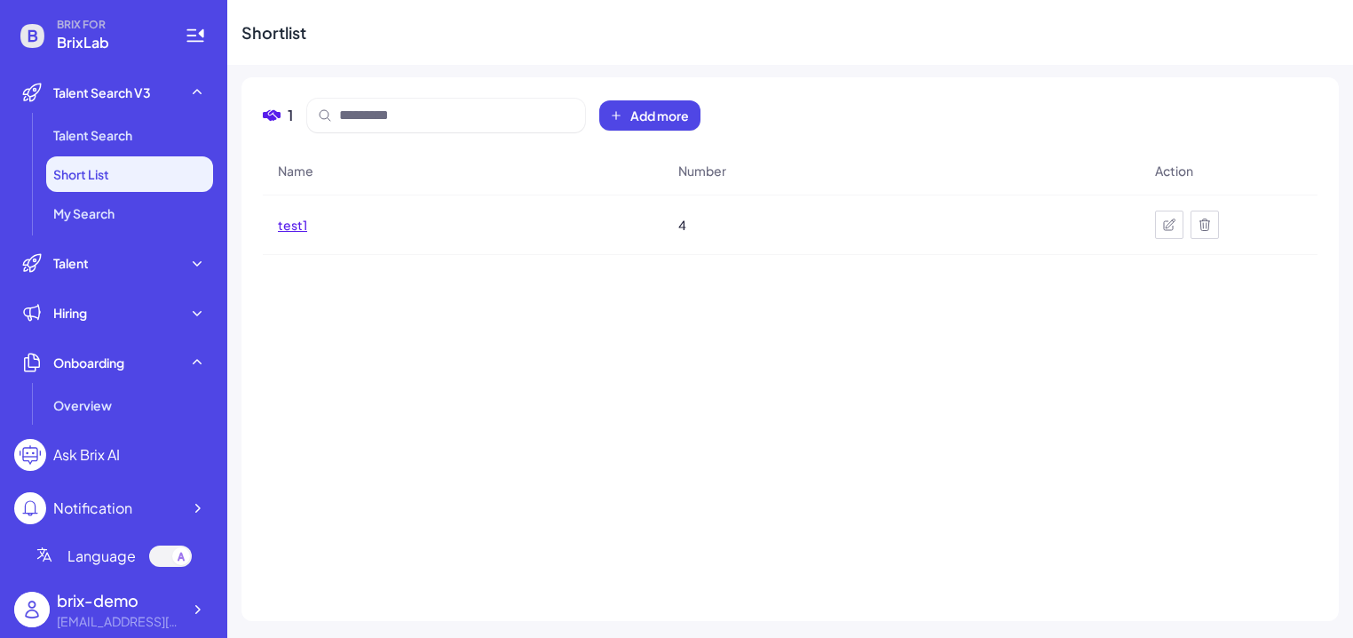
click at [289, 227] on span "test1" at bounding box center [292, 225] width 29 height 18
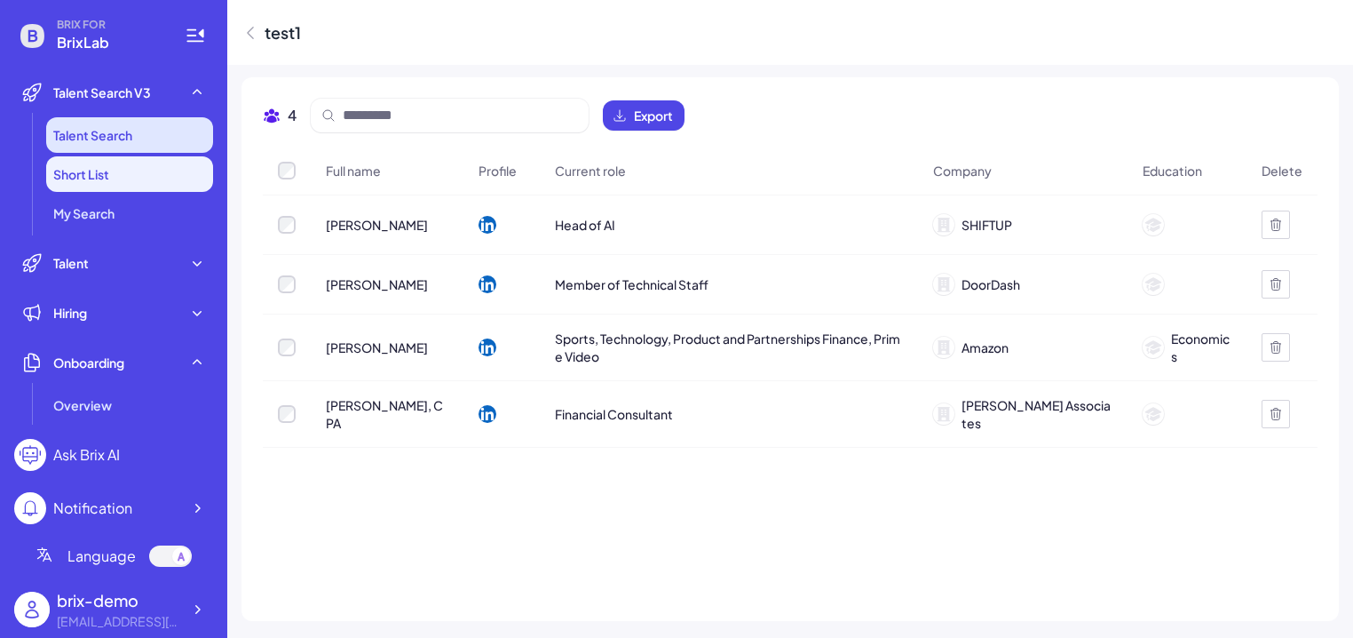
click at [133, 147] on li "Talent Search" at bounding box center [129, 135] width 167 height 36
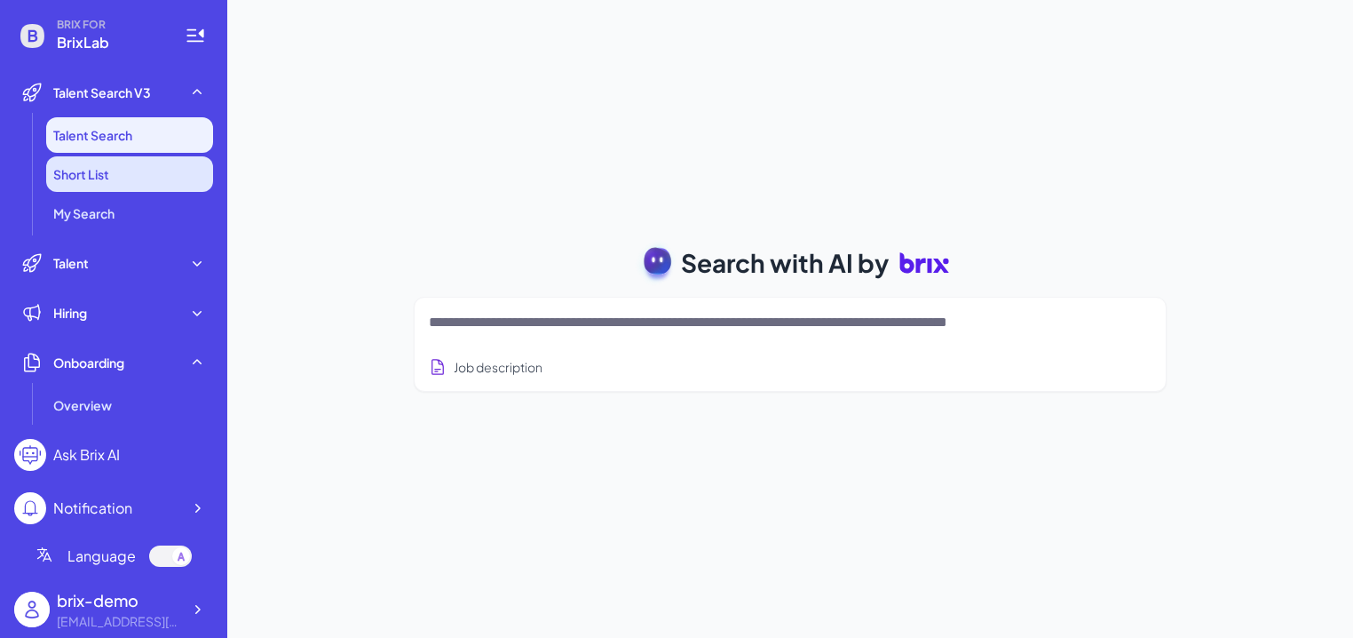
click at [167, 173] on li "Short List" at bounding box center [129, 174] width 167 height 36
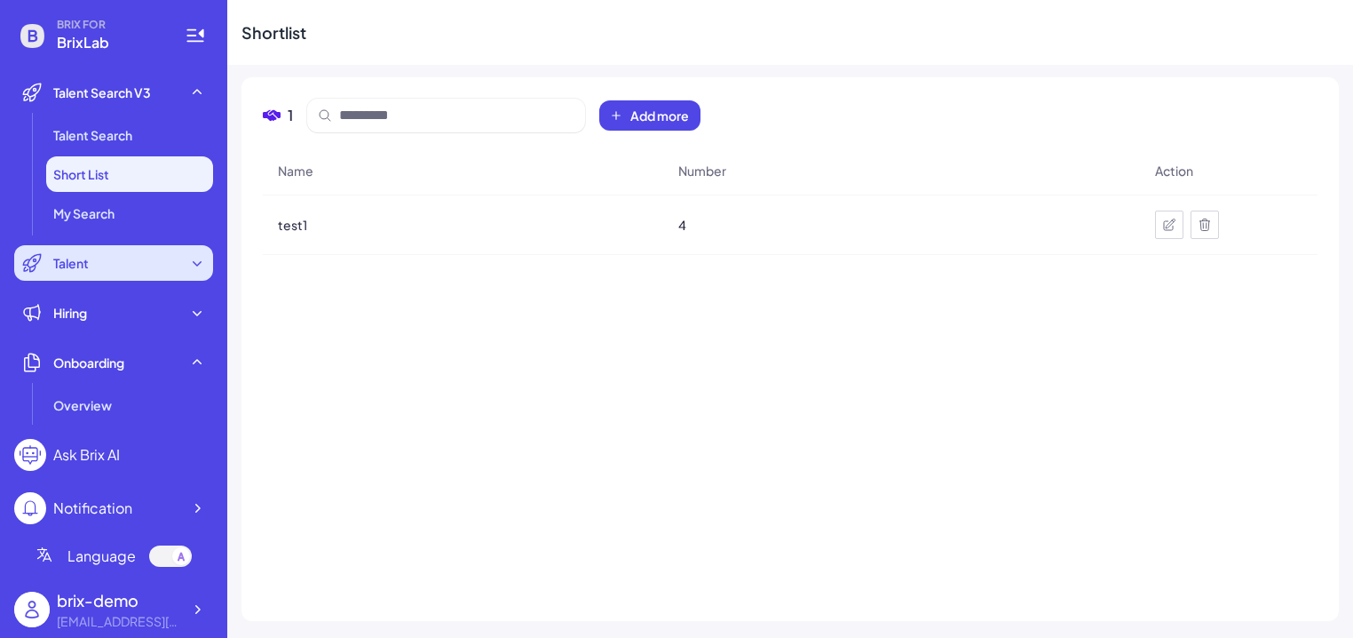
click at [188, 264] on icon at bounding box center [197, 263] width 18 height 18
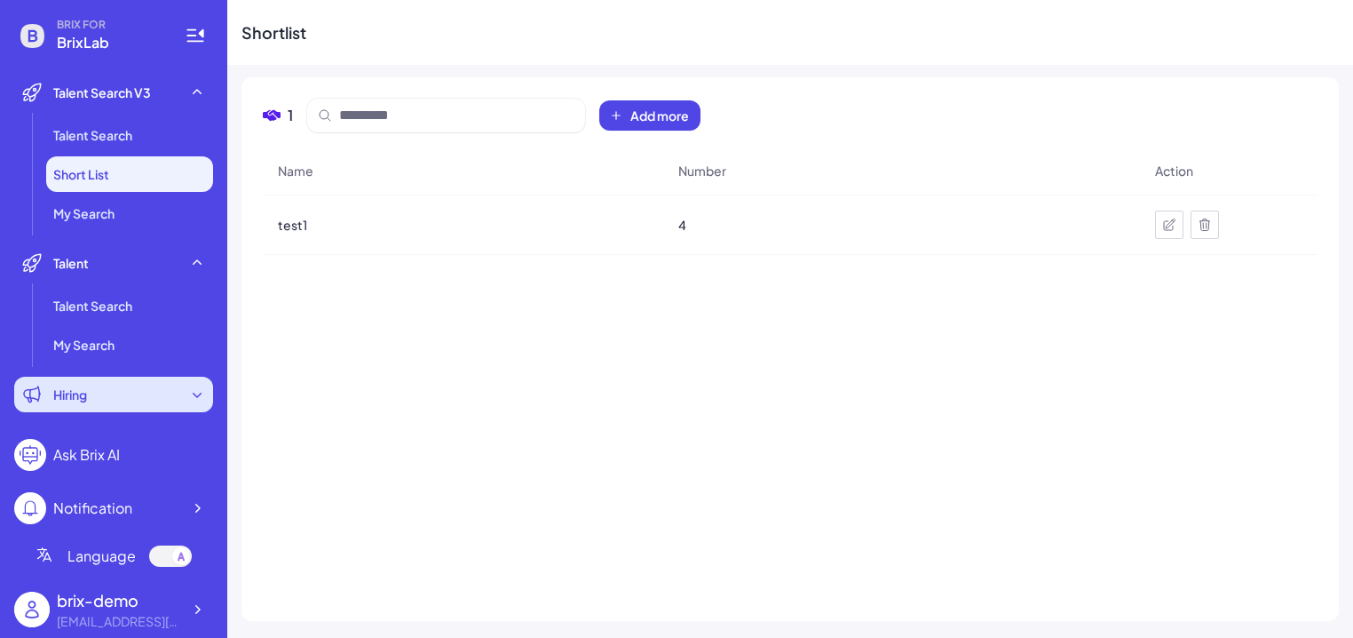
click at [130, 391] on div "Hiring" at bounding box center [113, 395] width 199 height 36
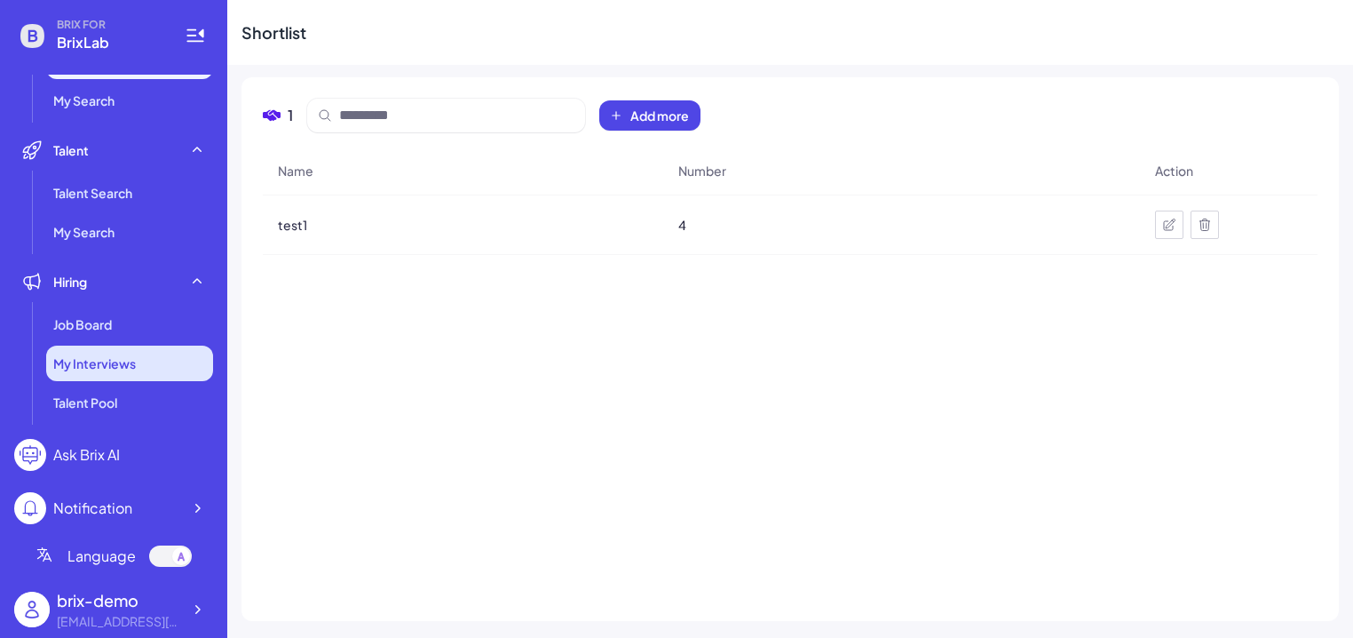
scroll to position [117, 0]
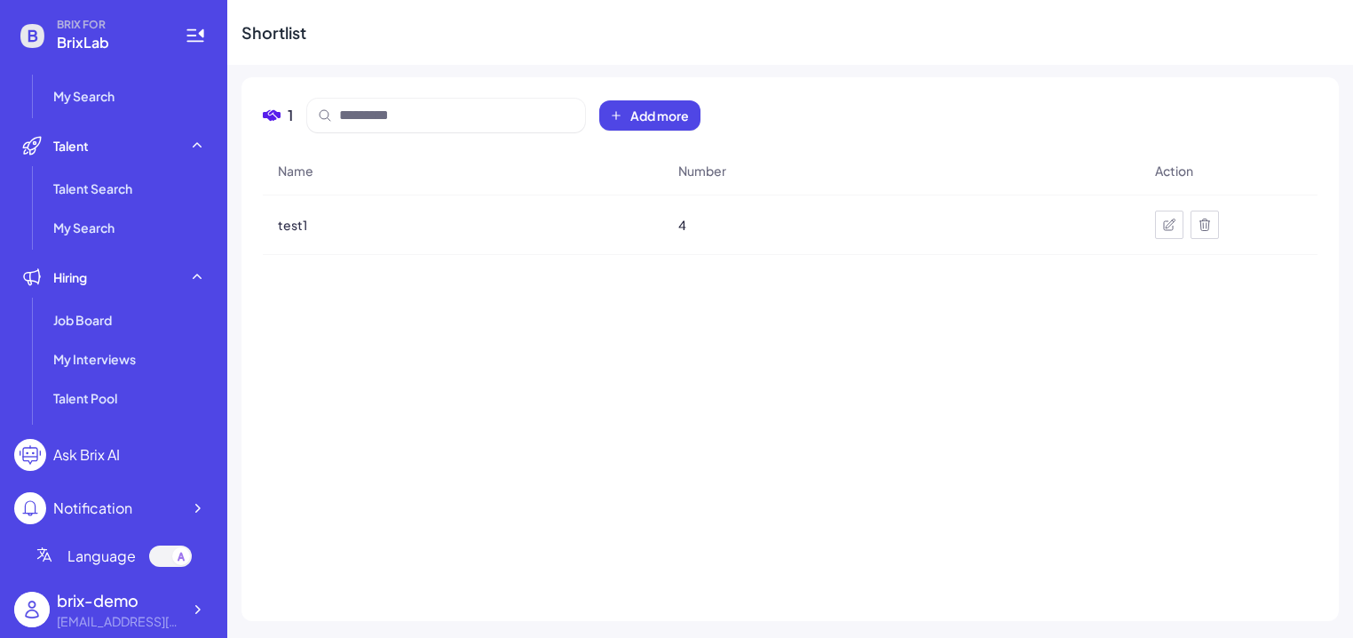
click at [114, 337] on ul "Job Board My Interviews Talent Pool Communication" at bounding box center [113, 378] width 199 height 153
click at [112, 321] on span "Job Board" at bounding box center [82, 320] width 59 height 18
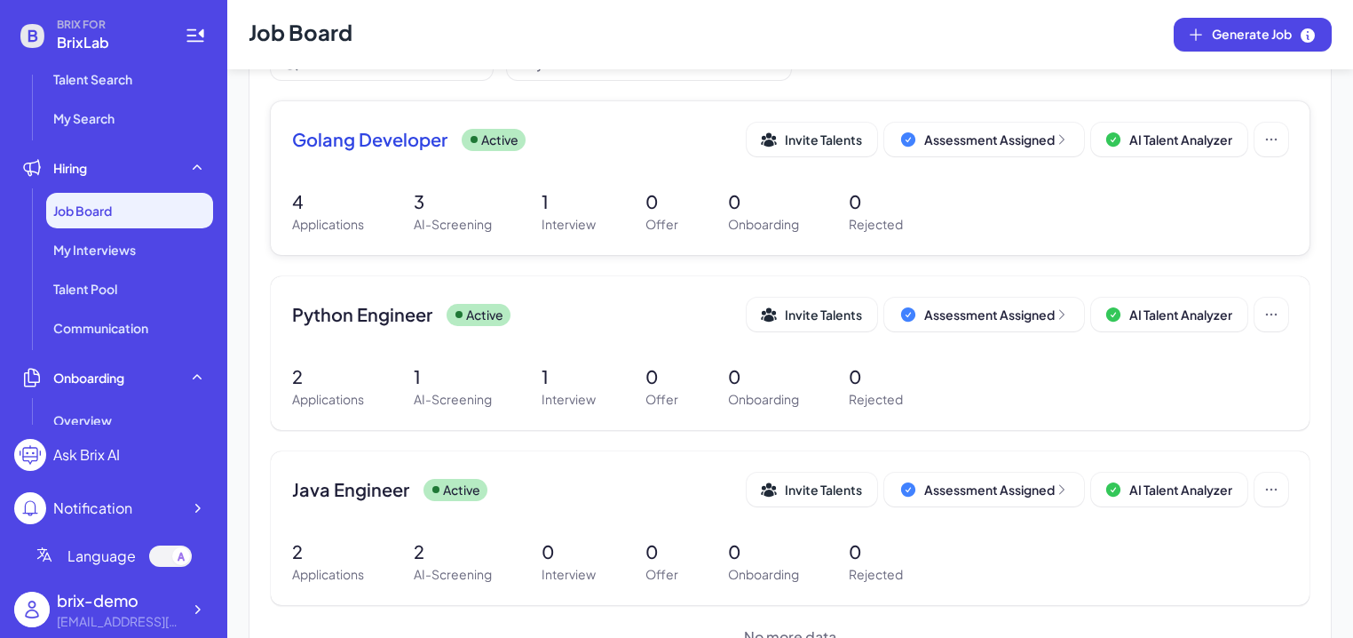
scroll to position [171, 0]
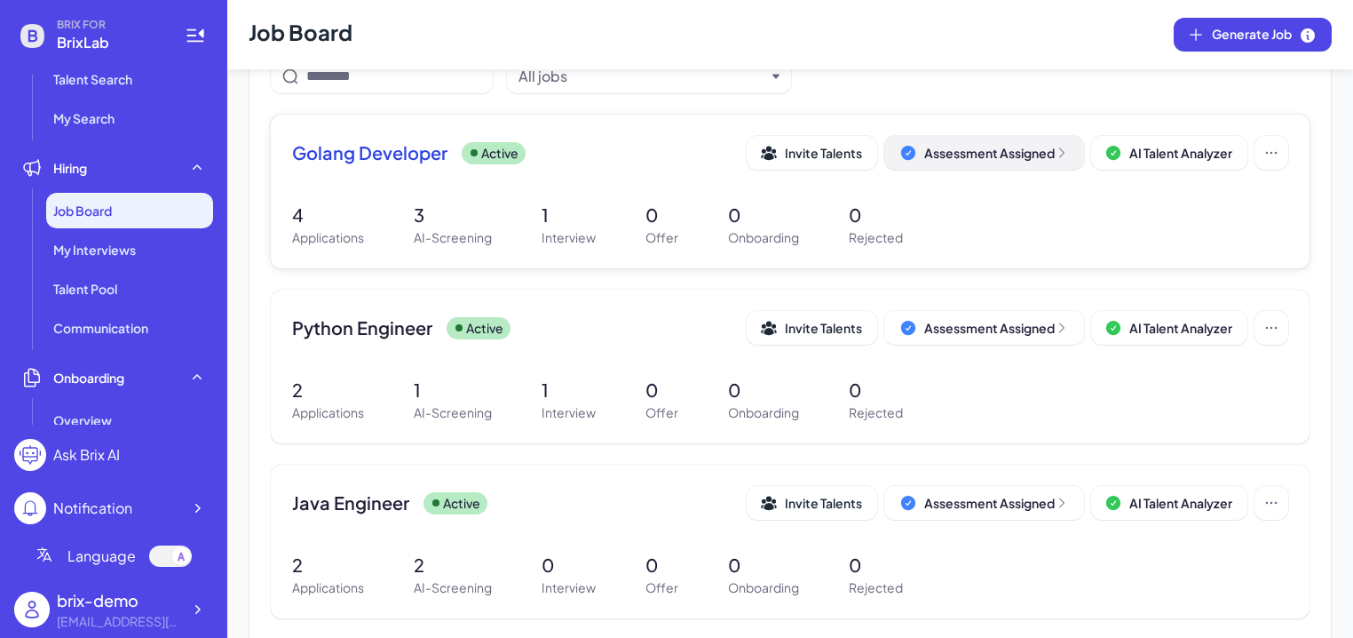
click at [1012, 155] on div "Assessment Assigned" at bounding box center [996, 153] width 145 height 18
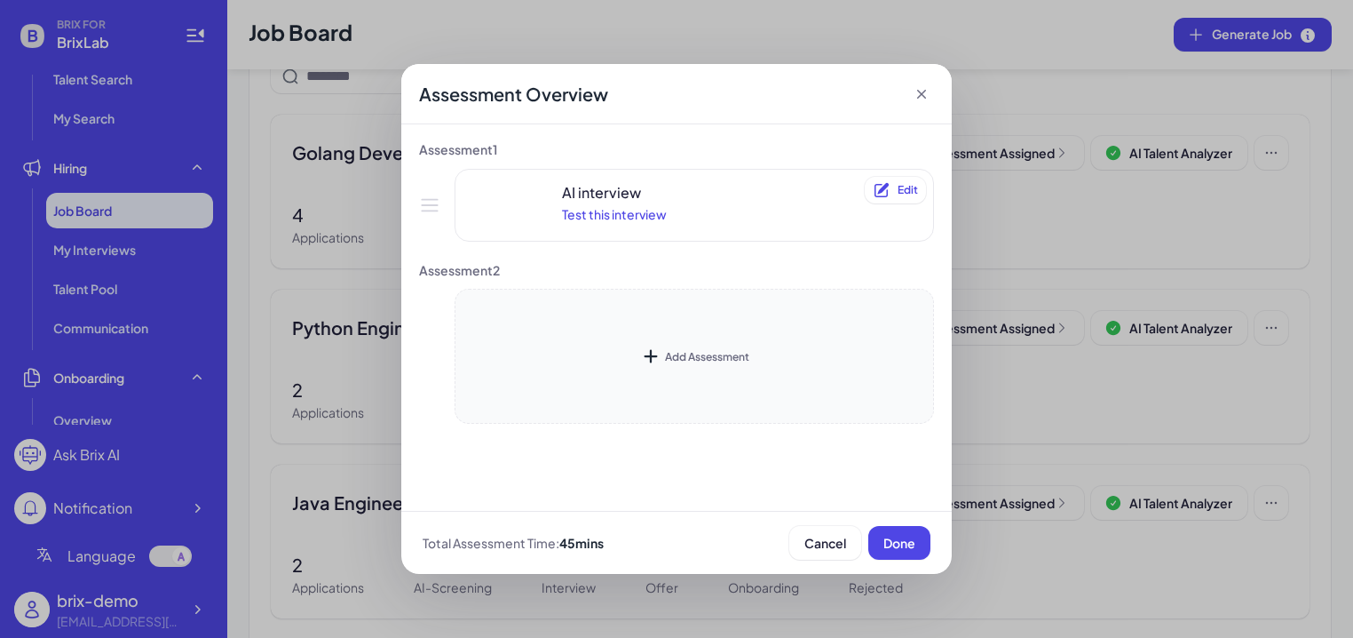
click at [662, 361] on div "Add Assessment" at bounding box center [694, 355] width 109 height 21
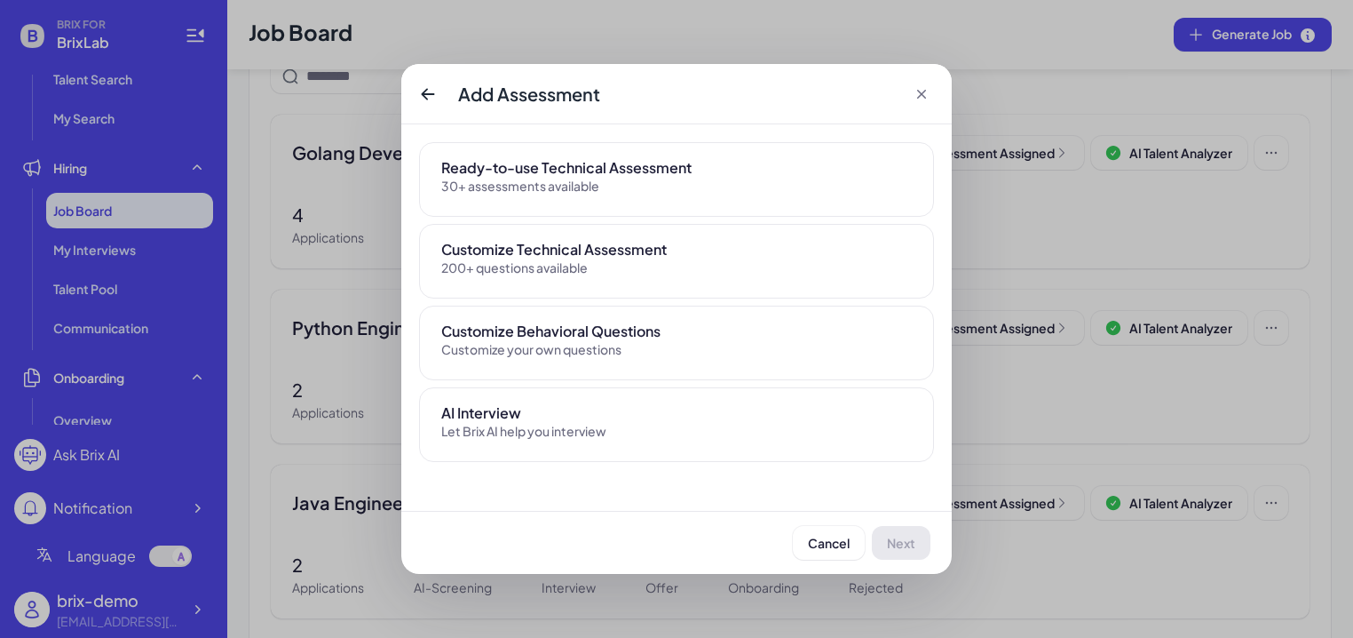
click at [617, 204] on div "Ready-to-use Technical Assessment 30+ assessments available" at bounding box center [676, 179] width 515 height 75
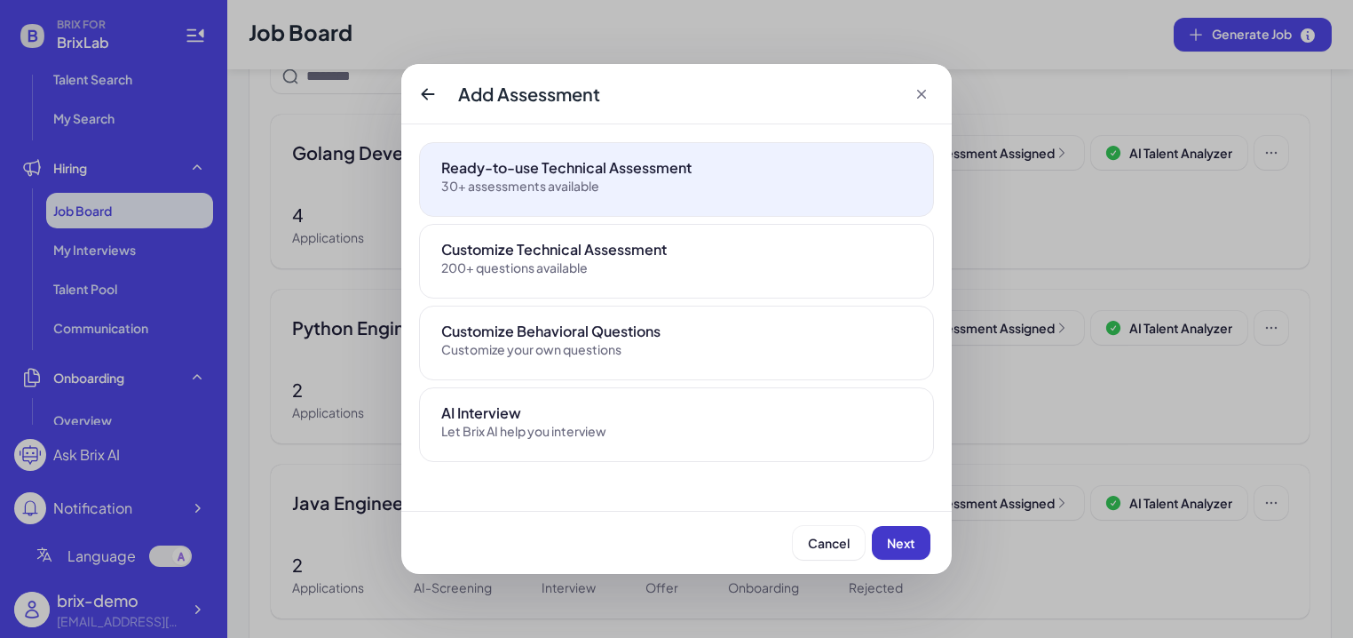
click at [904, 540] on span "Next" at bounding box center [901, 543] width 28 height 16
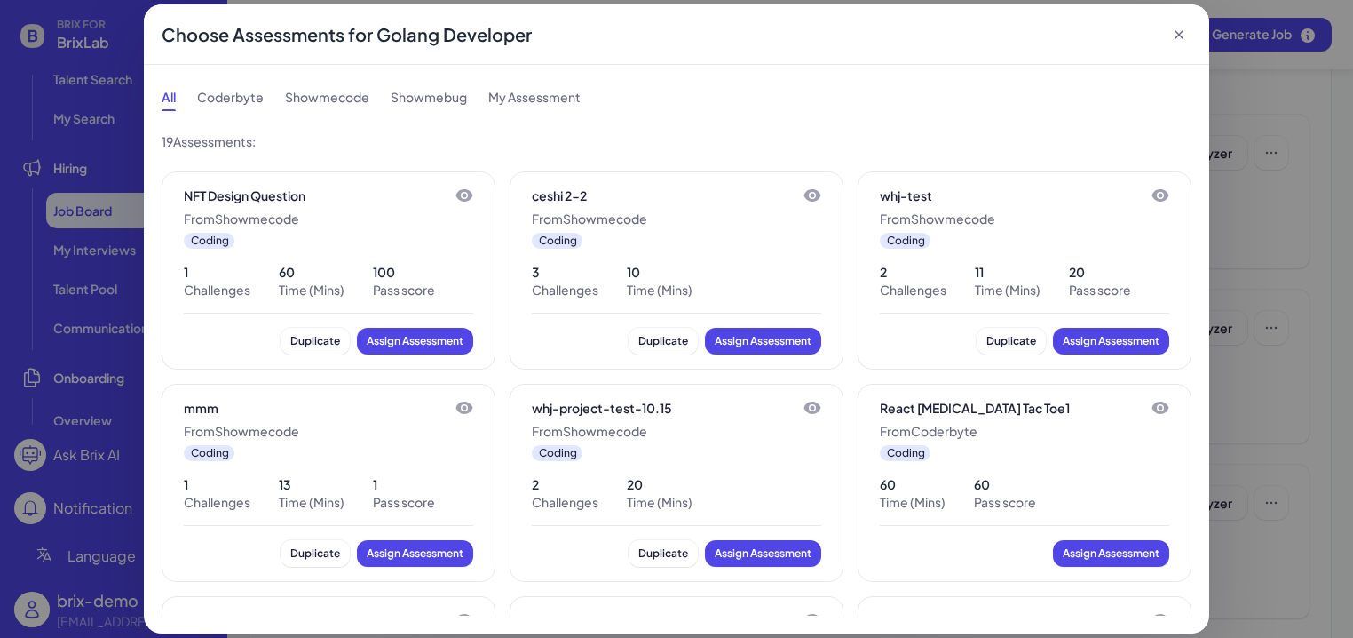
click at [255, 102] on div "Coderbyte" at bounding box center [230, 97] width 67 height 28
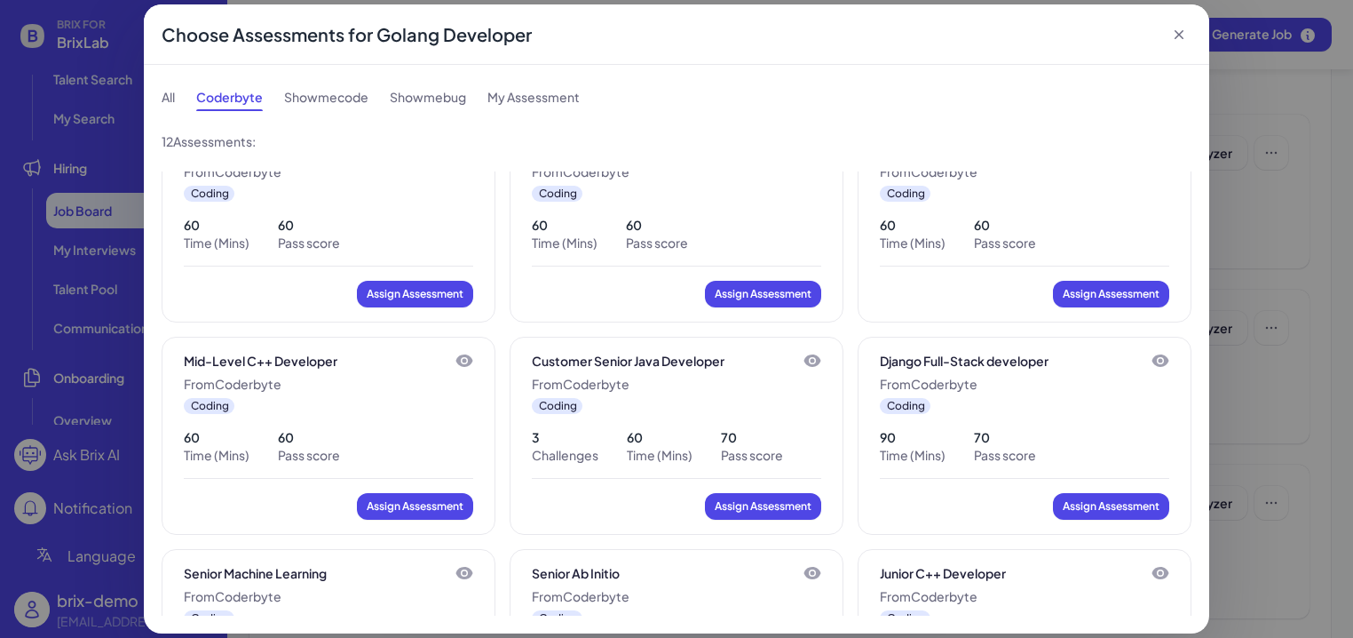
scroll to position [0, 0]
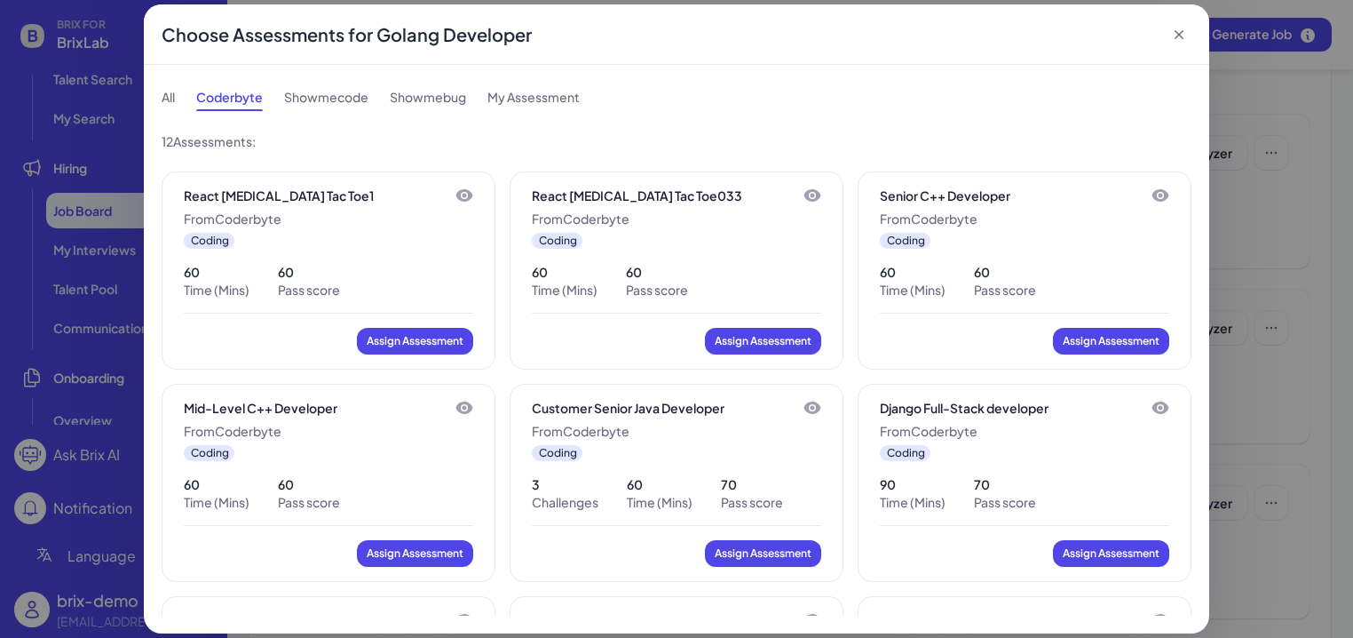
click at [338, 102] on div "Showmecode" at bounding box center [326, 97] width 84 height 28
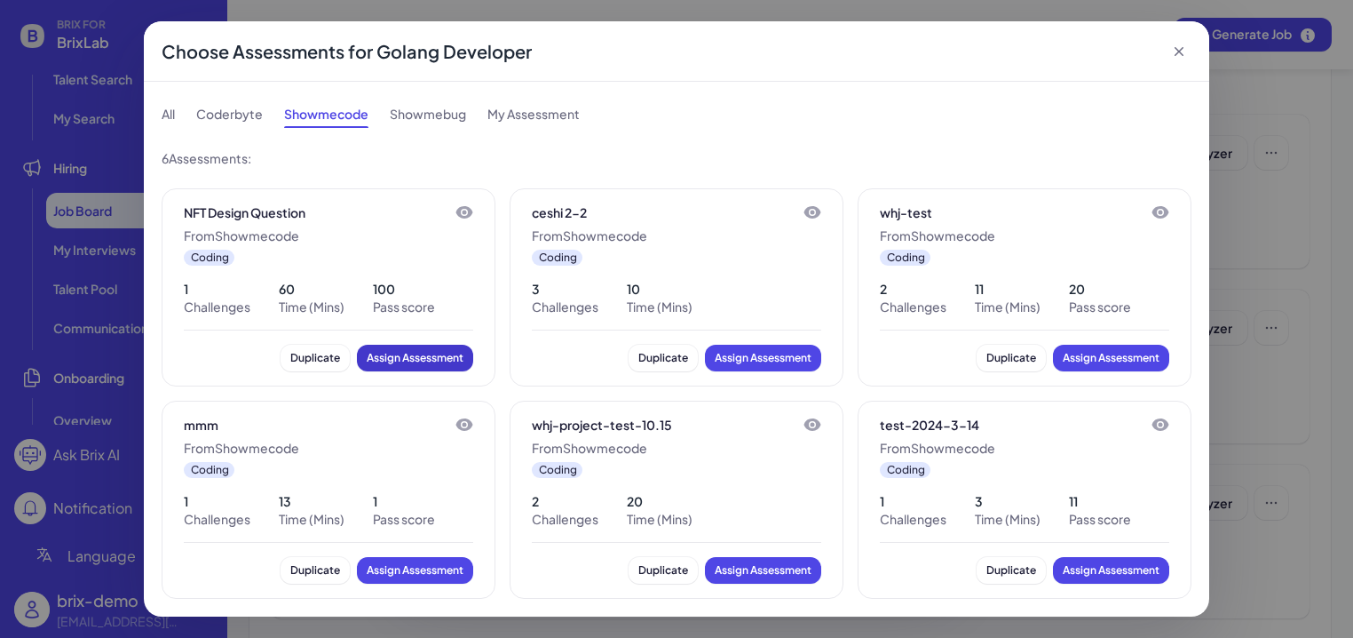
click at [451, 361] on div "Assign Assessment" at bounding box center [415, 358] width 97 height 18
click at [1084, 52] on icon at bounding box center [1179, 52] width 18 height 18
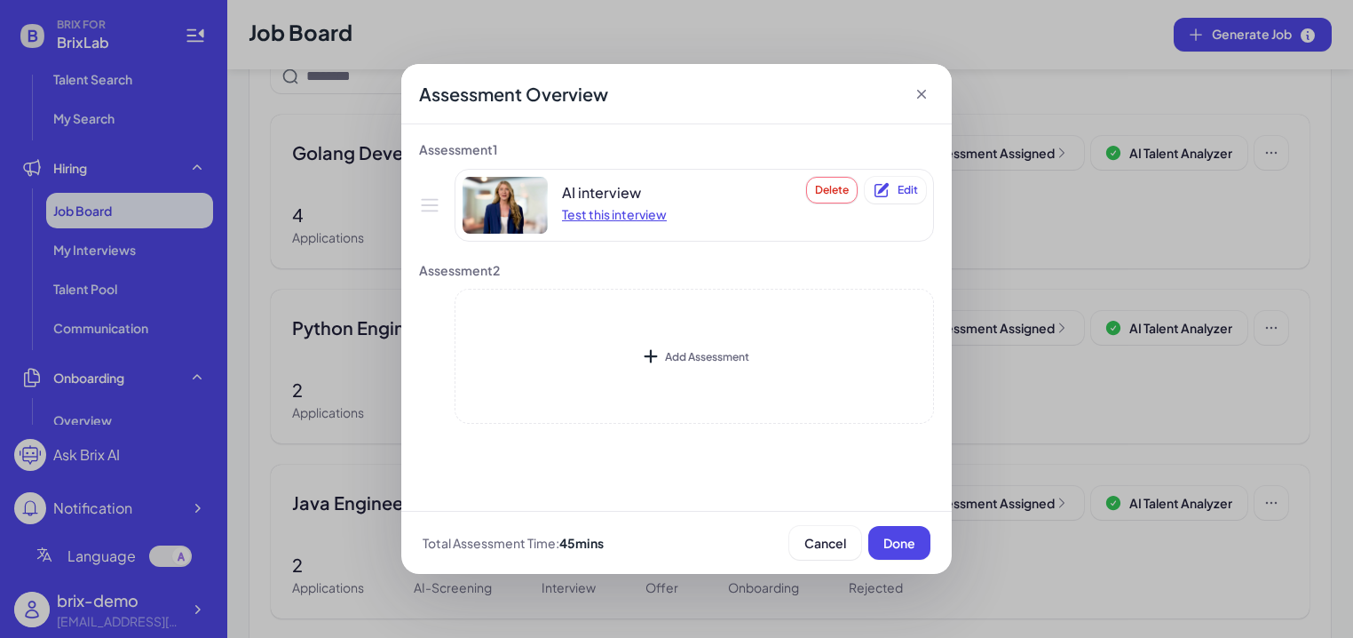
click at [613, 210] on div "Test this interview" at bounding box center [614, 214] width 105 height 18
click at [896, 188] on button "Edit" at bounding box center [895, 190] width 61 height 27
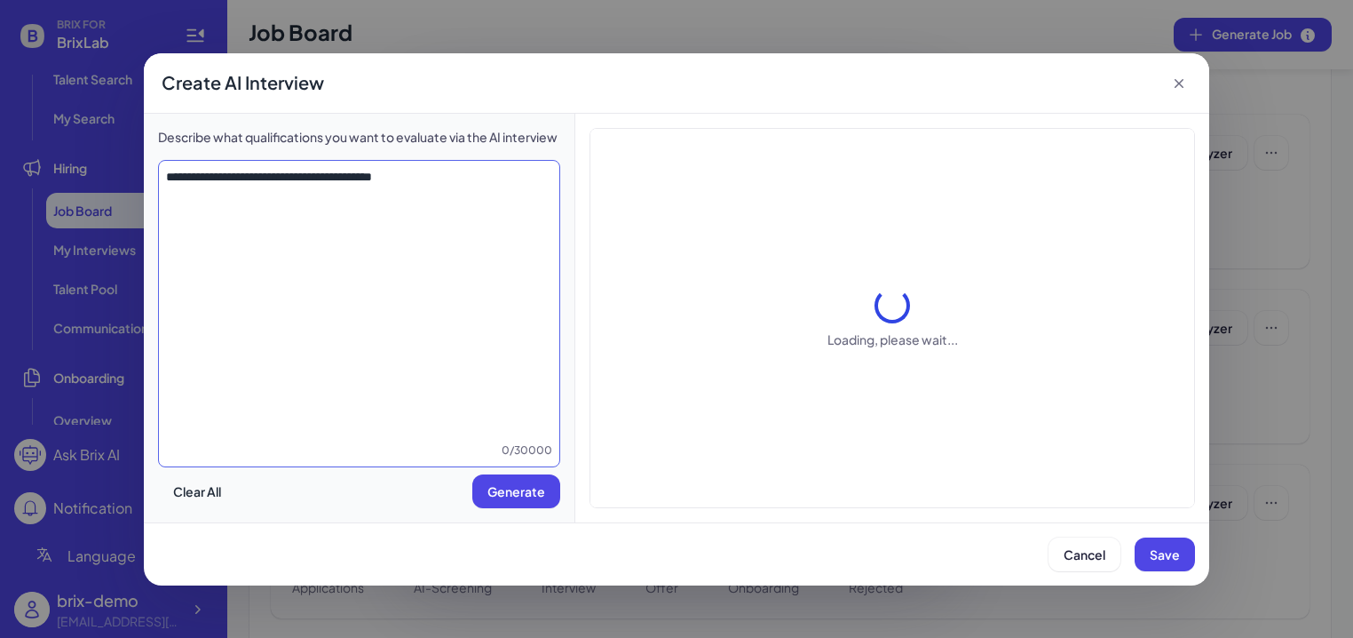
click at [400, 240] on textarea "**********" at bounding box center [359, 305] width 401 height 274
type textarea "**********"
click at [1084, 559] on span "Save" at bounding box center [1165, 554] width 30 height 16
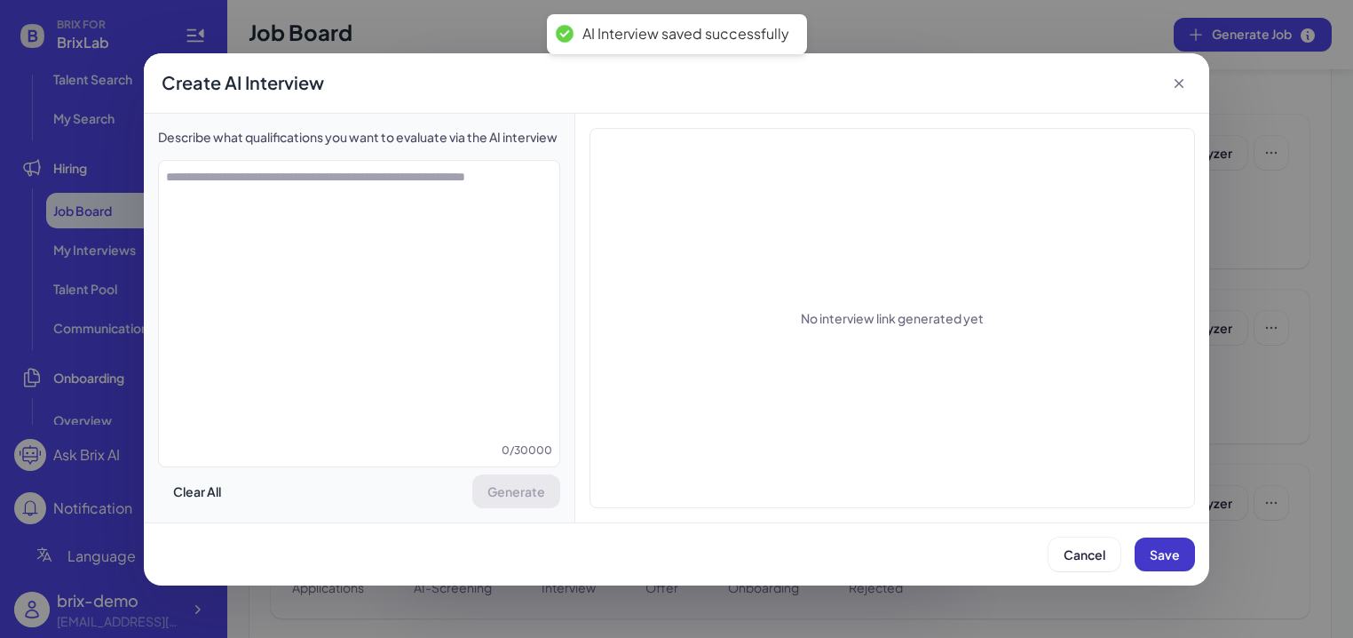
click at [1084, 558] on span "Save" at bounding box center [1165, 554] width 30 height 16
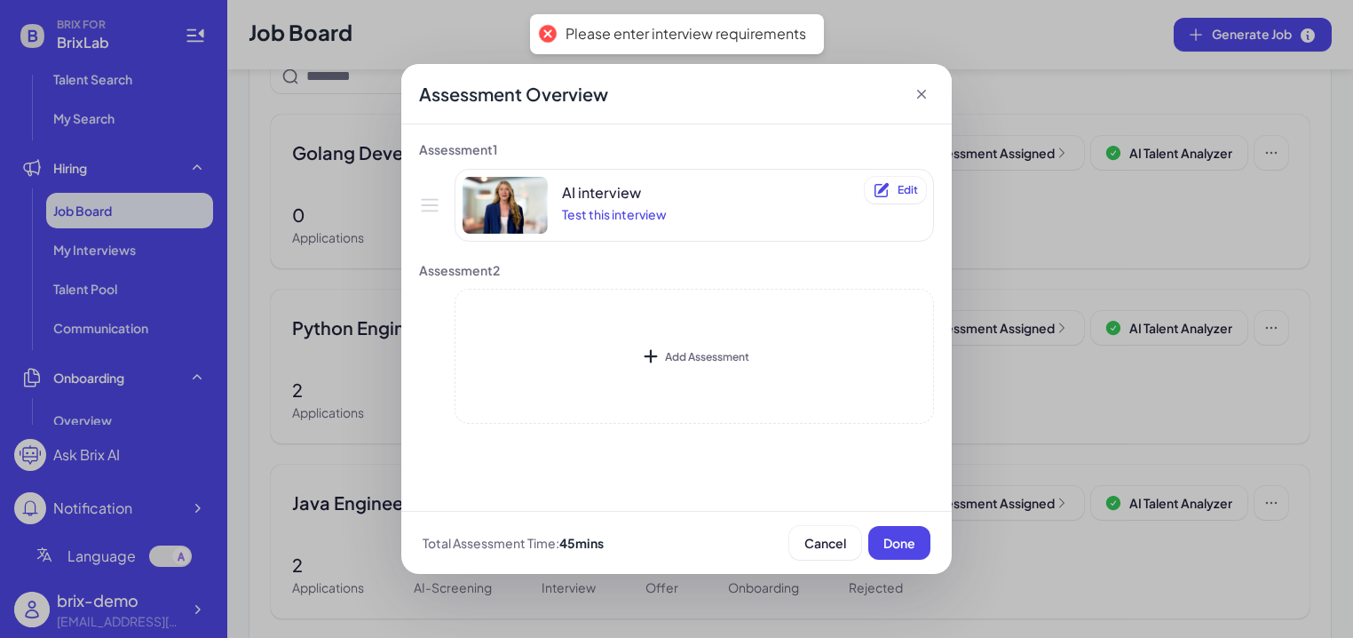
click at [929, 96] on icon at bounding box center [922, 94] width 18 height 18
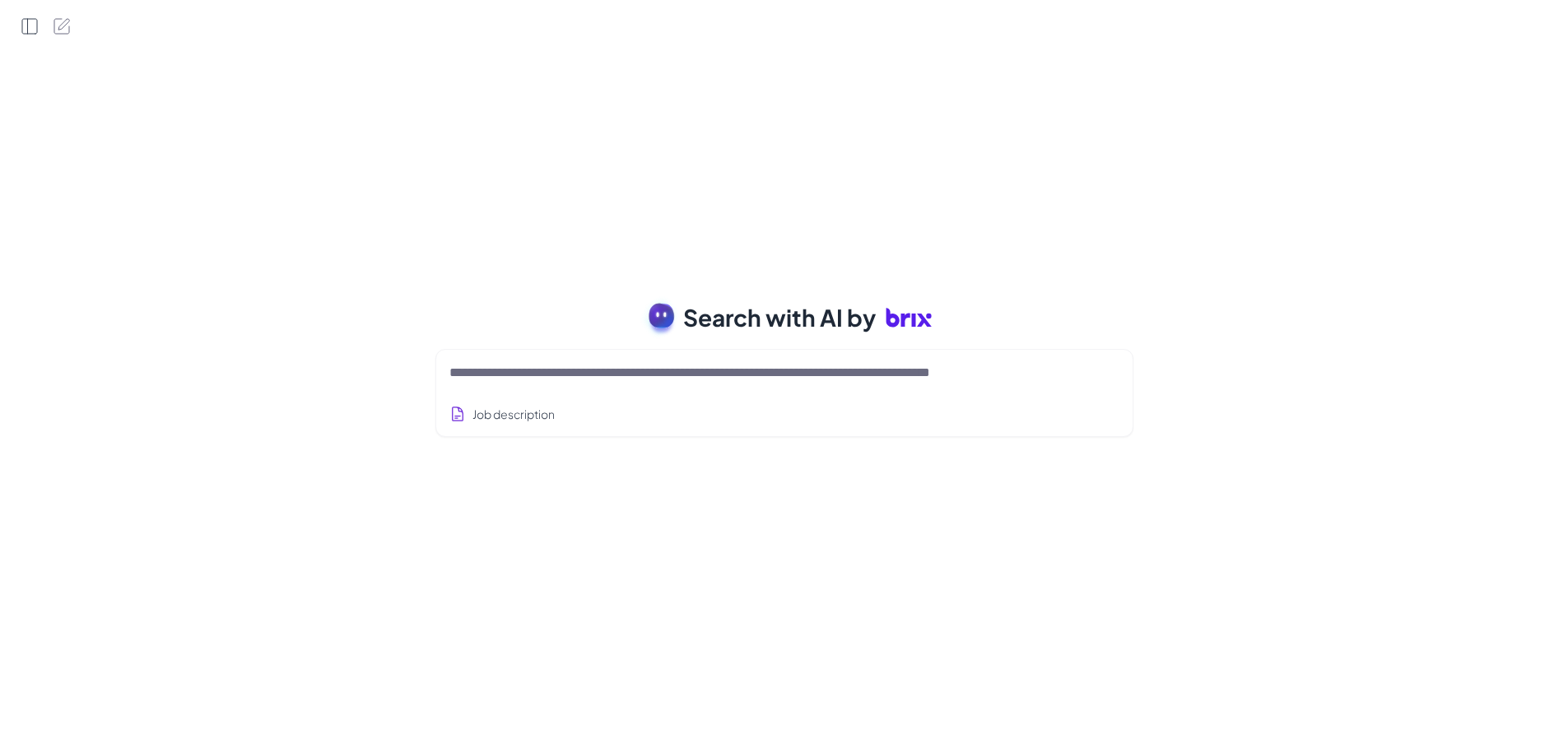
click at [26, 28] on icon "Open Side Panel" at bounding box center [29, 26] width 19 height 19
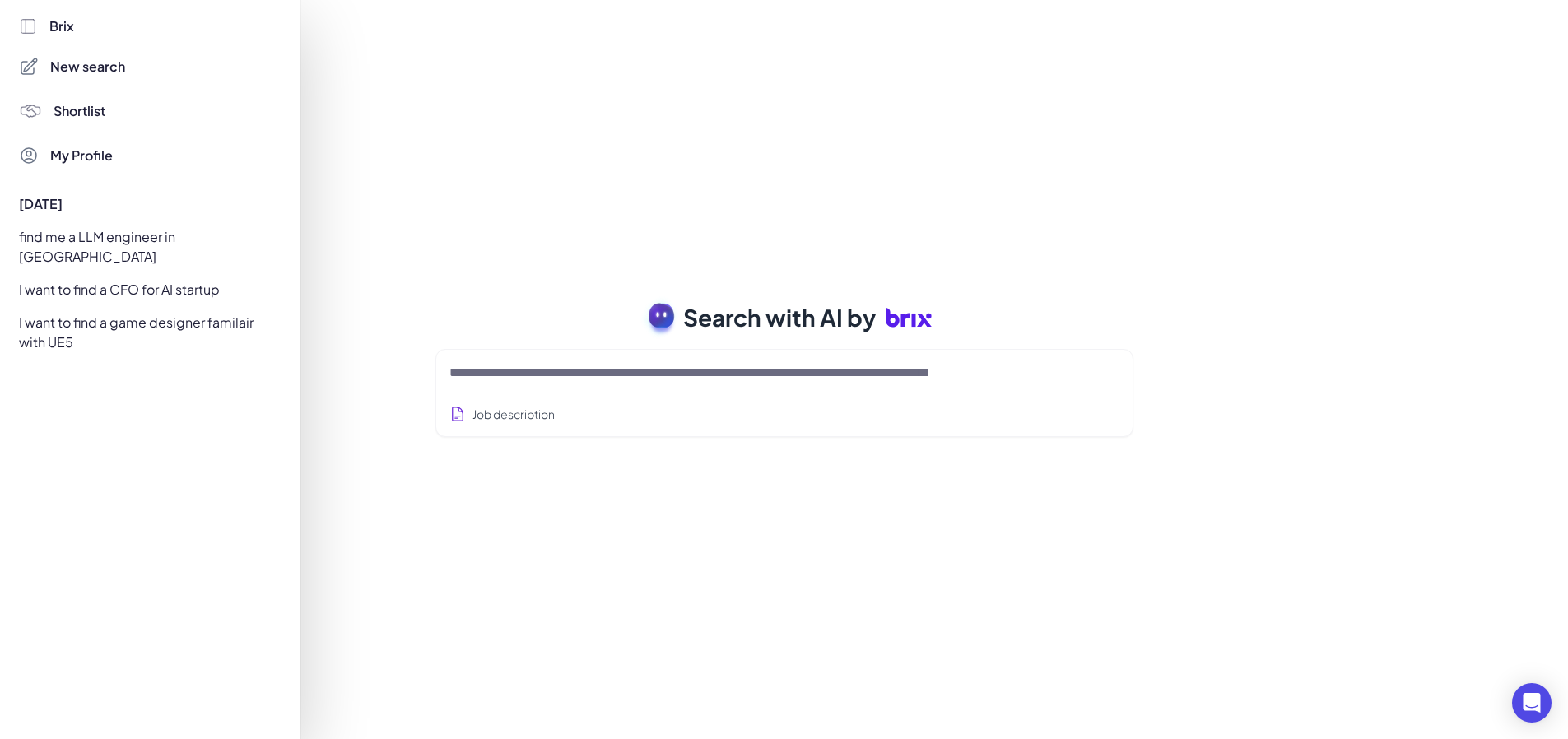
click at [104, 310] on div "I want to find a game designer familair with UE5" at bounding box center [145, 333] width 273 height 46
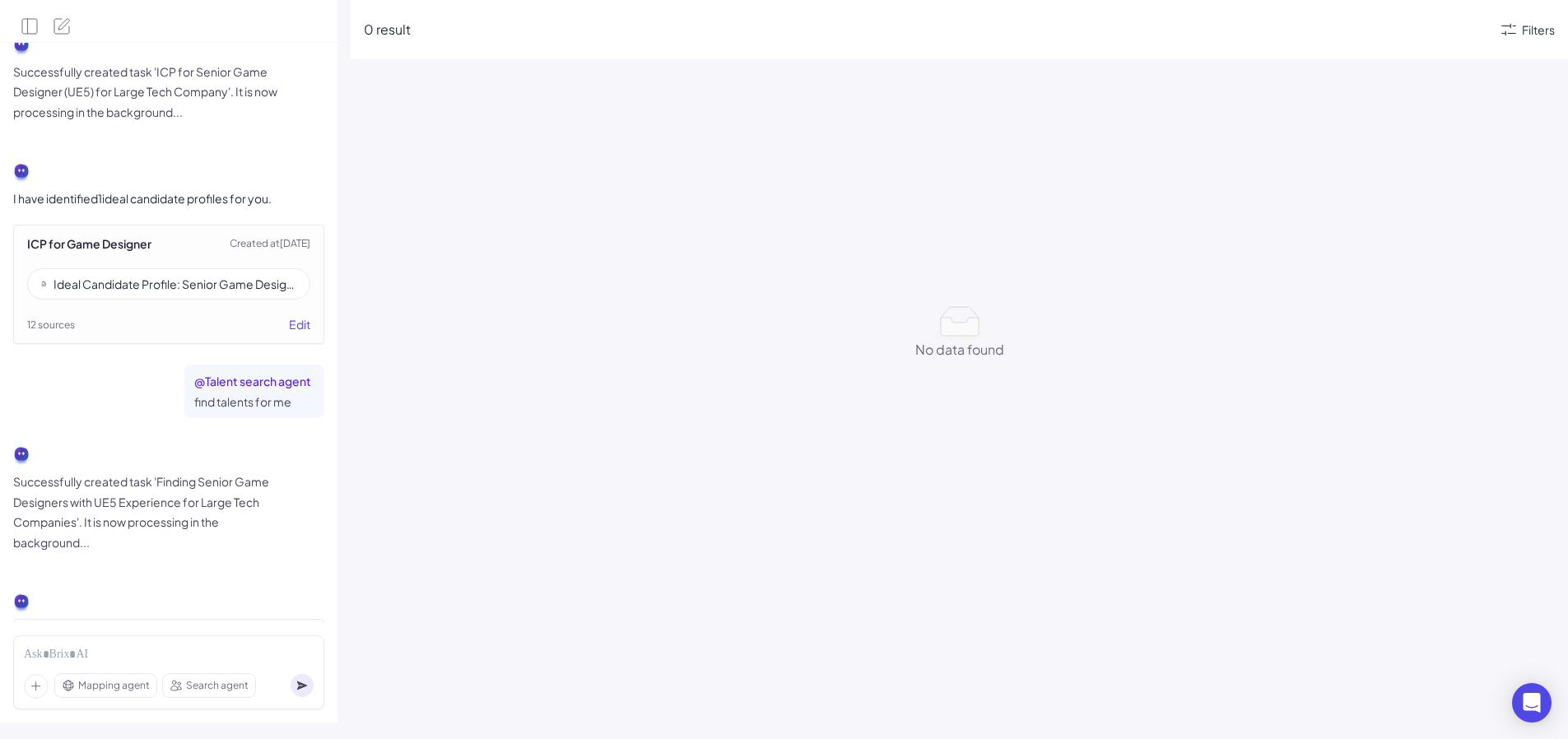
scroll to position [1804, 0]
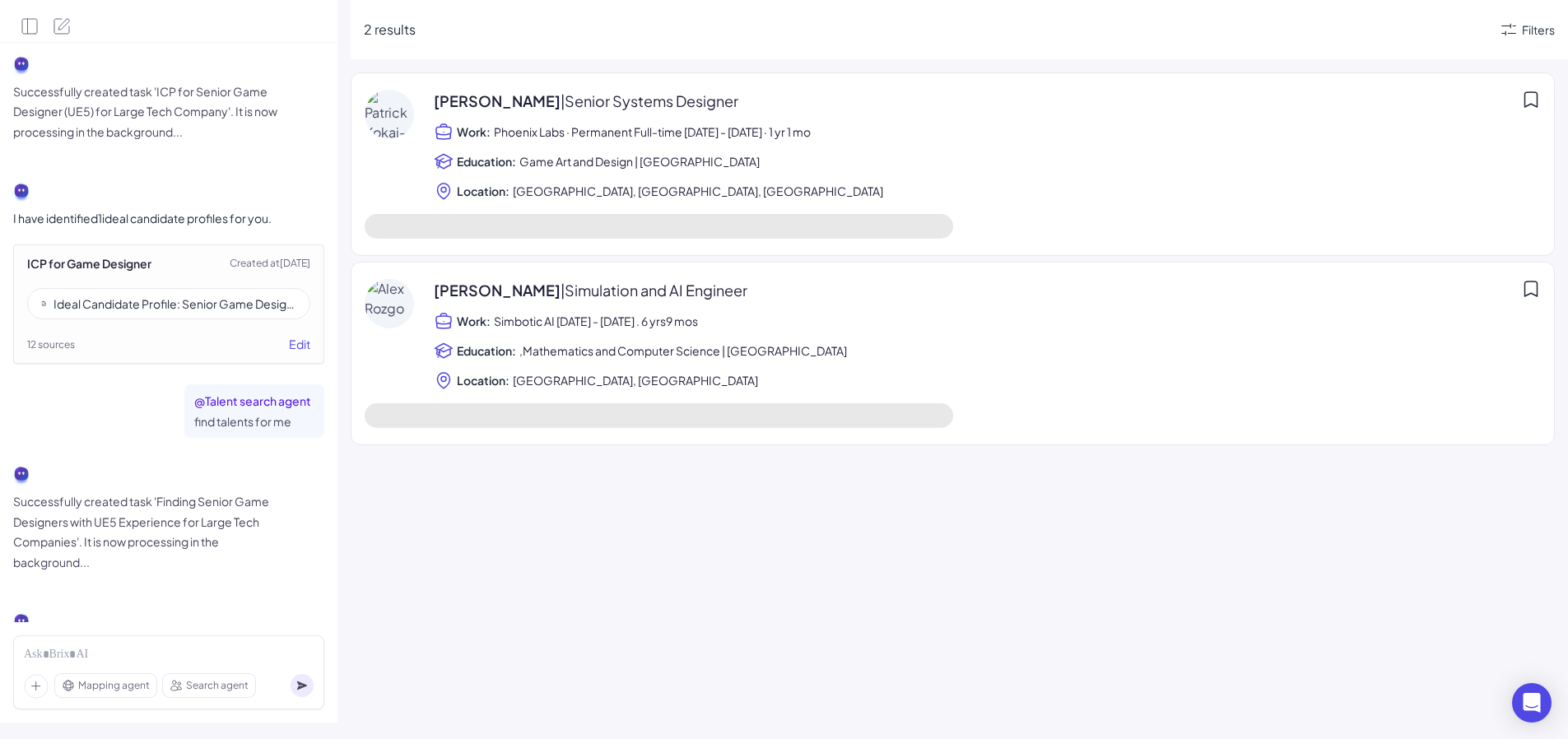
click at [152, 296] on div "Ideal Candidate Profile: Senior Game Designer (Unreal Engine 5) – Large Public …" at bounding box center [175, 304] width 243 height 17
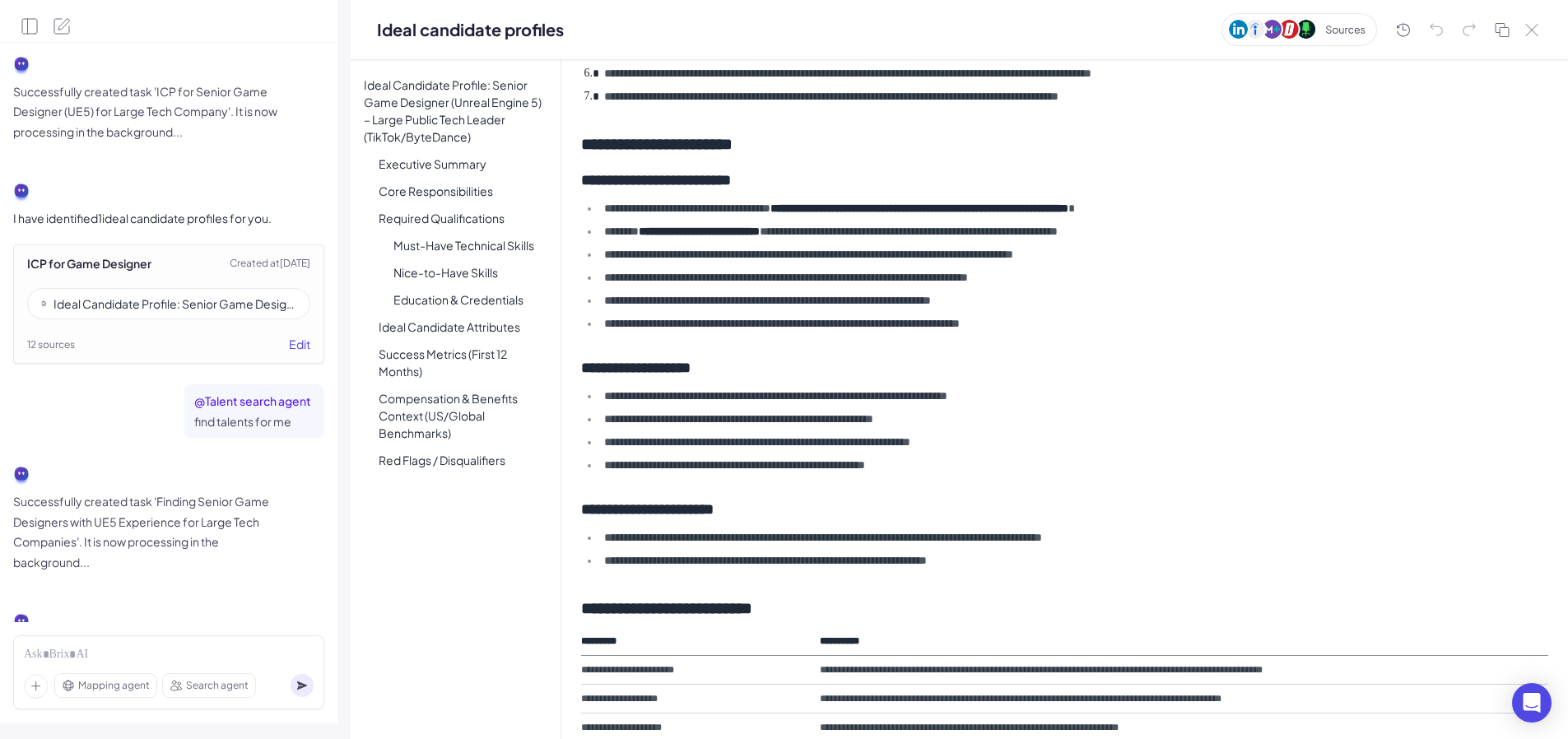
scroll to position [375, 0]
click at [973, 289] on ul "**********" at bounding box center [1064, 267] width 967 height 135
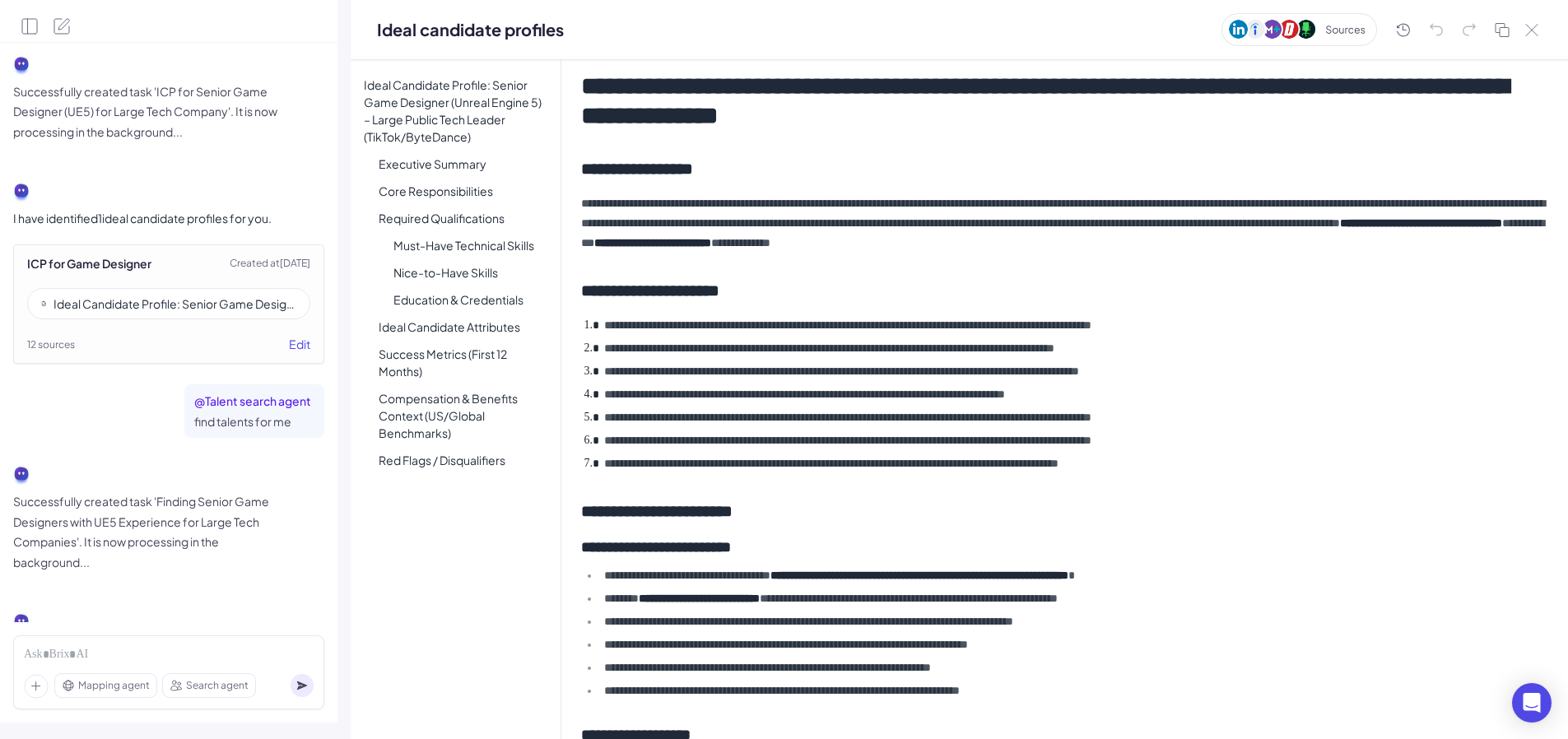
scroll to position [0, 0]
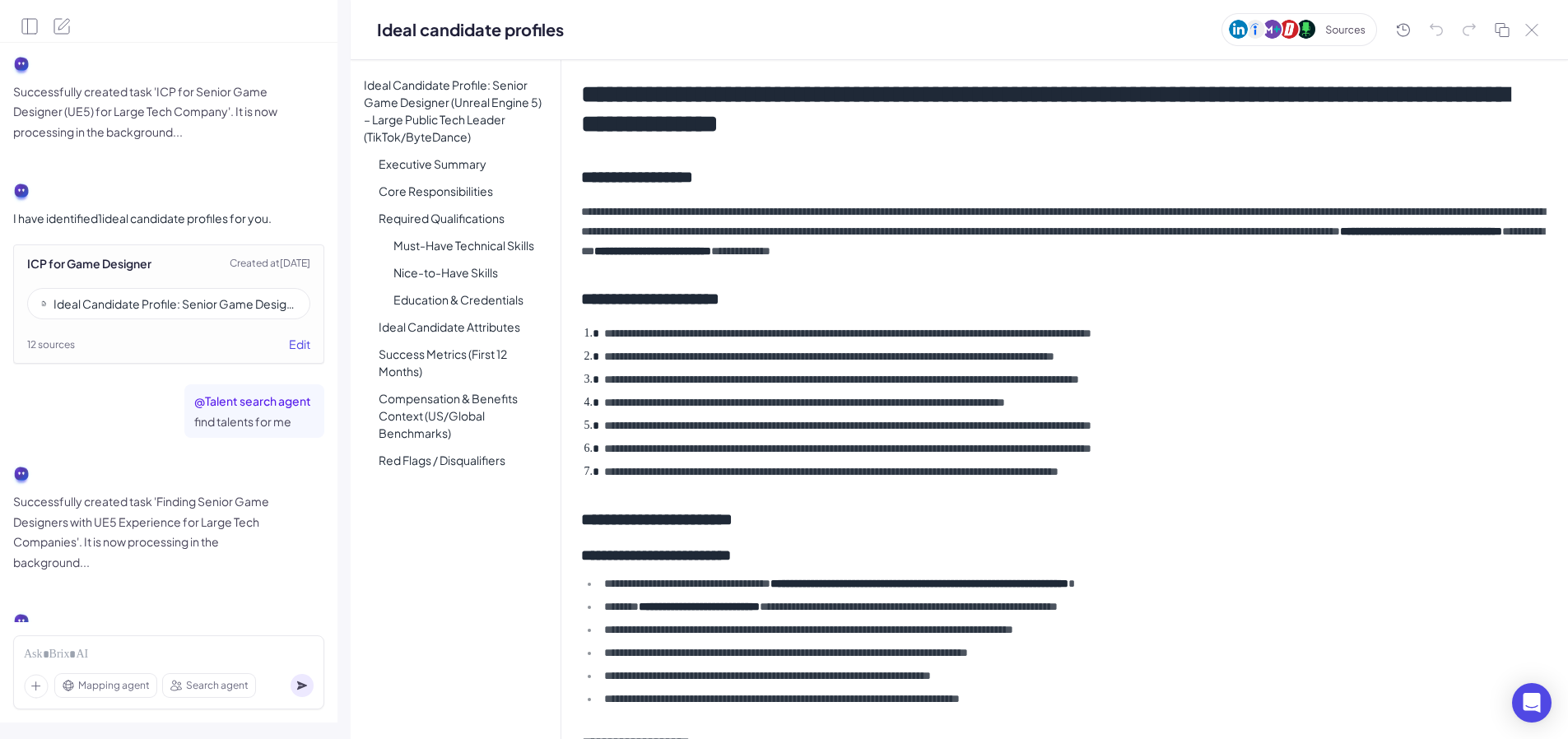
click at [795, 247] on p "**********" at bounding box center [1064, 232] width 967 height 59
click at [837, 390] on ol "**********" at bounding box center [1064, 402] width 967 height 159
click at [879, 466] on li "**********" at bounding box center [1074, 471] width 949 height 19
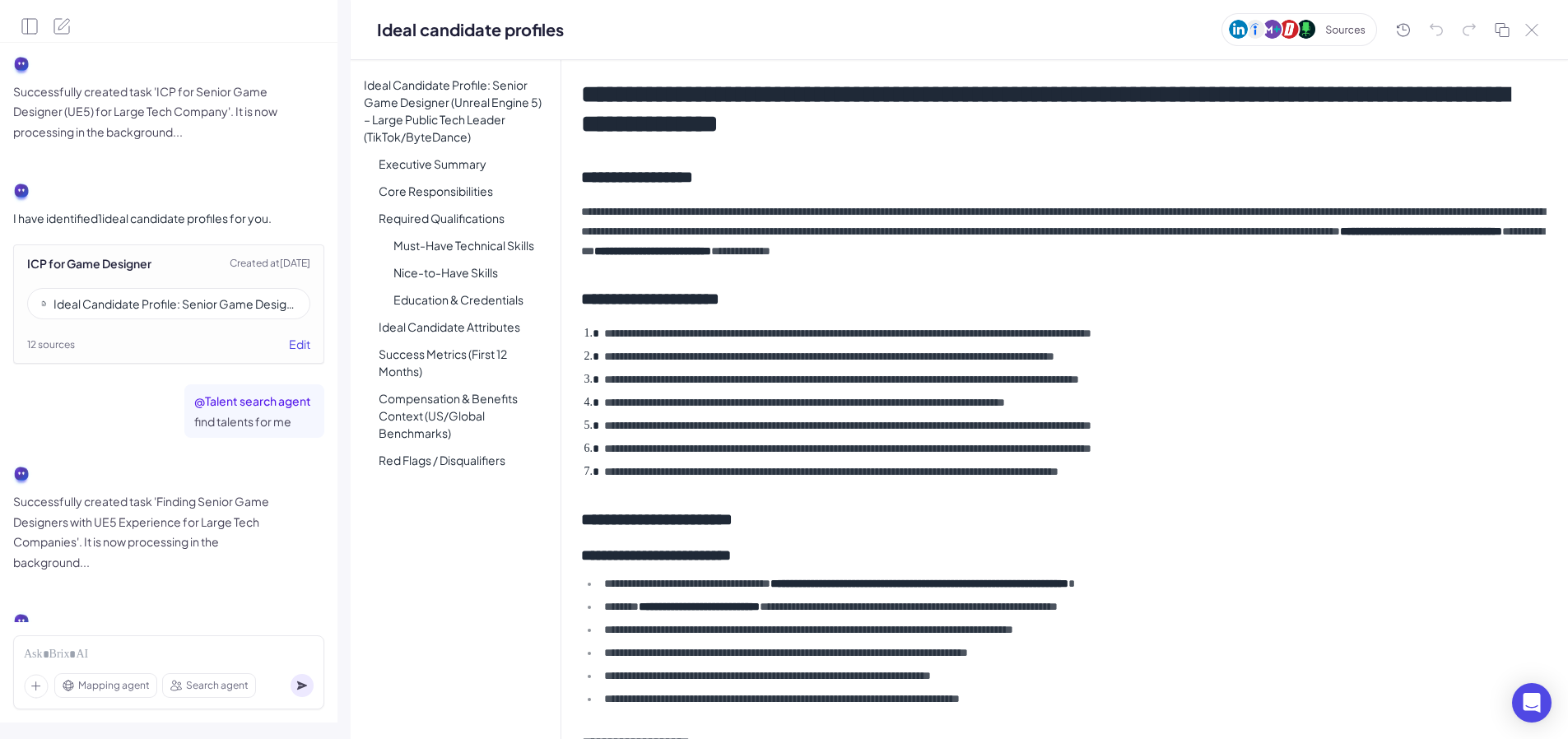
click at [1209, 478] on li "**********" at bounding box center [1074, 471] width 949 height 19
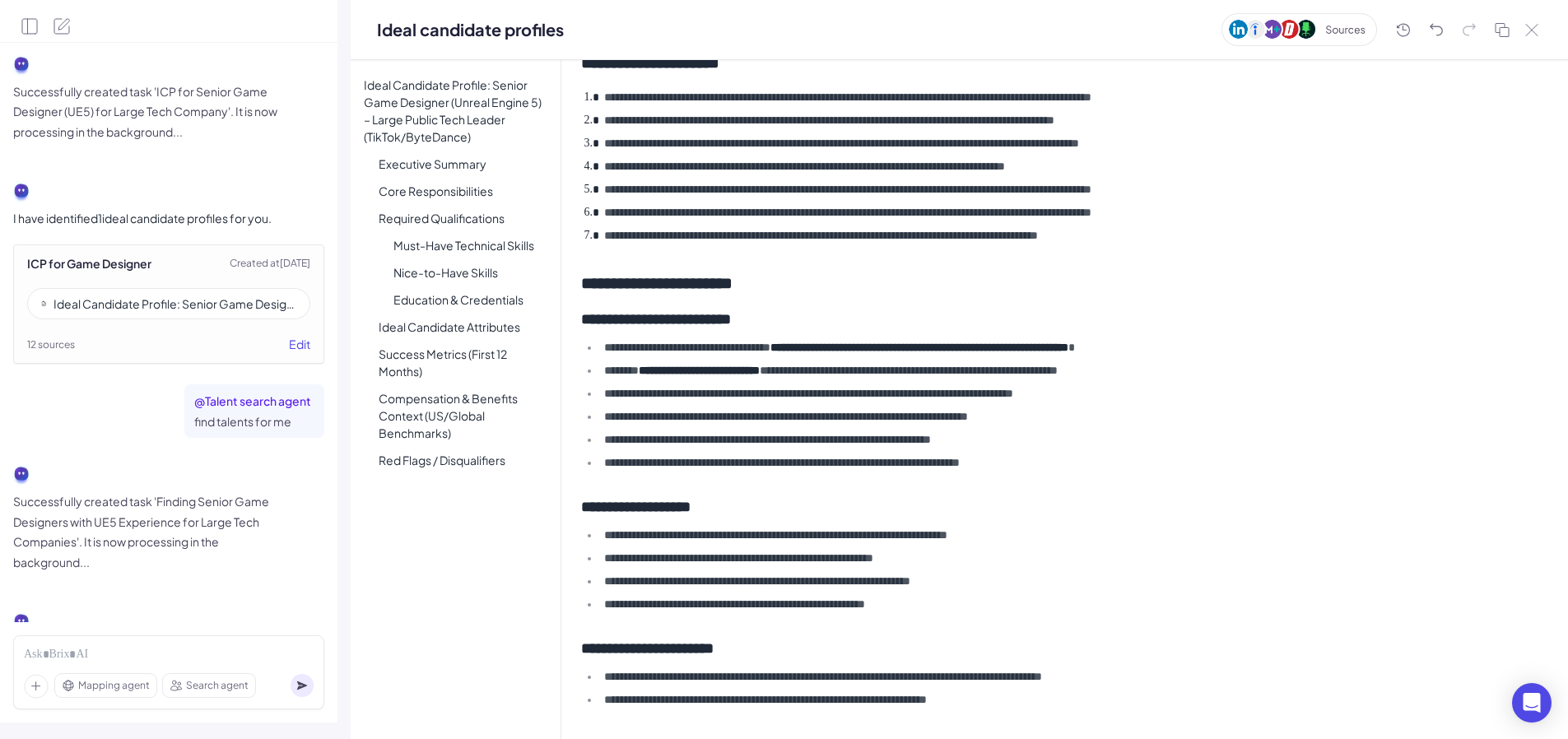
scroll to position [221, 0]
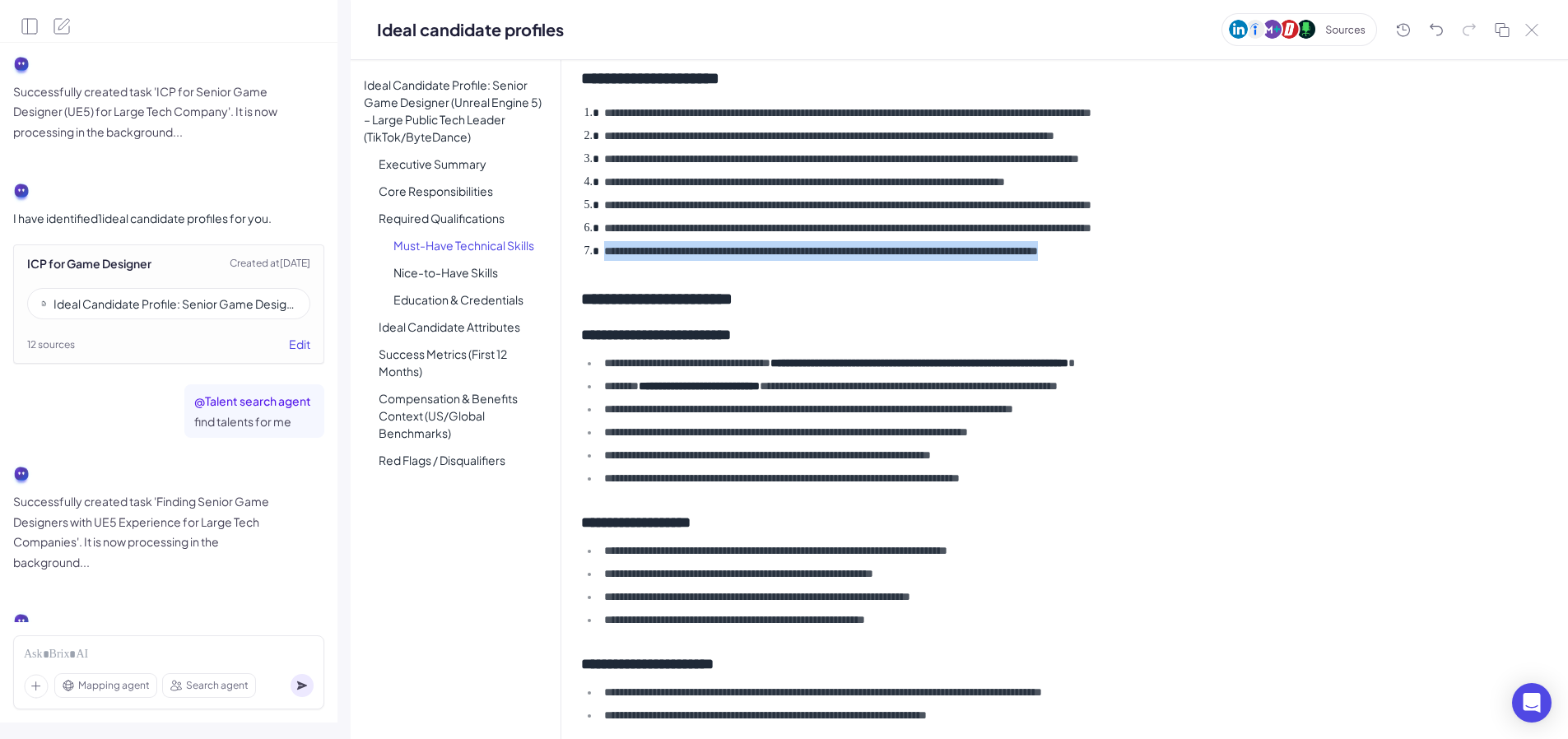
drag, startPoint x: 1181, startPoint y: 244, endPoint x: 555, endPoint y: 251, distance: 626.0
click at [555, 251] on div "**********" at bounding box center [958, 400] width 1217 height 680
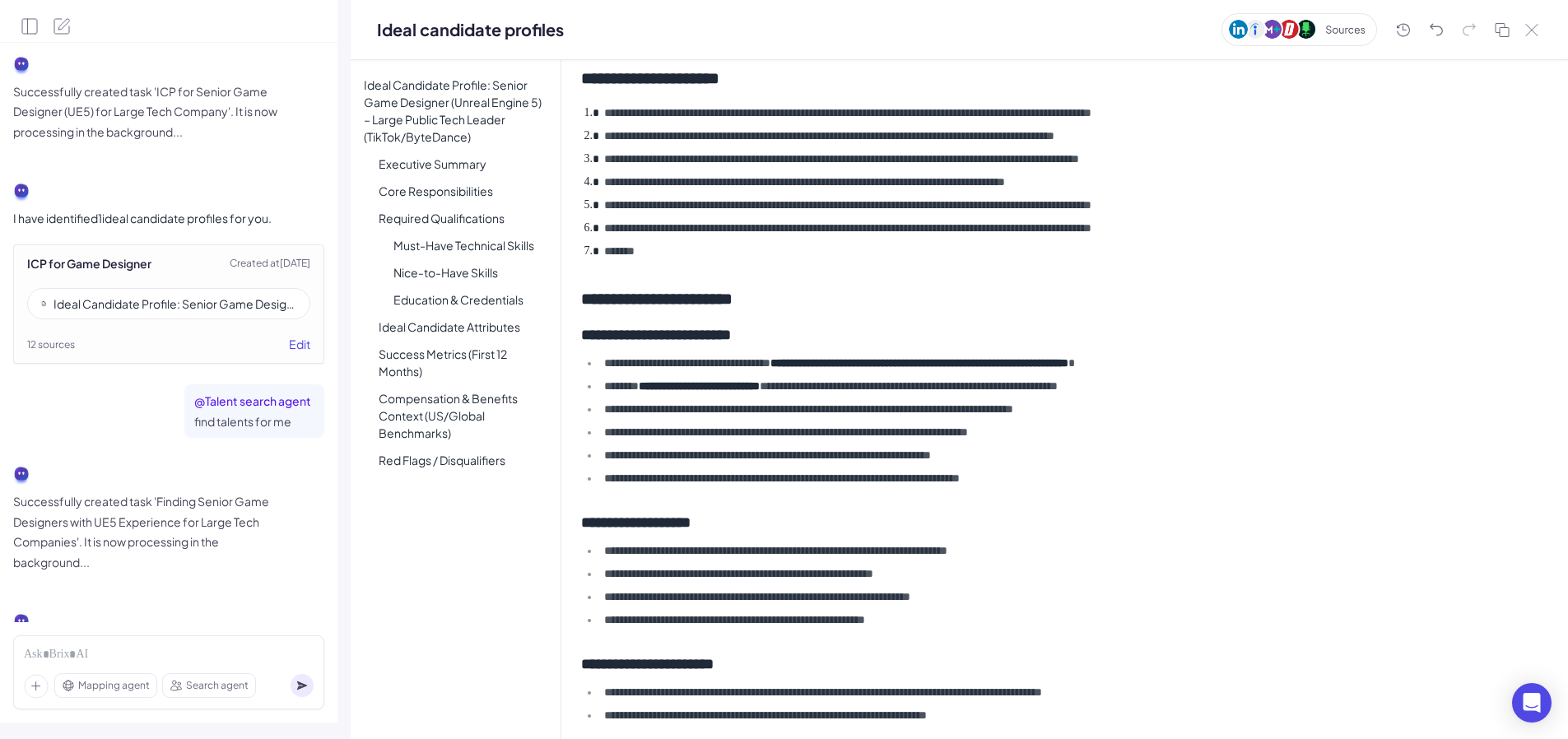
click at [649, 299] on h2 "**********" at bounding box center [1064, 299] width 967 height 23
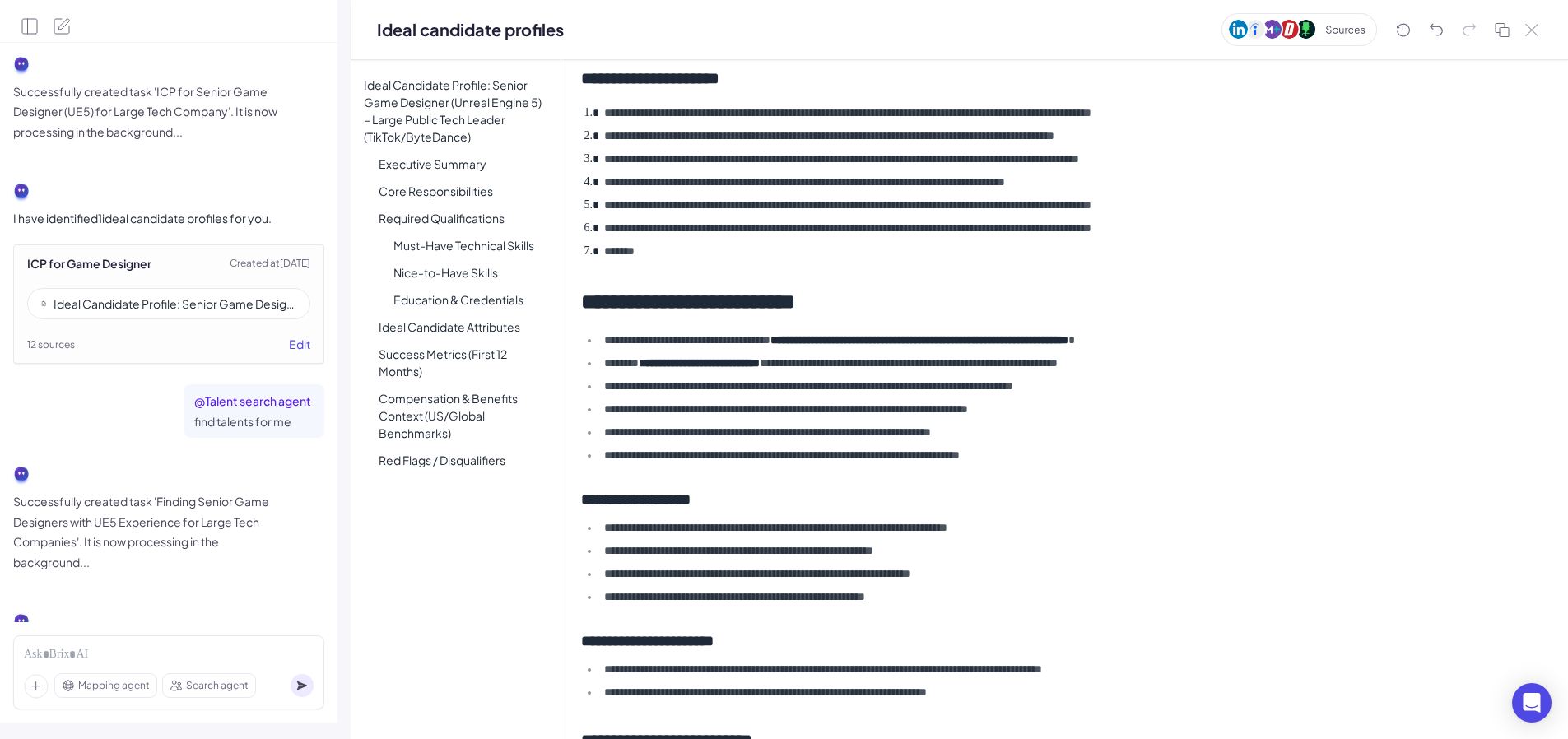
click at [787, 374] on ul "**********" at bounding box center [1064, 398] width 967 height 135
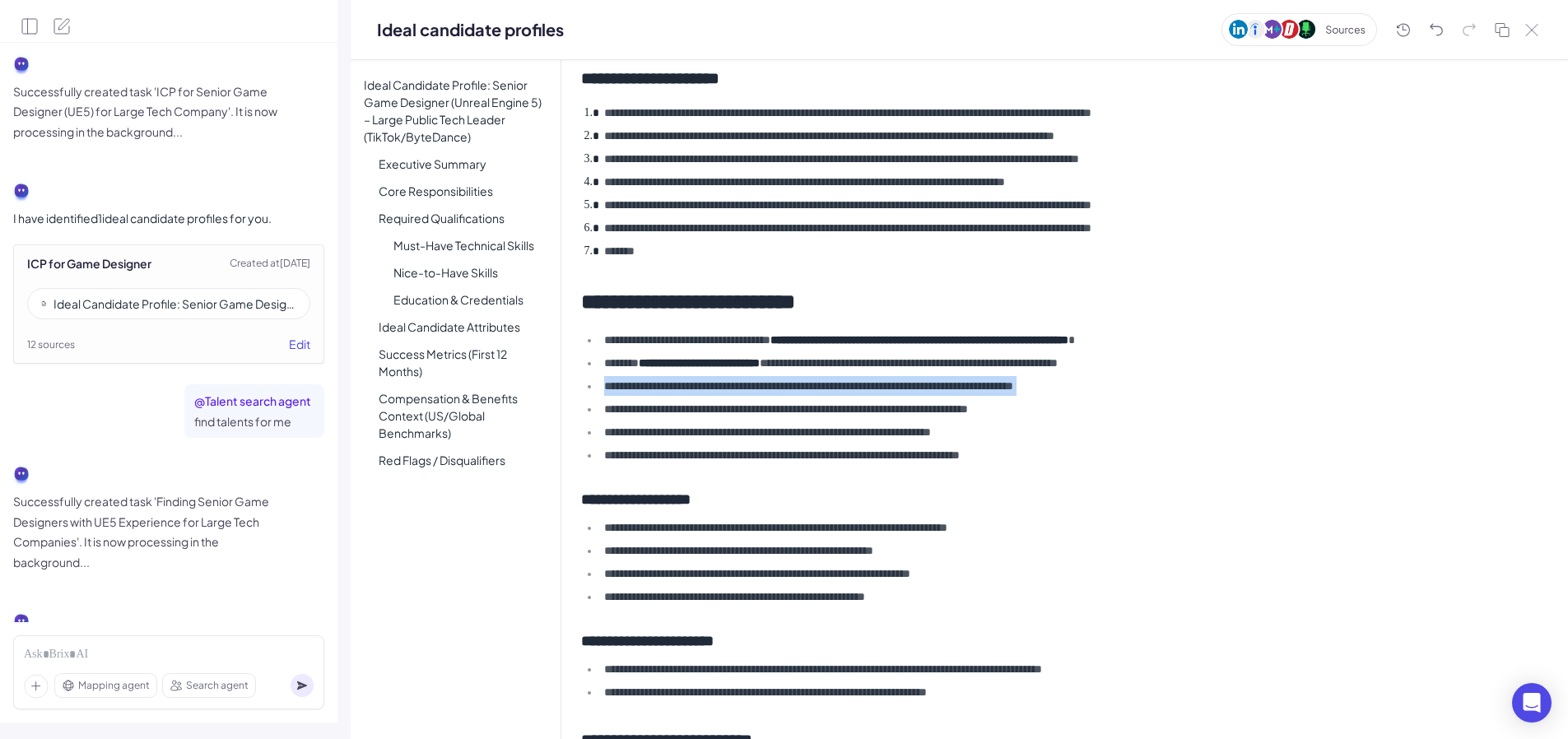
click at [787, 374] on ul "**********" at bounding box center [1064, 398] width 967 height 135
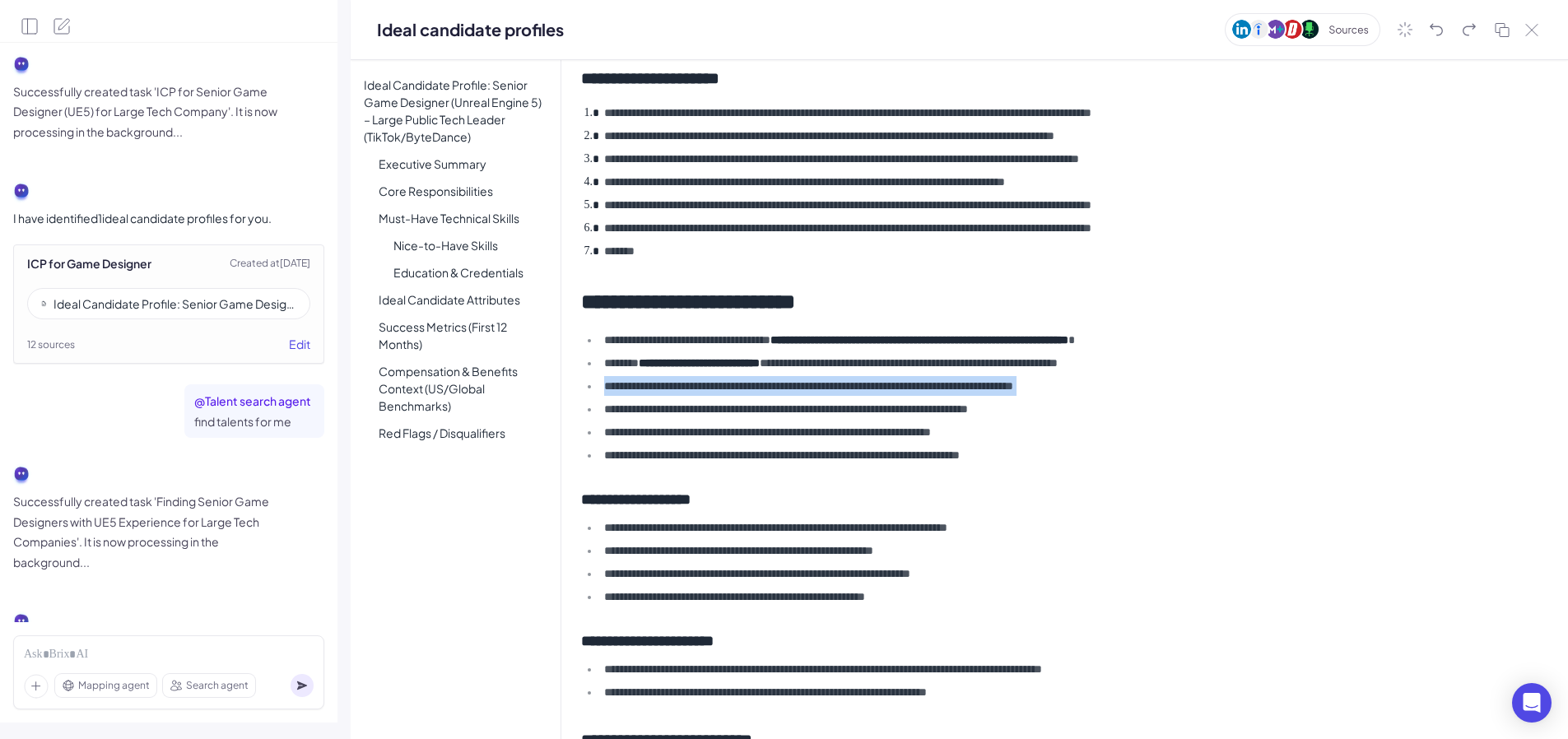
scroll to position [263, 0]
